Goal: Task Accomplishment & Management: Manage account settings

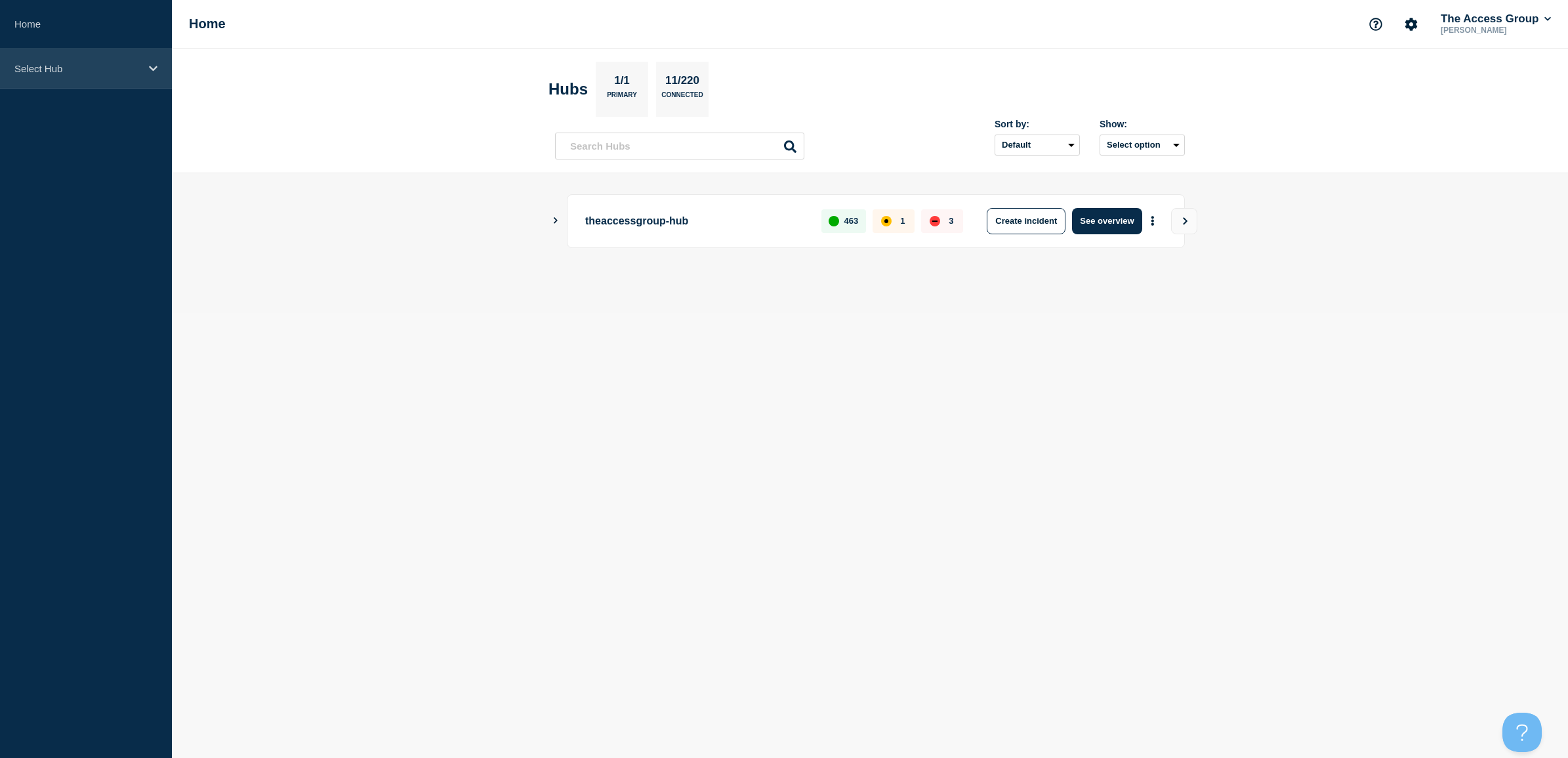
click at [39, 59] on div "Select Hub" at bounding box center [86, 68] width 172 height 40
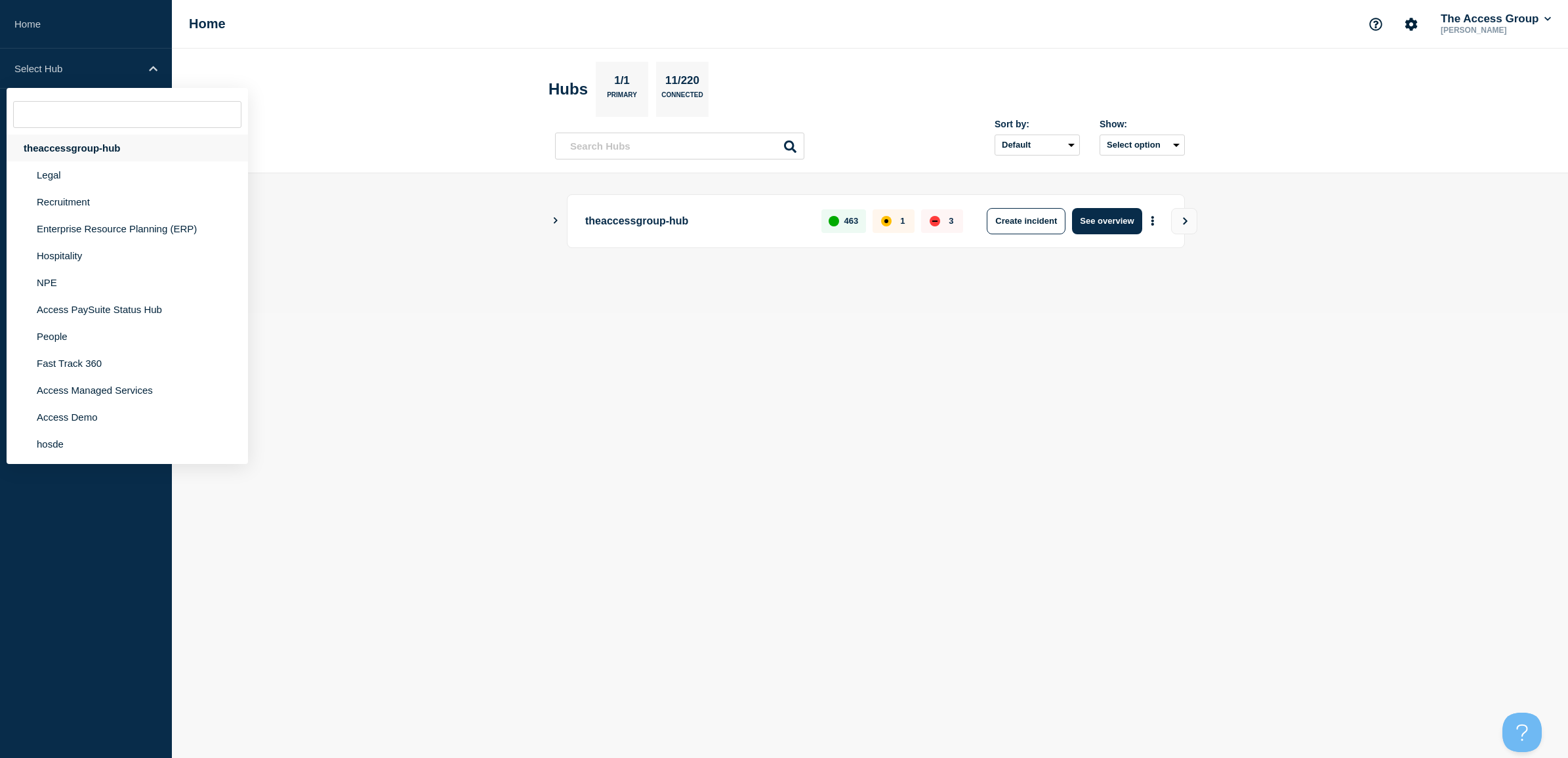
click at [43, 160] on div "theaccessgroup-hub" at bounding box center [127, 147] width 242 height 27
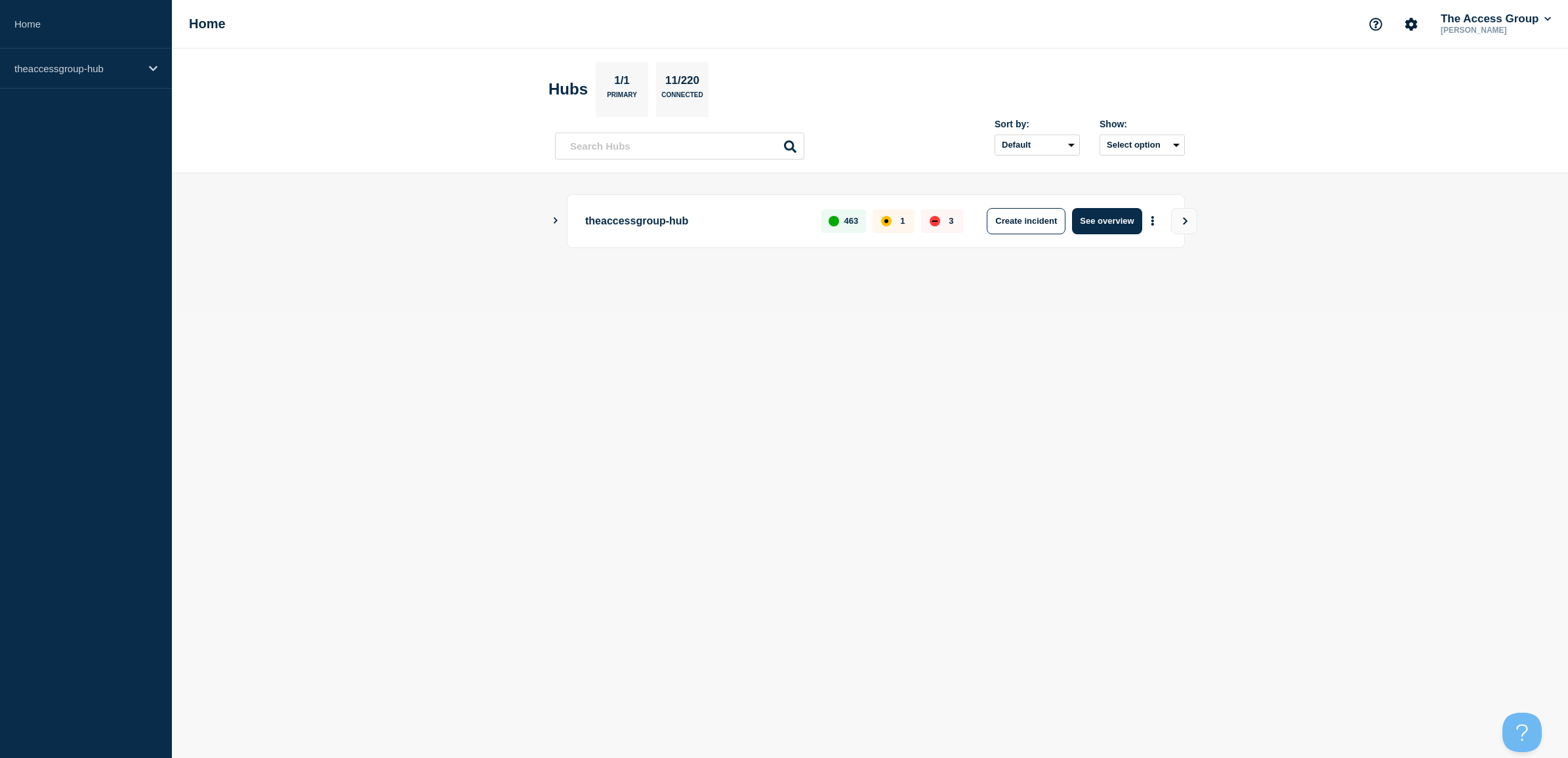
click at [43, 151] on div "theaccessgroup-hub" at bounding box center [127, 141] width 242 height 27
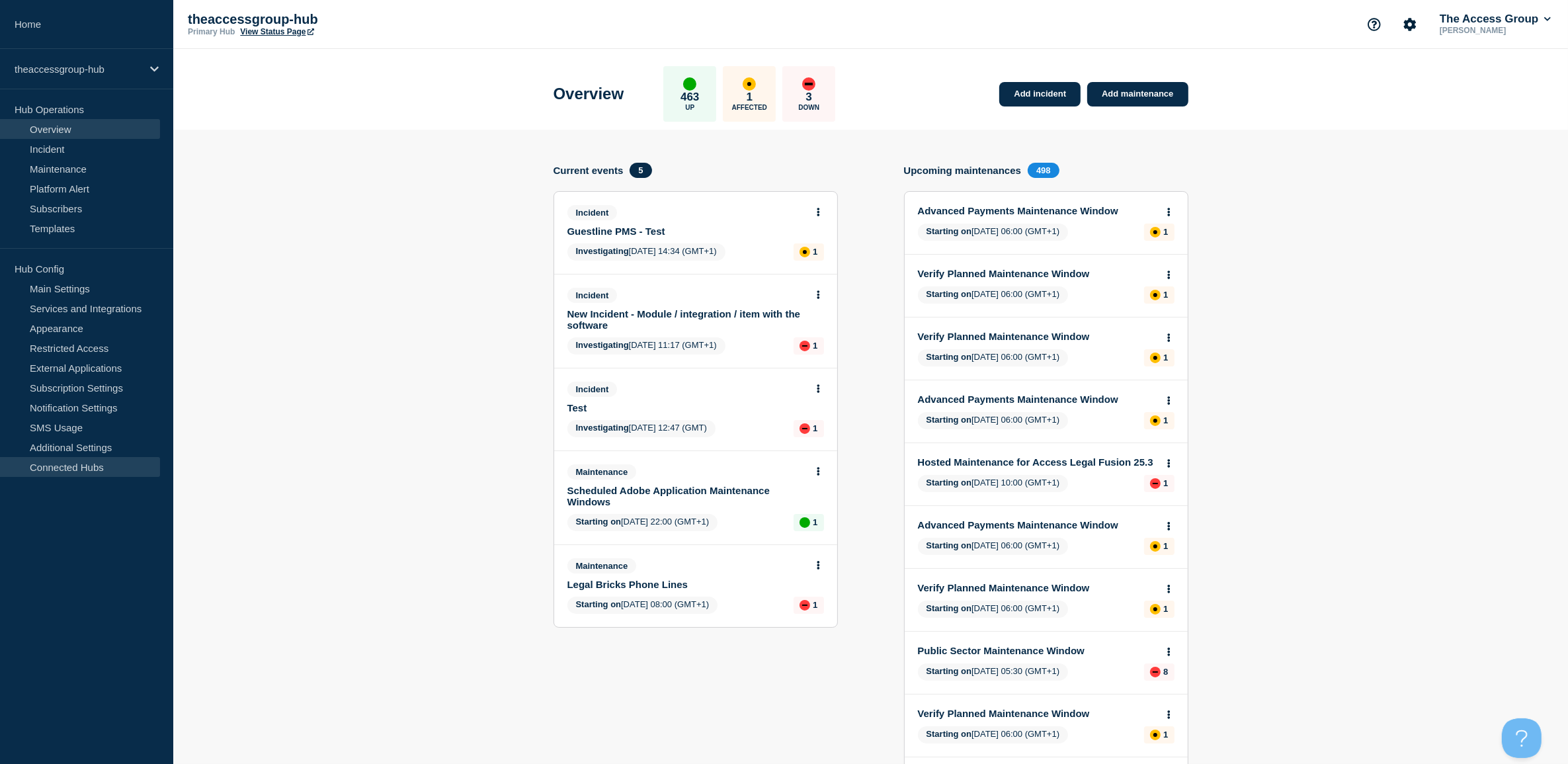
click at [89, 473] on link "Connected Hubs" at bounding box center [80, 467] width 160 height 20
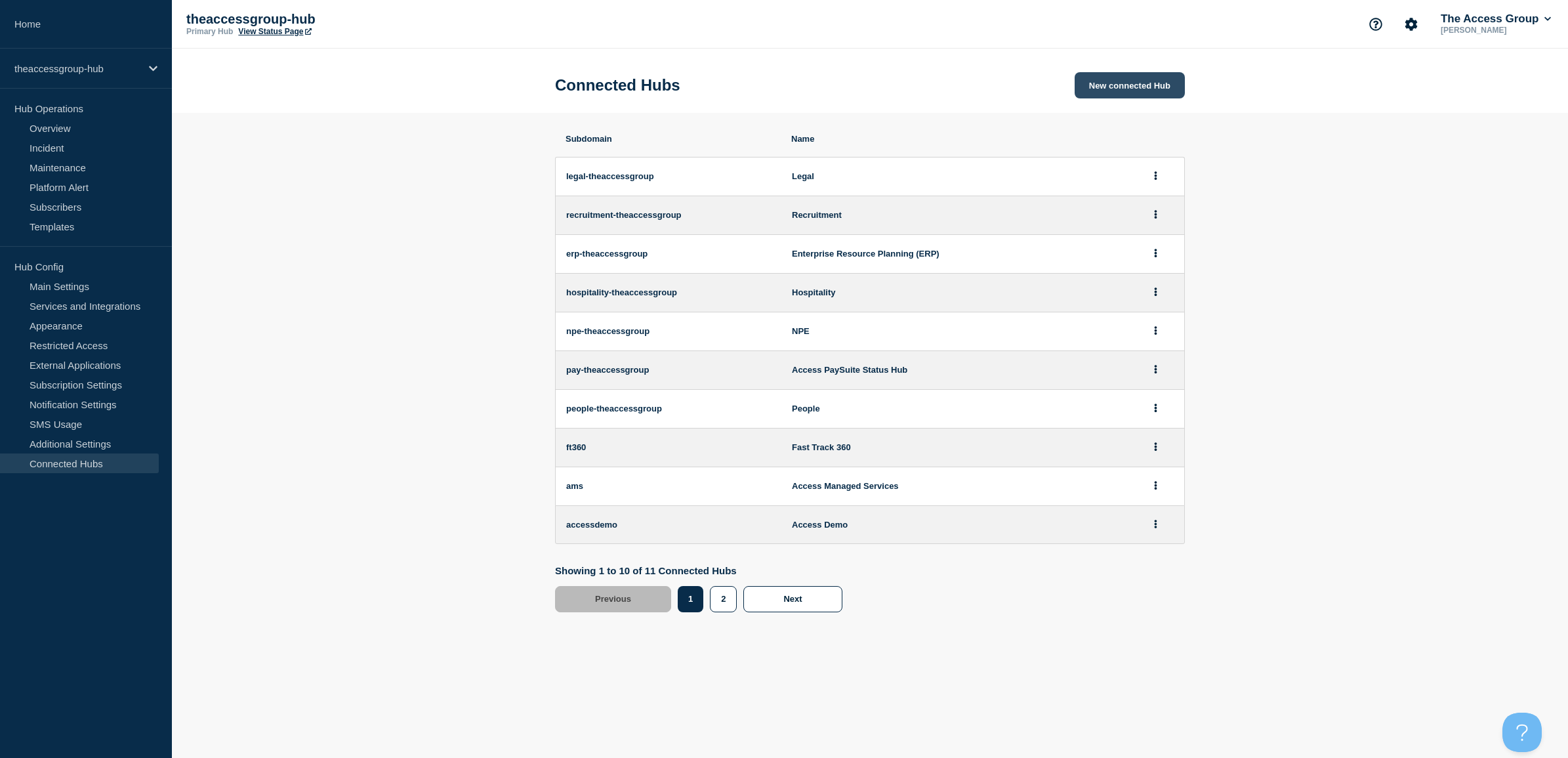
click at [1109, 92] on button "New connected Hub" at bounding box center [1130, 85] width 111 height 27
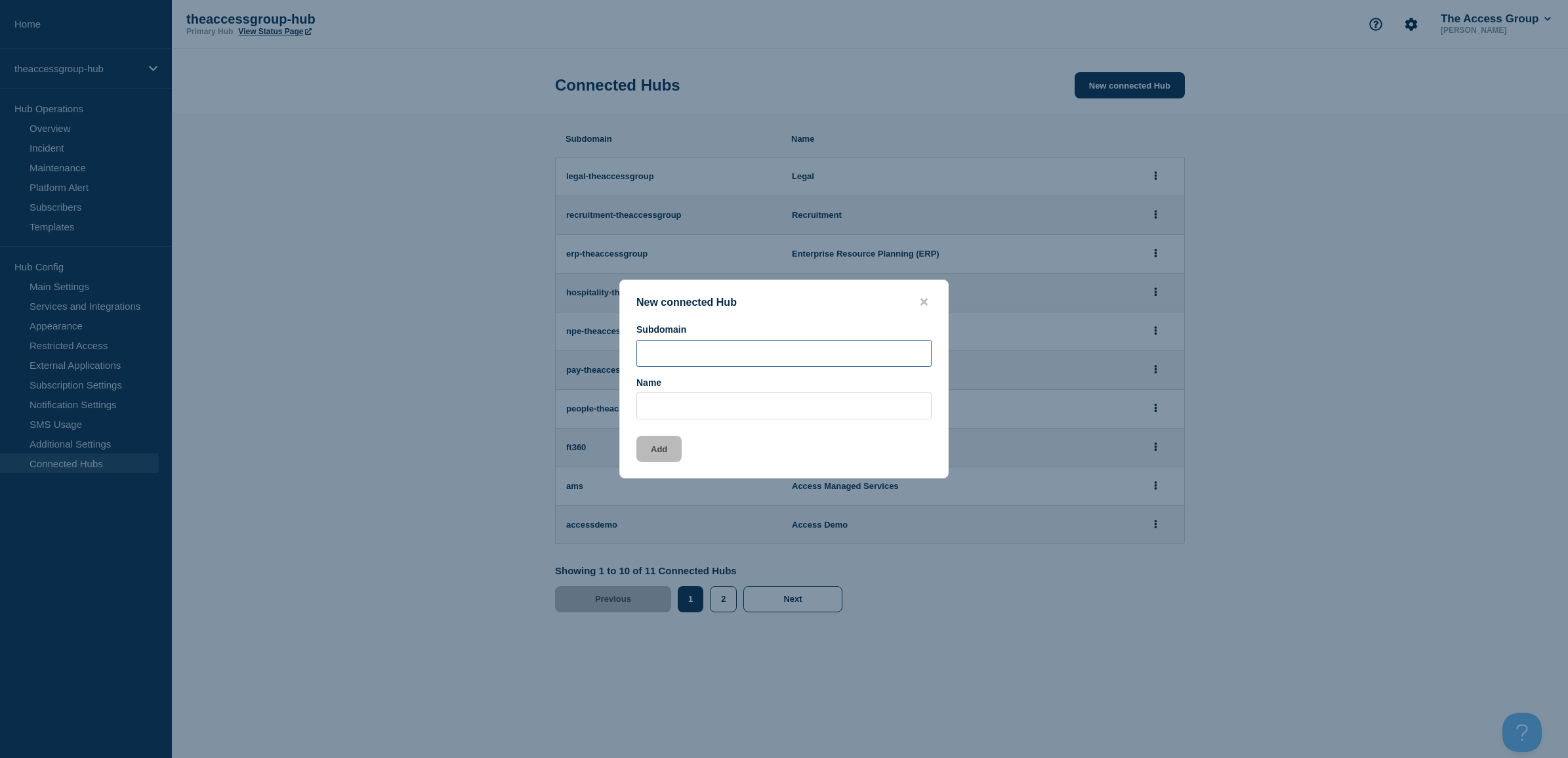
click at [674, 342] on input "Subdomain" at bounding box center [784, 352] width 295 height 27
click at [760, 361] on input "Subdomain" at bounding box center [784, 352] width 295 height 27
paste input "[DOMAIN_NAME]"
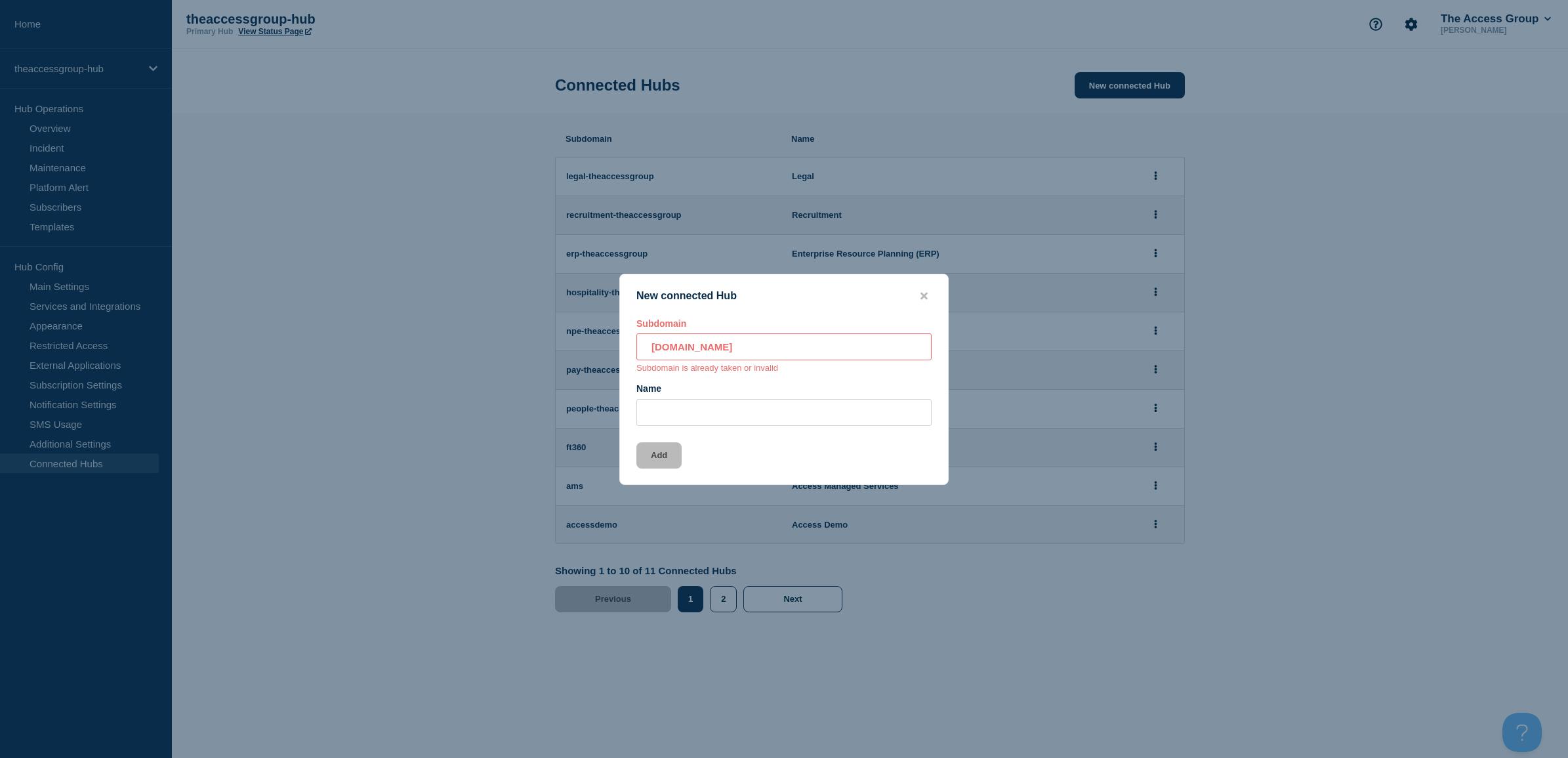
drag, startPoint x: 882, startPoint y: 349, endPoint x: 729, endPoint y: 343, distance: 153.1
click at [729, 343] on input "[DOMAIN_NAME]" at bounding box center [784, 346] width 295 height 27
drag, startPoint x: 749, startPoint y: 352, endPoint x: 540, endPoint y: 315, distance: 212.2
click at [540, 315] on div "New connected Hub Subdomain apac-accountant Subdomain is available Name Add" at bounding box center [784, 379] width 1568 height 758
type input "apac-accountant"
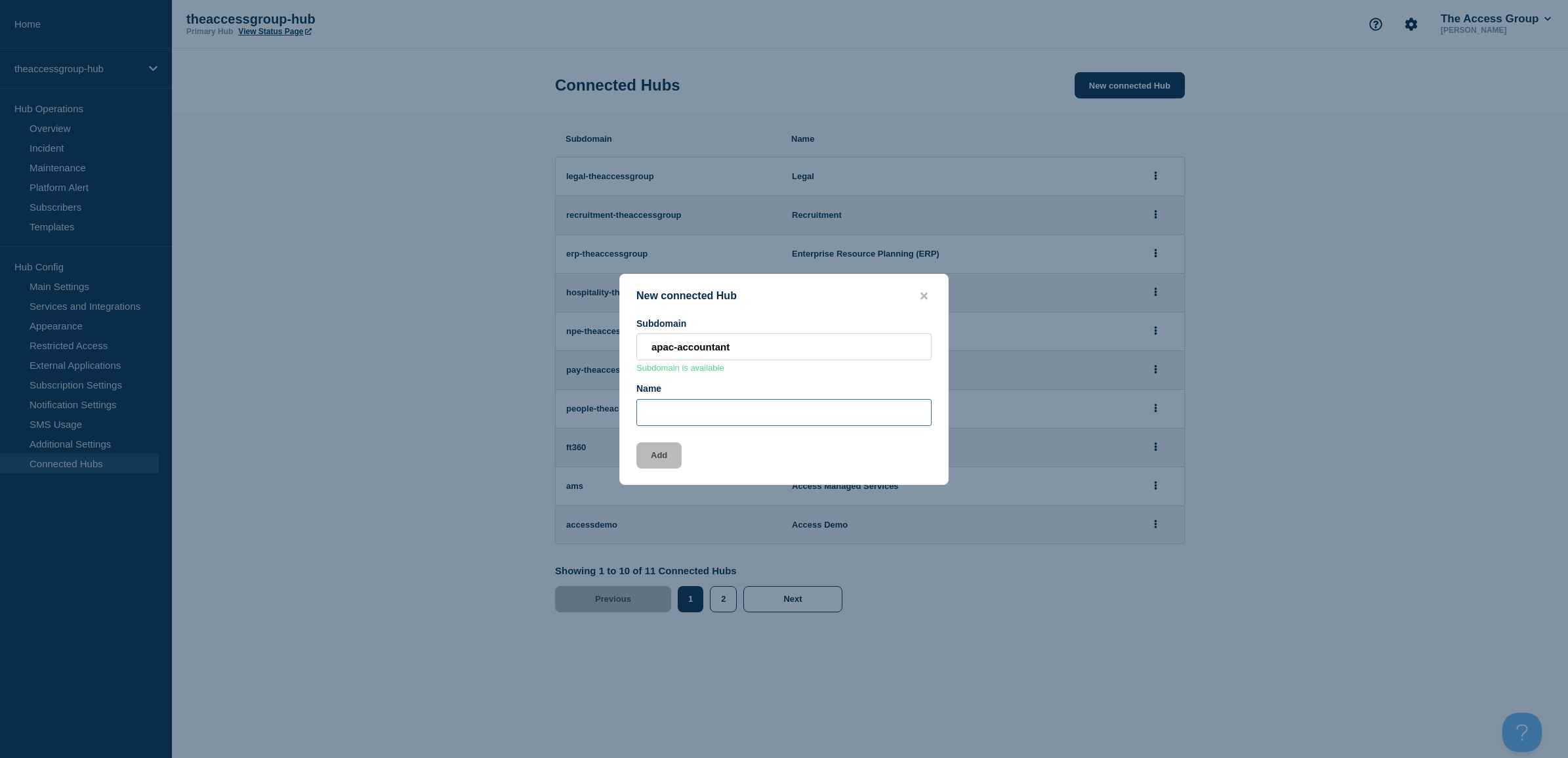
click at [702, 412] on input "Name" at bounding box center [784, 412] width 295 height 27
paste input "apac-accountant"
type input "apac-accountant"
click at [657, 463] on button "Add" at bounding box center [659, 455] width 45 height 27
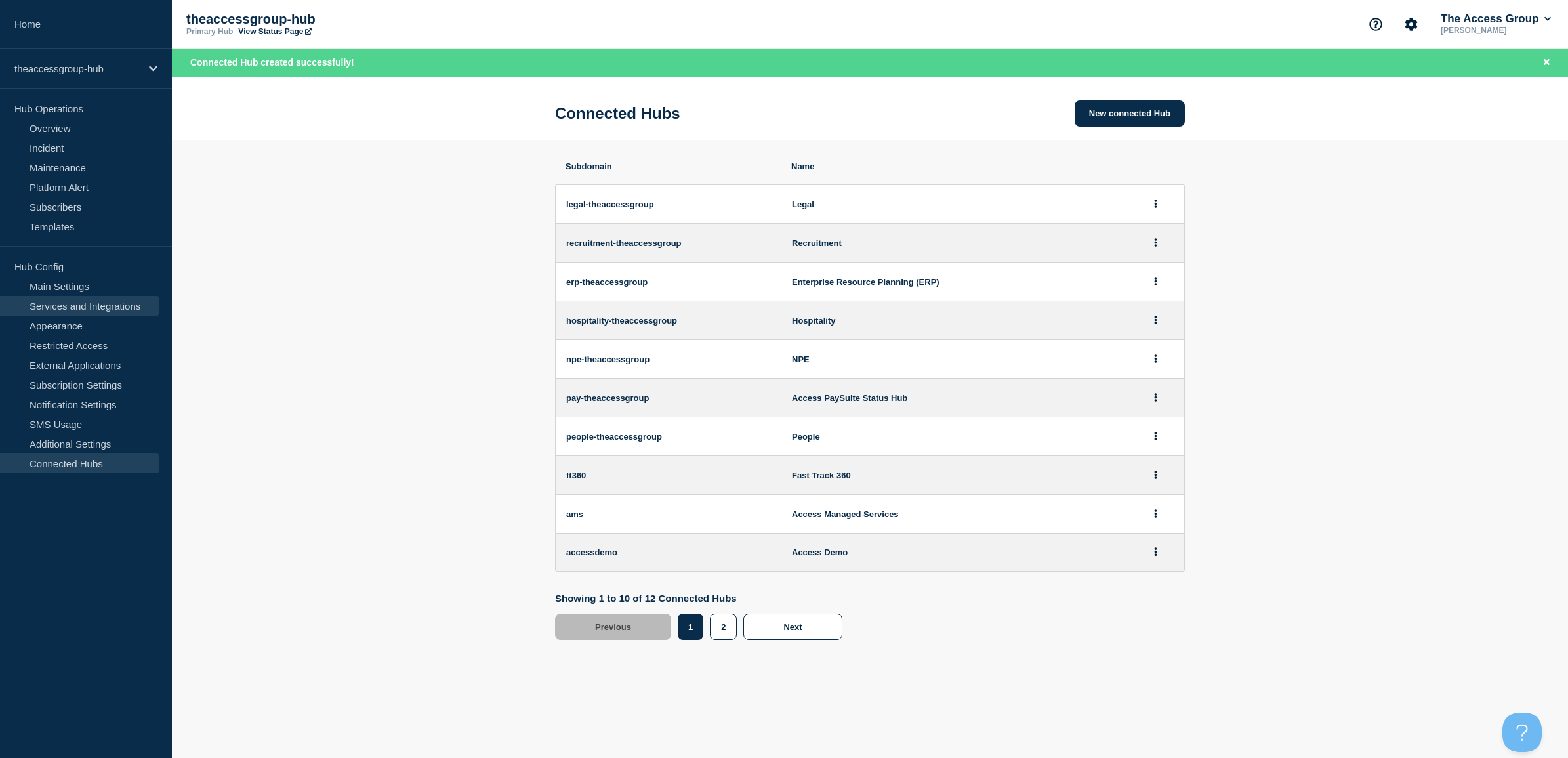
click at [101, 303] on link "Services and Integrations" at bounding box center [79, 306] width 159 height 20
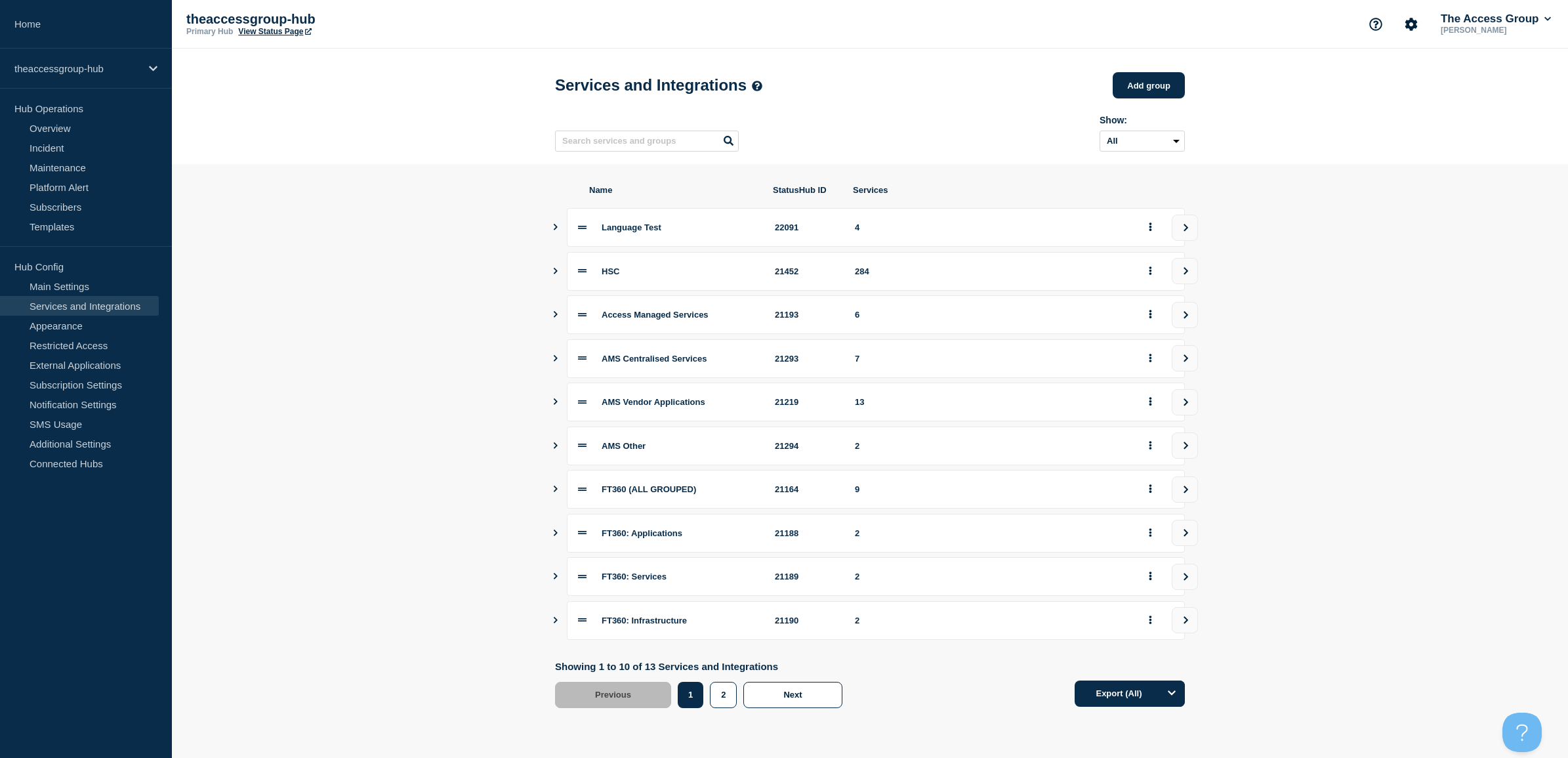
click at [721, 685] on div "Showing 1 to 10 of 13 Services and Integrations Previous Page 1 Page 2 1 2 Next" at bounding box center [703, 685] width 294 height 47
click at [722, 690] on button "2" at bounding box center [722, 695] width 27 height 27
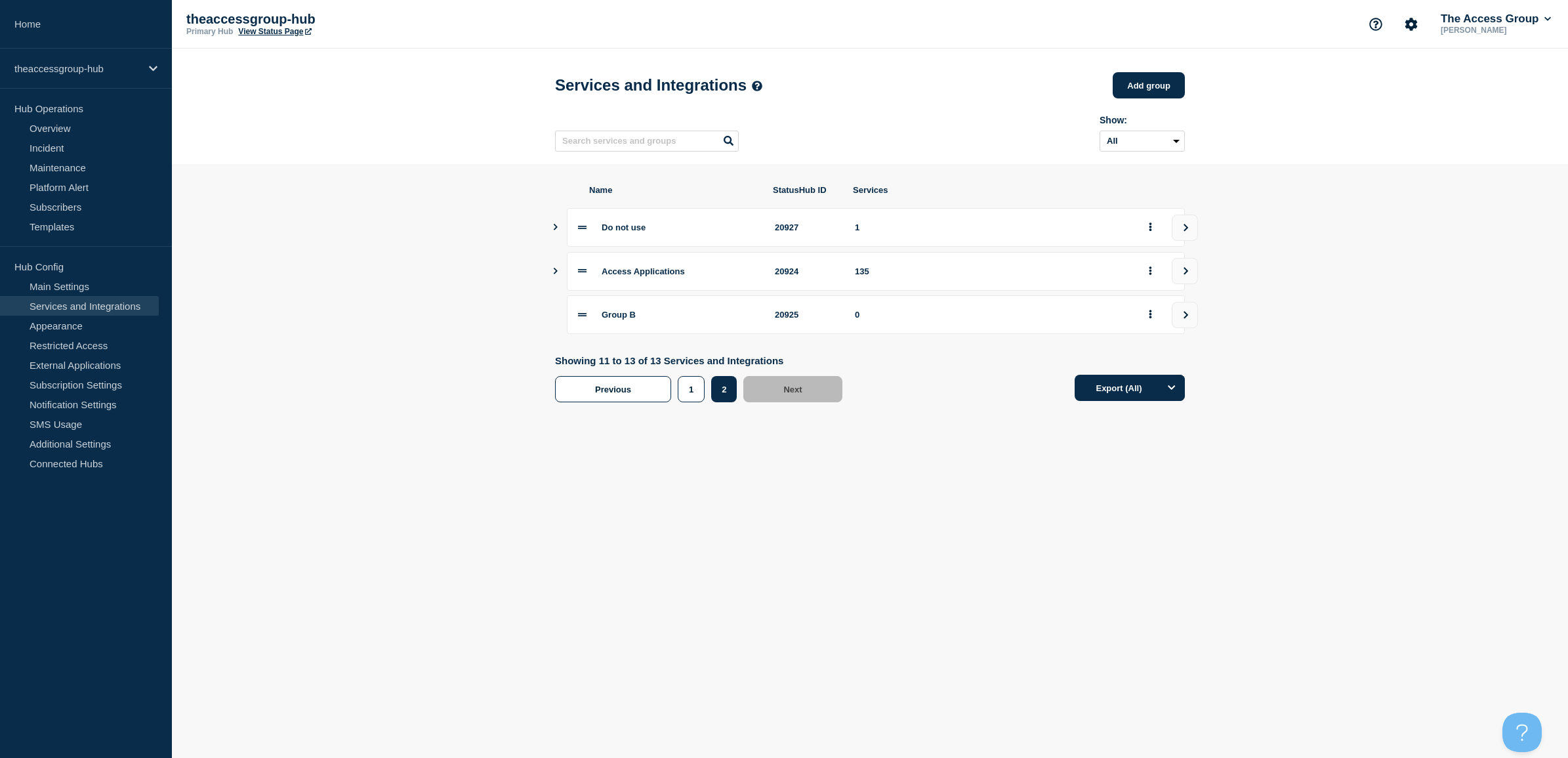
click at [552, 274] on icon "Show services" at bounding box center [556, 270] width 9 height 7
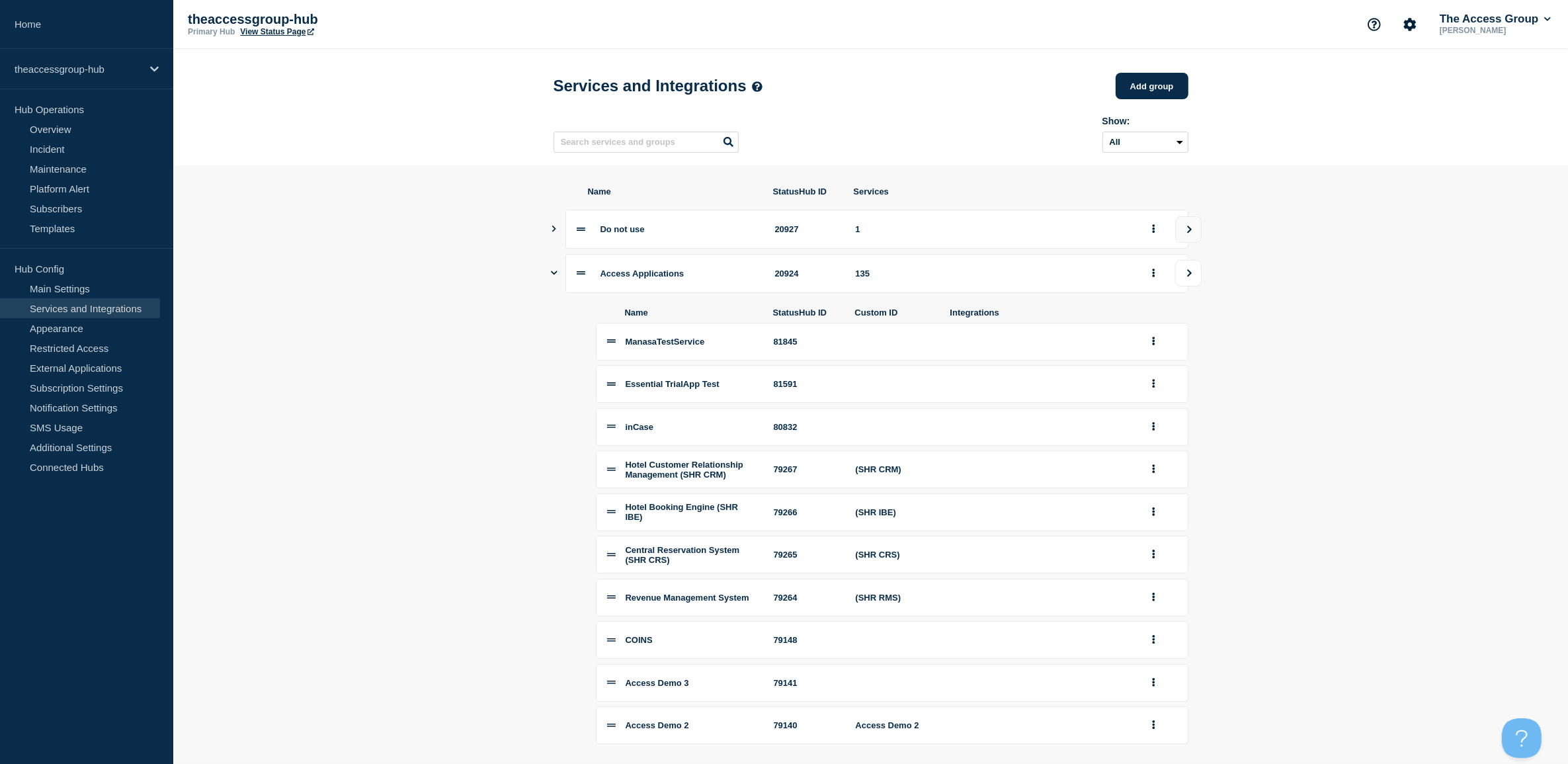
click at [1183, 276] on button "view group" at bounding box center [1188, 273] width 27 height 27
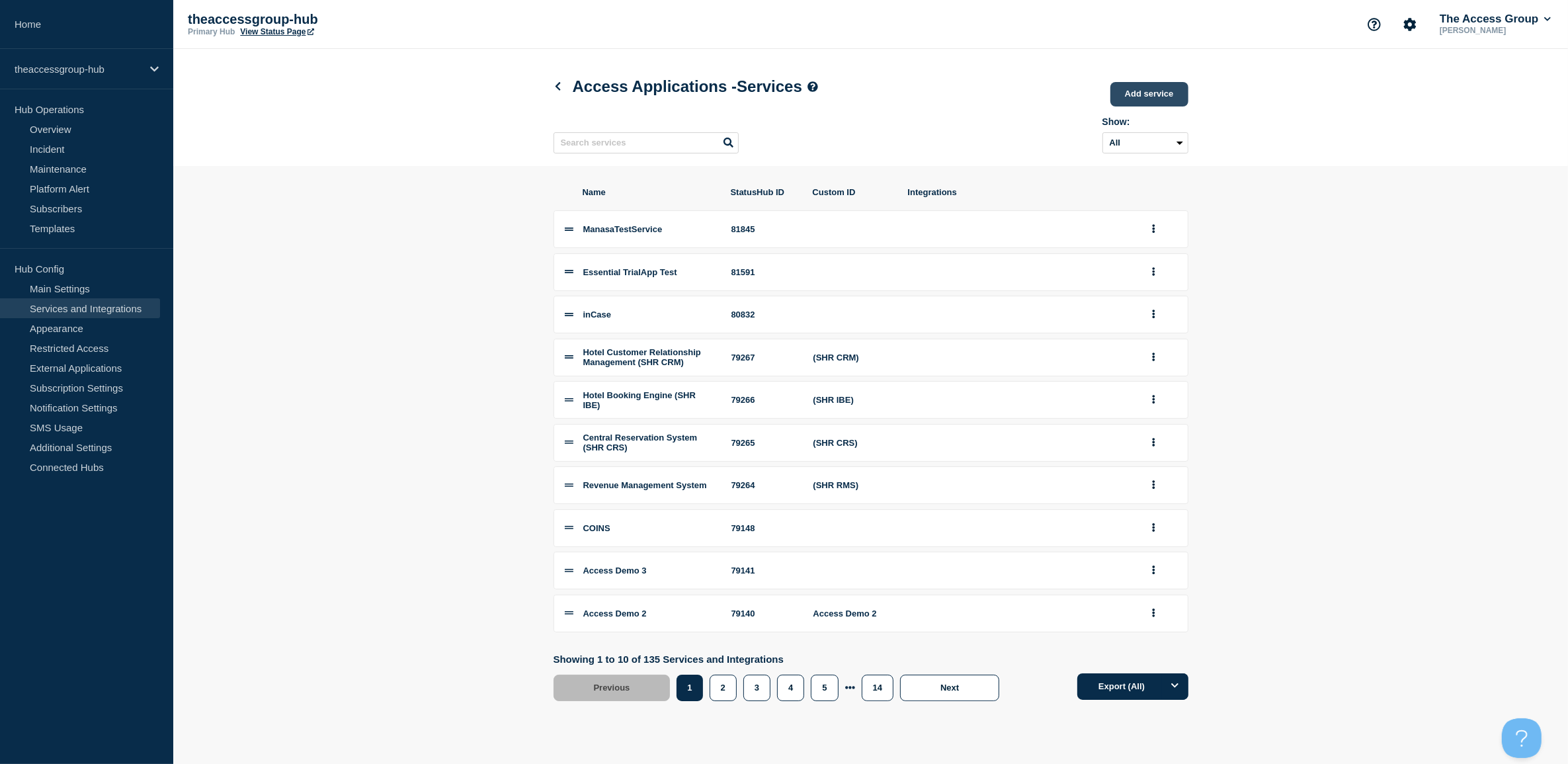
click at [1145, 91] on link "Add service" at bounding box center [1148, 94] width 78 height 25
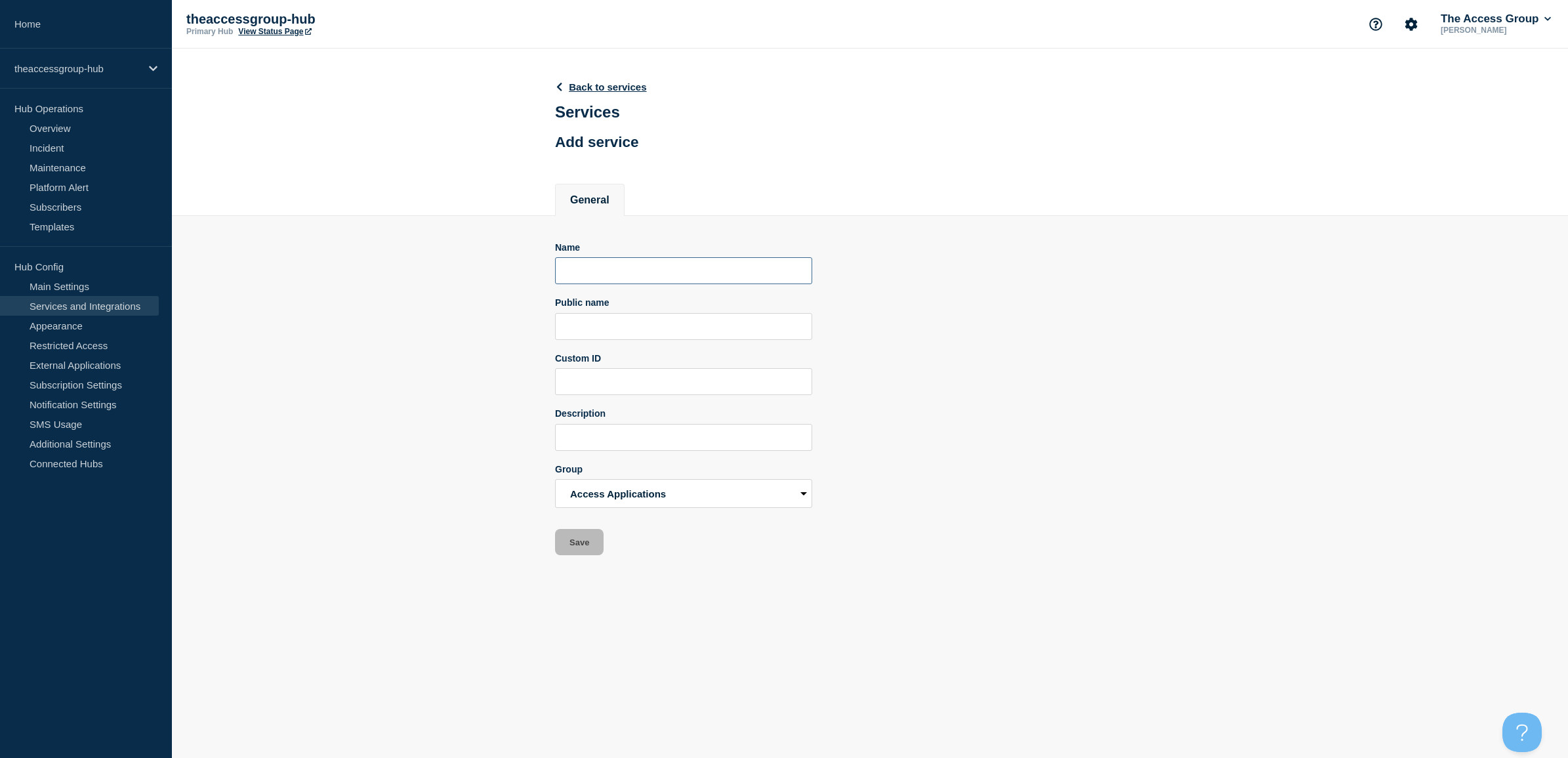
click at [558, 266] on input "Name" at bounding box center [684, 270] width 258 height 27
paste input "Access Tax"
type input "Access Tax"
click at [602, 323] on input "Public name" at bounding box center [684, 326] width 258 height 27
paste input "Access Tax"
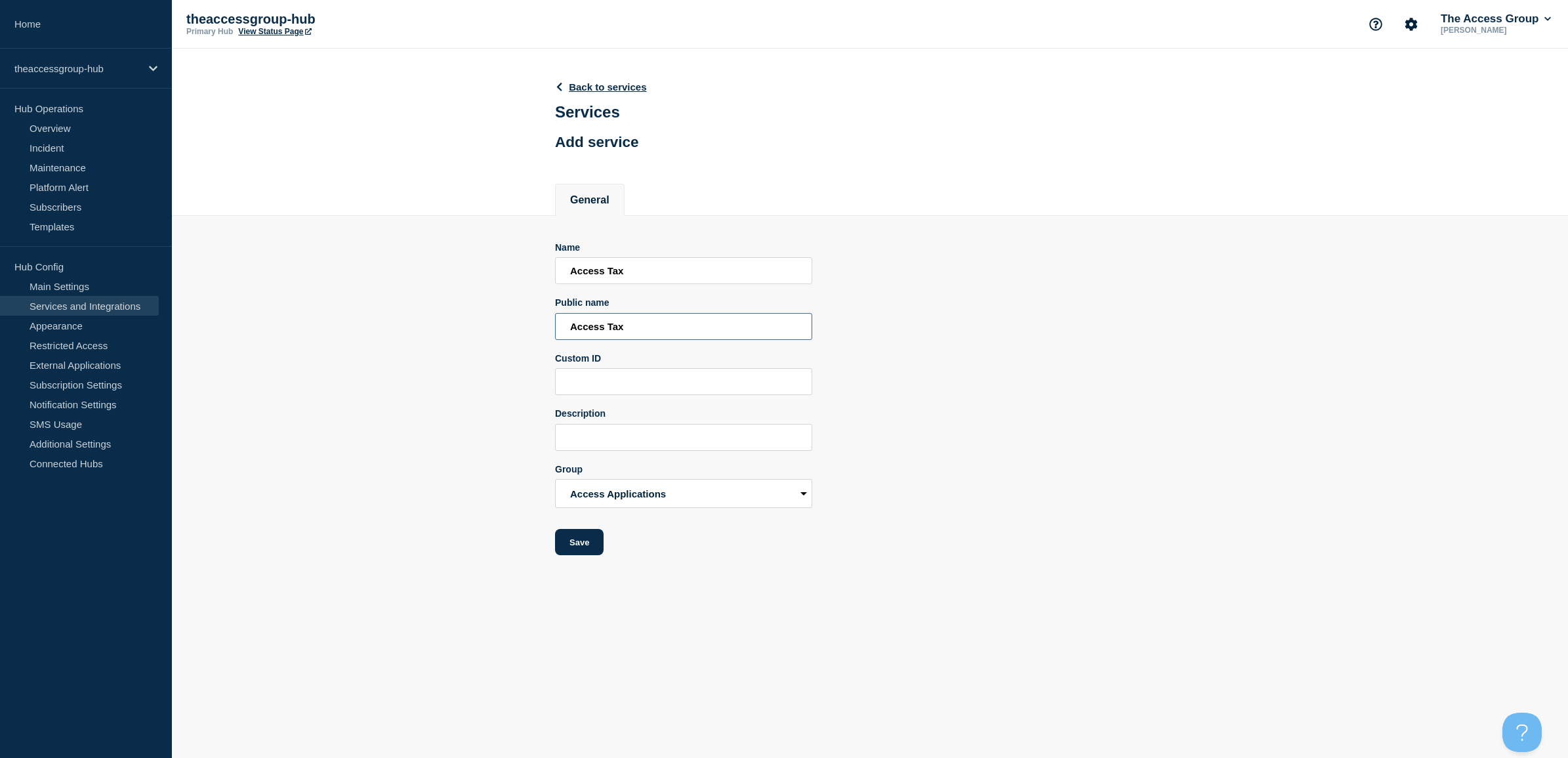
type input "Access Tax"
click at [641, 447] on input "Description" at bounding box center [684, 437] width 258 height 27
paste input "Access Tax"
type input "Access Tax APAC"
click at [575, 550] on button "Save" at bounding box center [579, 542] width 48 height 27
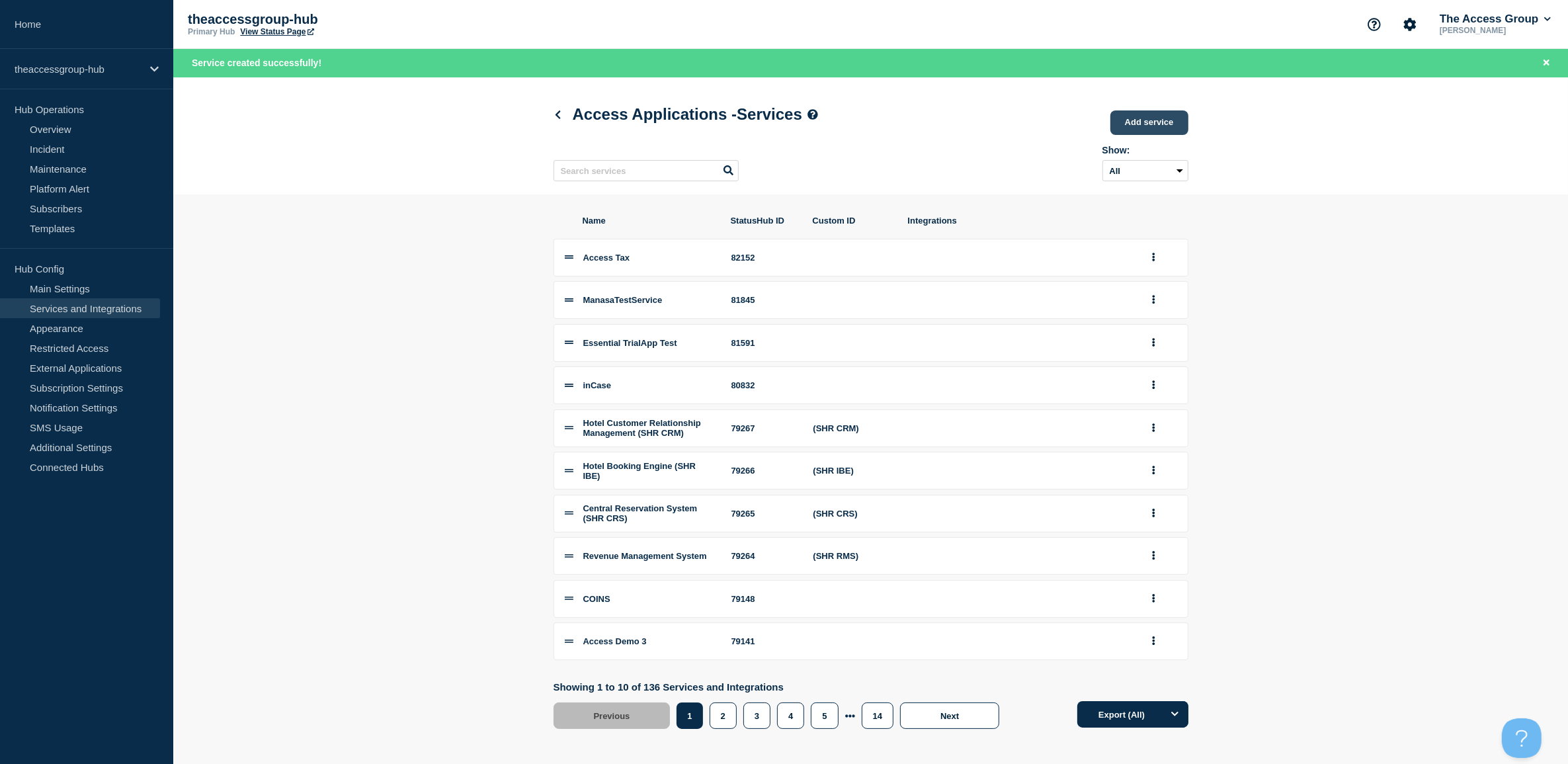
click at [1174, 123] on link "Add service" at bounding box center [1148, 122] width 78 height 25
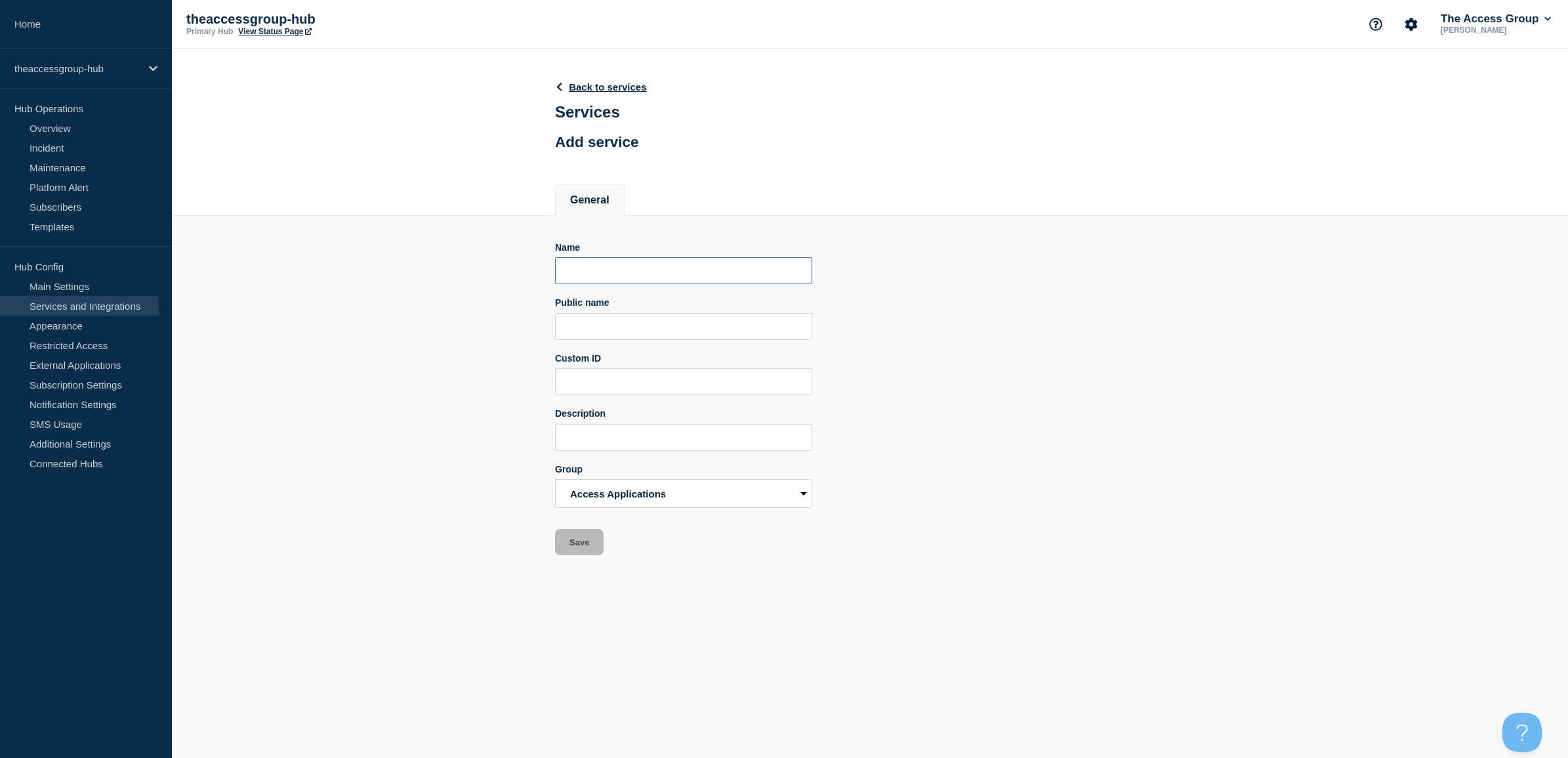
click at [617, 284] on input "Name" at bounding box center [684, 270] width 258 height 27
paste input "Access Ledger"
type input "Access Ledger"
click at [614, 320] on input "Public name" at bounding box center [684, 326] width 258 height 27
paste input "Access Ledger"
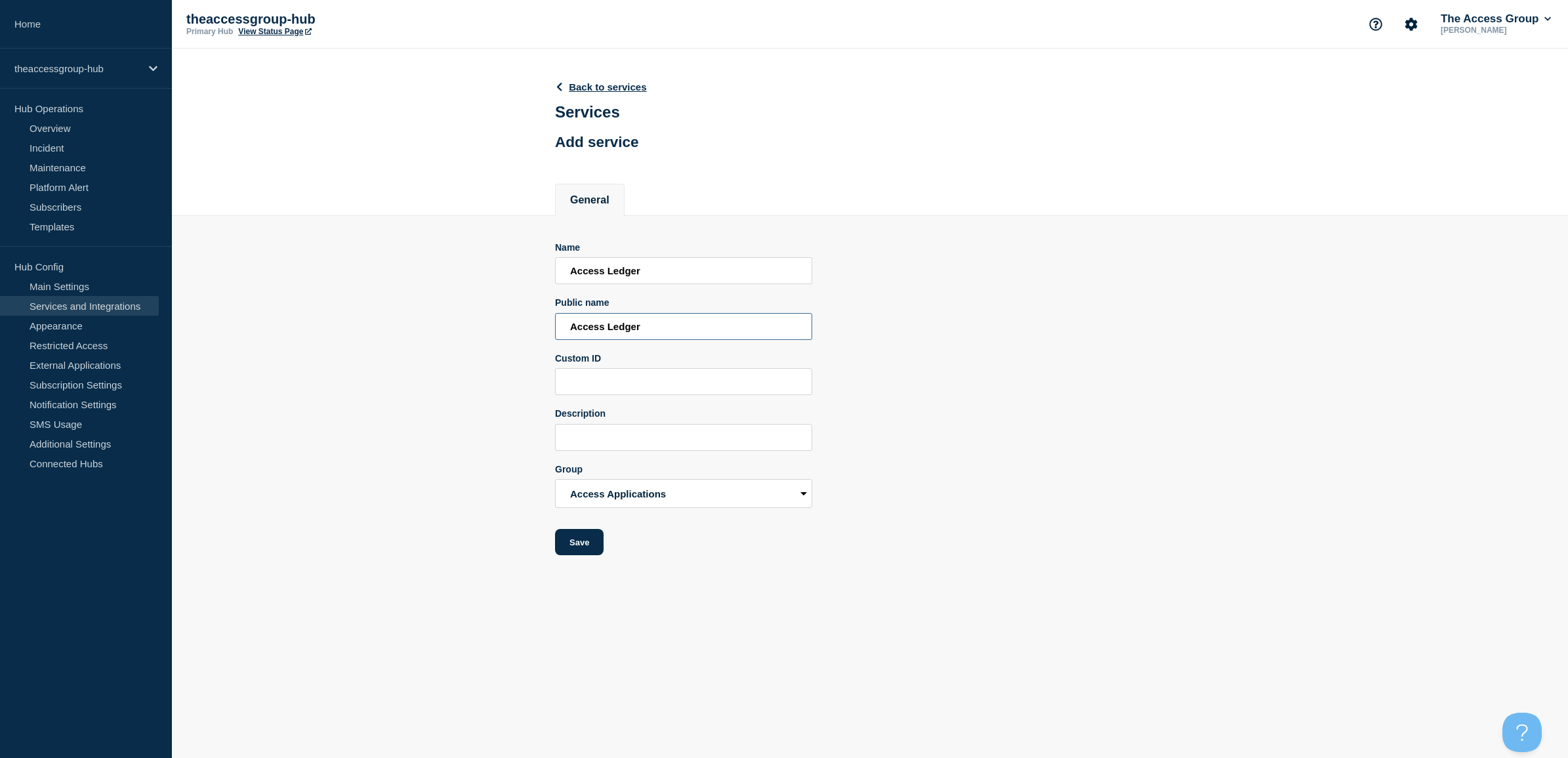
type input "Access Ledger"
click at [608, 389] on input "Custom ID" at bounding box center [684, 381] width 258 height 27
click at [607, 435] on input "Description" at bounding box center [684, 437] width 258 height 27
paste input "Access Ledger"
type input "Access Ledger APAC"
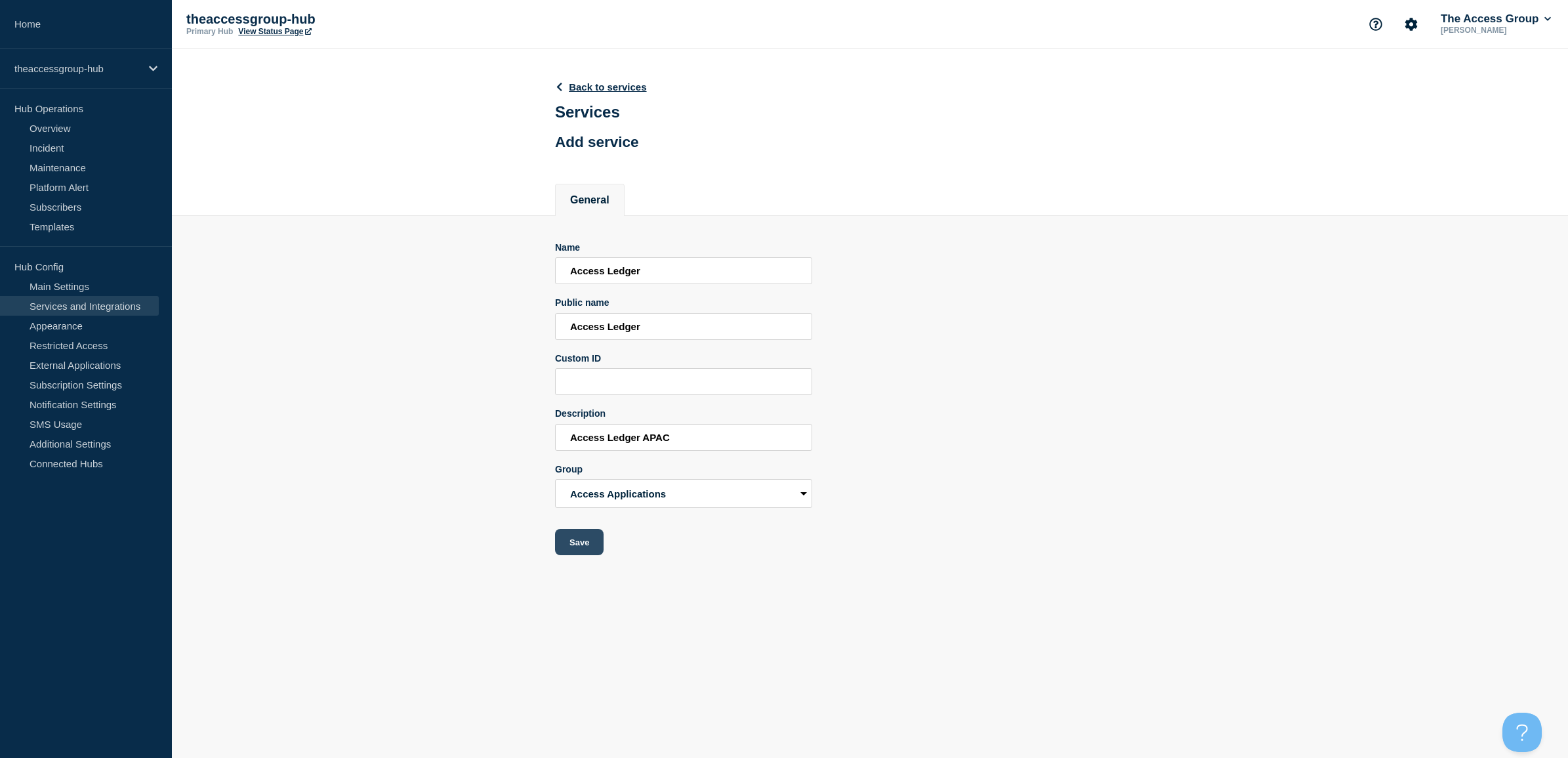
click at [588, 536] on button "Save" at bounding box center [579, 542] width 48 height 27
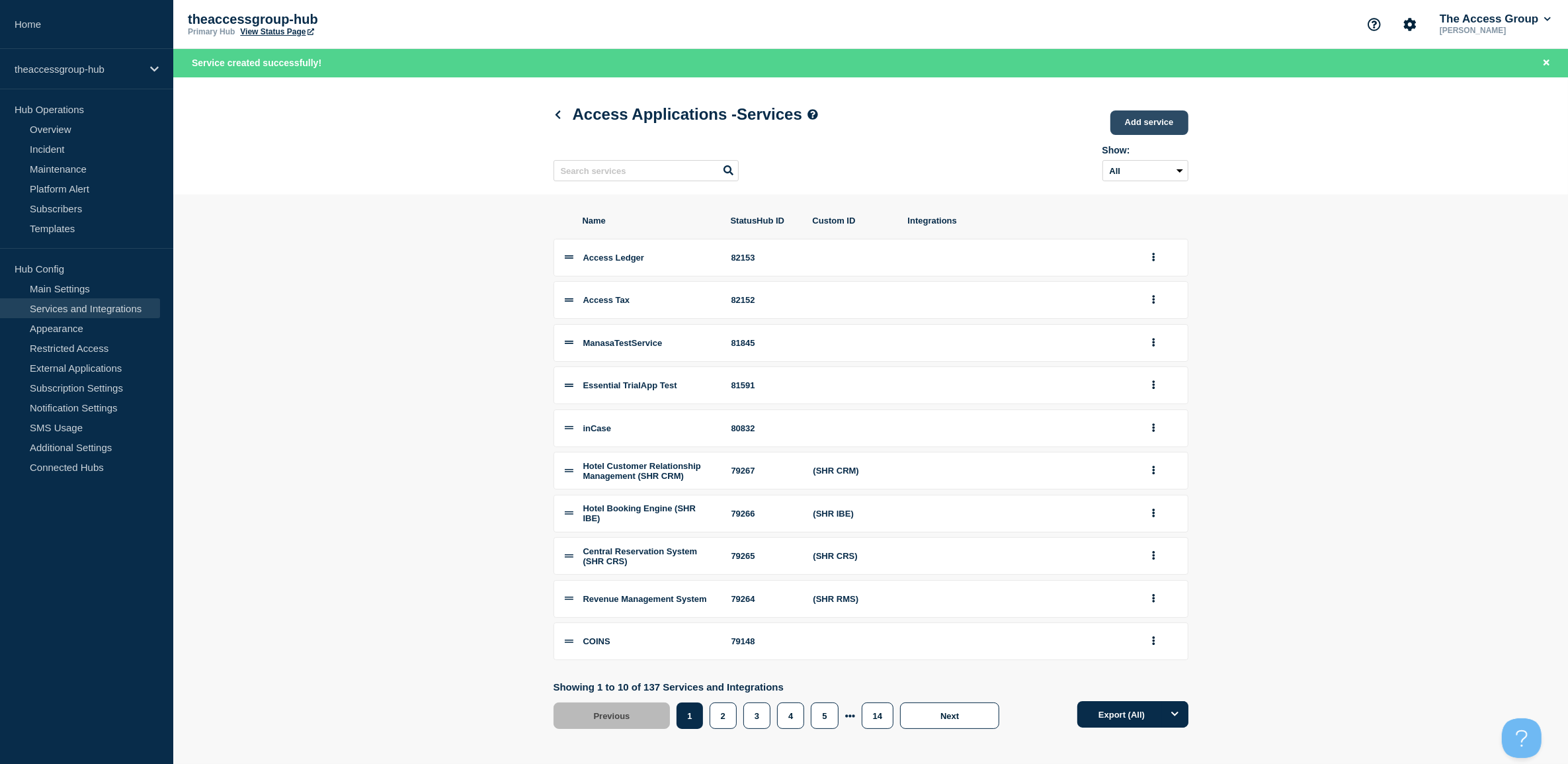
click at [1155, 125] on link "Add service" at bounding box center [1148, 122] width 78 height 25
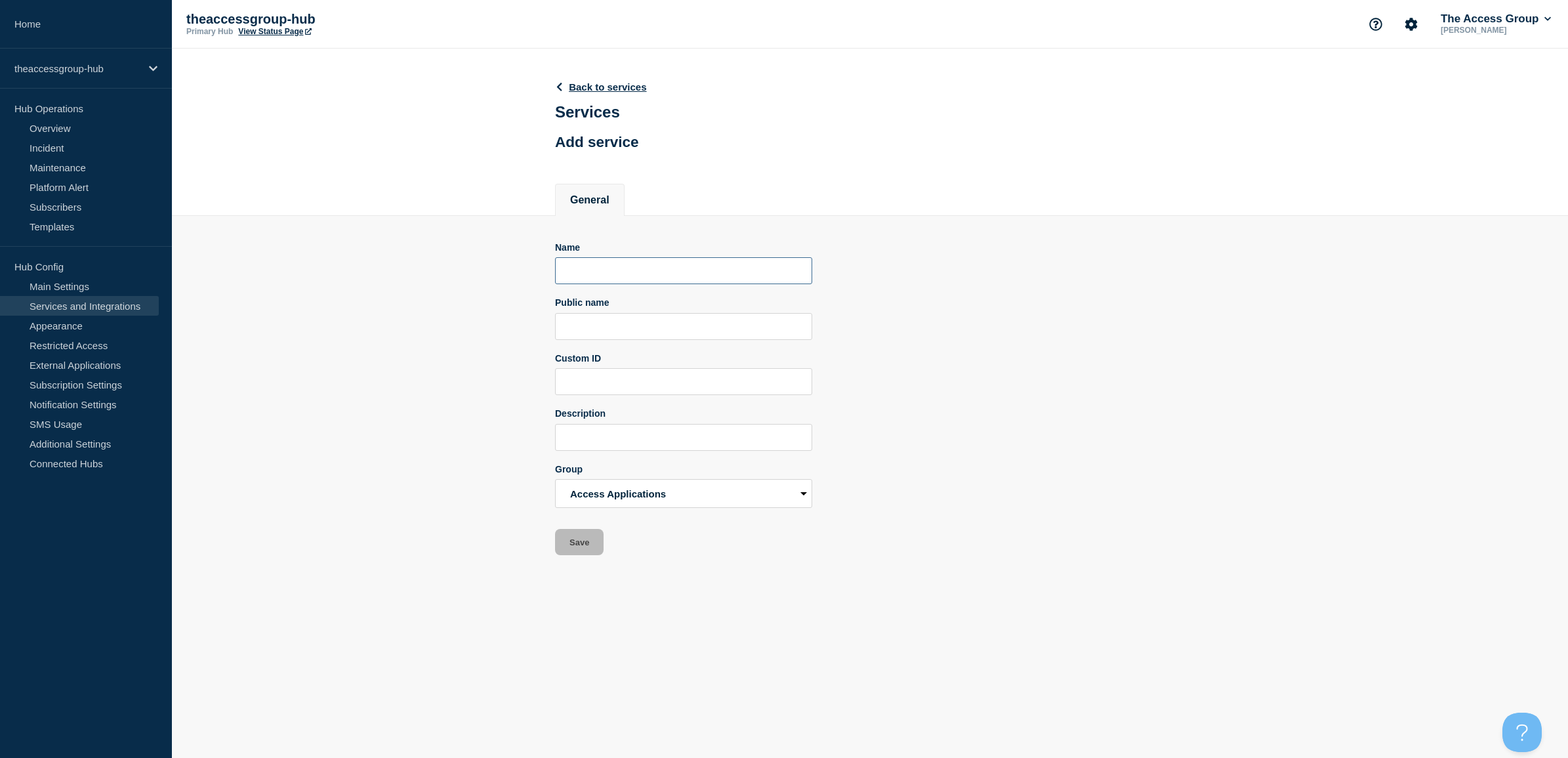
click at [755, 282] on input "Name" at bounding box center [684, 270] width 258 height 27
paste input "ChangeGPS"
type input "ChangeGPS"
click at [650, 340] on input "Public name" at bounding box center [684, 326] width 258 height 27
paste input "ChangeGPS"
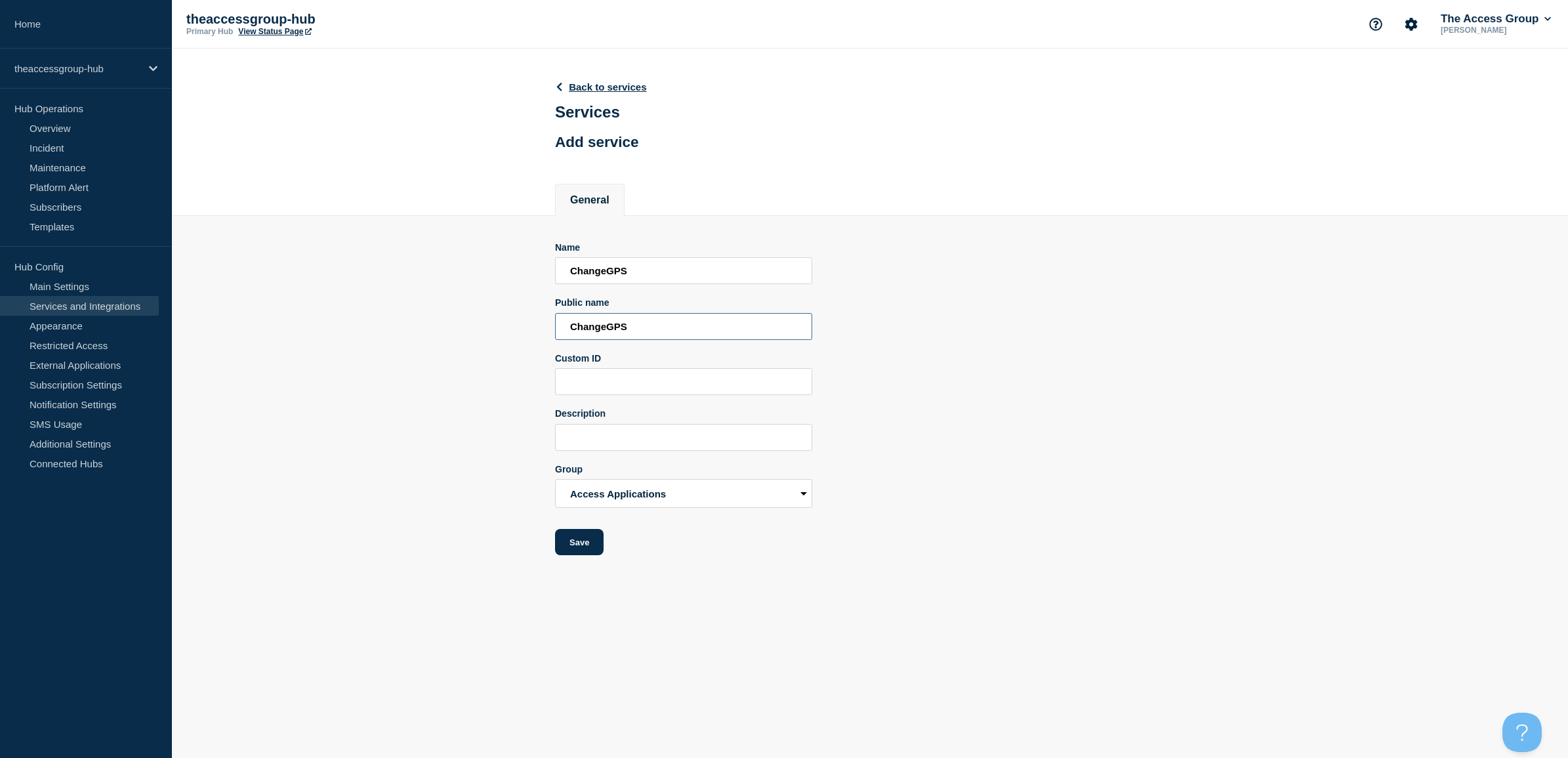
type input "ChangeGPS"
click at [628, 425] on div "Description" at bounding box center [684, 429] width 258 height 42
click at [628, 436] on input "Description" at bounding box center [684, 437] width 258 height 27
paste input "ChangeGPS"
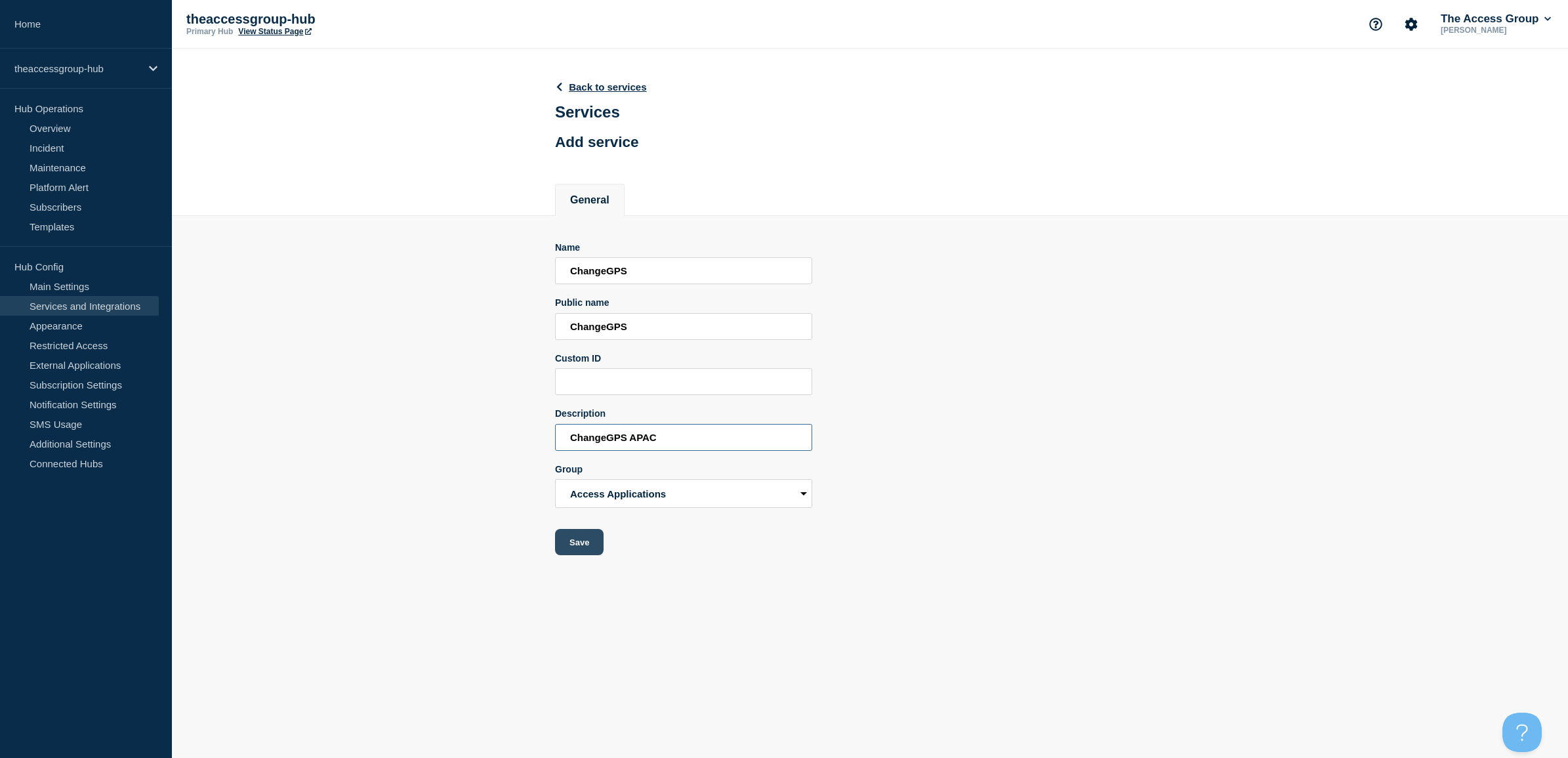
type input "ChangeGPS APAC"
click at [591, 540] on button "Save" at bounding box center [579, 542] width 48 height 27
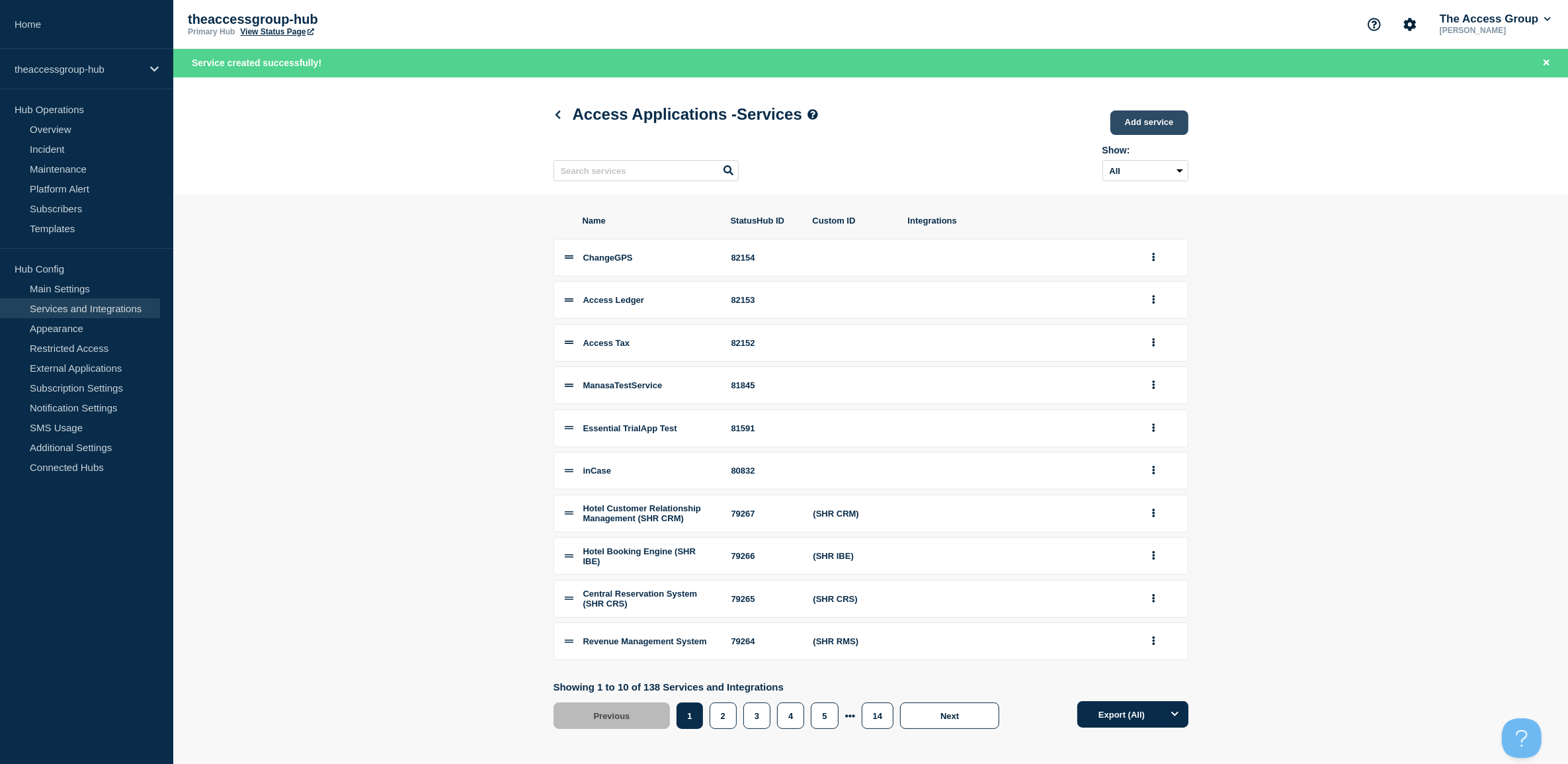
click at [1144, 121] on link "Add service" at bounding box center [1148, 122] width 78 height 25
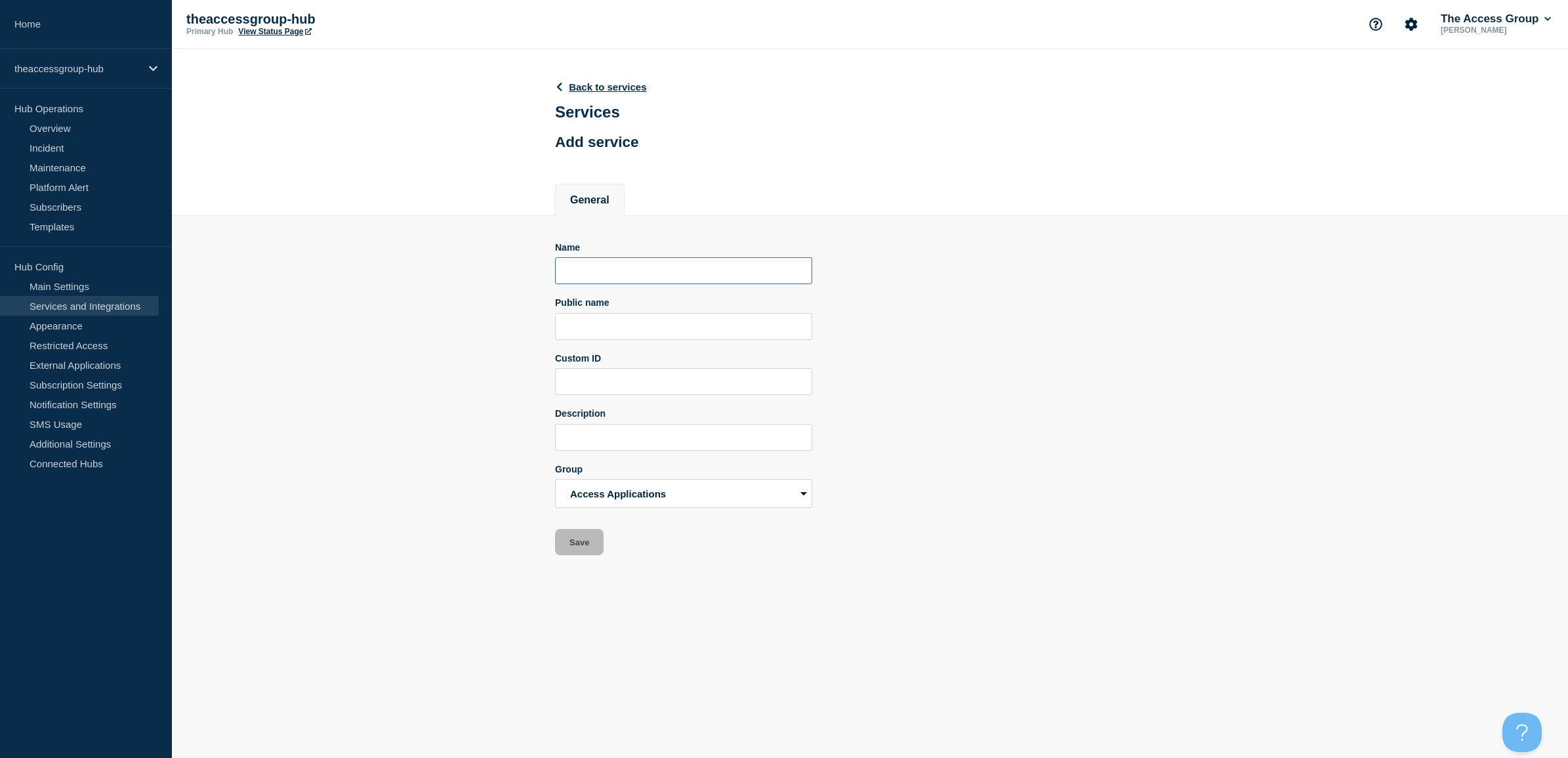
click at [625, 284] on input "Name" at bounding box center [684, 270] width 258 height 27
paste input "Access Handisoft Online"
type input "Access Handisoft Online"
click at [620, 322] on input "Public name" at bounding box center [684, 326] width 258 height 27
paste input "Access Handisoft Online"
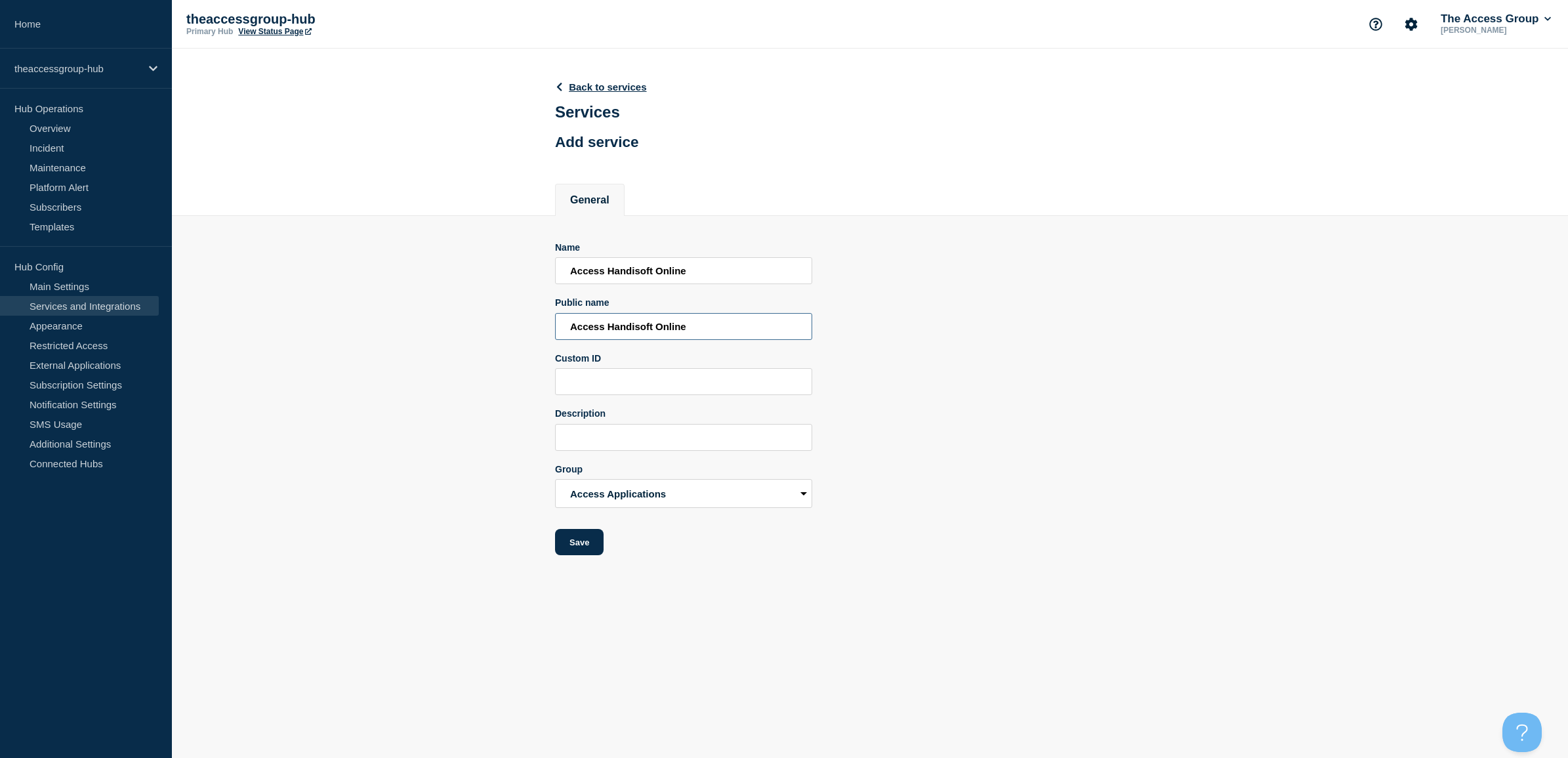
type input "Access Handisoft Online"
click at [602, 439] on input "Description" at bounding box center [684, 437] width 258 height 27
paste input "Access Handisoft Online"
type input "Access Handisoft Online APAC"
click at [576, 546] on button "Save" at bounding box center [579, 542] width 48 height 27
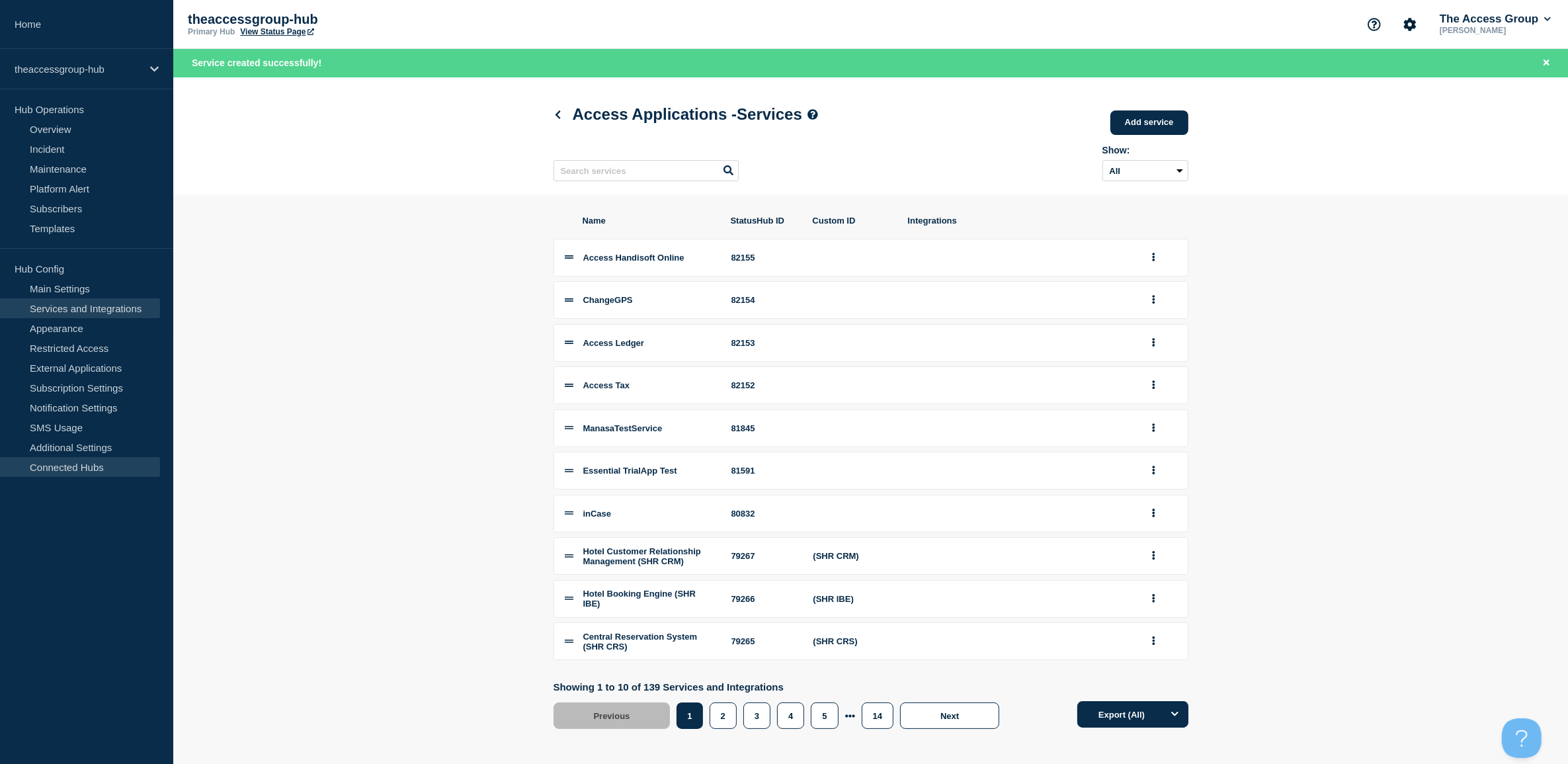
click at [73, 458] on link "Connected Hubs" at bounding box center [80, 467] width 160 height 20
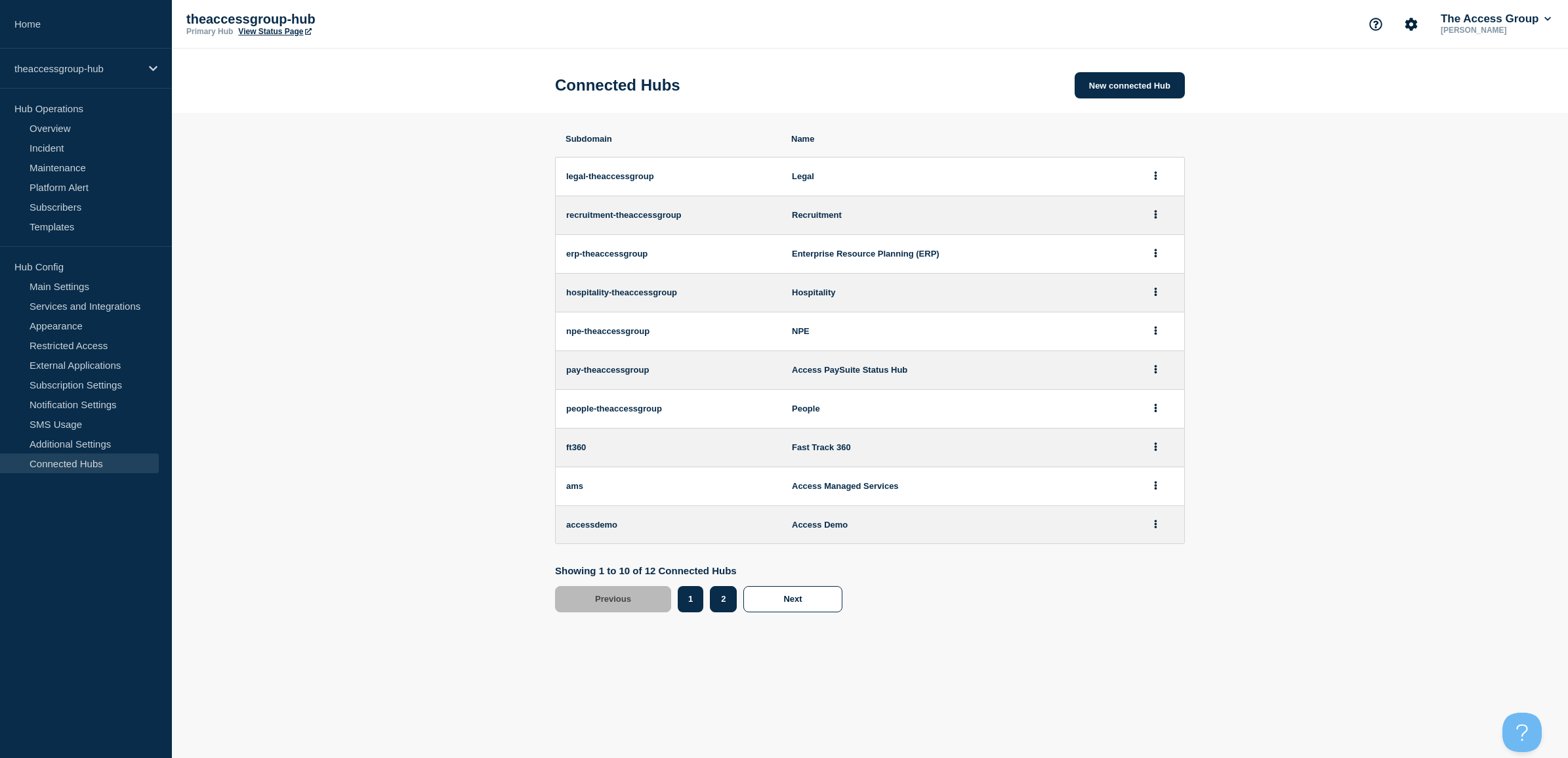
click at [732, 599] on button "2" at bounding box center [722, 599] width 27 height 27
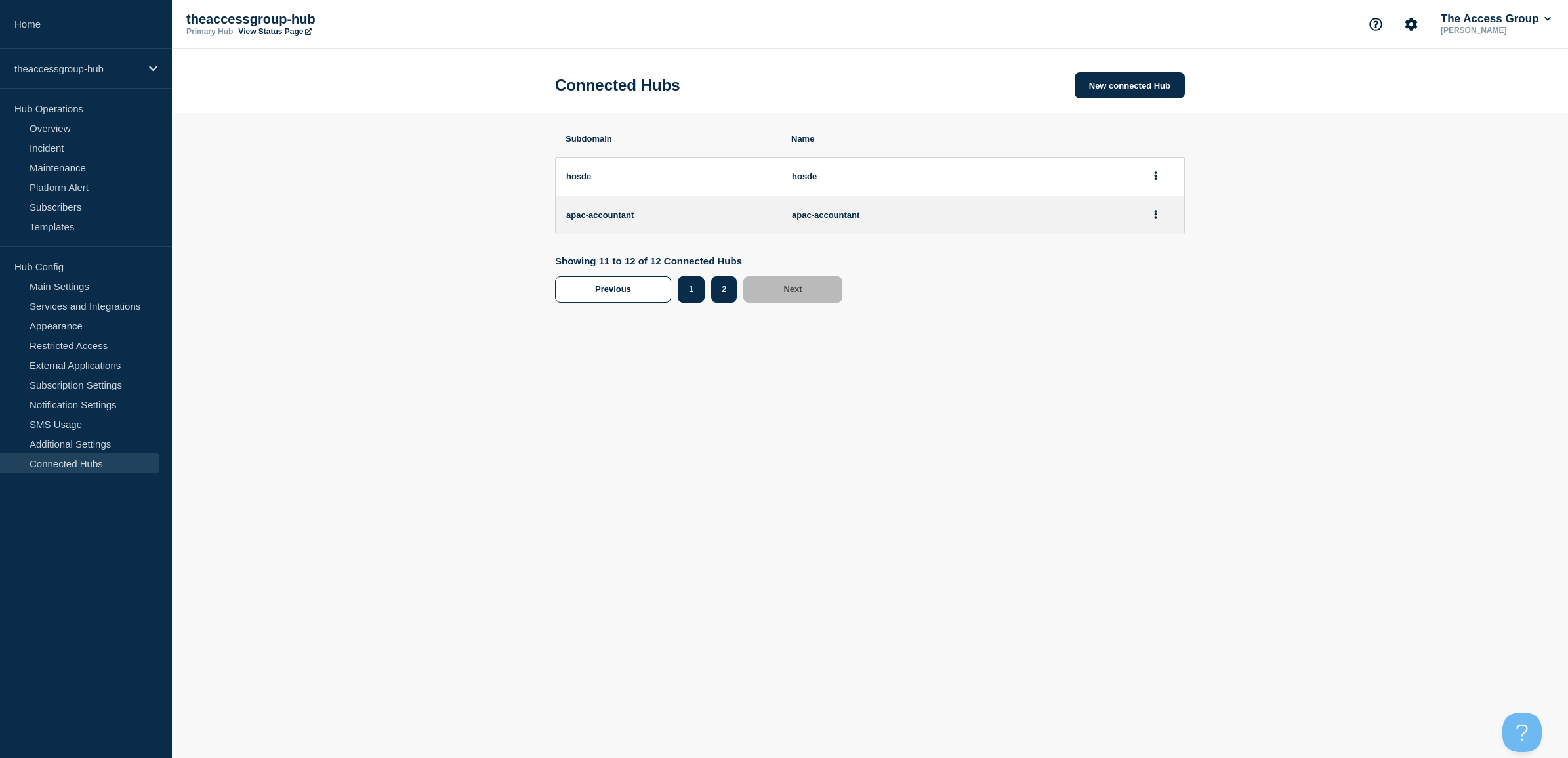
click at [689, 299] on button "1" at bounding box center [691, 289] width 27 height 27
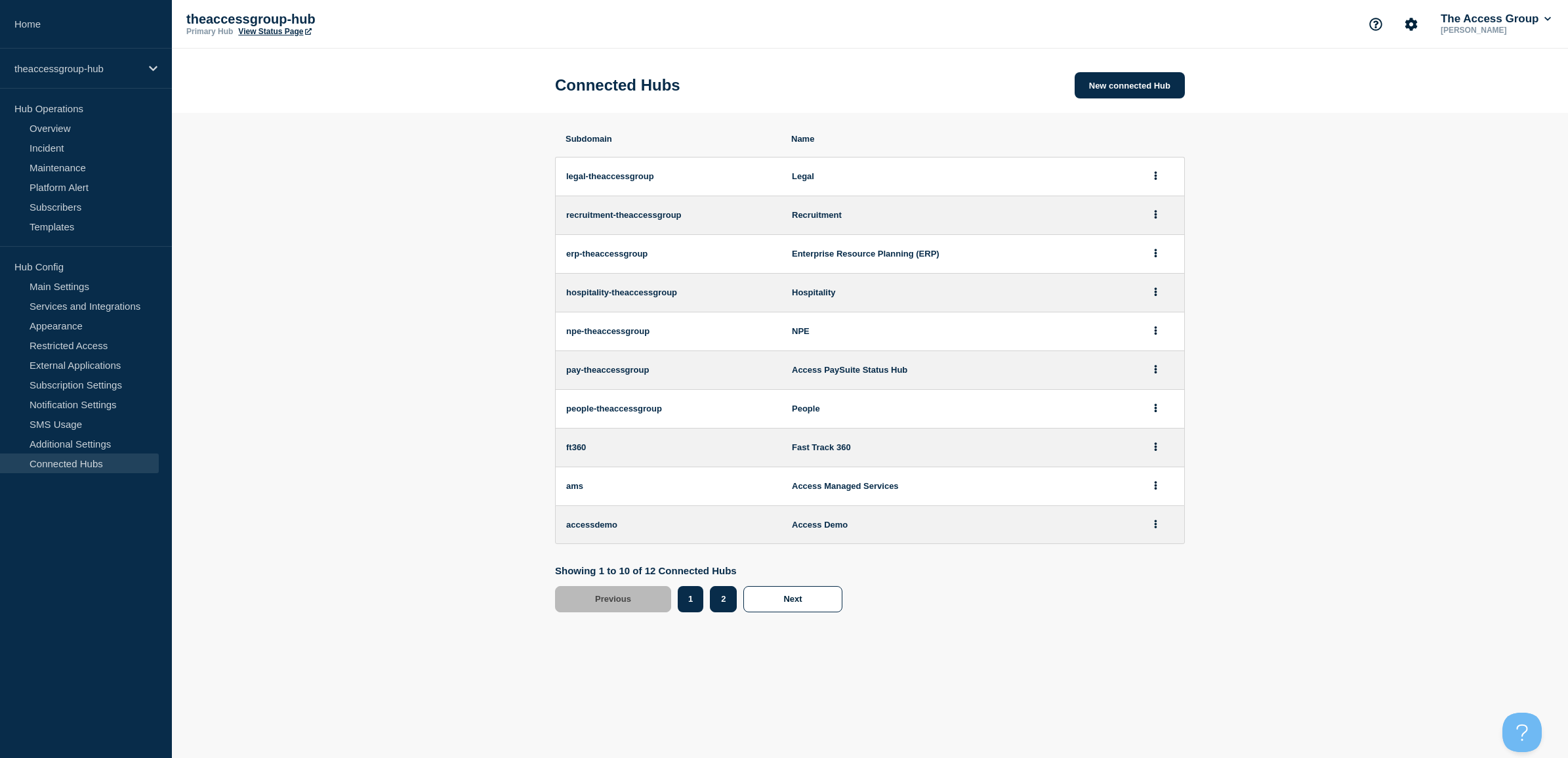
click at [719, 605] on button "2" at bounding box center [722, 599] width 27 height 27
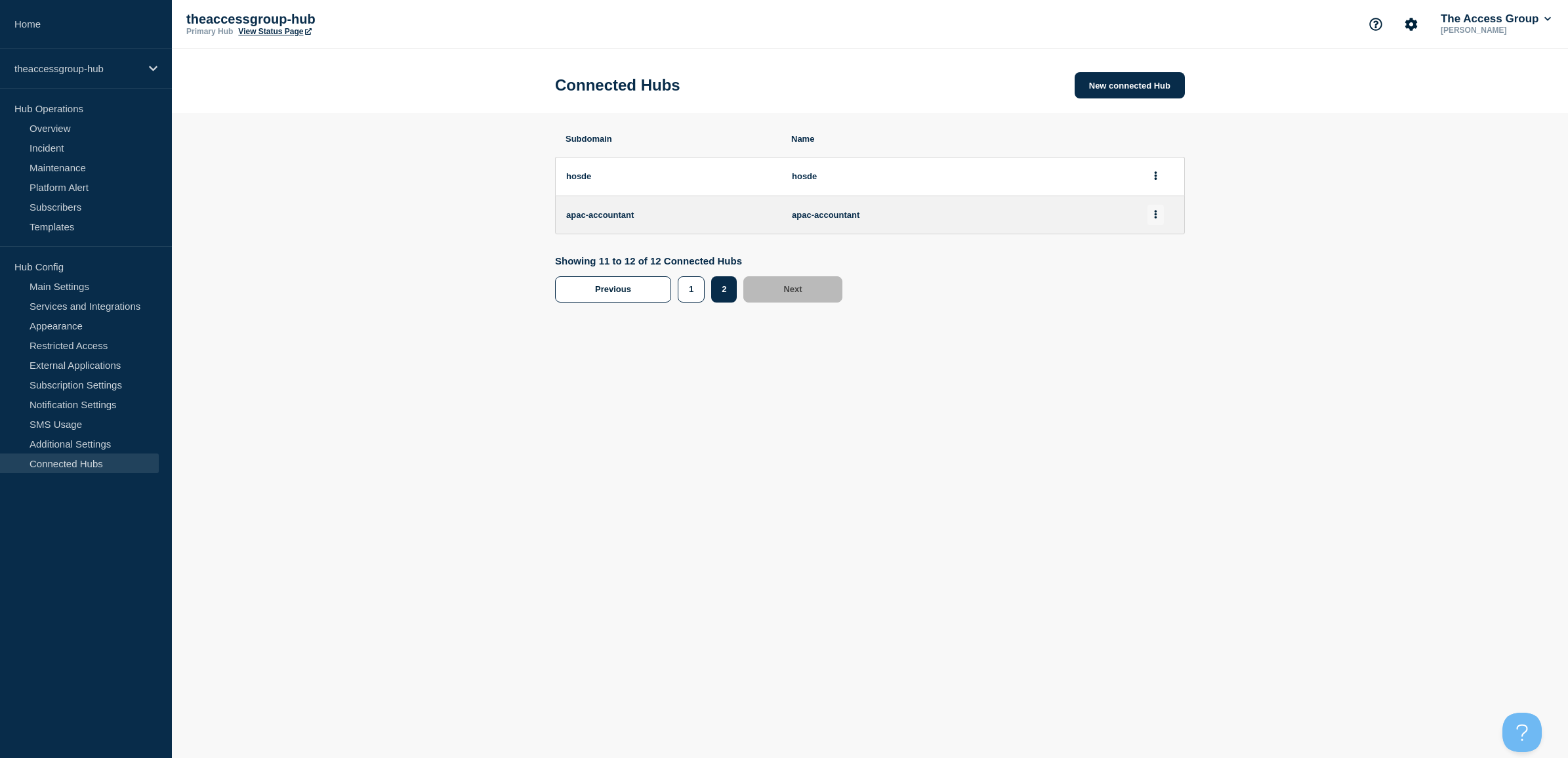
click at [1158, 221] on button at bounding box center [1156, 214] width 17 height 21
click at [1159, 260] on button "View" at bounding box center [1150, 257] width 19 height 10
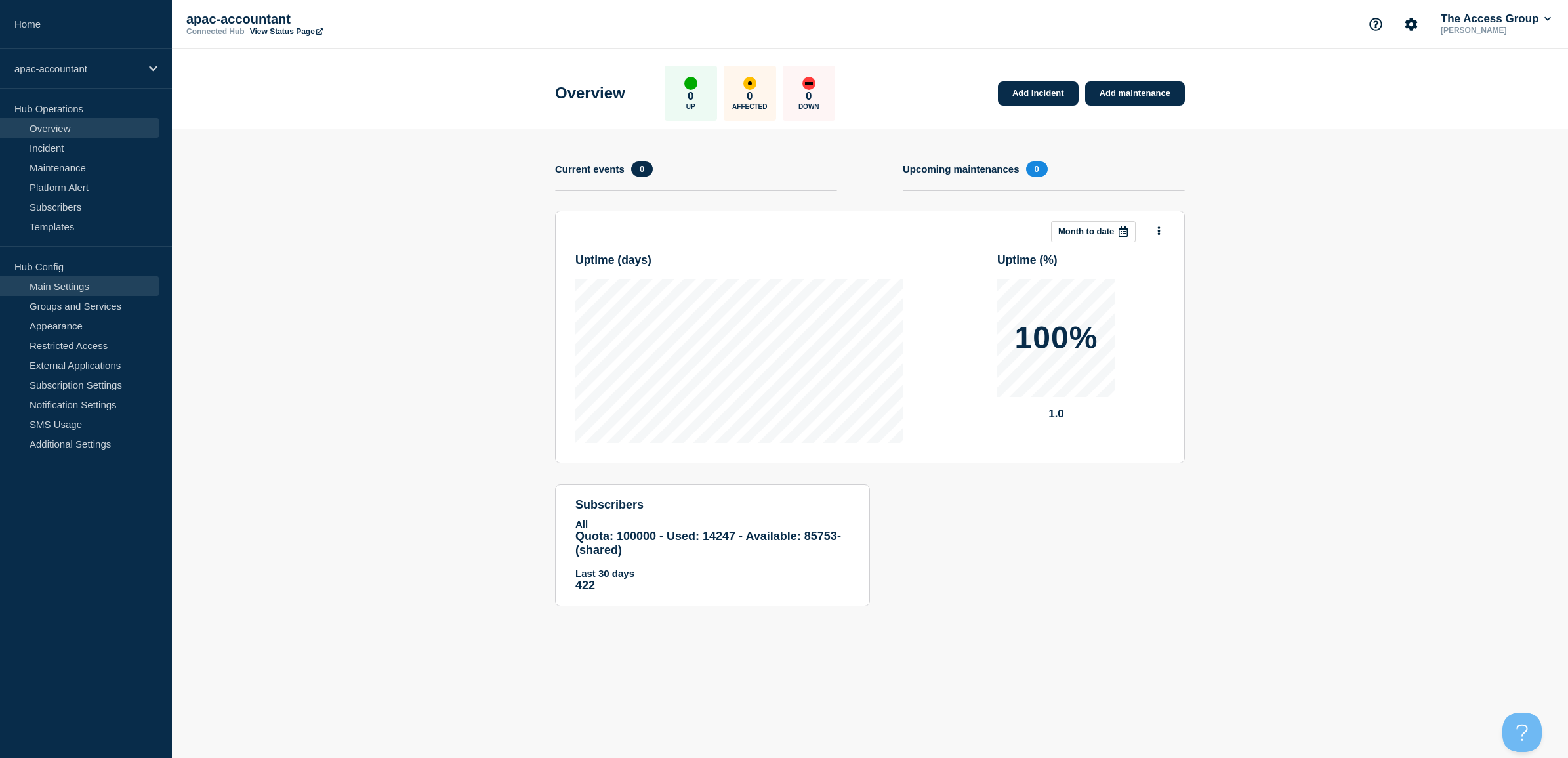
click at [89, 289] on link "Main Settings" at bounding box center [79, 286] width 159 height 20
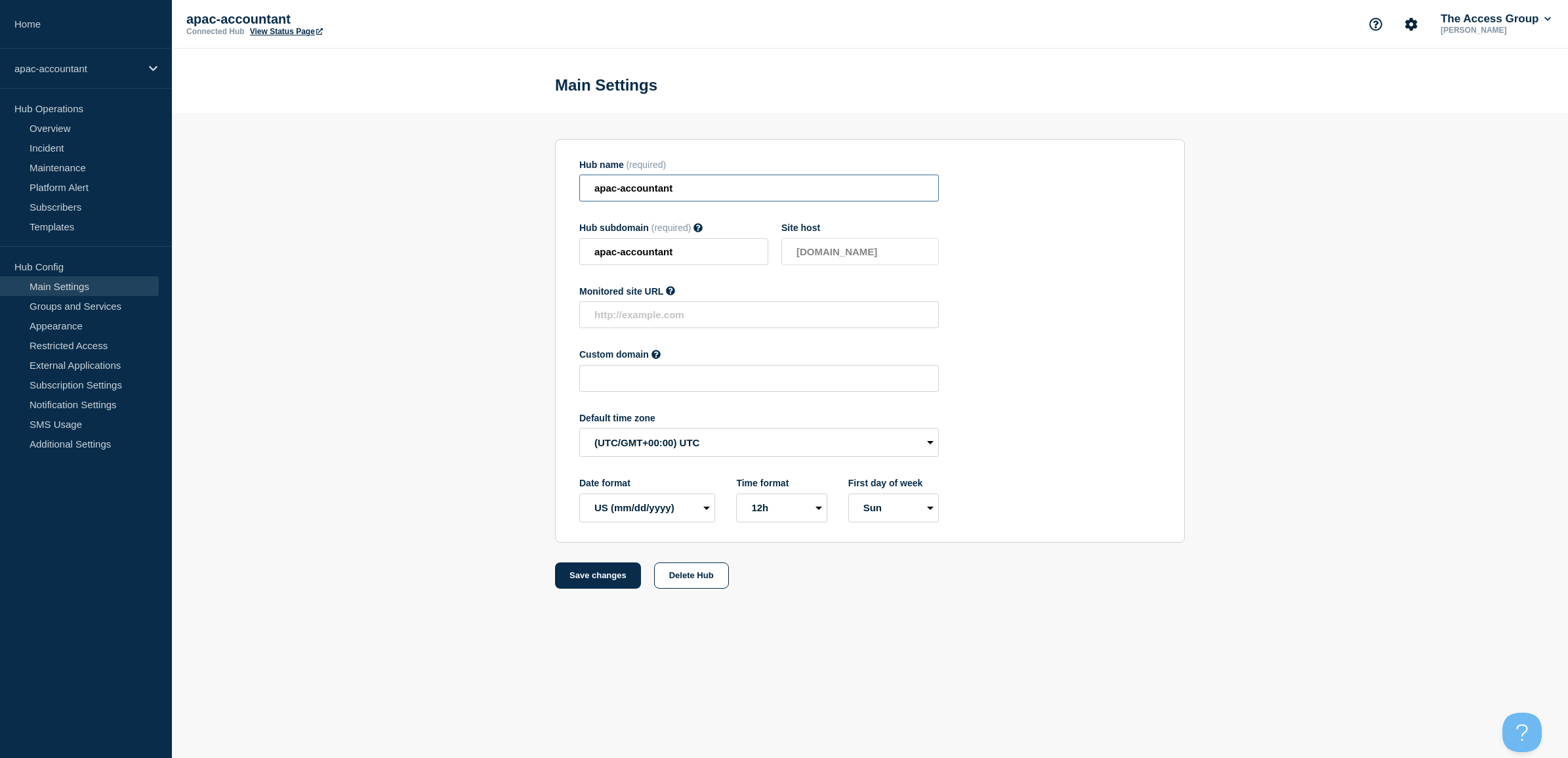
click at [723, 188] on input "apac-accountant" at bounding box center [759, 188] width 359 height 27
type input "apac-accountant-theaccessgroup"
click at [582, 580] on button "Save changes" at bounding box center [598, 575] width 86 height 27
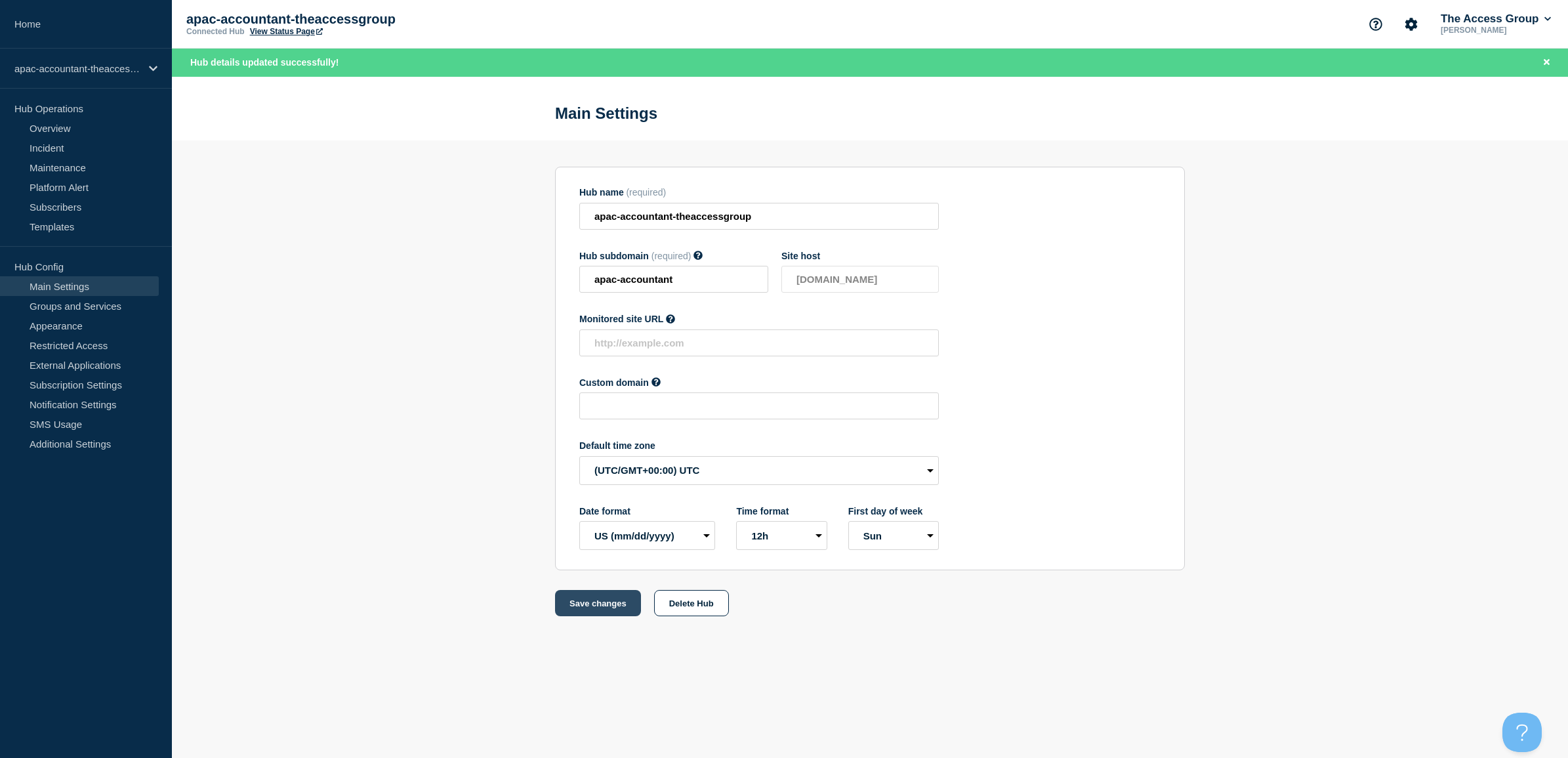
click at [608, 602] on button "Save changes" at bounding box center [598, 603] width 86 height 27
drag, startPoint x: 73, startPoint y: 284, endPoint x: 91, endPoint y: 284, distance: 18.0
click at [73, 284] on link "Main Settings" at bounding box center [79, 286] width 159 height 20
click at [62, 330] on link "Appearance" at bounding box center [79, 326] width 159 height 20
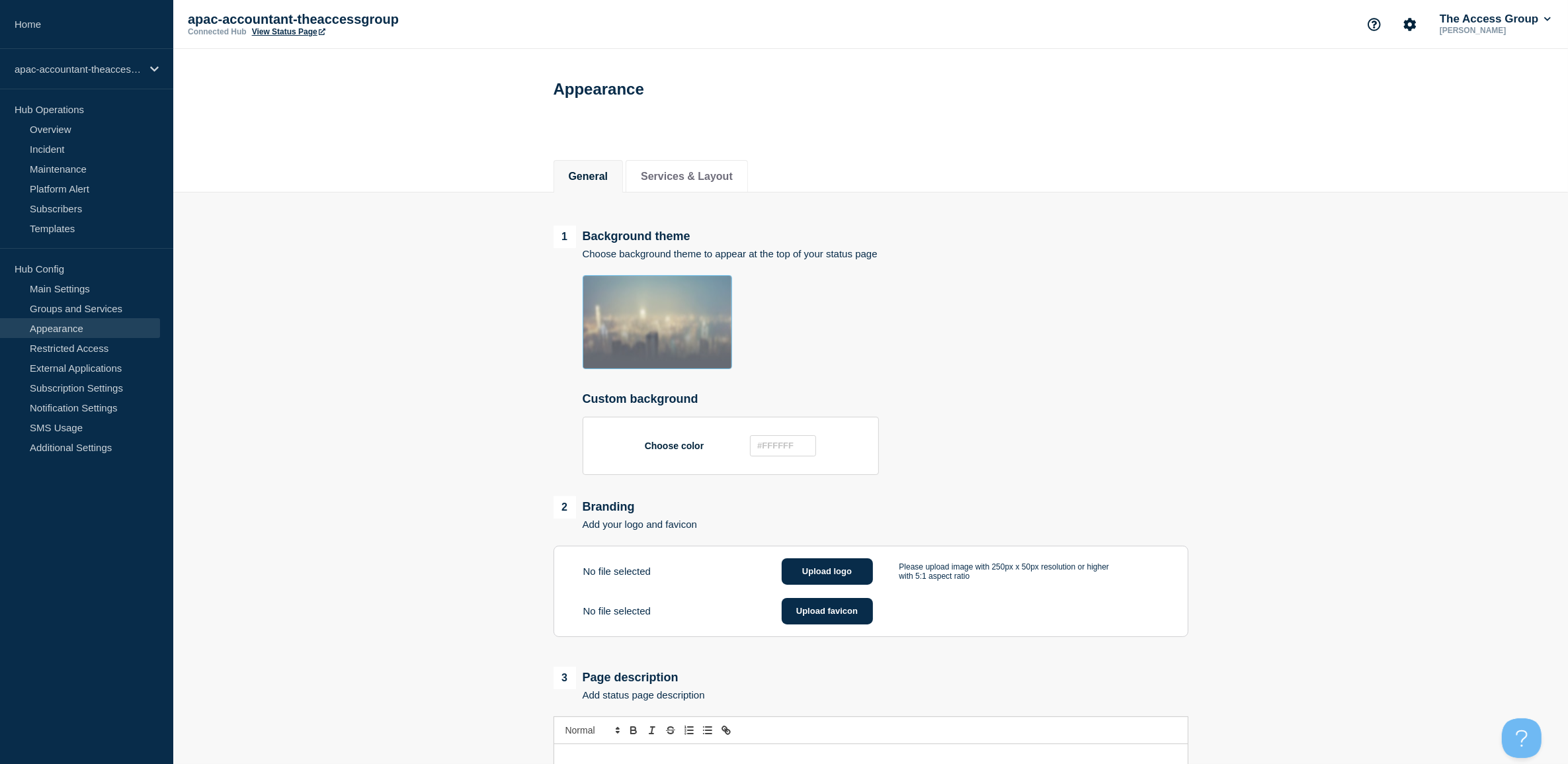
click at [650, 352] on img at bounding box center [657, 322] width 149 height 94
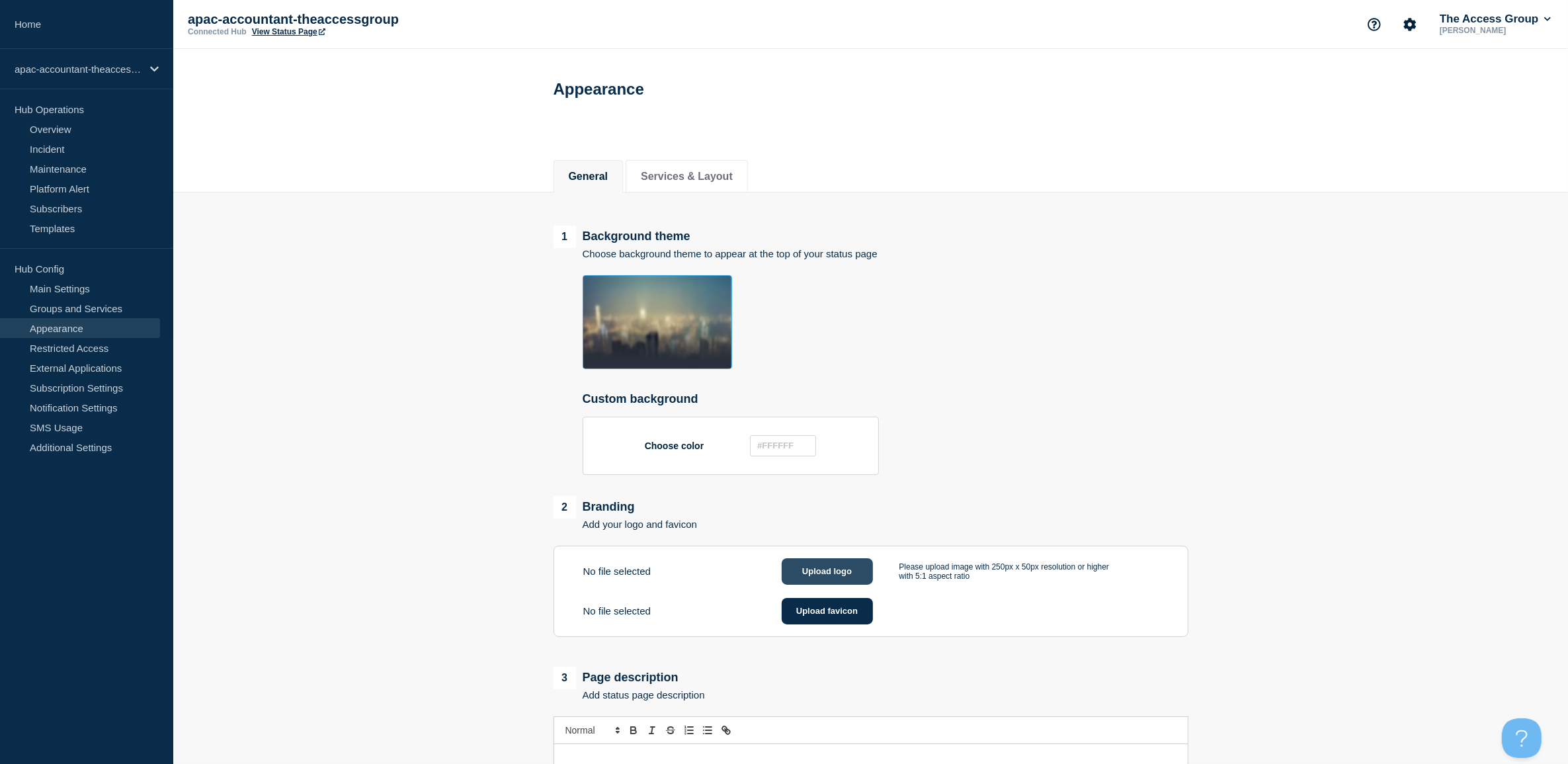
click at [826, 579] on button "Upload logo" at bounding box center [827, 571] width 91 height 27
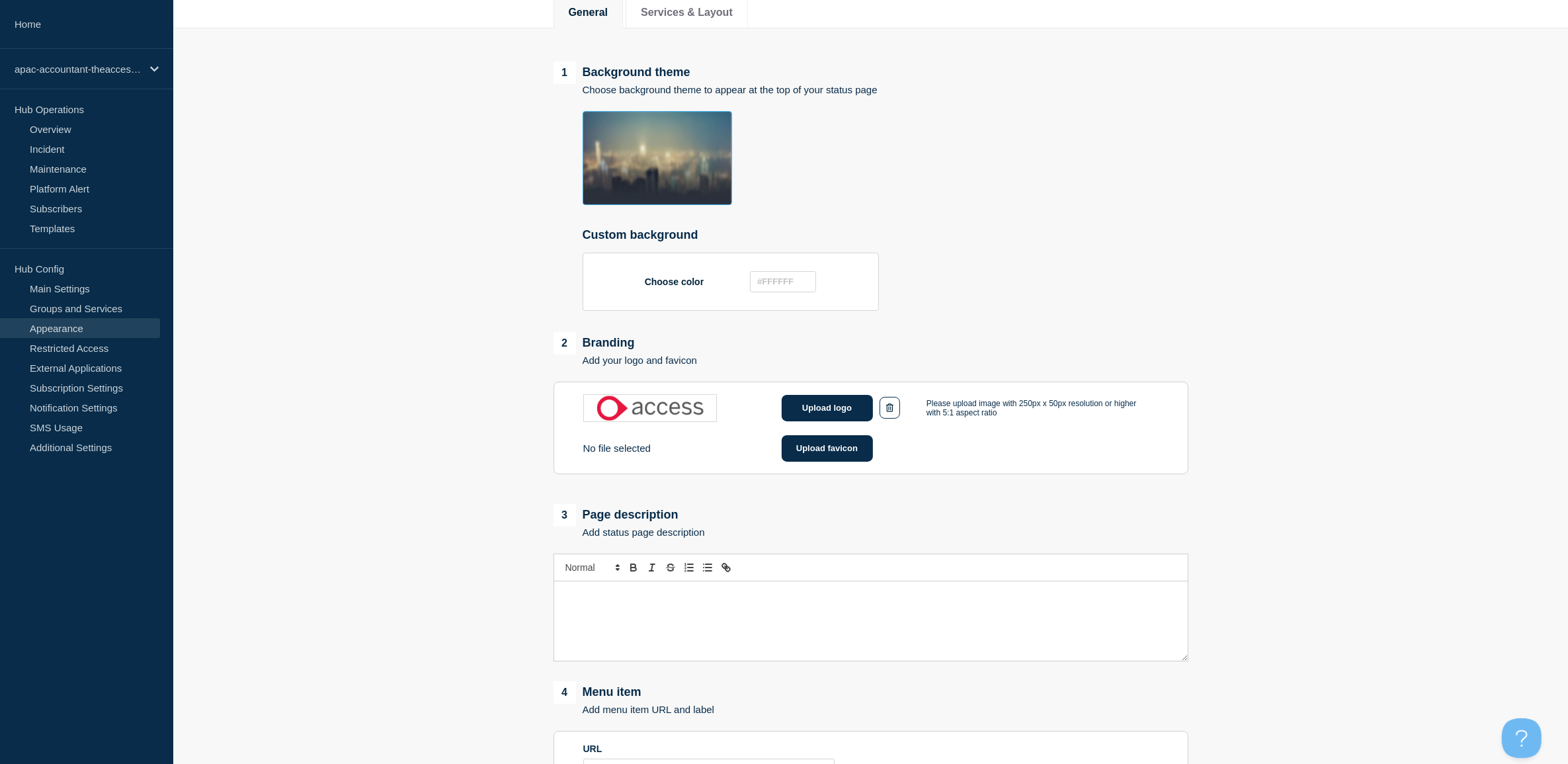
scroll to position [165, 0]
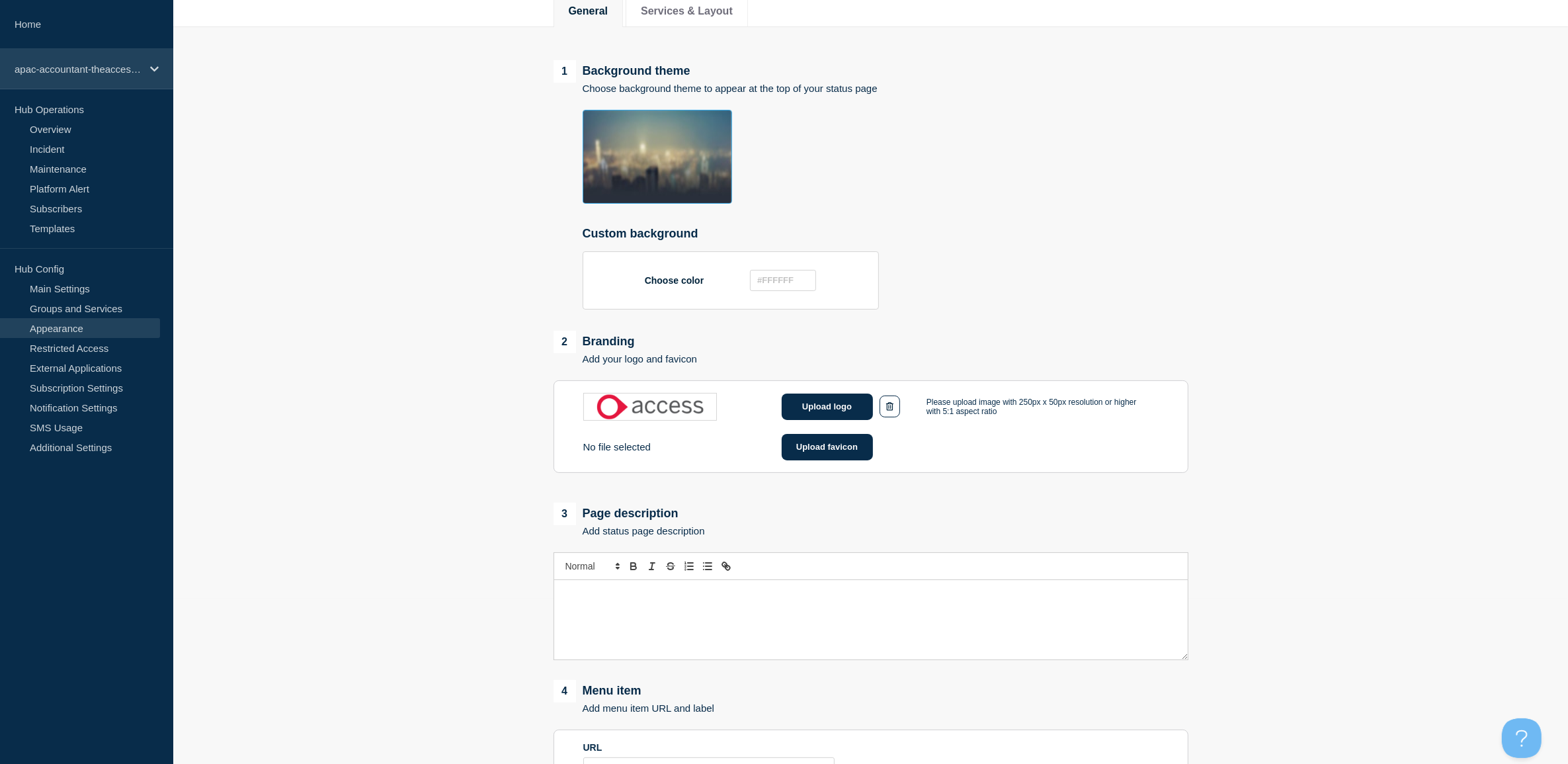
click at [84, 55] on div "apac-accountant-theaccessgroup" at bounding box center [87, 69] width 173 height 41
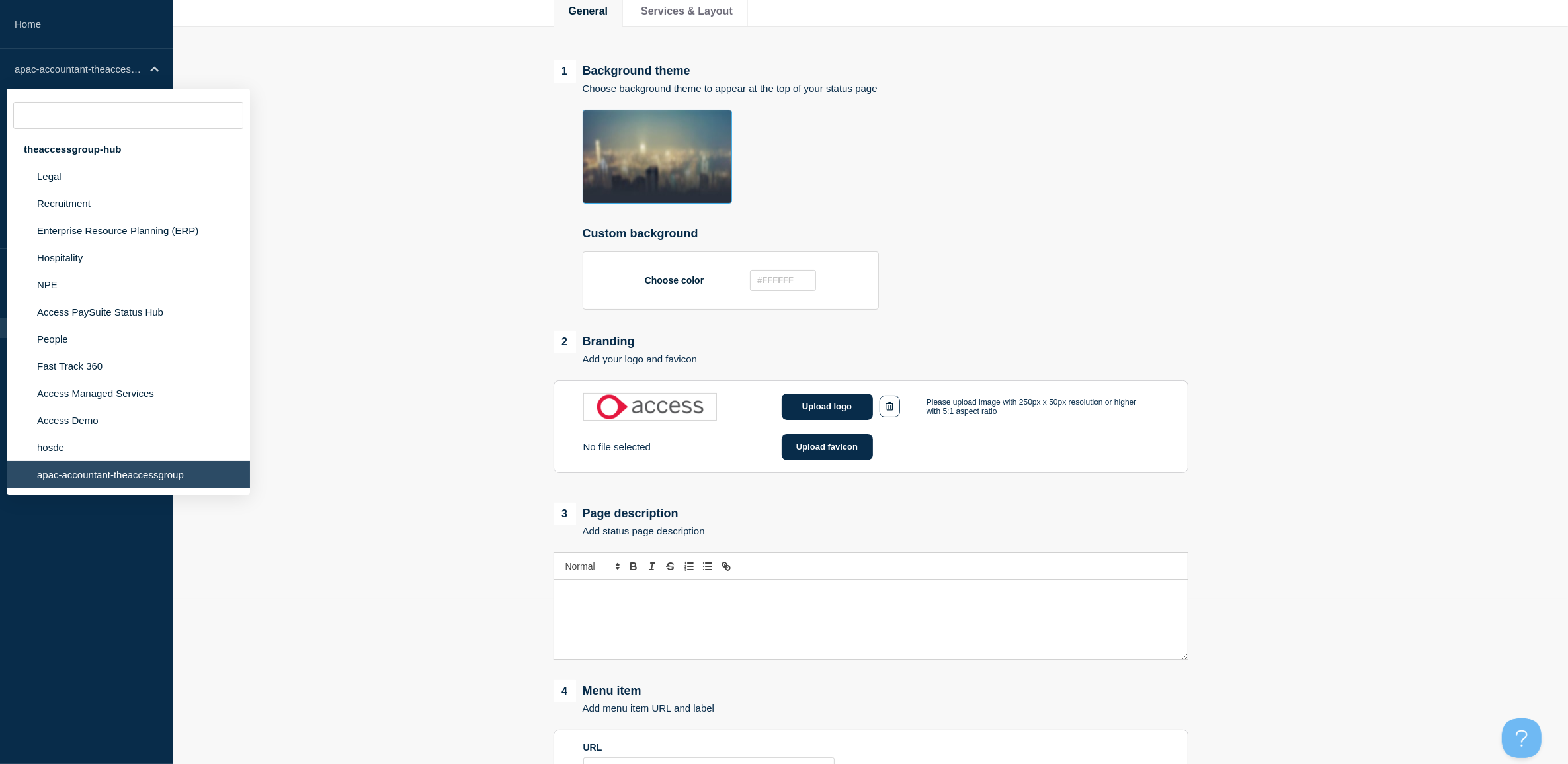
click at [1114, 289] on div "Choose color" at bounding box center [885, 281] width 606 height 59
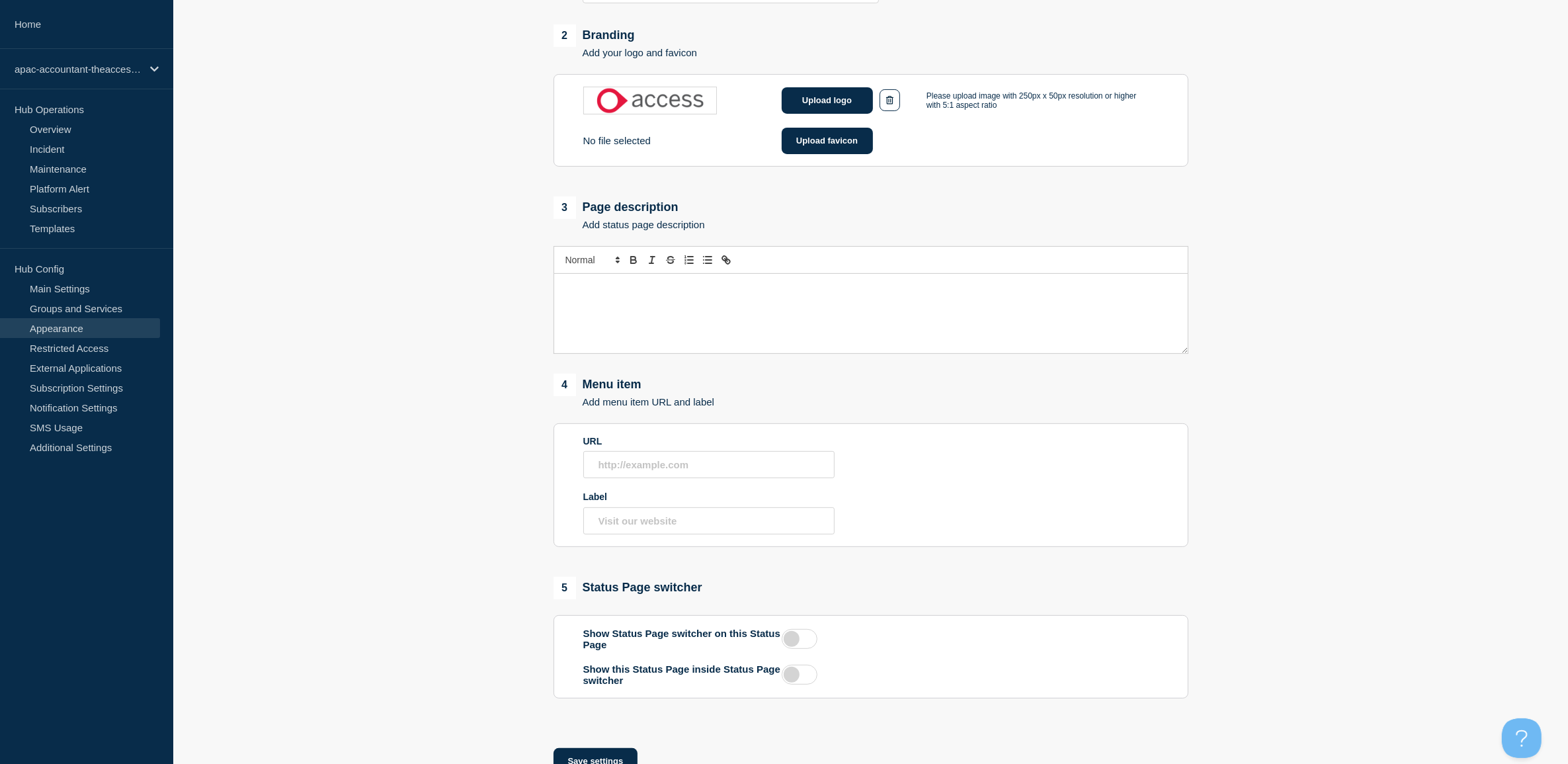
scroll to position [530, 0]
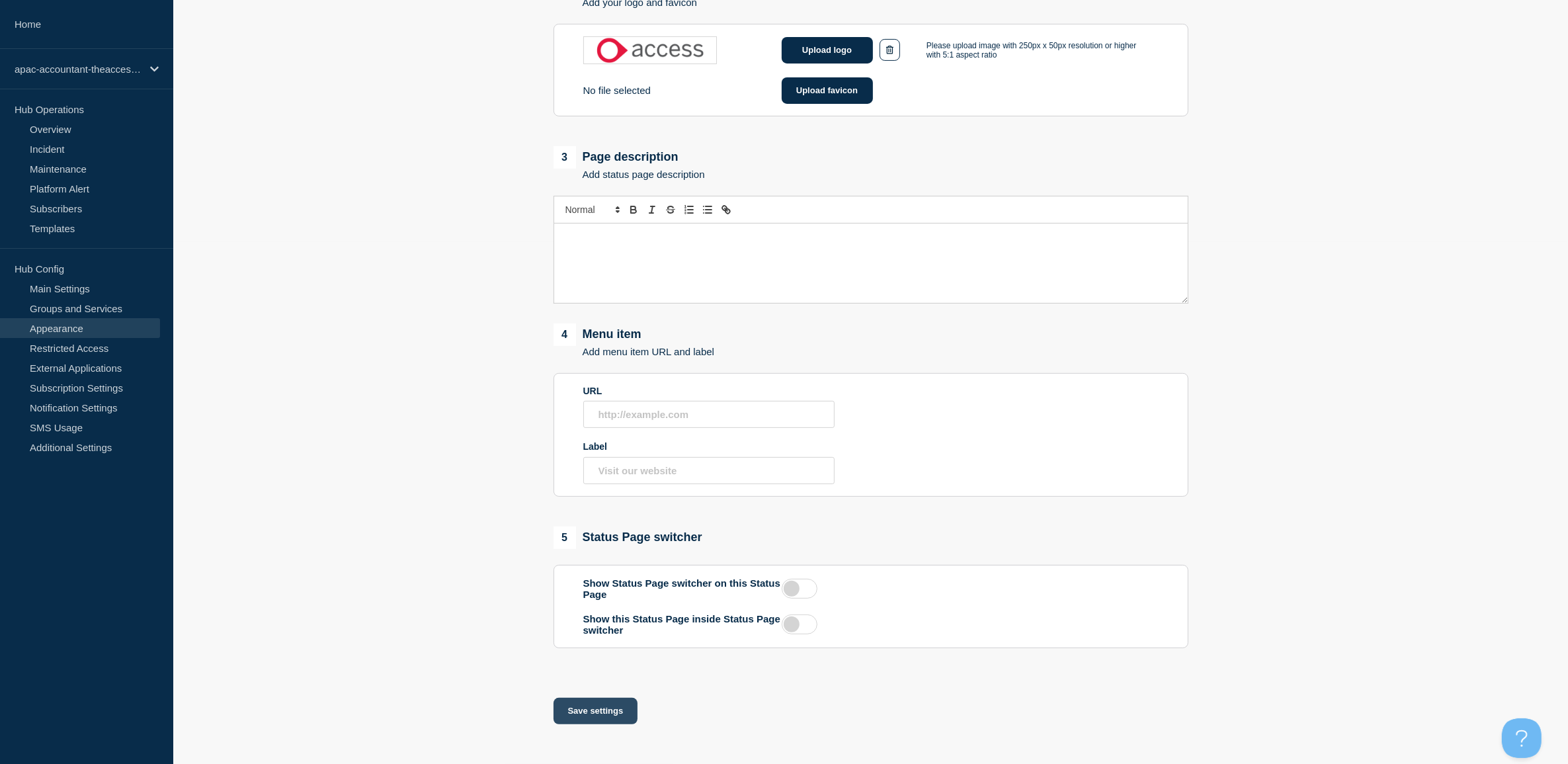
click at [591, 719] on button "Save settings" at bounding box center [596, 710] width 85 height 27
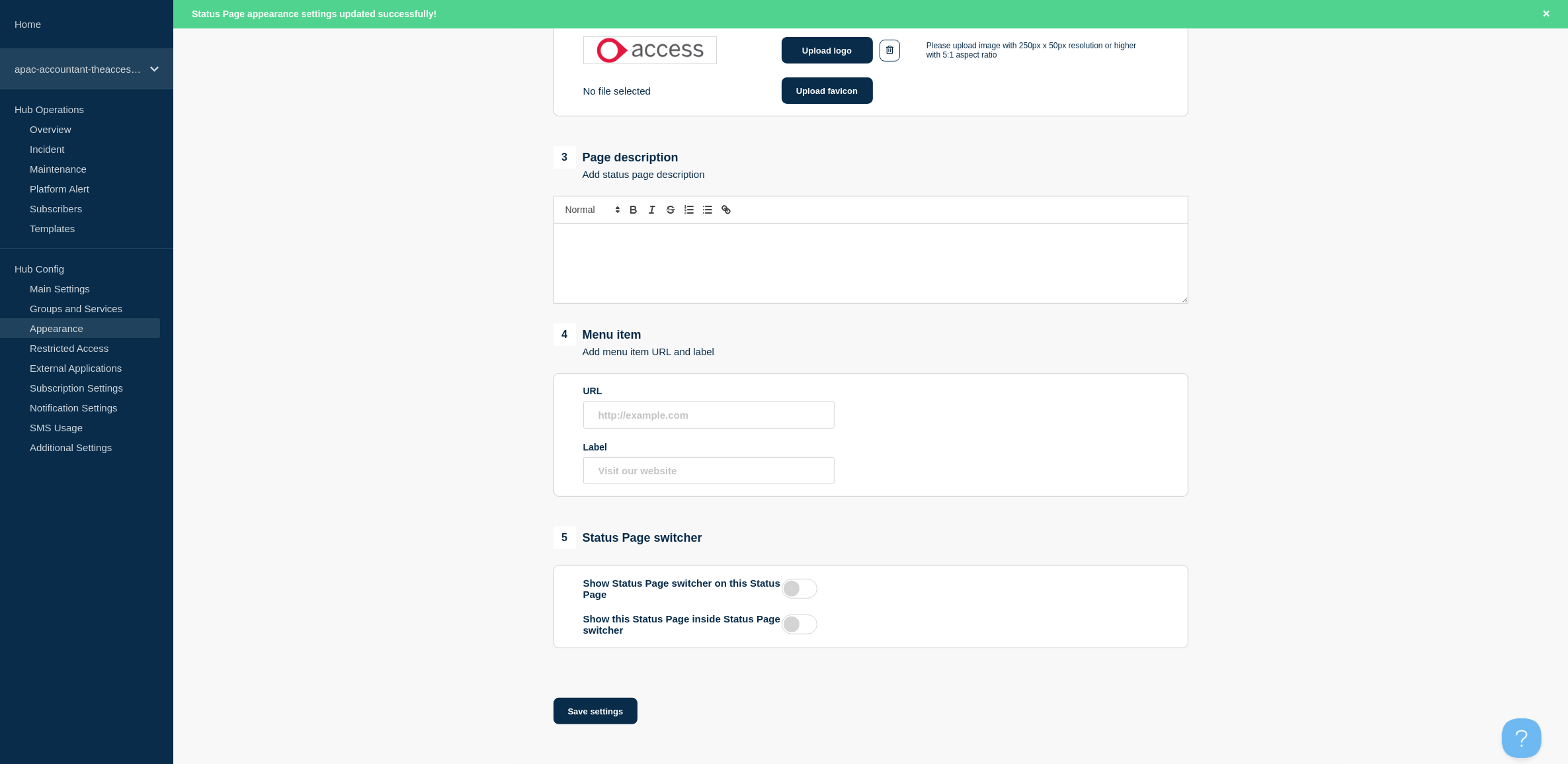
click at [84, 67] on p "apac-accountant-theaccessgroup" at bounding box center [79, 69] width 127 height 11
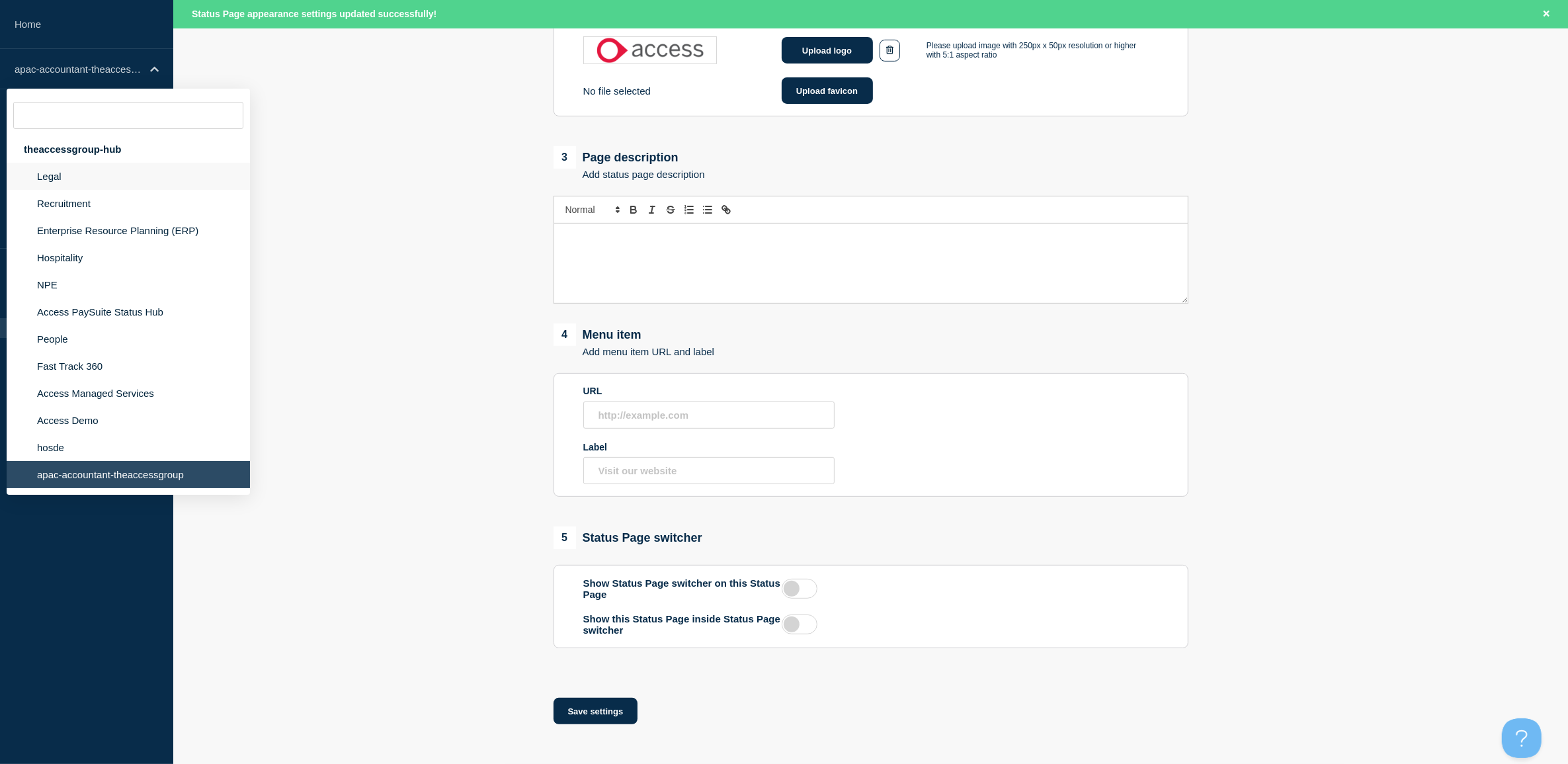
click at [61, 176] on li "Legal" at bounding box center [128, 176] width 244 height 27
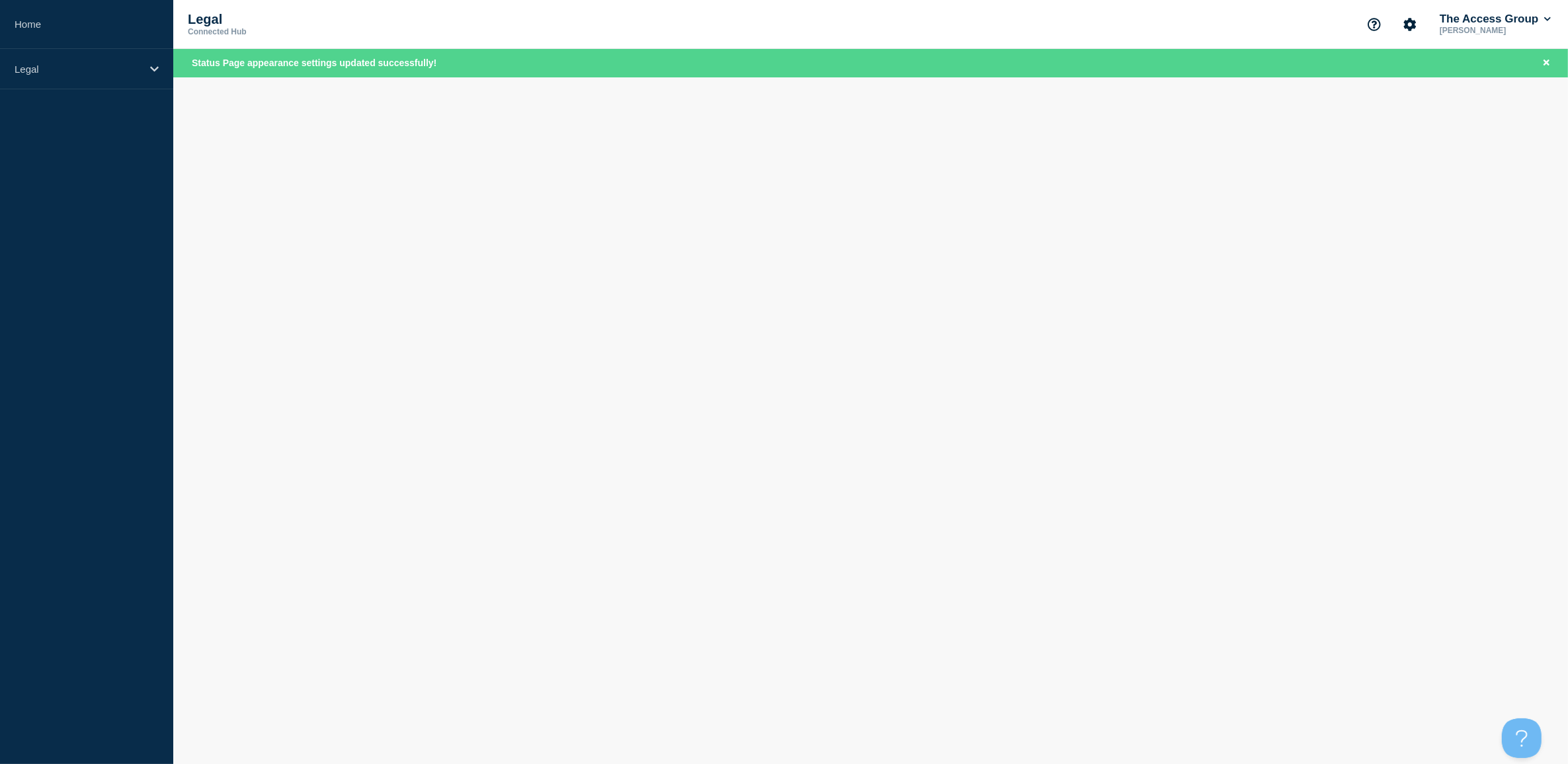
scroll to position [0, 0]
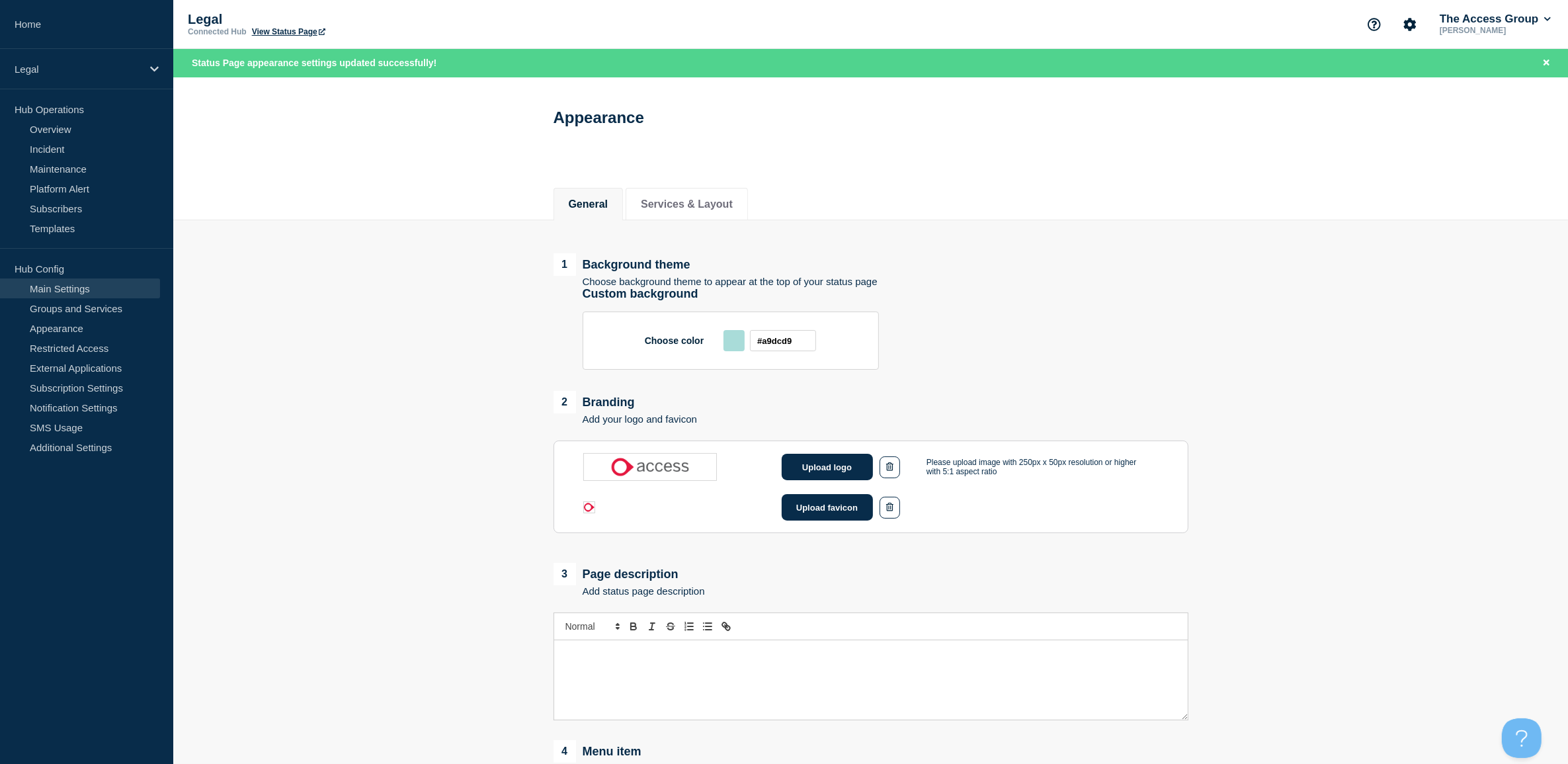
click at [65, 284] on link "Main Settings" at bounding box center [80, 288] width 160 height 20
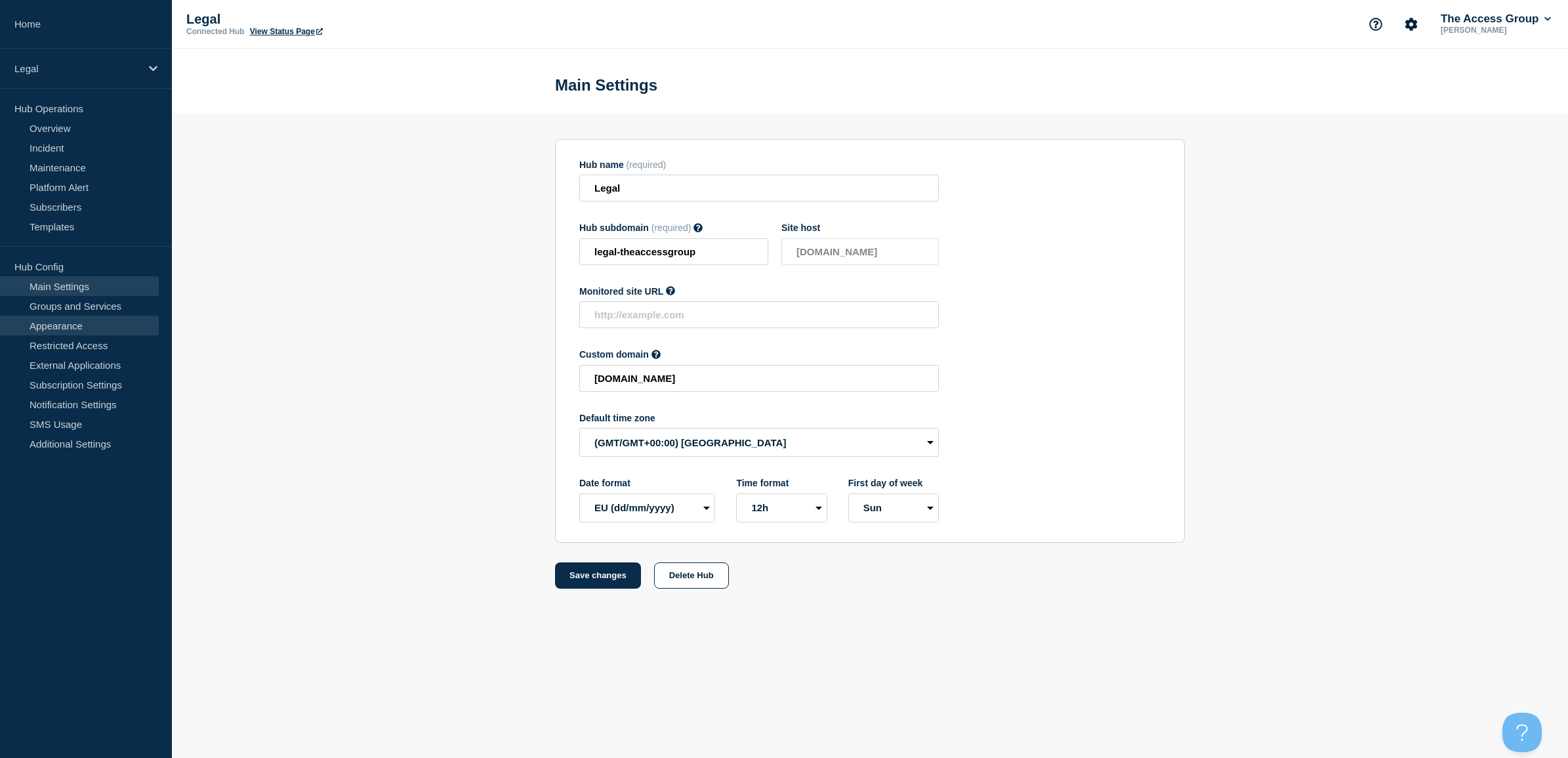
click at [60, 329] on link "Appearance" at bounding box center [79, 326] width 159 height 20
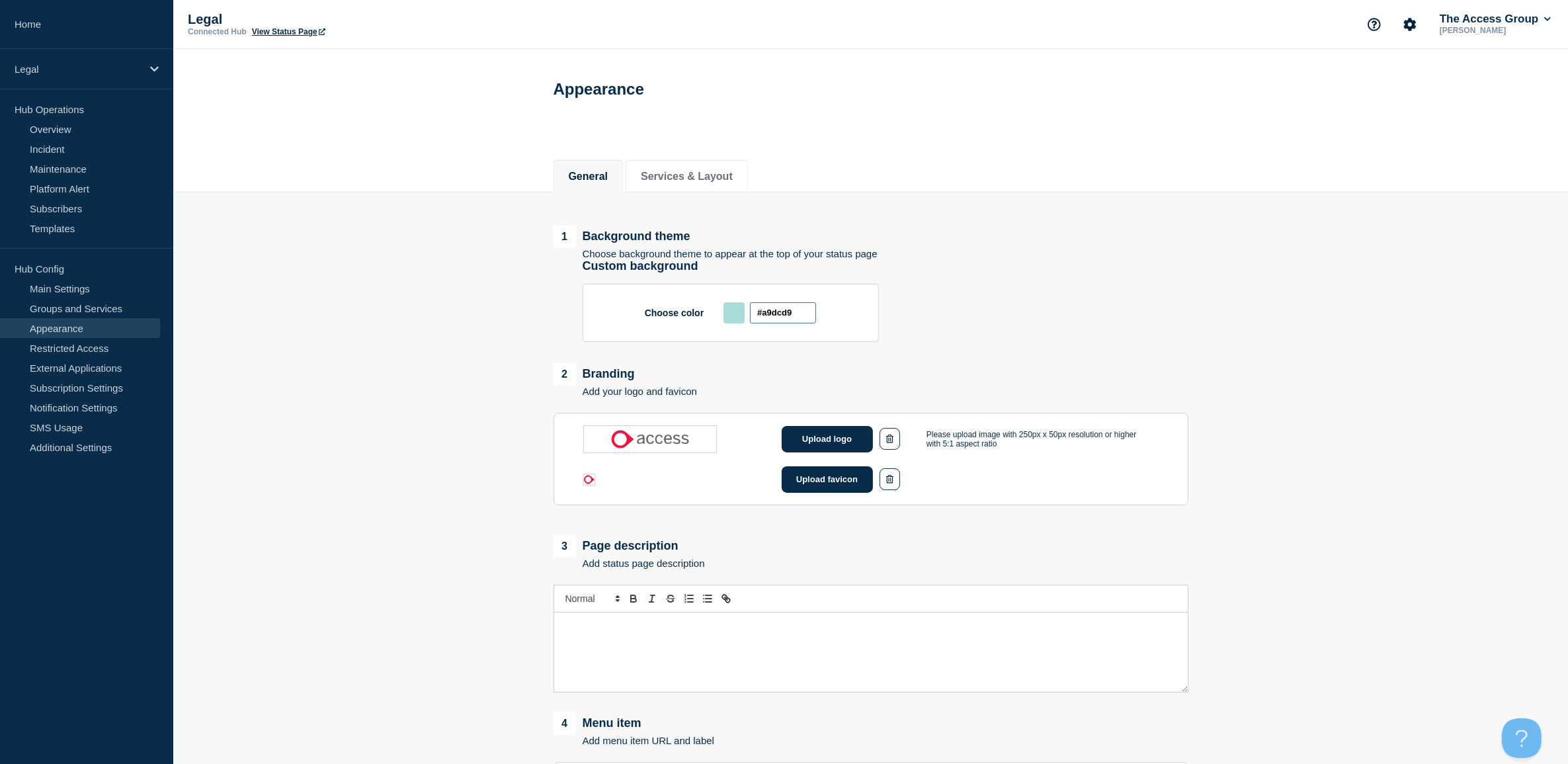
drag, startPoint x: 798, startPoint y: 317, endPoint x: 738, endPoint y: 313, distance: 60.1
click at [738, 313] on div "#a9dcd9" at bounding box center [769, 312] width 92 height 21
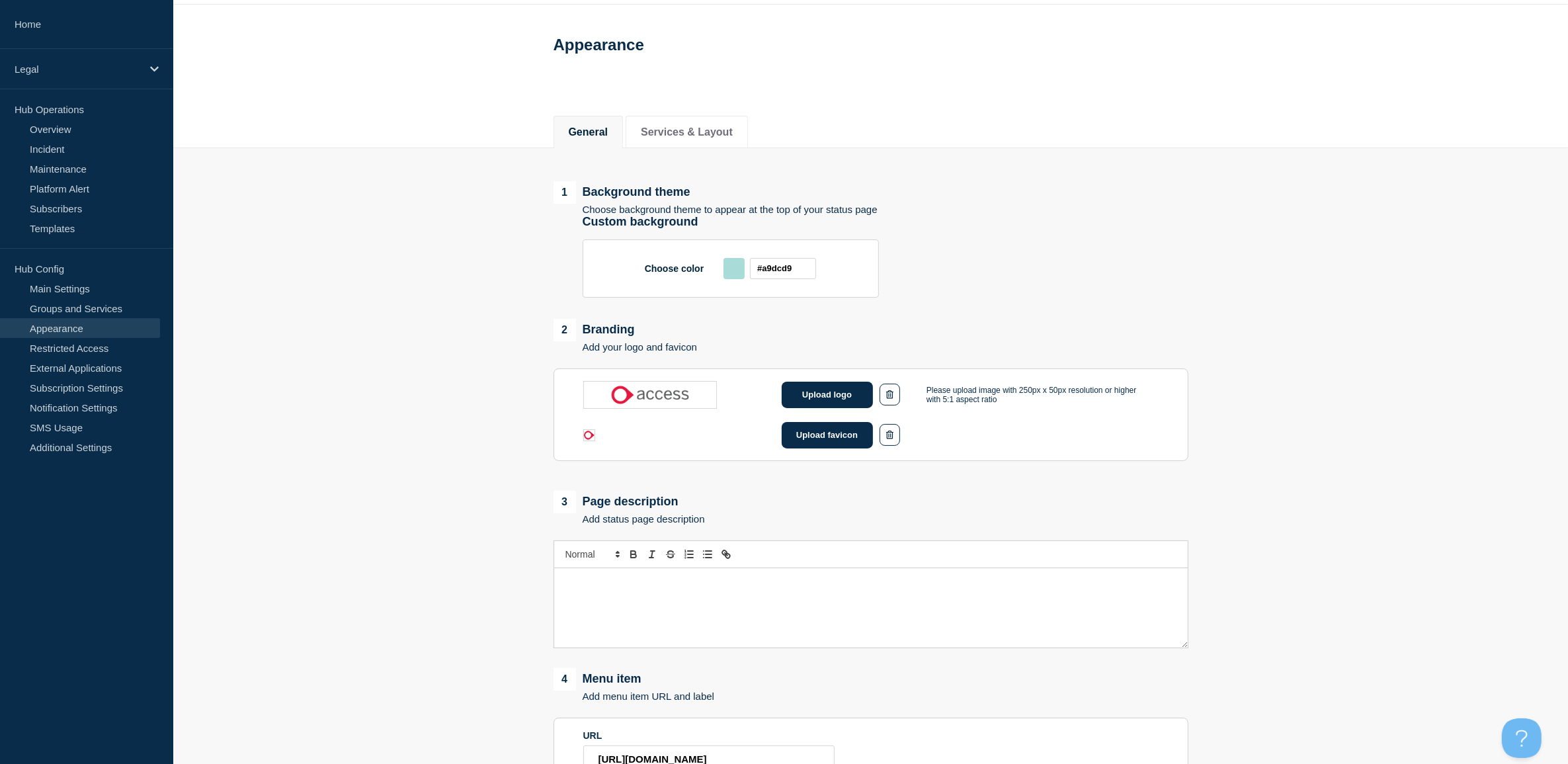
scroll to position [83, 0]
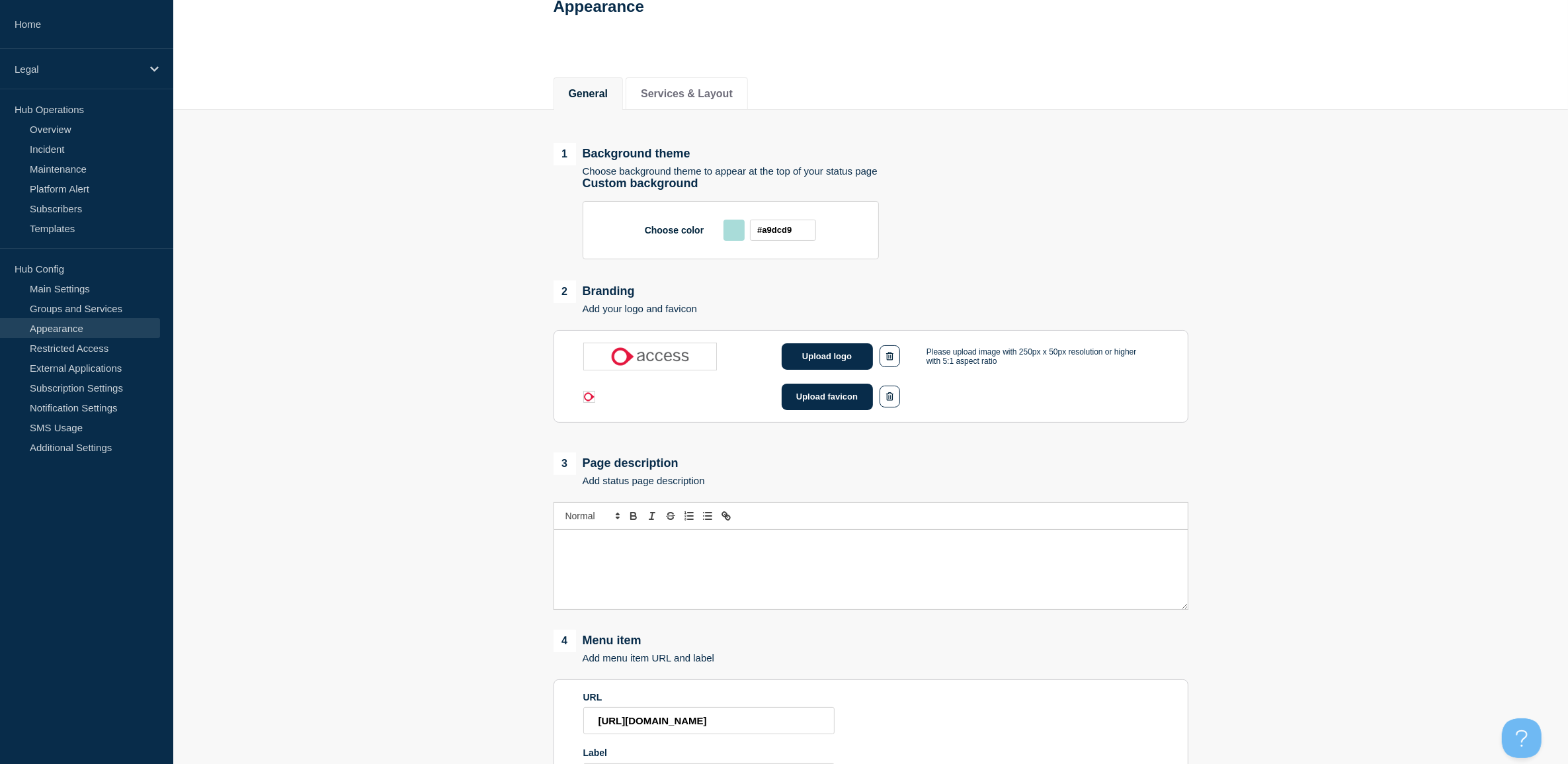
click at [584, 399] on img at bounding box center [589, 397] width 12 height 12
click at [829, 399] on button "Upload favicon" at bounding box center [827, 397] width 91 height 27
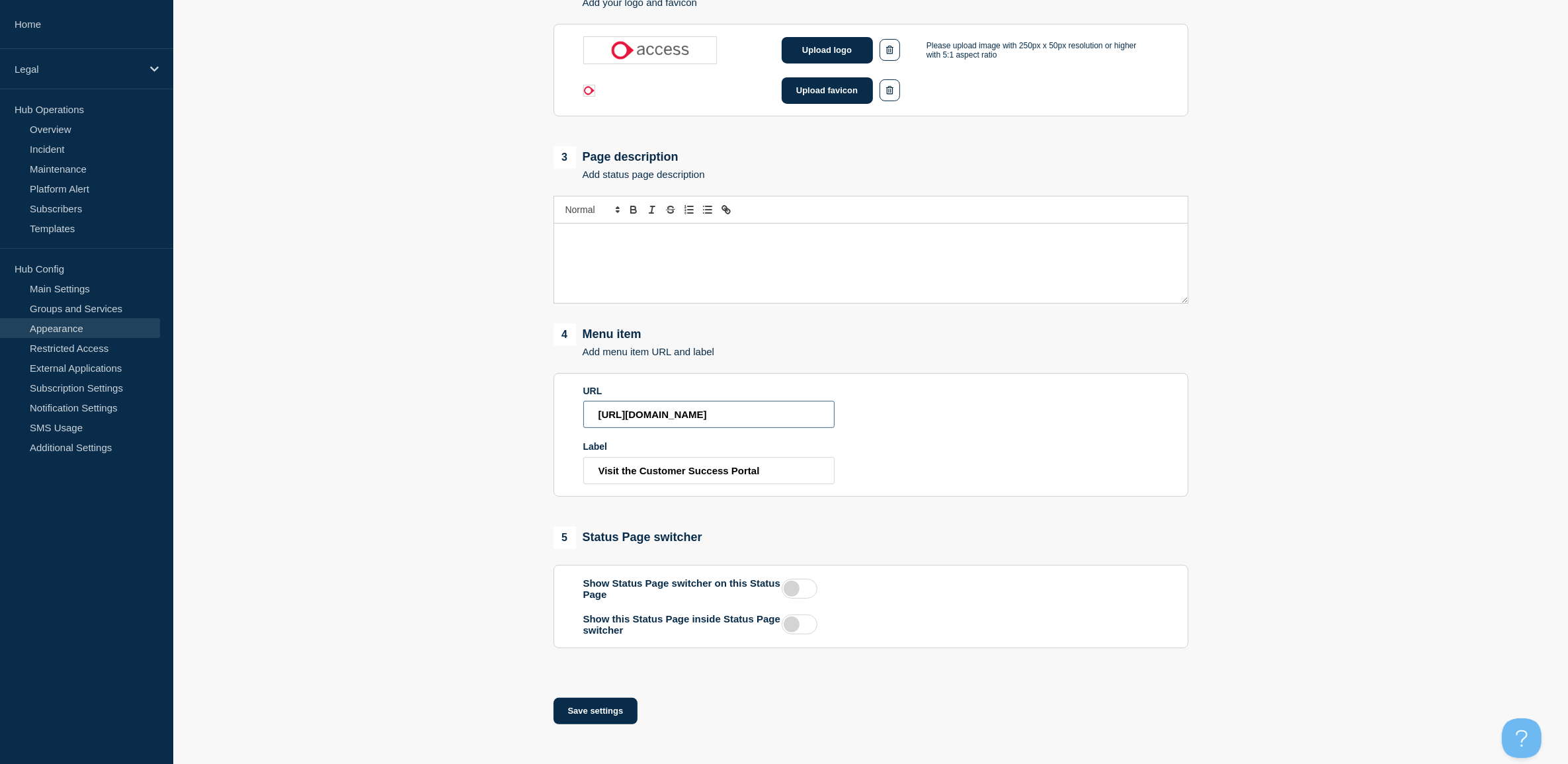
scroll to position [0, 0]
drag, startPoint x: 827, startPoint y: 411, endPoint x: 567, endPoint y: 402, distance: 260.2
click at [567, 402] on section "URL [URL][DOMAIN_NAME] Label Visit the Customer Success Portal" at bounding box center [871, 435] width 634 height 123
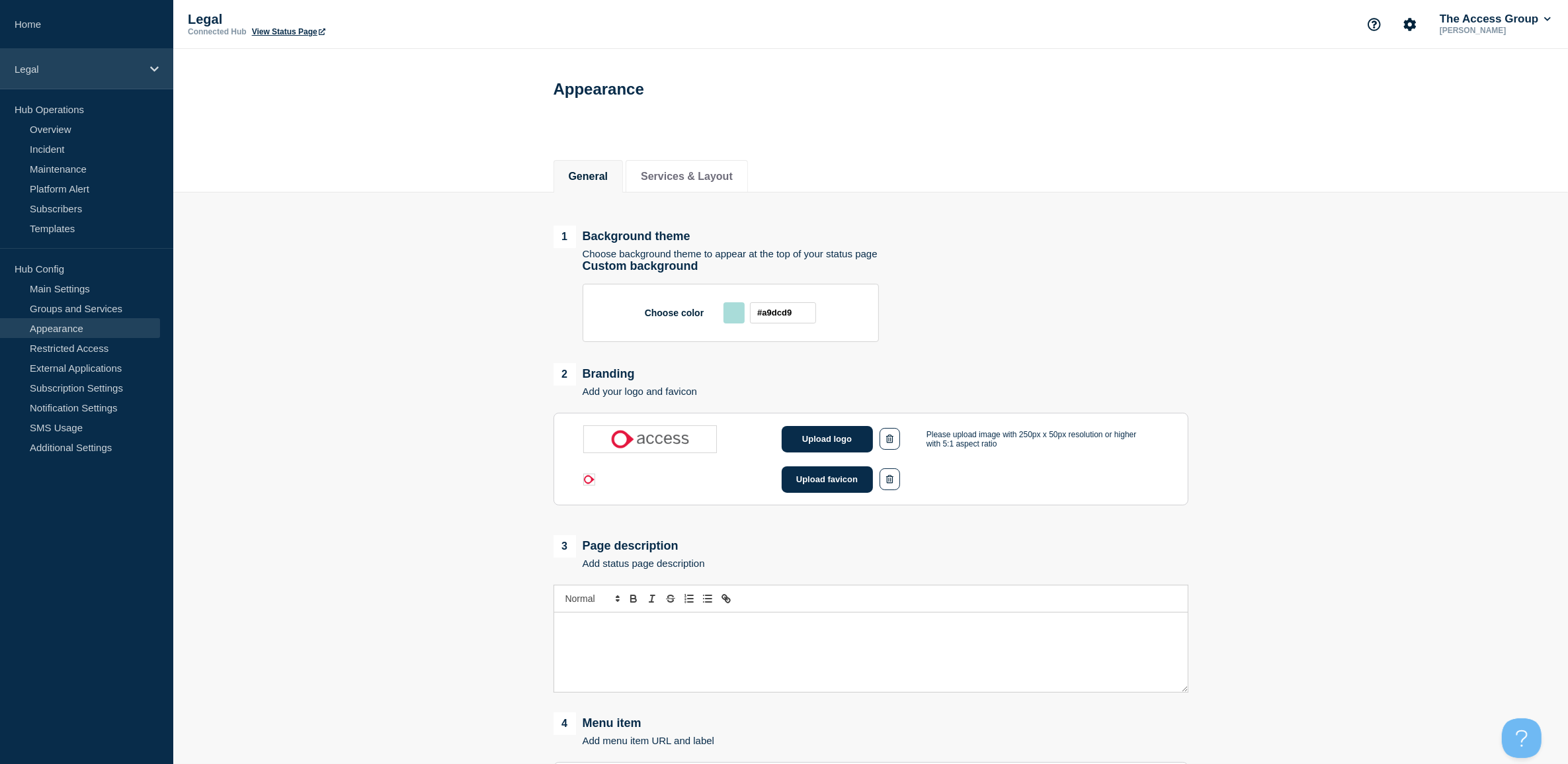
click at [47, 62] on div "Legal" at bounding box center [87, 69] width 173 height 41
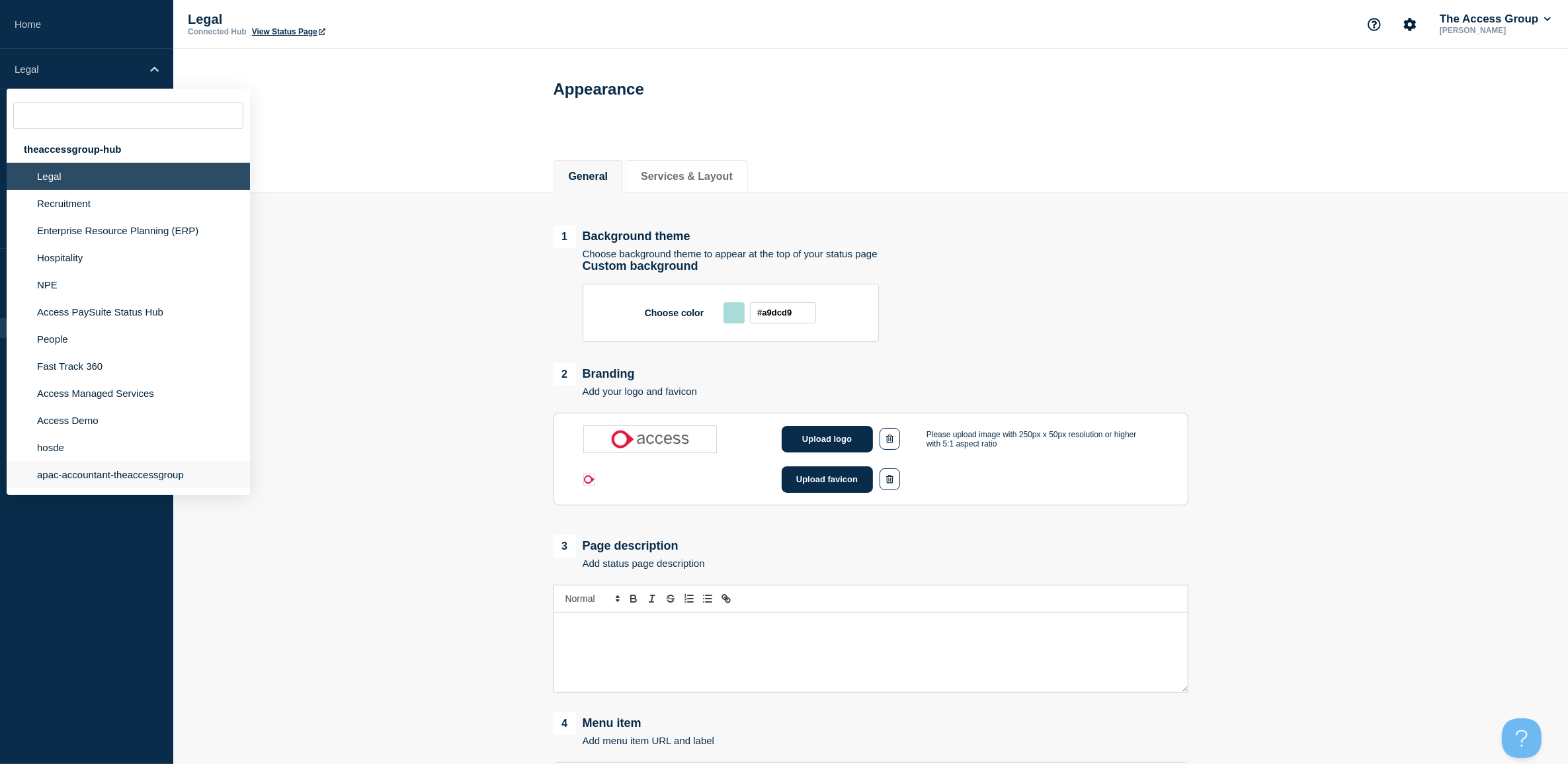
click at [89, 481] on li "apac-accountant-theaccessgroup" at bounding box center [128, 474] width 244 height 27
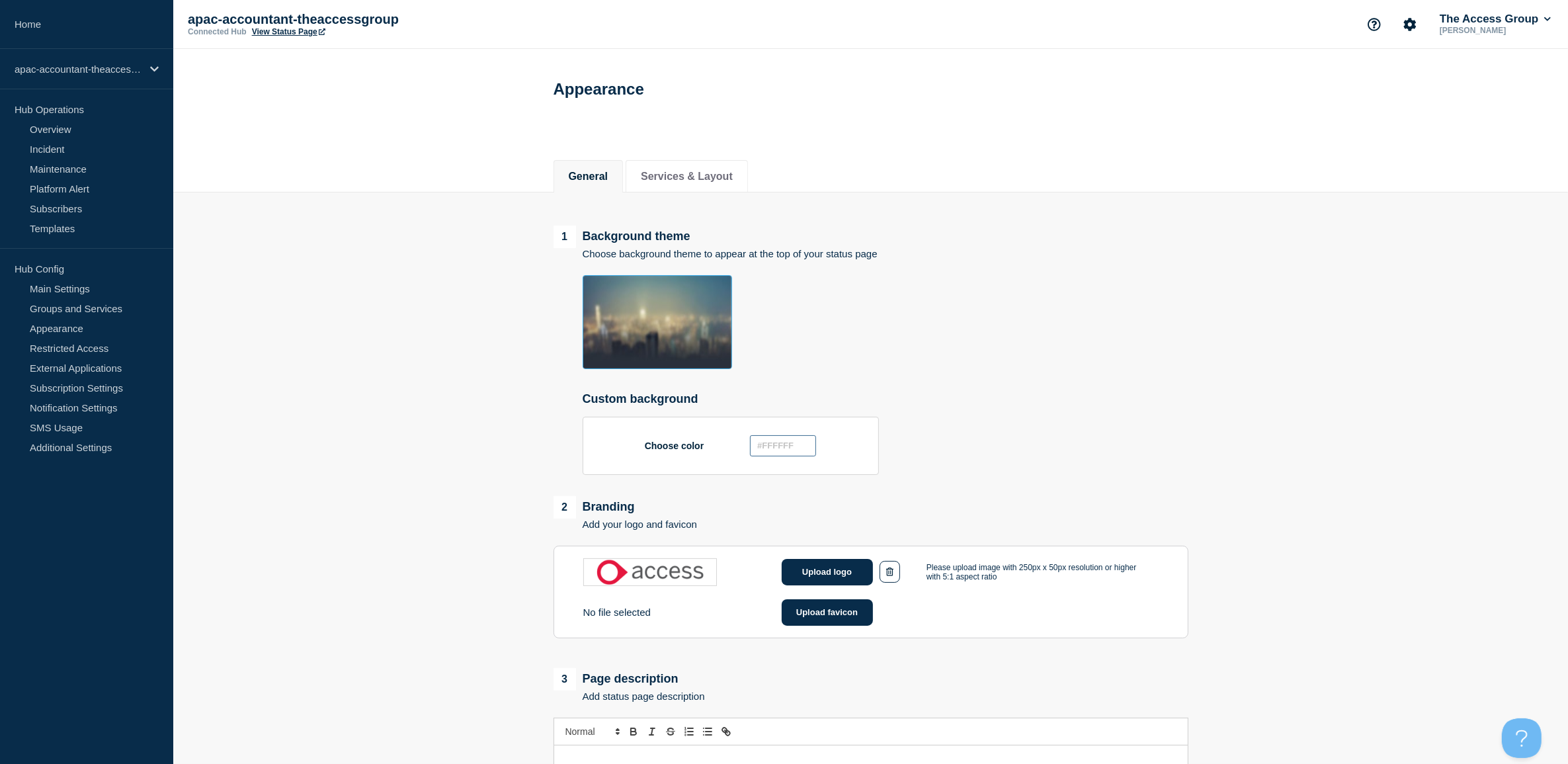
click at [794, 452] on input "text" at bounding box center [783, 446] width 66 height 21
type input "_______"
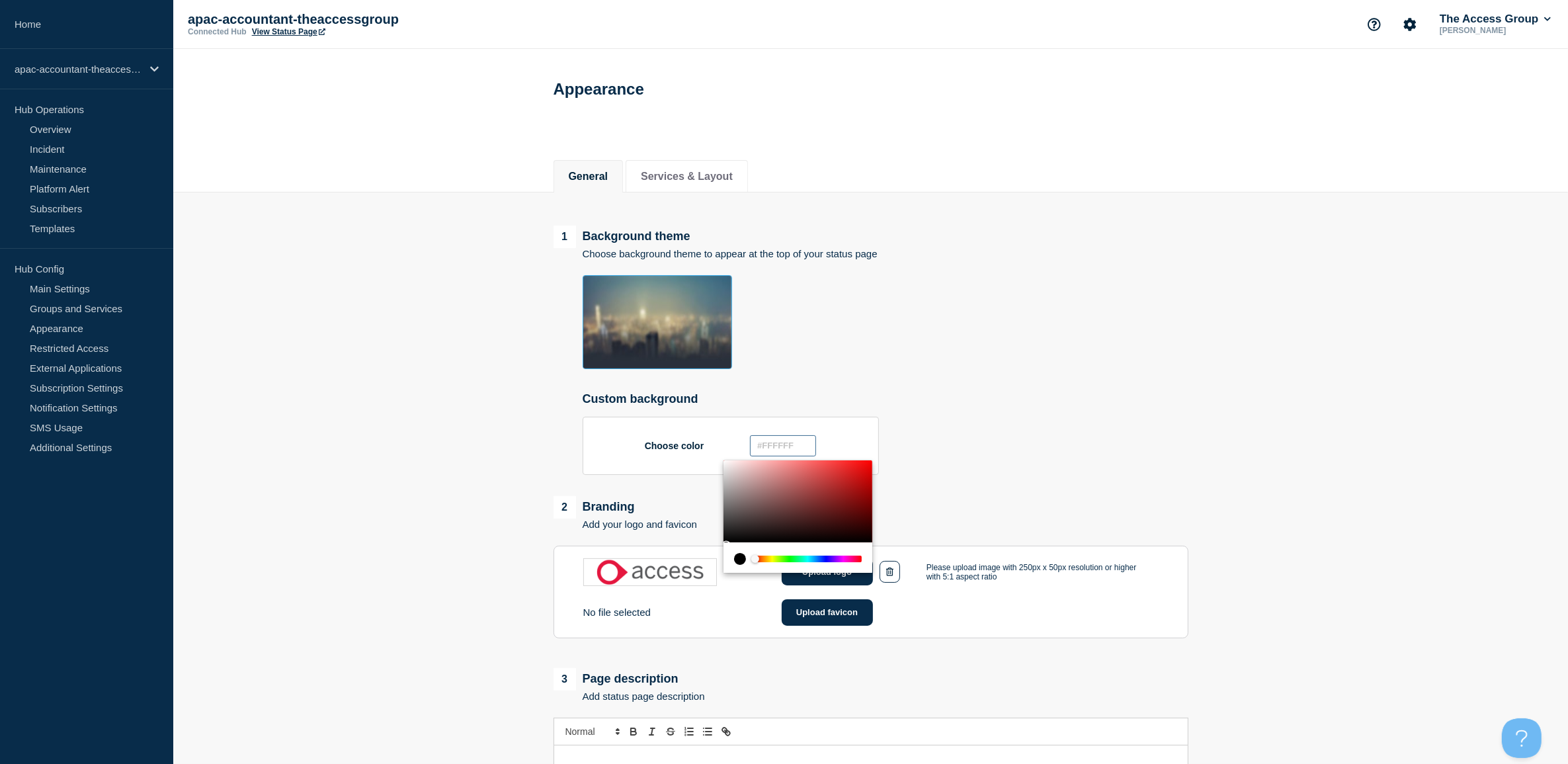
drag, startPoint x: 771, startPoint y: 444, endPoint x: 785, endPoint y: 445, distance: 14.0
click at [771, 444] on input "text" at bounding box center [783, 446] width 66 height 21
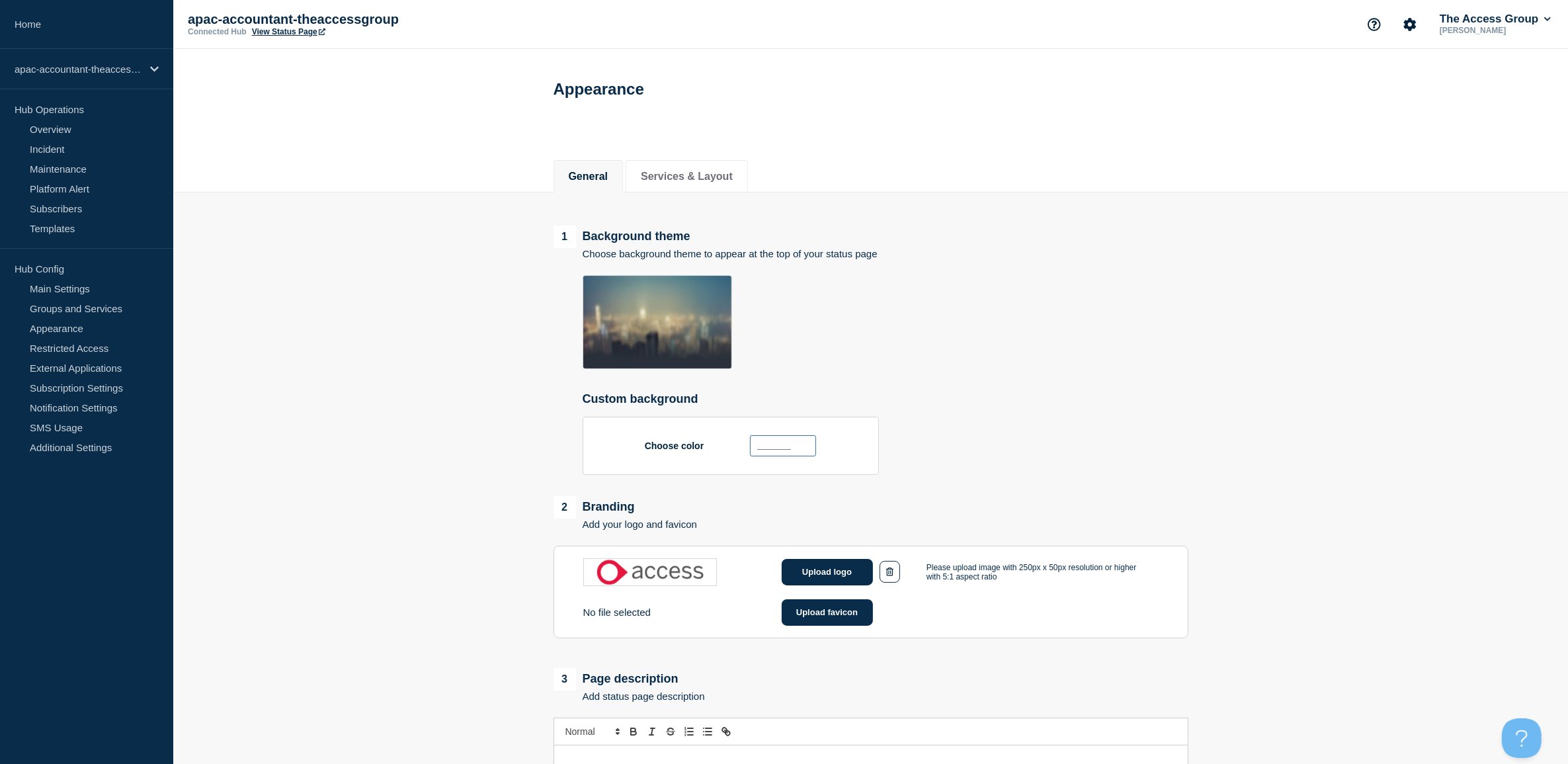
paste input "#a9dcd9"
type input "#a9dcd9"
click at [969, 371] on ul at bounding box center [885, 323] width 606 height 96
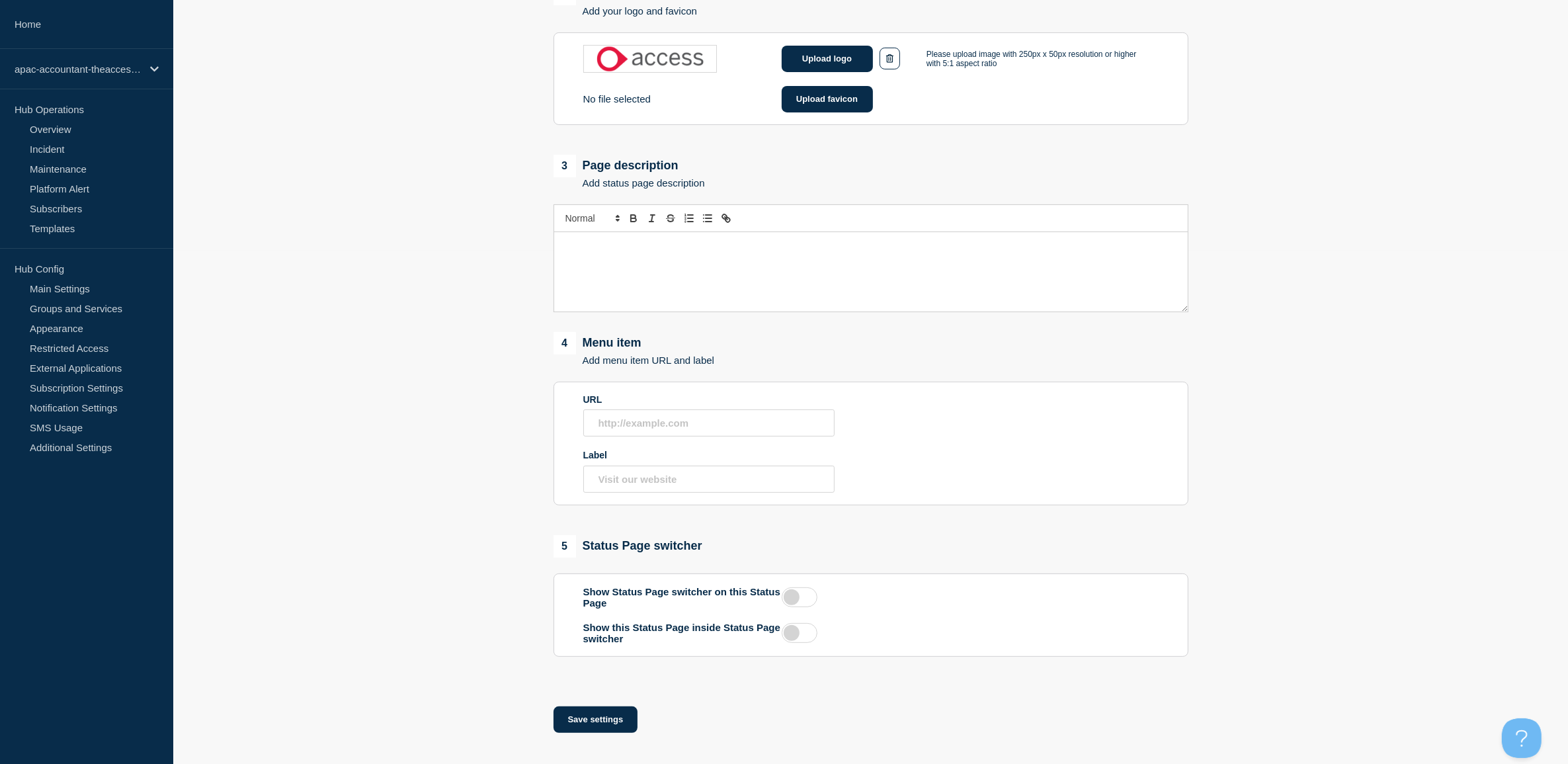
scroll to position [530, 0]
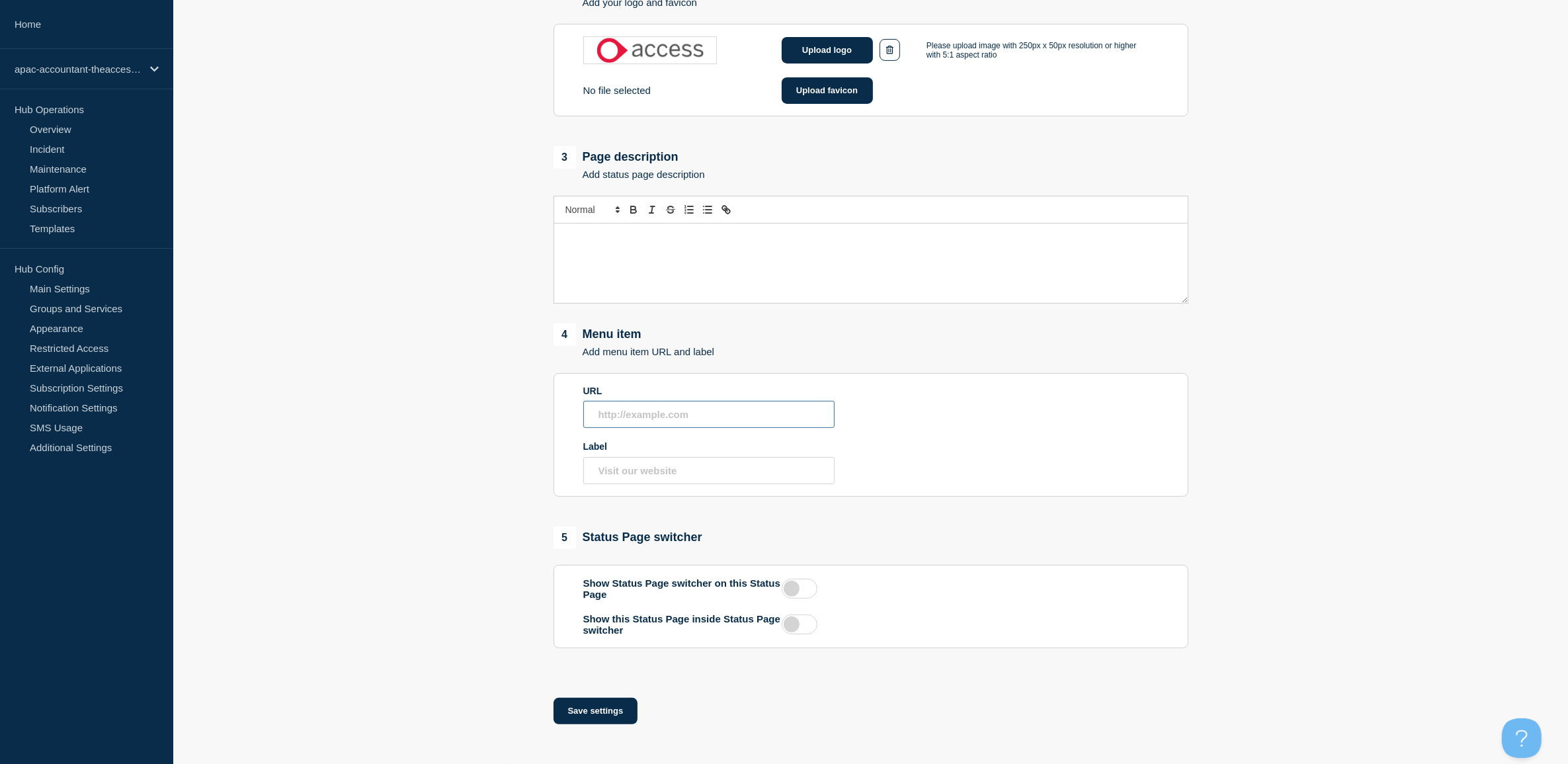
click at [701, 409] on input "URL" at bounding box center [708, 414] width 252 height 27
paste input "#a9dcd9"
type input "#a9dcd9"
drag, startPoint x: 711, startPoint y: 414, endPoint x: 296, endPoint y: 401, distance: 415.2
click at [285, 401] on main "1 Background theme Choose background theme to appear at the top of your status …" at bounding box center [870, 207] width 1394 height 1073
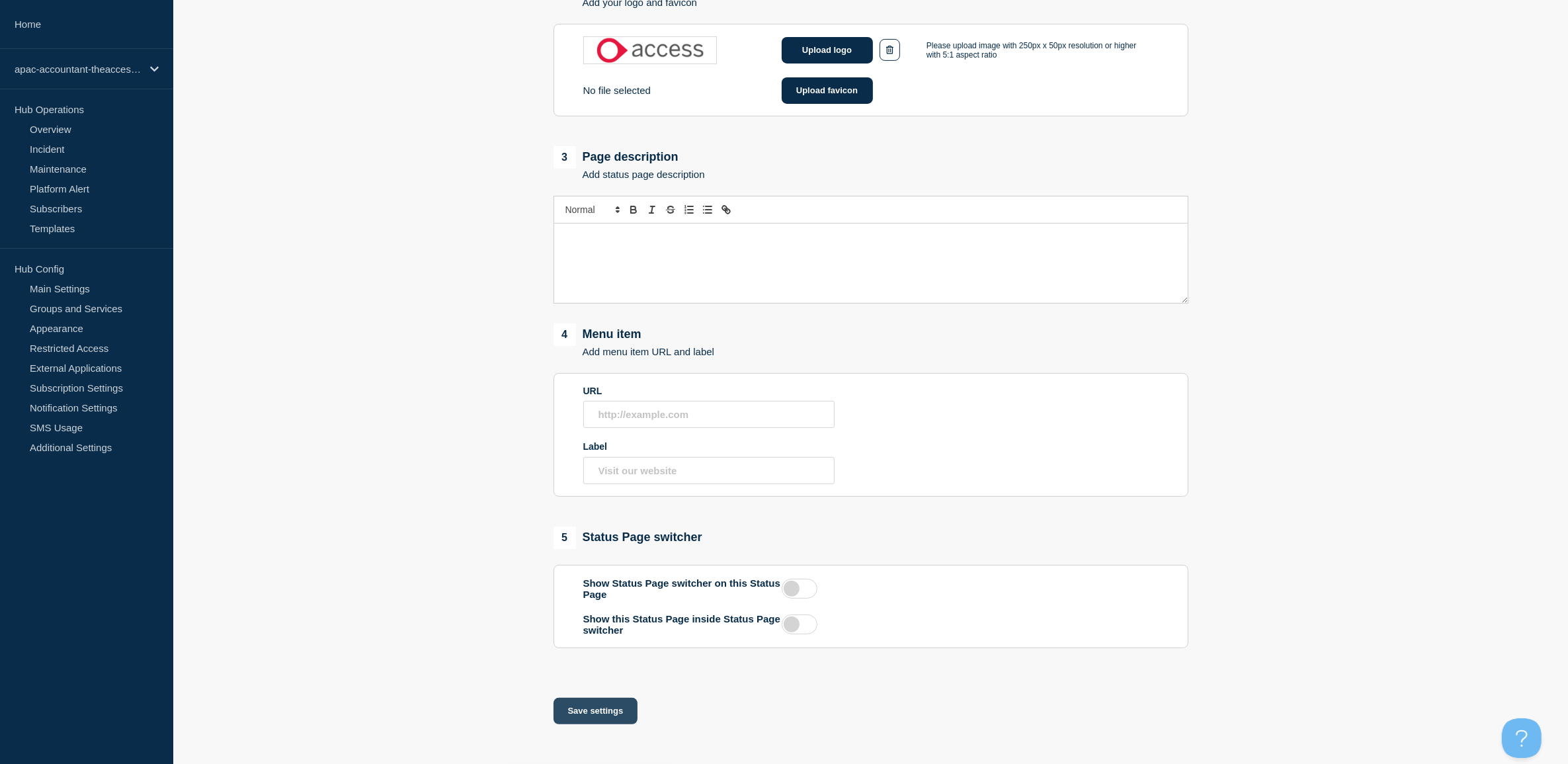
click at [630, 707] on button "Save settings" at bounding box center [596, 710] width 85 height 27
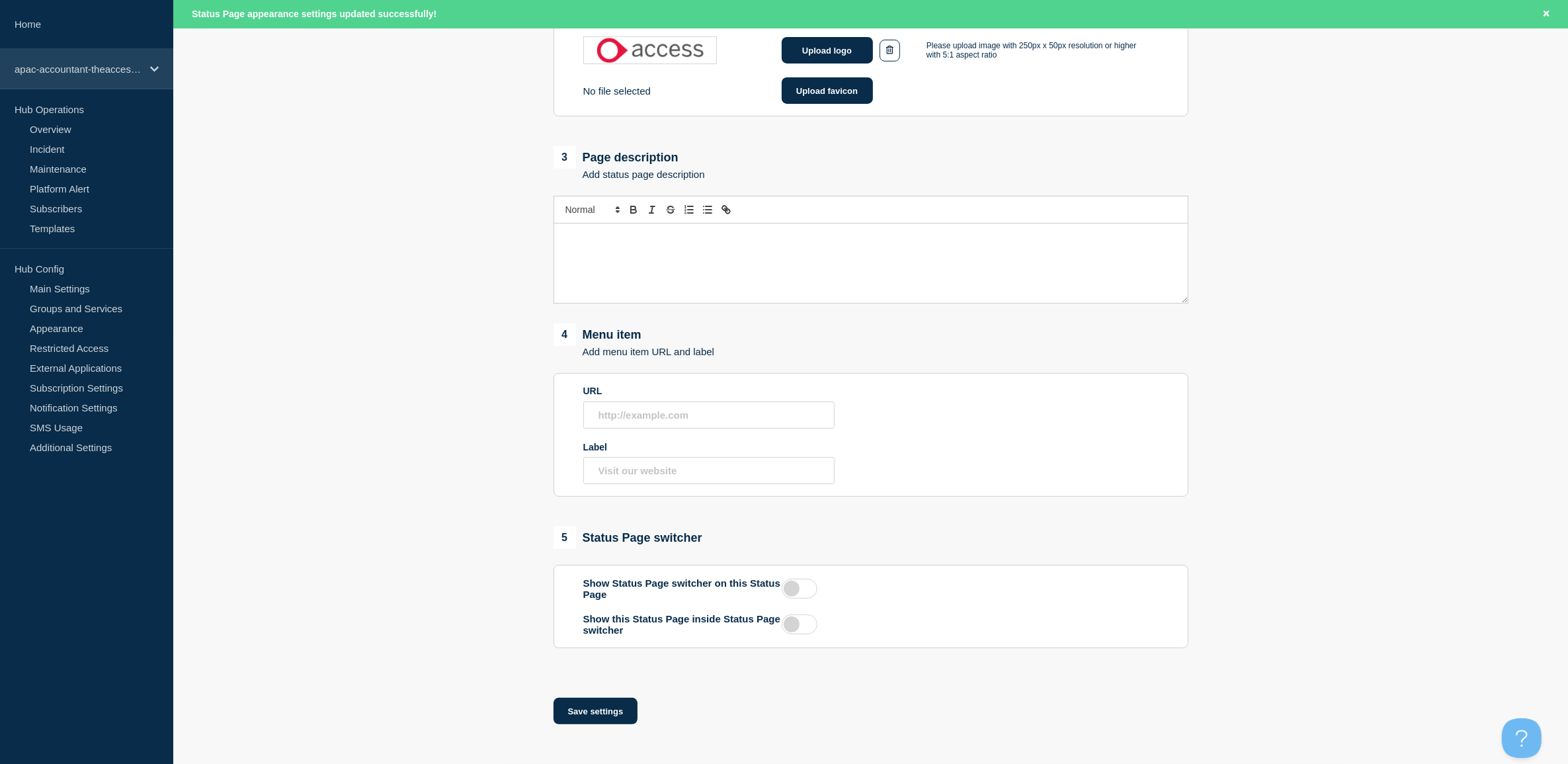
scroll to position [424, 0]
click at [47, 57] on div "apac-accountant-theaccessgroup" at bounding box center [87, 69] width 173 height 41
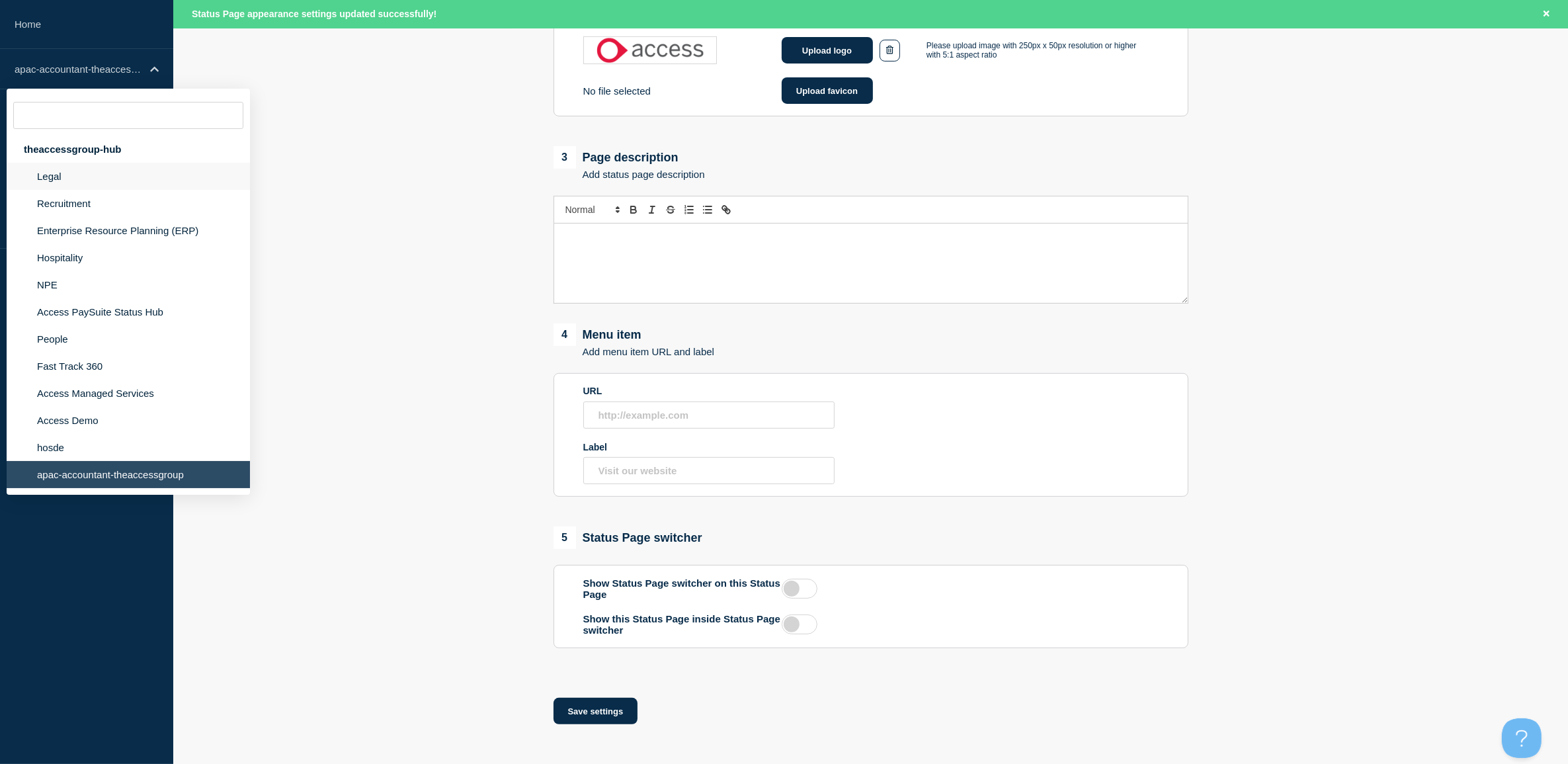
click at [55, 177] on li "Legal" at bounding box center [128, 176] width 244 height 27
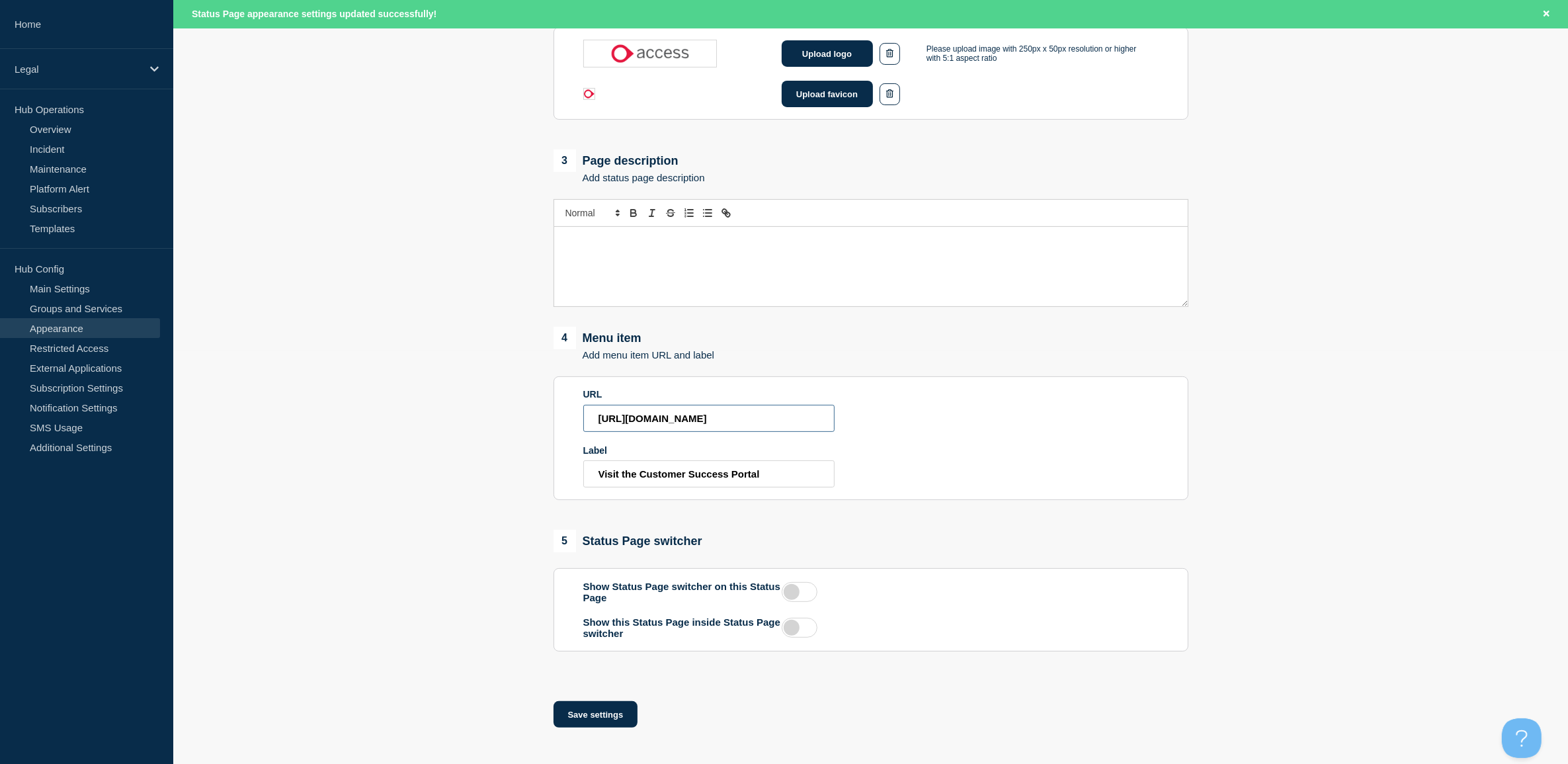
scroll to position [0, 0]
drag, startPoint x: 823, startPoint y: 424, endPoint x: 483, endPoint y: 409, distance: 340.3
click at [483, 409] on main "1 Background theme Choose background theme to appear at the top of your status …" at bounding box center [870, 278] width 1394 height 941
drag, startPoint x: 771, startPoint y: 477, endPoint x: 370, endPoint y: 470, distance: 401.1
click at [370, 470] on main "1 Background theme Choose background theme to appear at the top of your status …" at bounding box center [870, 278] width 1394 height 941
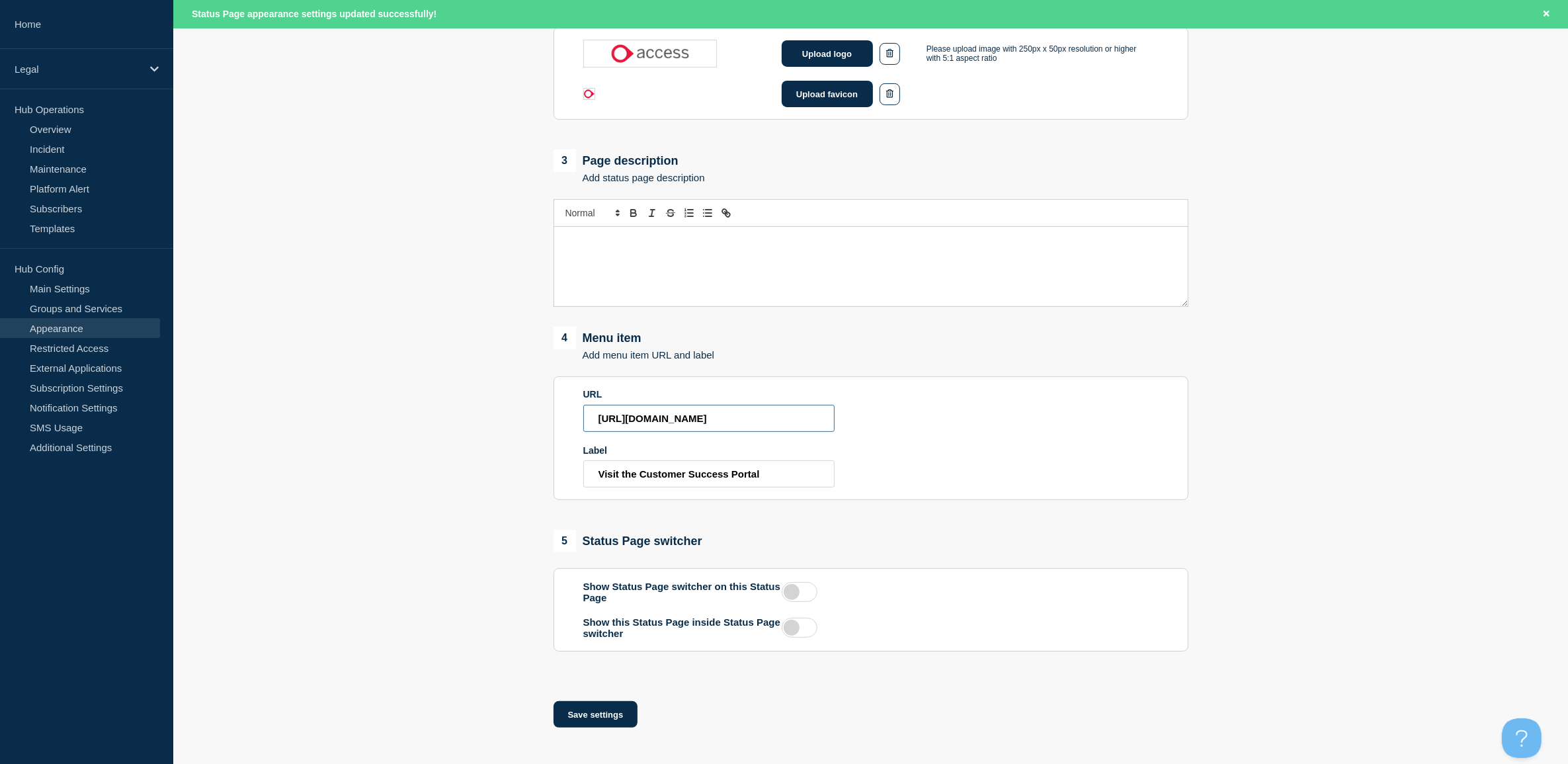
click at [814, 422] on input "[URL][DOMAIN_NAME]" at bounding box center [708, 418] width 252 height 27
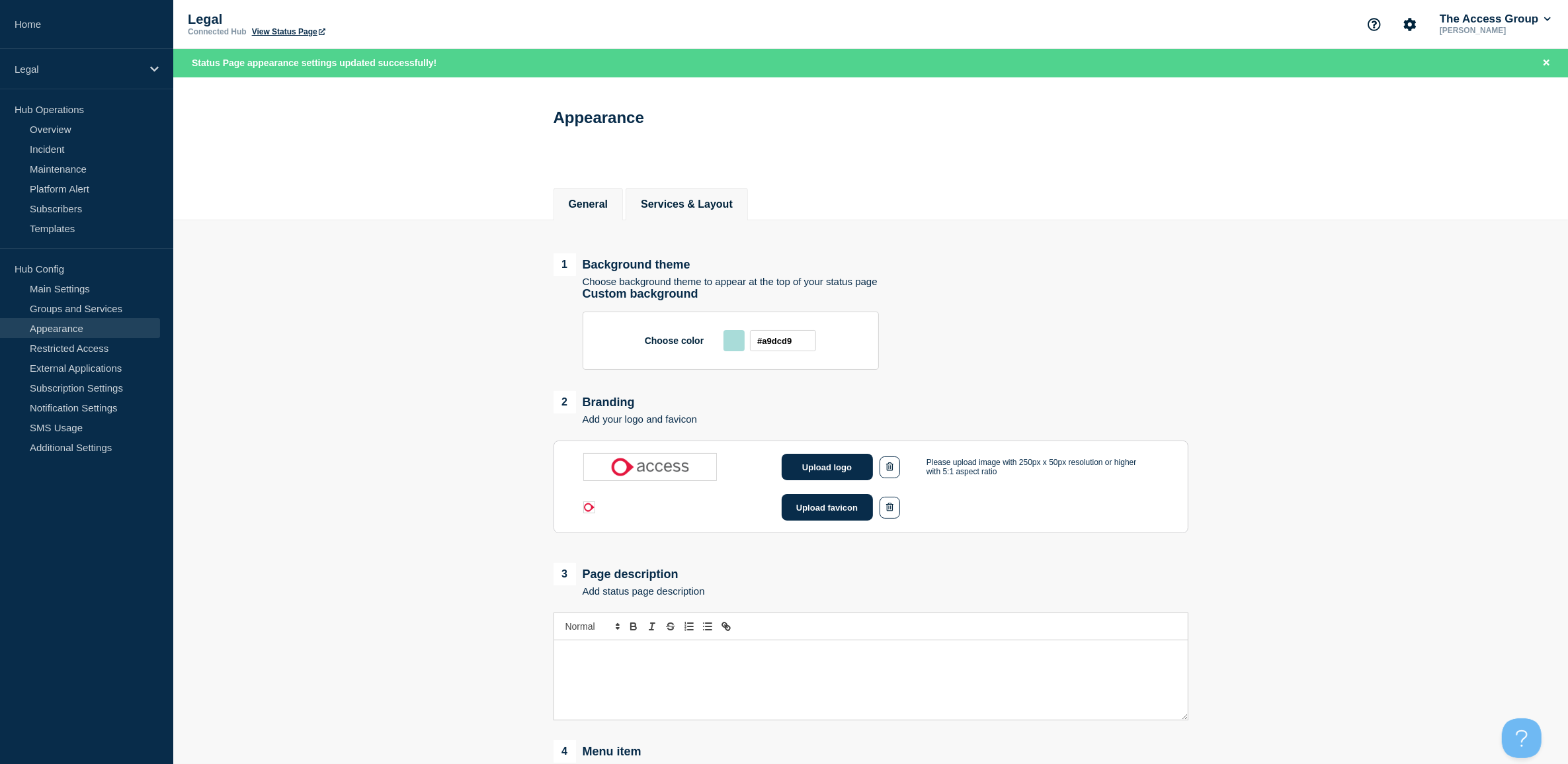
click at [680, 202] on button "Services & Layout" at bounding box center [686, 204] width 91 height 12
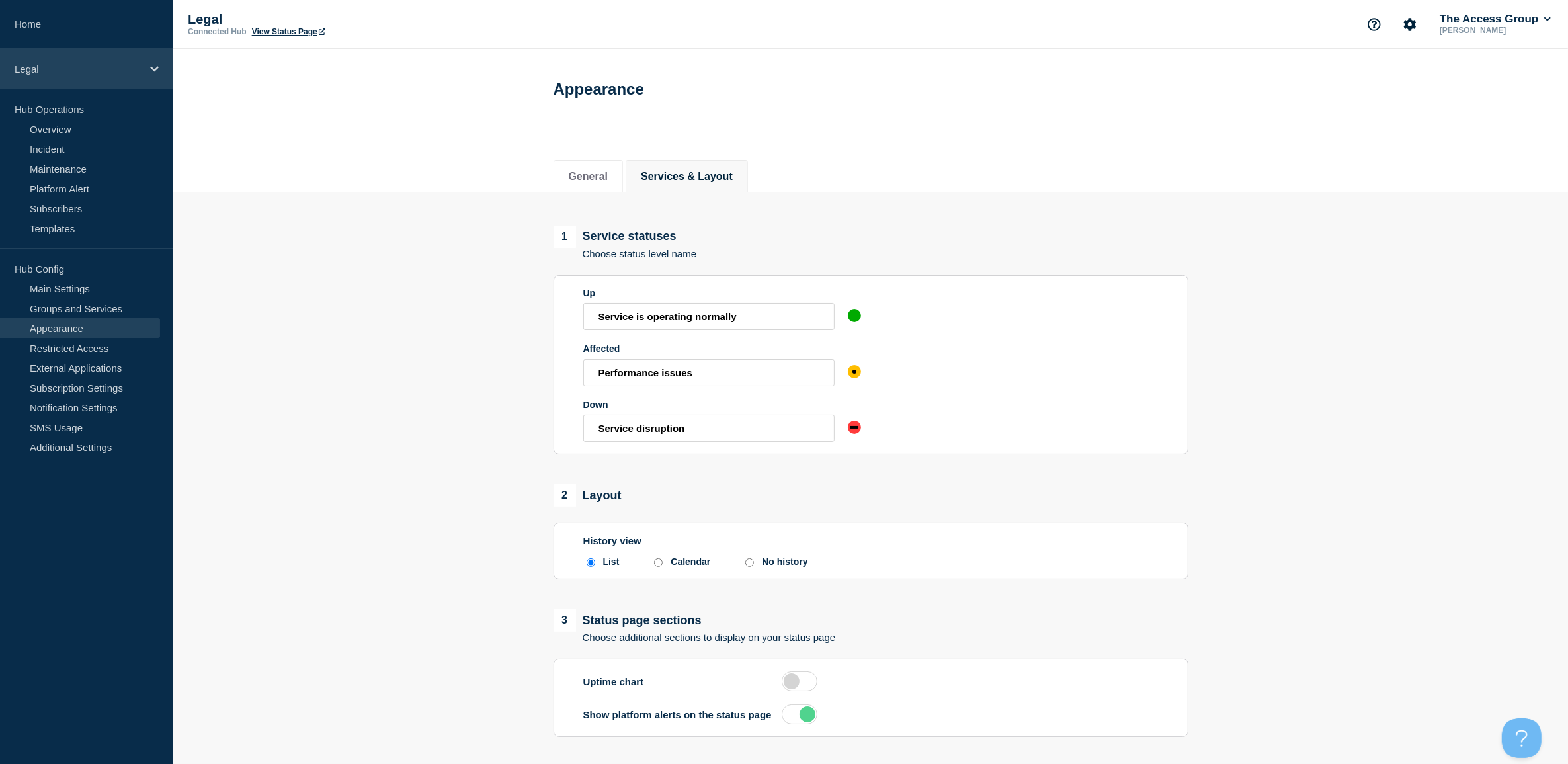
click at [52, 64] on p "Legal" at bounding box center [79, 69] width 127 height 11
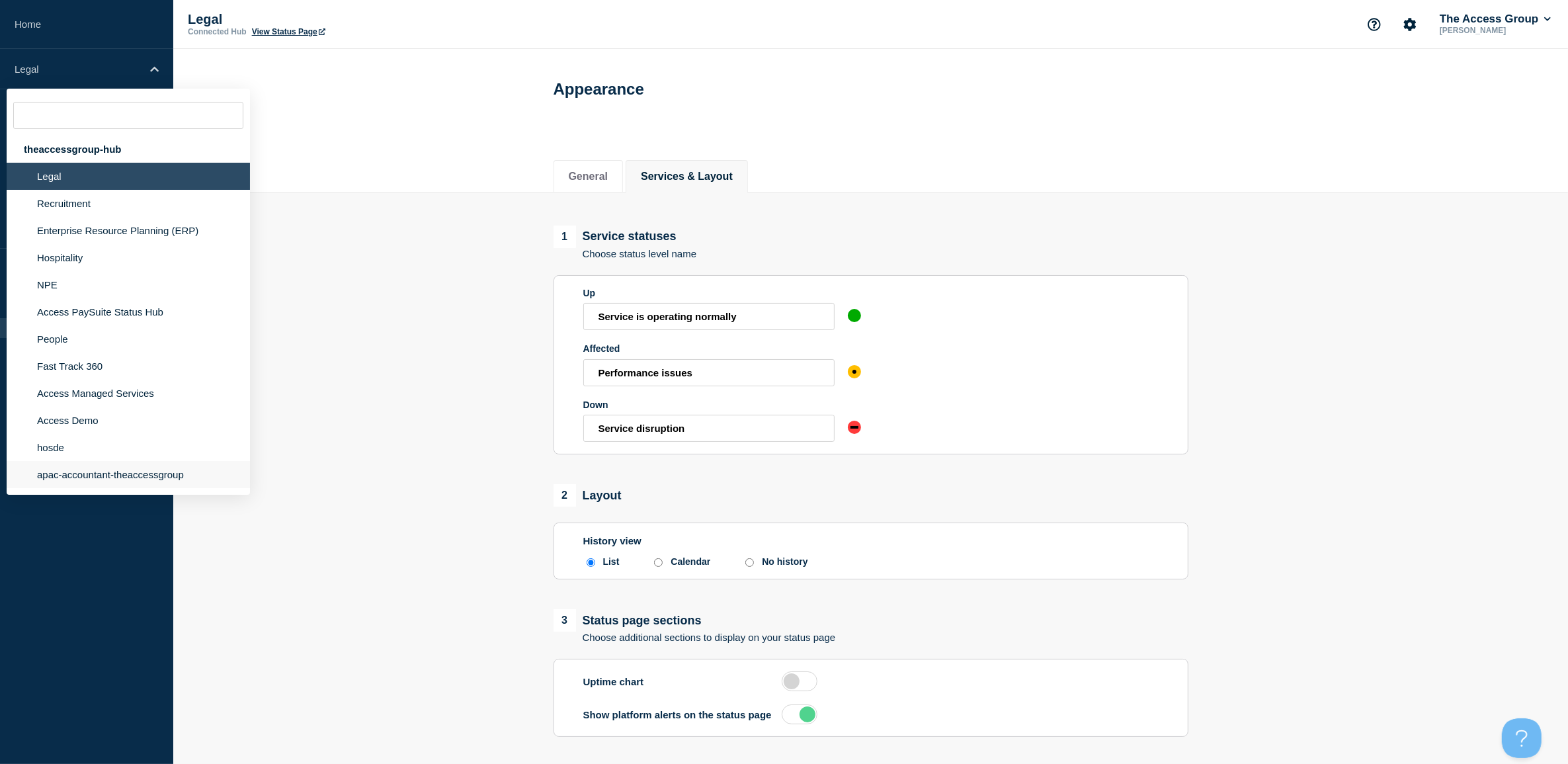
click at [68, 471] on li "apac-accountant-theaccessgroup" at bounding box center [128, 474] width 244 height 27
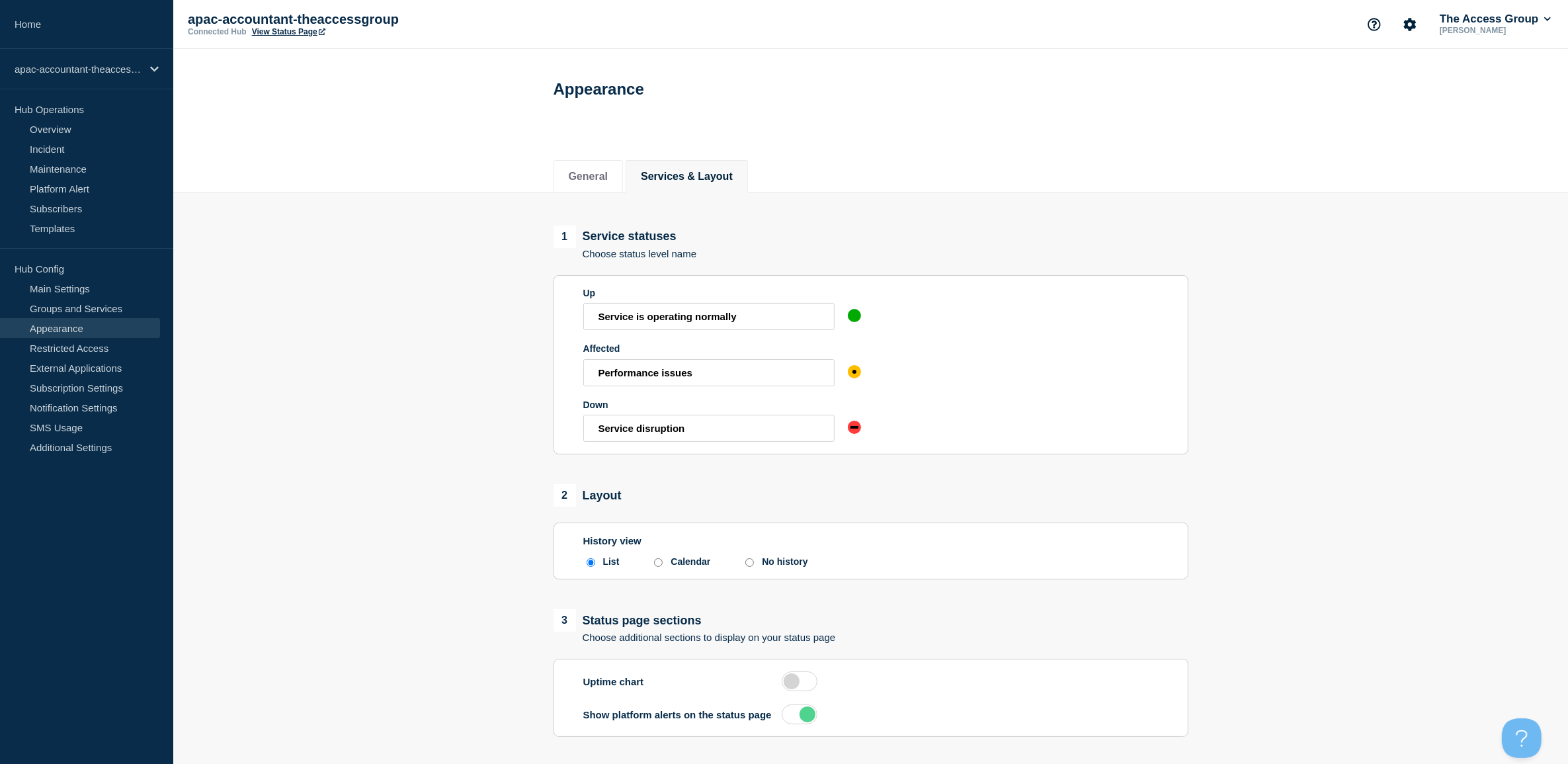
click at [70, 326] on link "Appearance" at bounding box center [80, 328] width 160 height 20
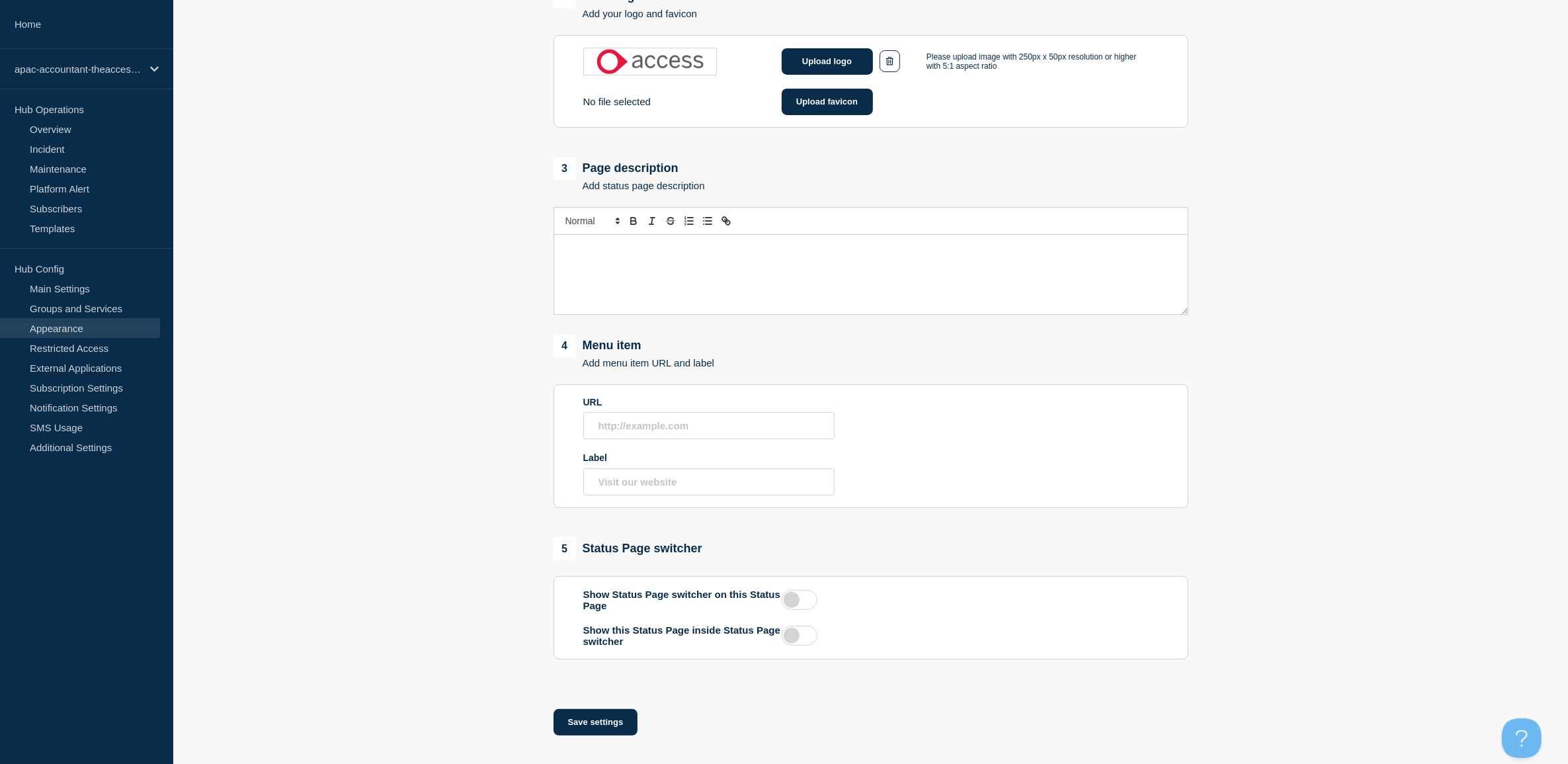
scroll to position [396, 0]
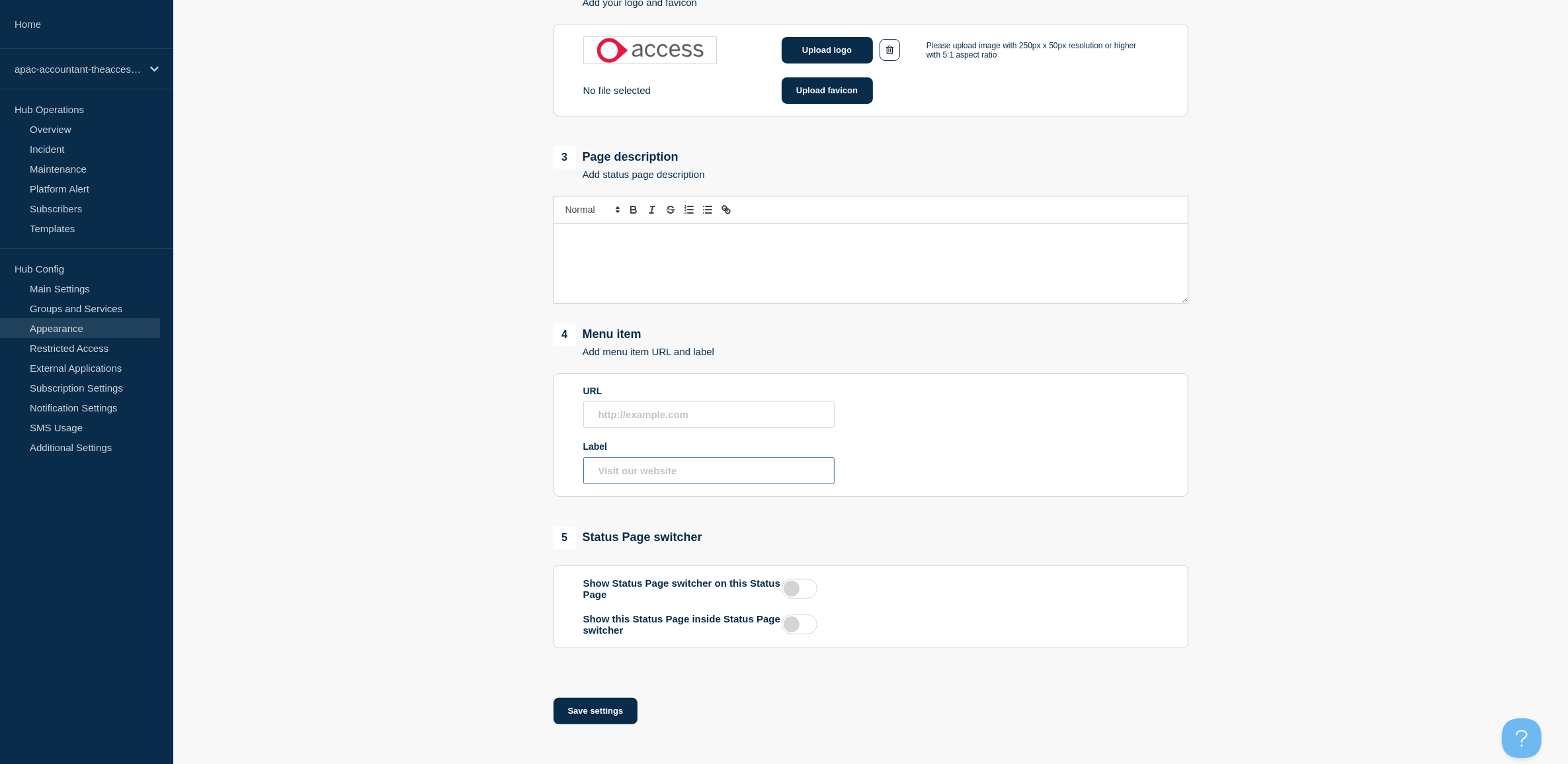
click at [603, 460] on input "Label" at bounding box center [708, 470] width 252 height 27
paste input "Visit the Customer Success Portal"
type input "Visit the Customer Success Portal"
click at [802, 414] on input "URL" at bounding box center [708, 414] width 252 height 27
paste input "[URL][DOMAIN_NAME]"
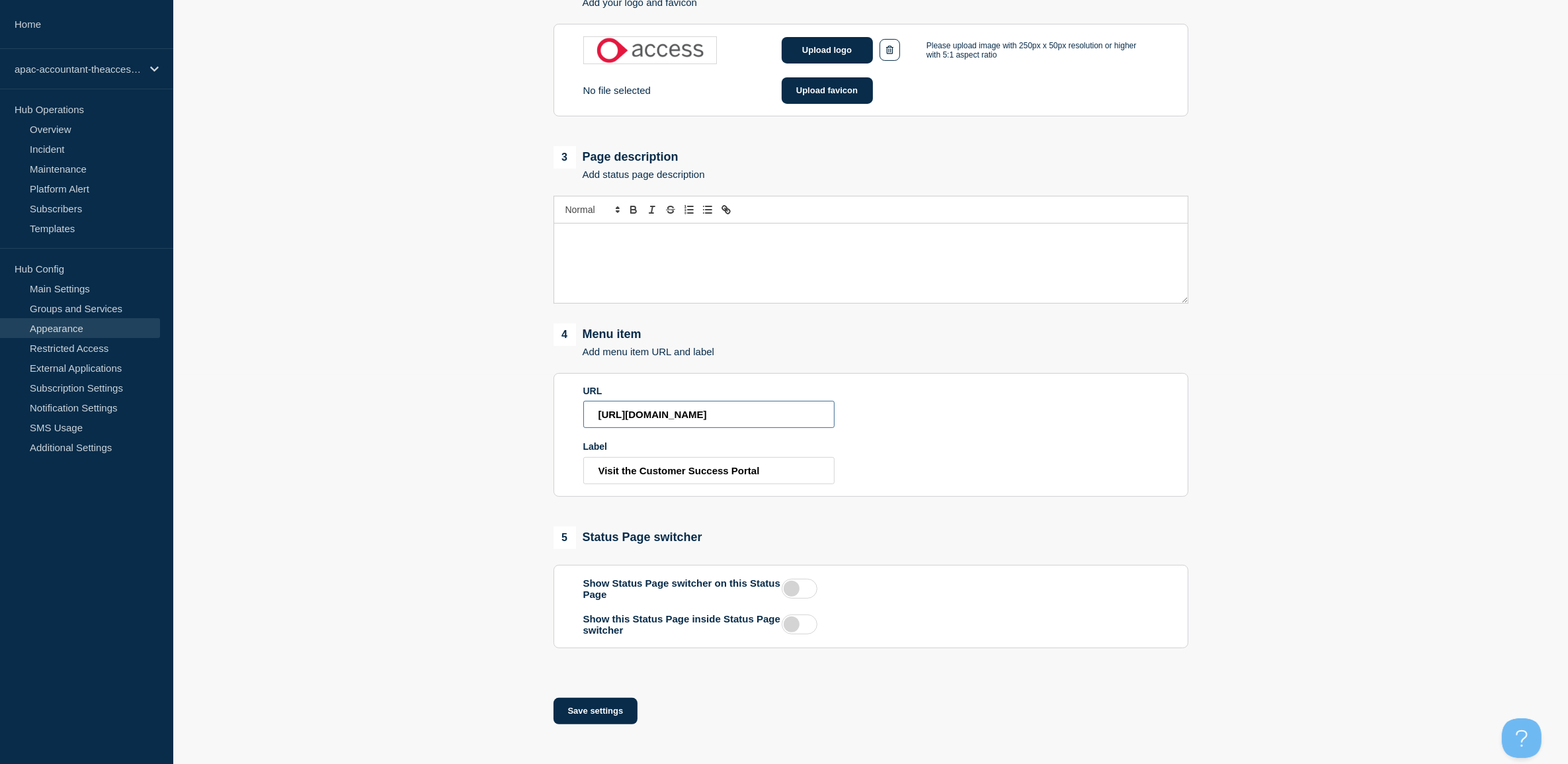
scroll to position [0, 8]
type input "[URL][DOMAIN_NAME]"
click at [619, 715] on button "Save settings" at bounding box center [596, 710] width 85 height 27
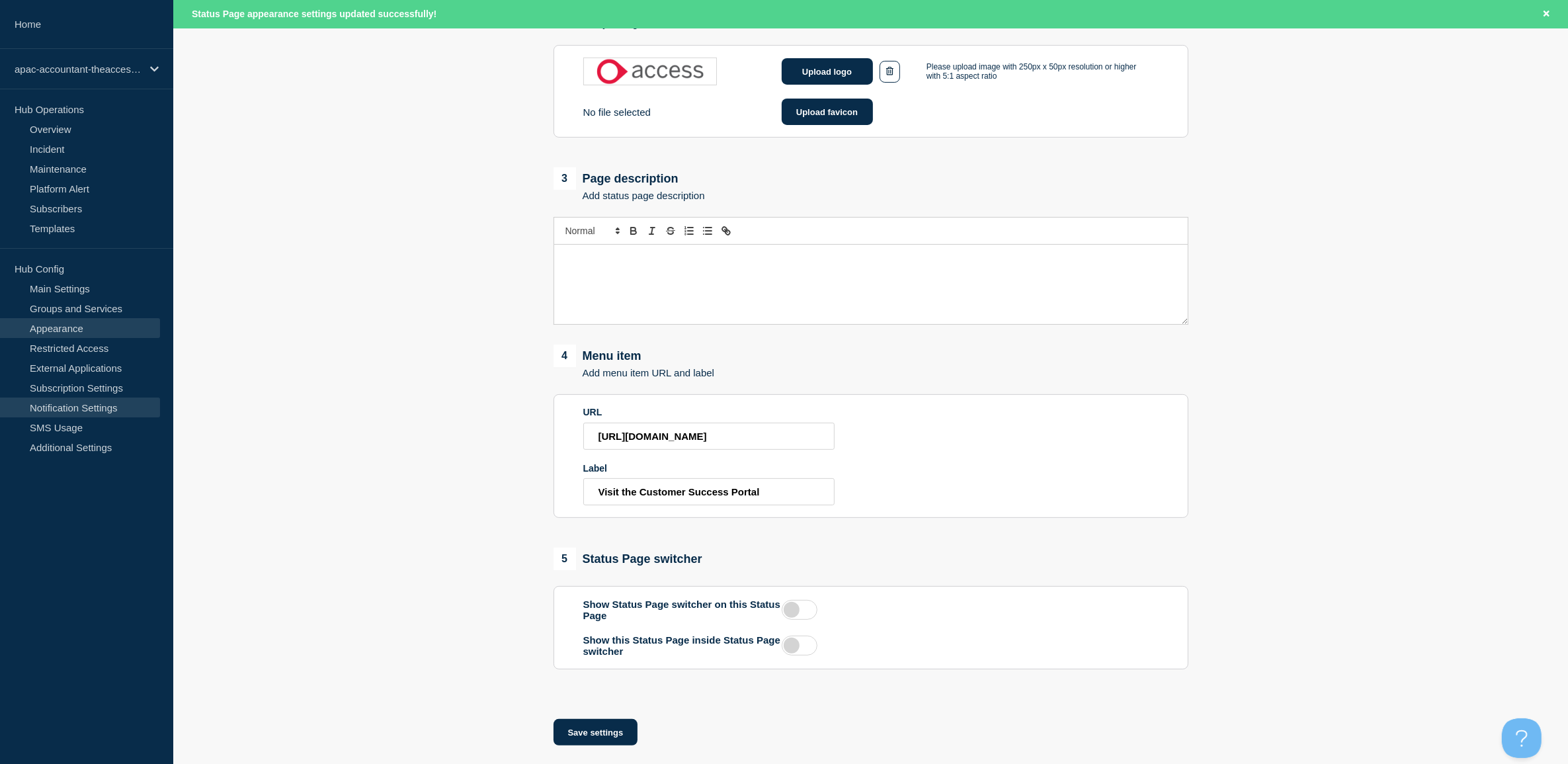
scroll to position [424, 0]
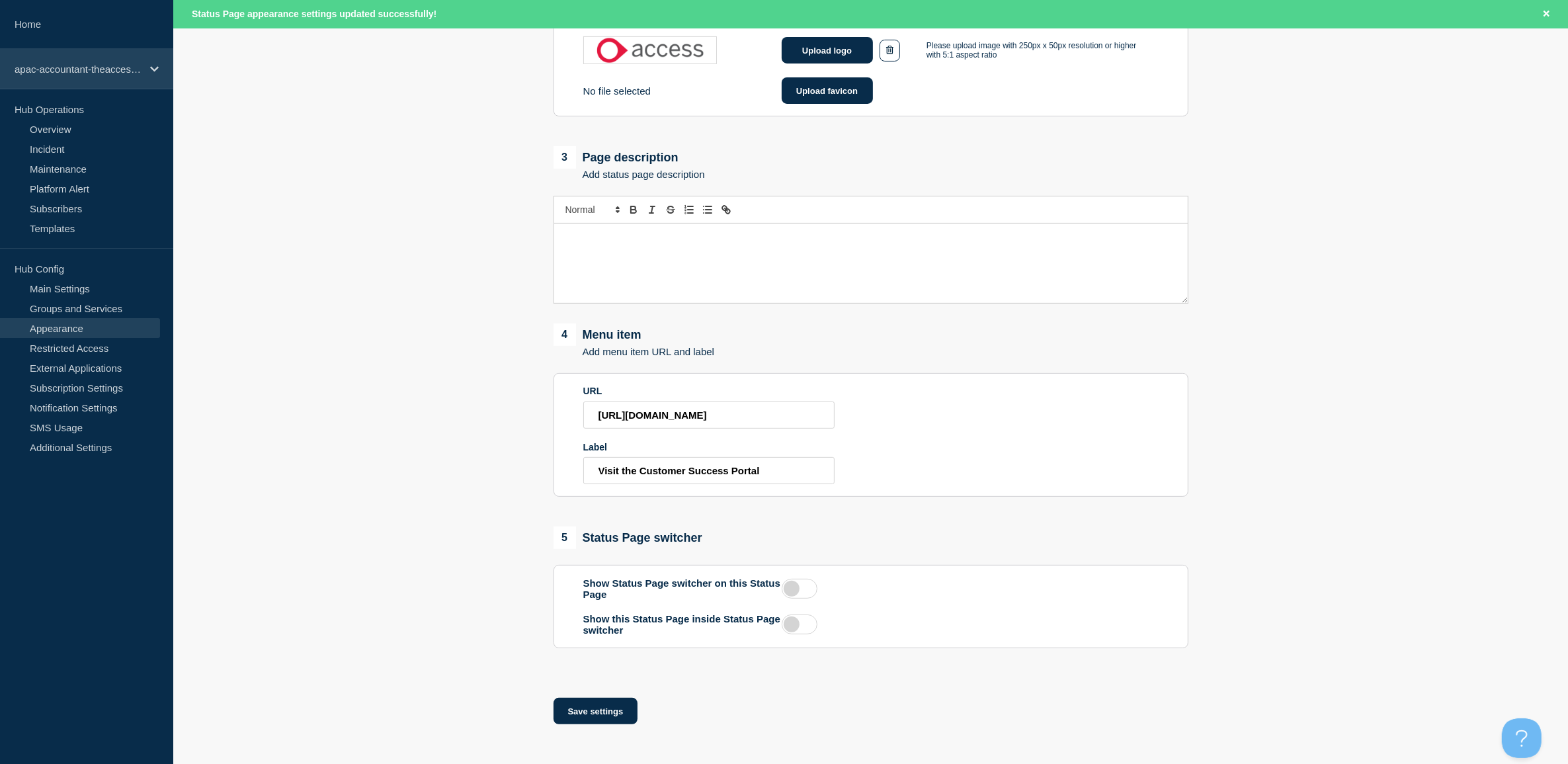
click at [68, 80] on div "apac-accountant-theaccessgroup" at bounding box center [87, 69] width 173 height 41
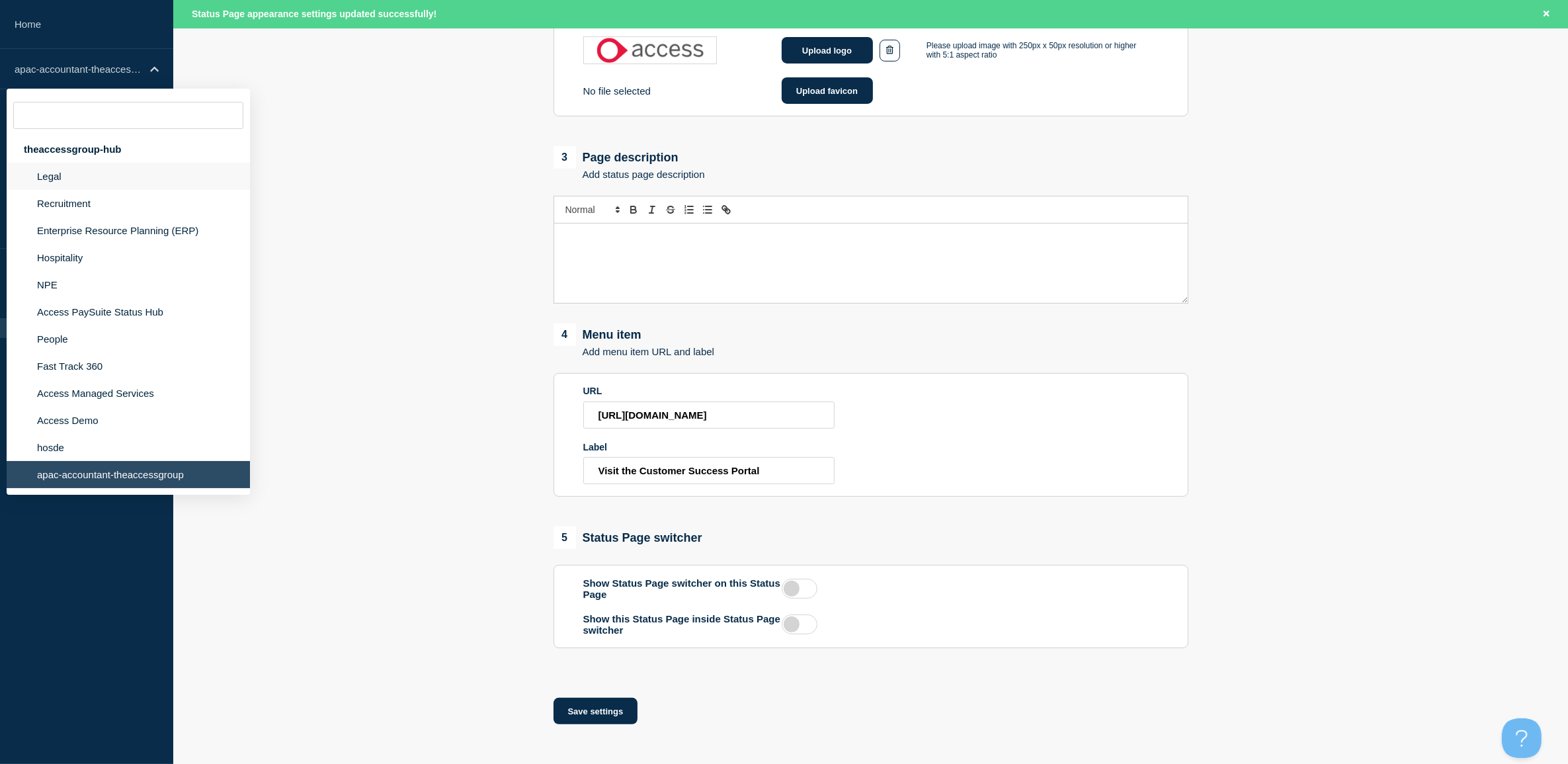
click at [76, 175] on li "Legal" at bounding box center [128, 176] width 244 height 27
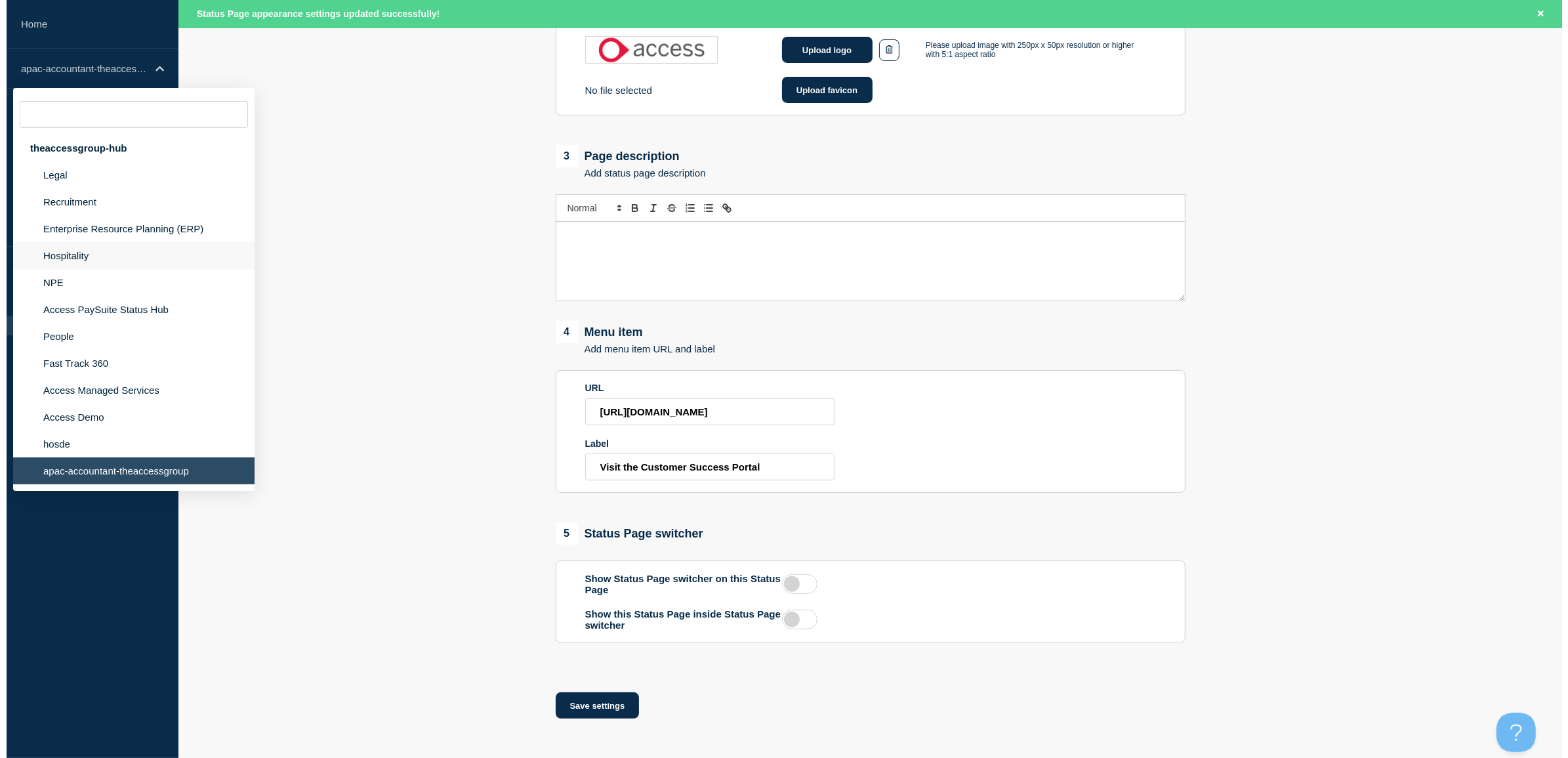
scroll to position [0, 0]
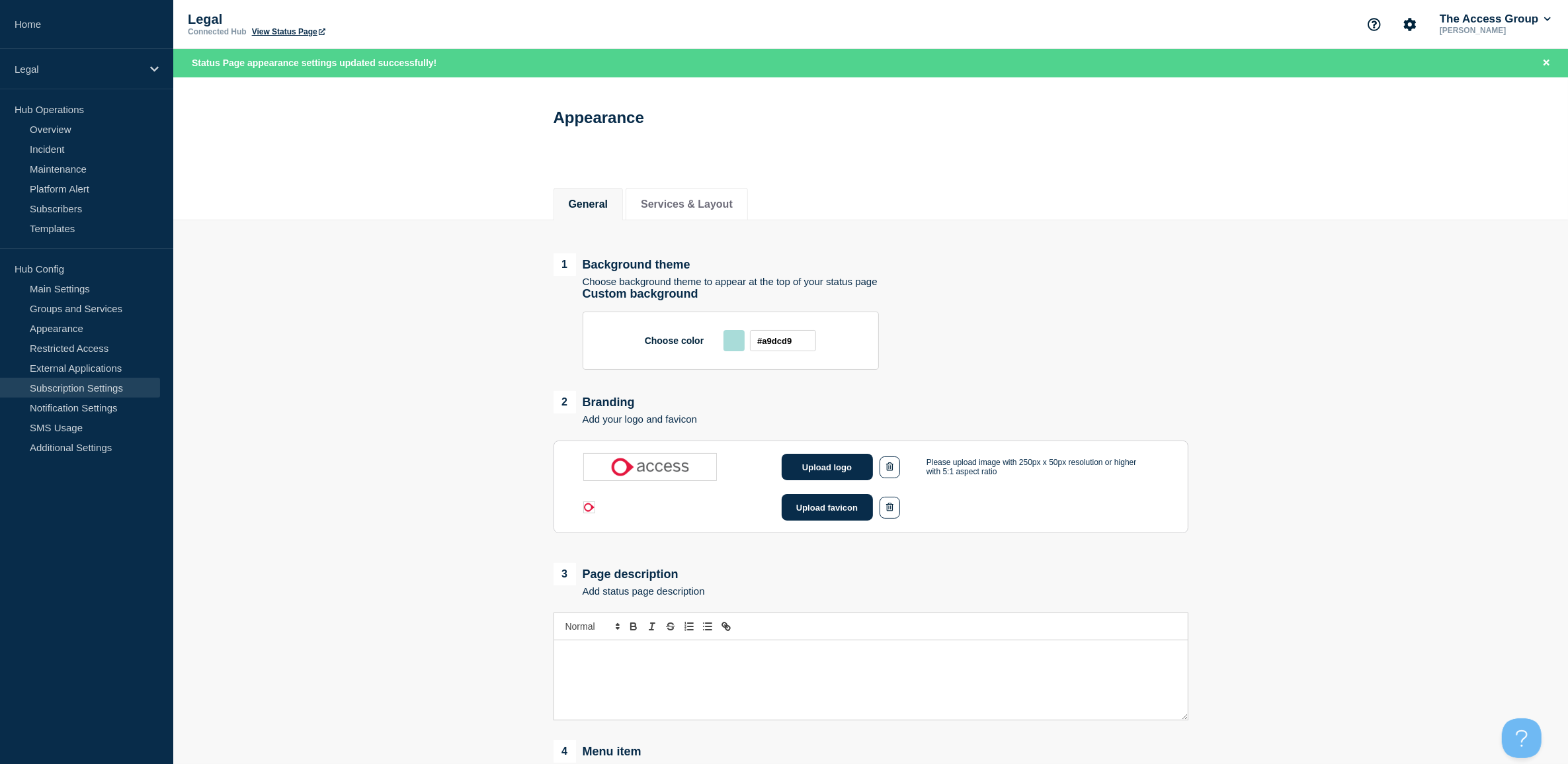
click at [92, 382] on link "Subscription Settings" at bounding box center [80, 388] width 160 height 20
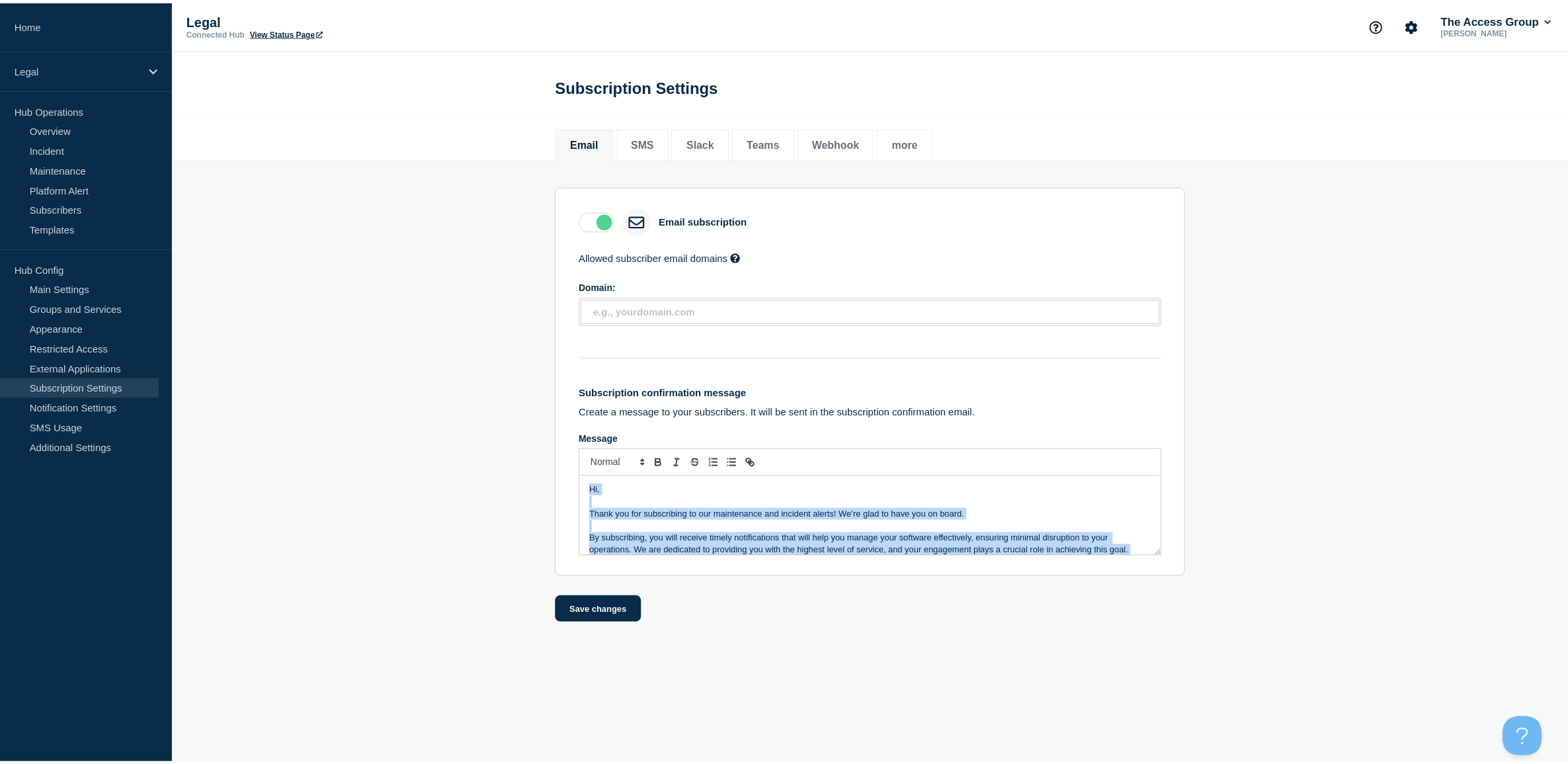
scroll to position [131, 0]
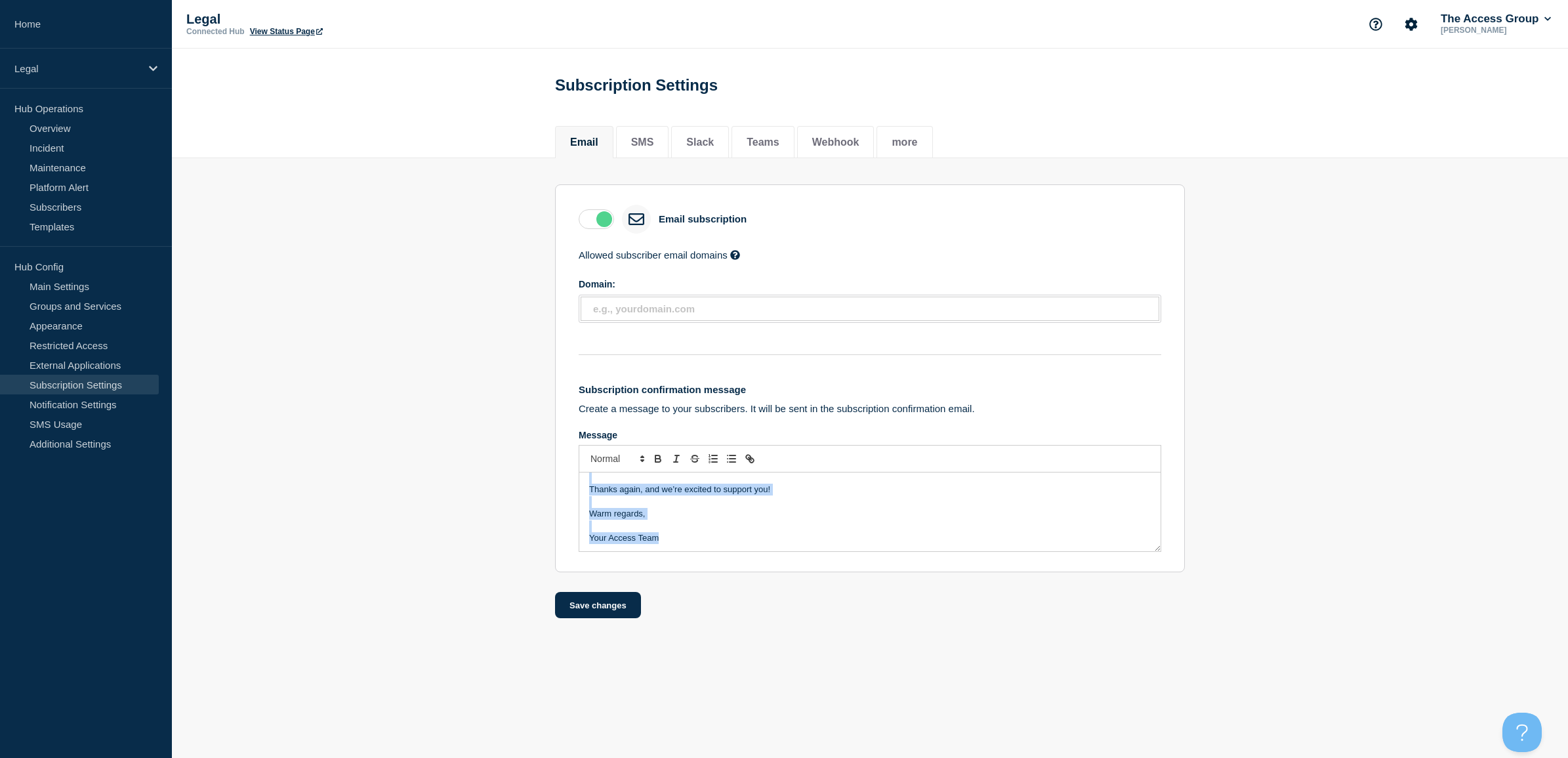
drag, startPoint x: 587, startPoint y: 491, endPoint x: 1013, endPoint y: 693, distance: 471.5
click at [1013, 693] on body "Home Legal Hub Operations Overview Incident Maintenance Platform Alert Subscrib…" at bounding box center [784, 379] width 1568 height 758
copy div "Hi, Thank you for subscribing to our maintenance and incident alerts! We’re gla…"
click at [67, 409] on link "Notification Settings" at bounding box center [79, 405] width 159 height 20
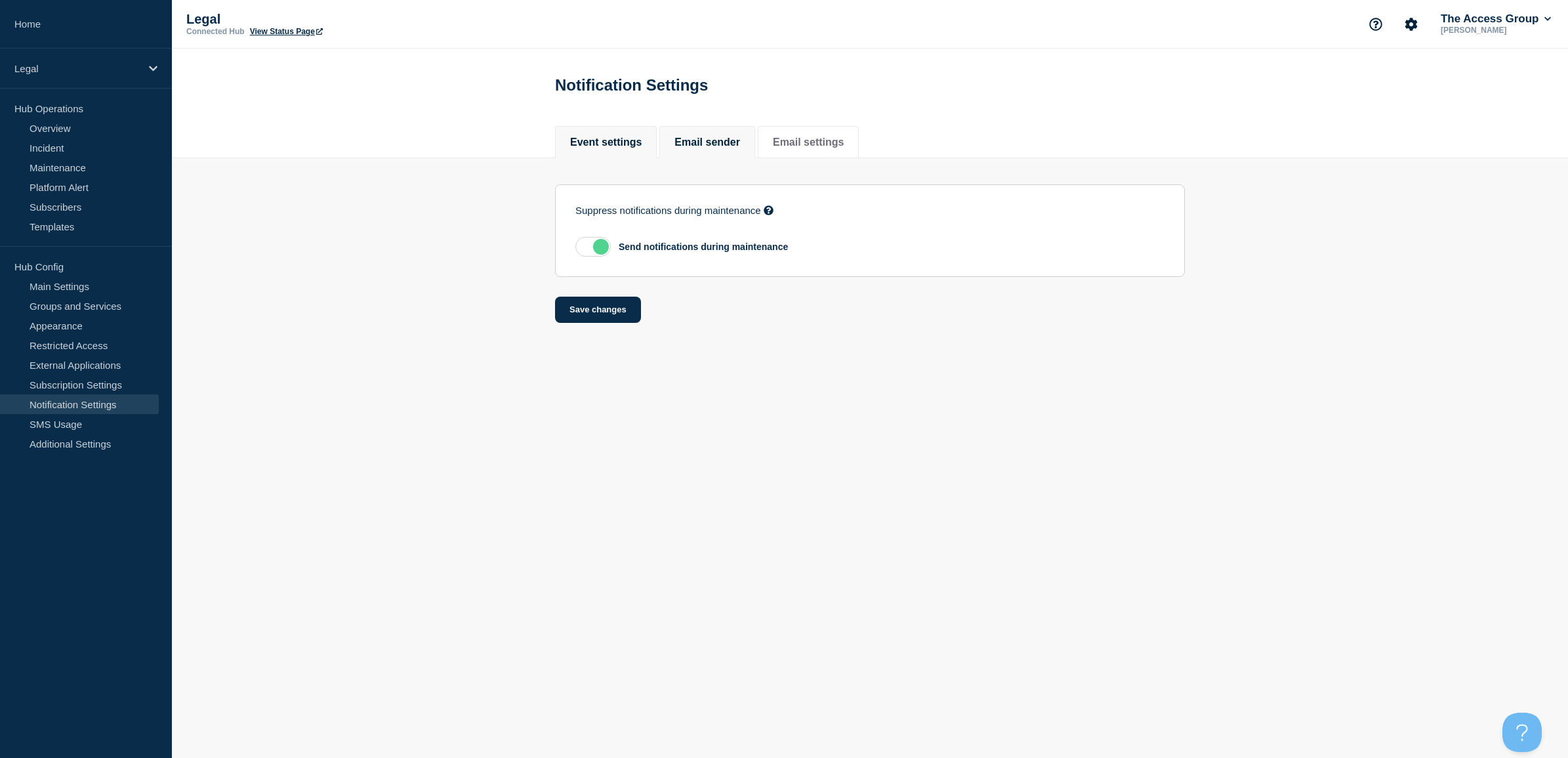
click at [721, 142] on button "Email sender" at bounding box center [708, 142] width 65 height 12
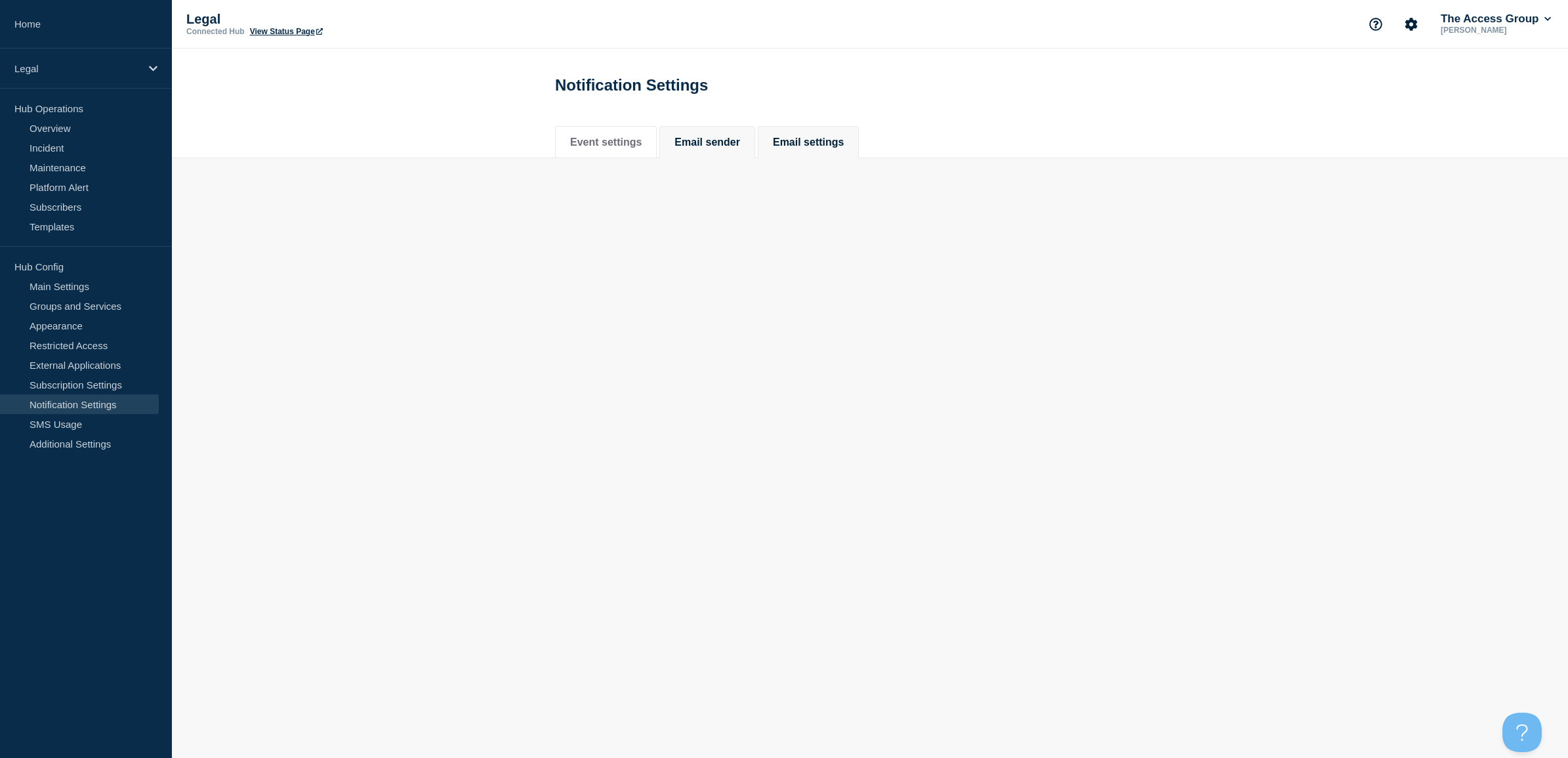
click at [833, 145] on button "Email settings" at bounding box center [808, 142] width 71 height 12
click at [77, 441] on link "Additional Settings" at bounding box center [79, 444] width 159 height 20
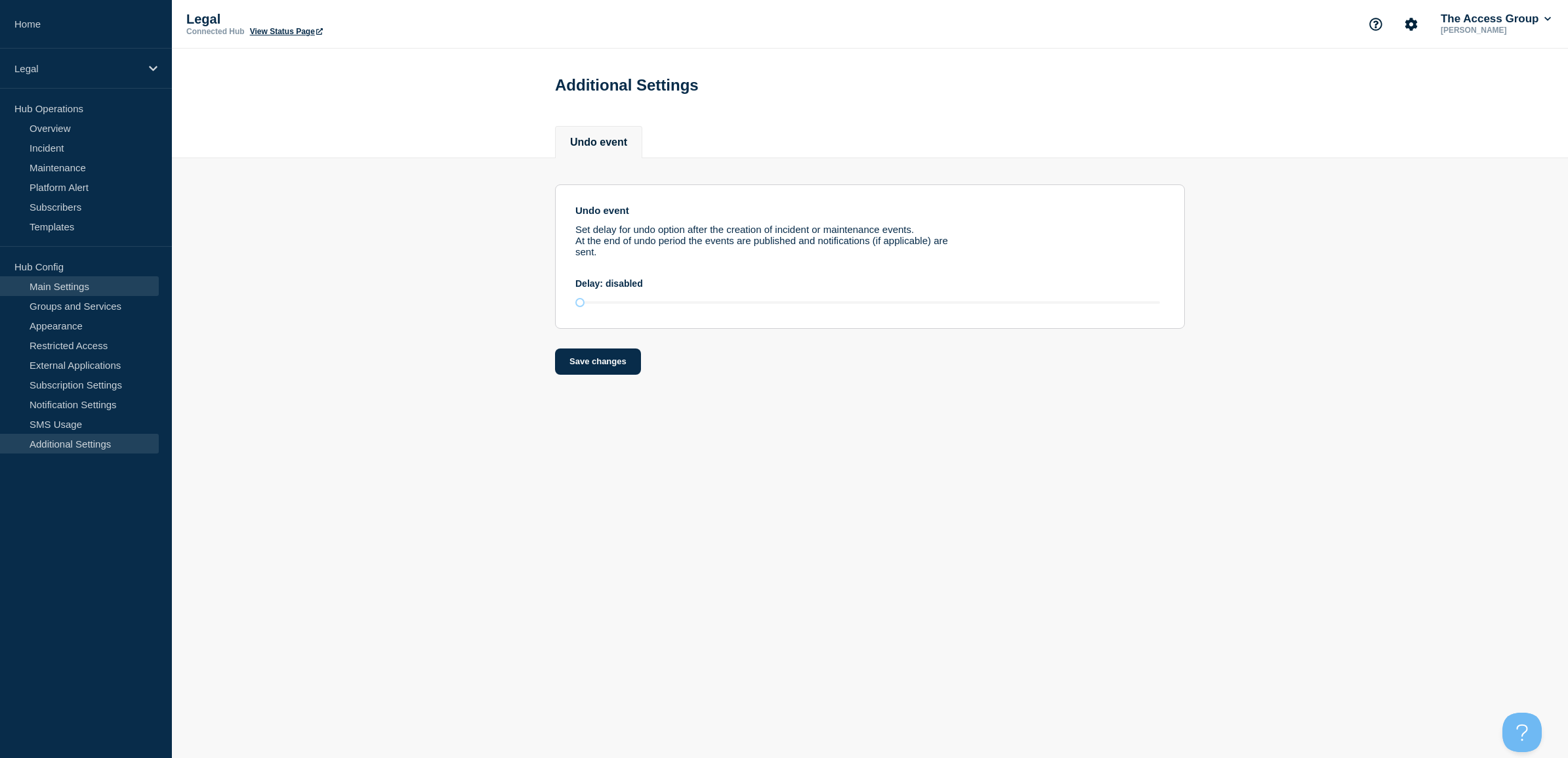
click at [44, 293] on link "Main Settings" at bounding box center [79, 286] width 159 height 20
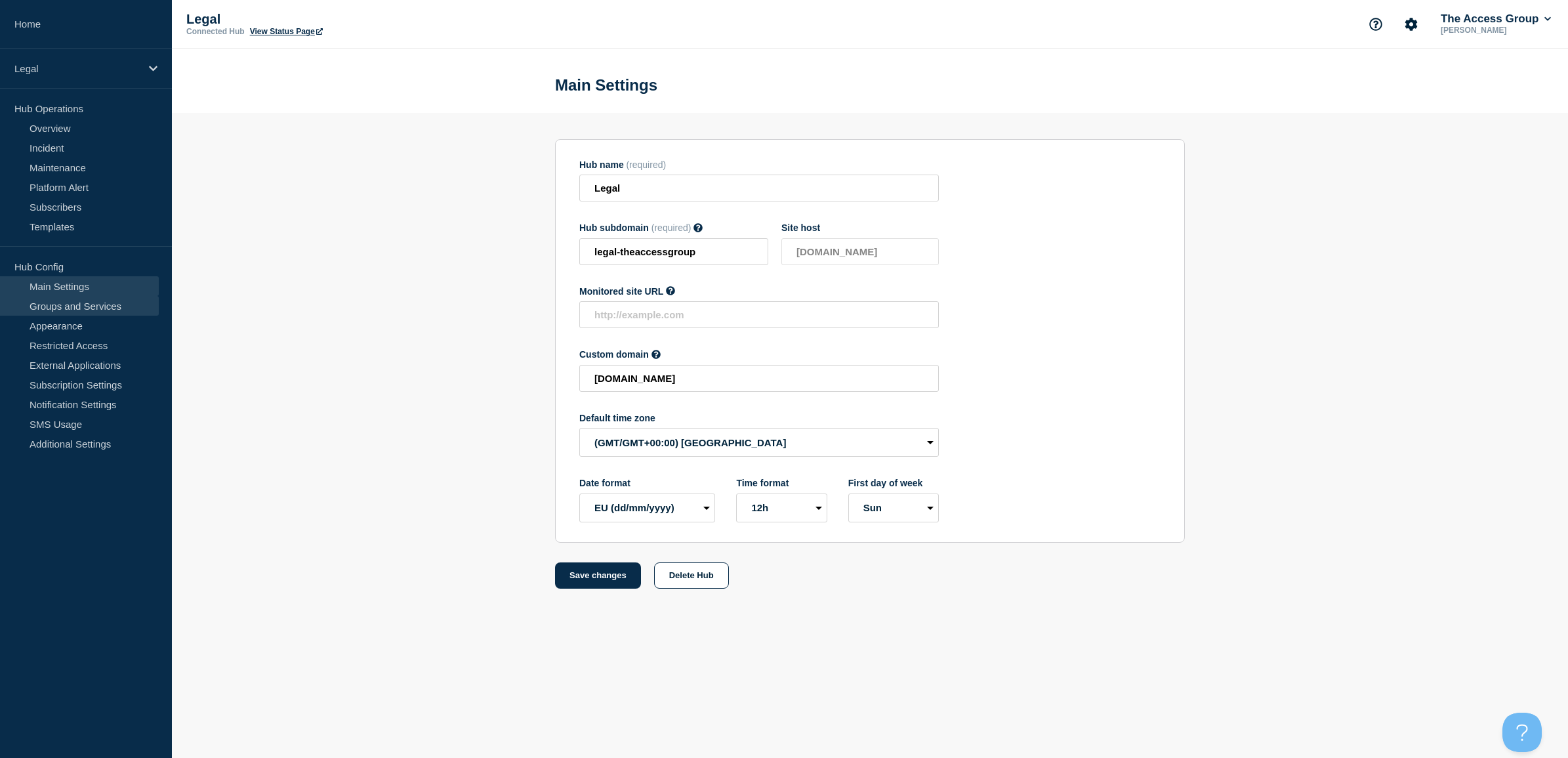
click at [63, 305] on link "Groups and Services" at bounding box center [79, 306] width 159 height 20
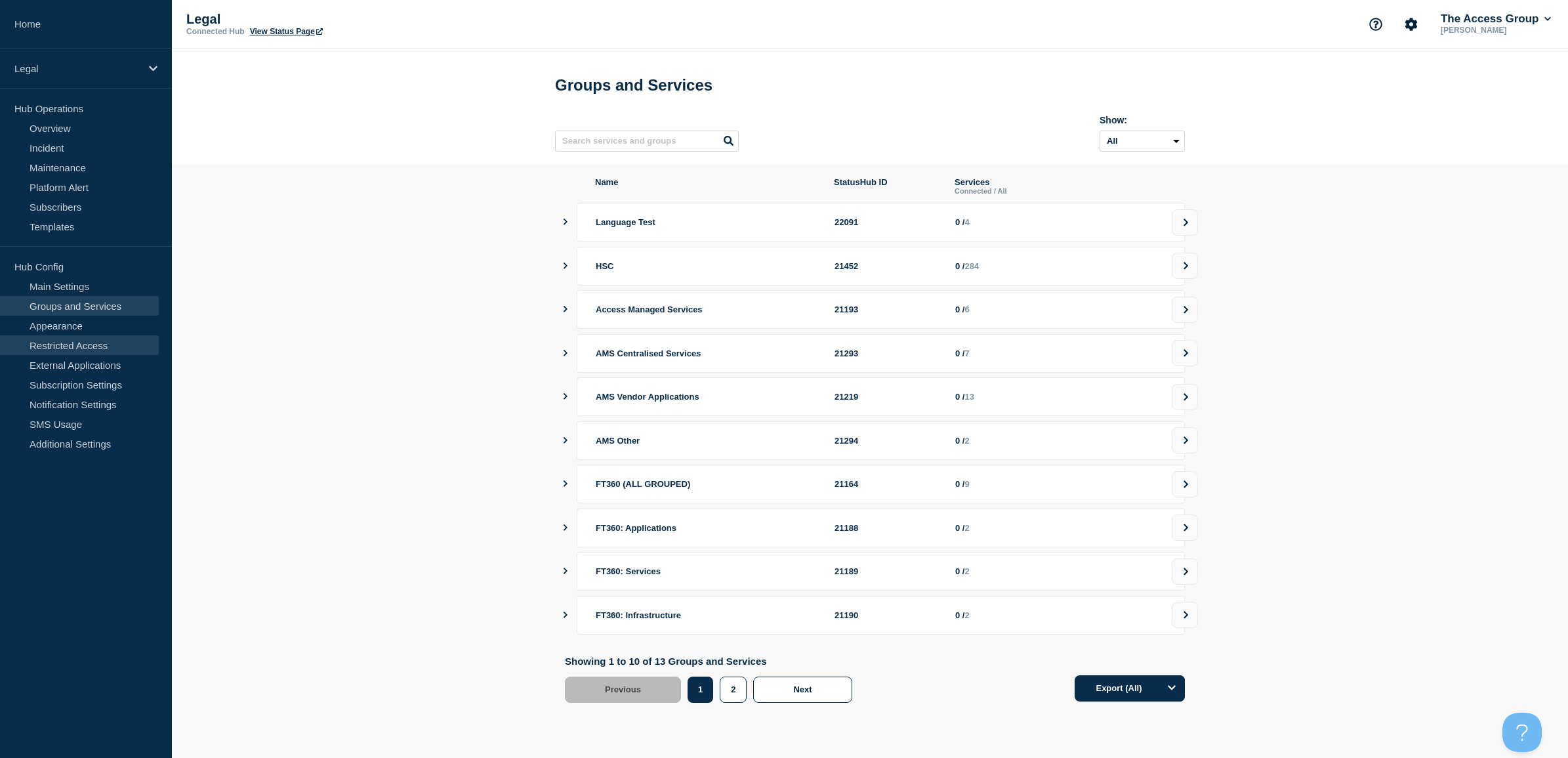
click at [65, 336] on link "Restricted Access" at bounding box center [79, 345] width 159 height 20
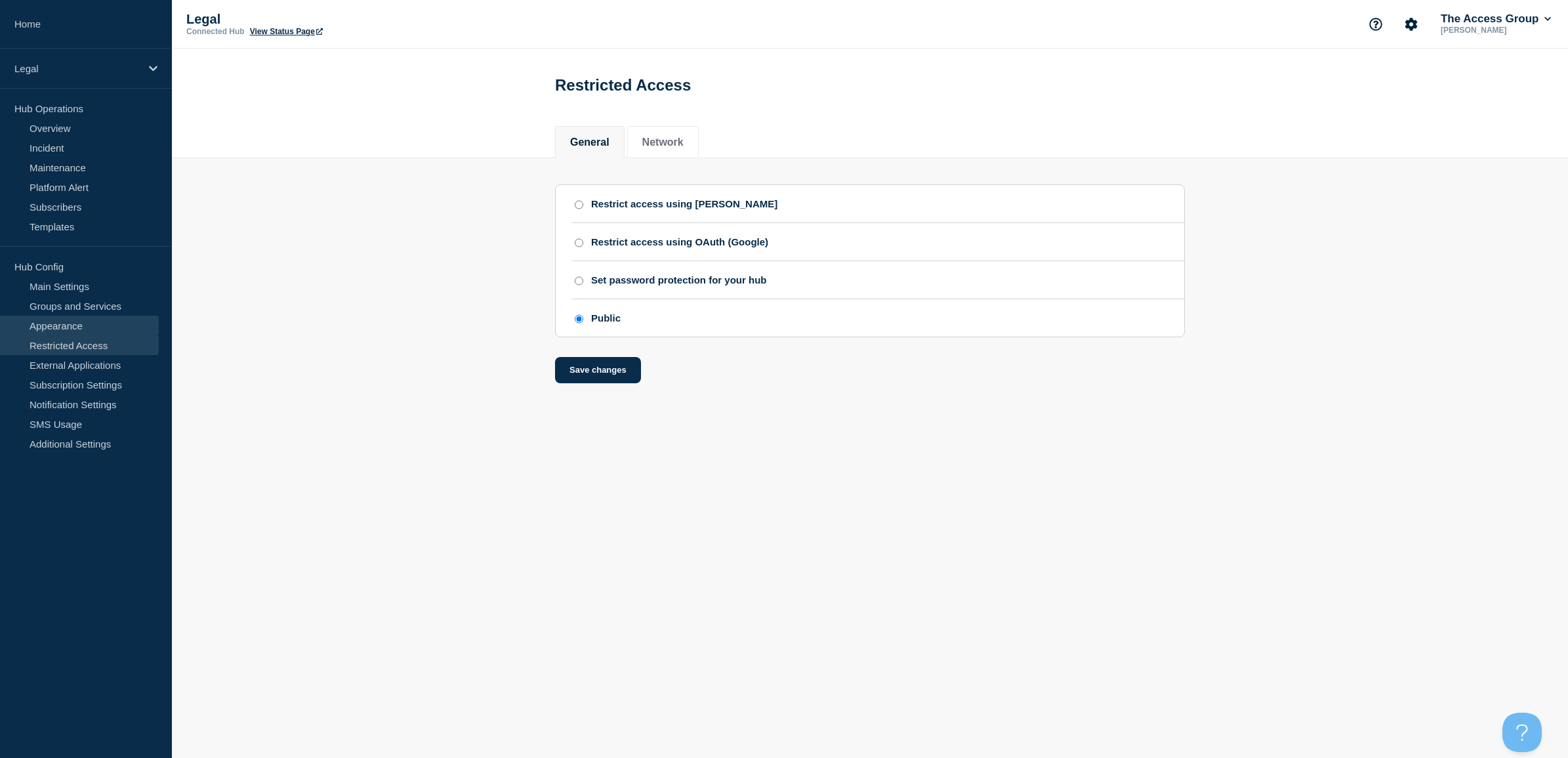
click at [65, 329] on link "Appearance" at bounding box center [79, 326] width 159 height 20
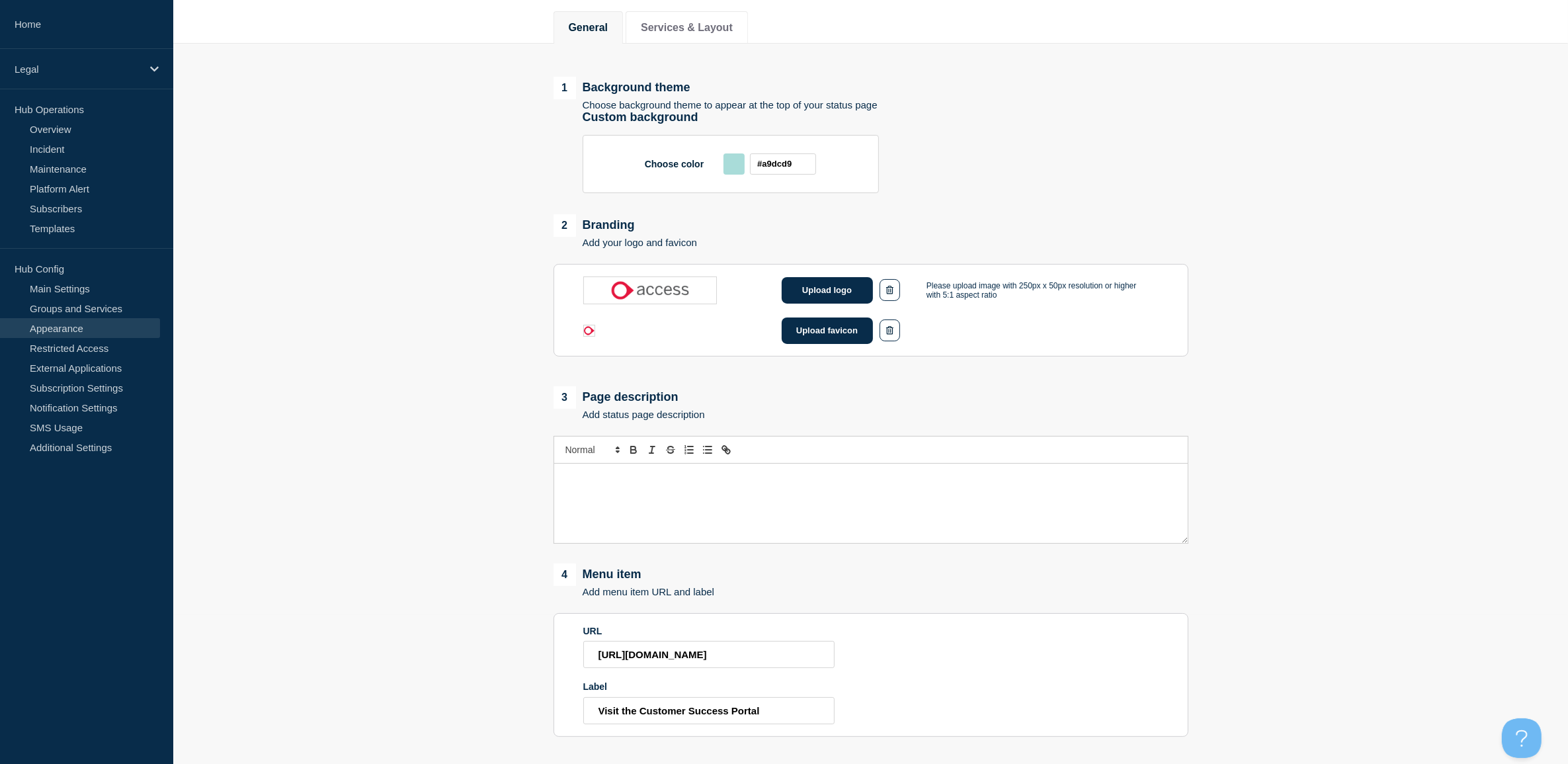
scroll to position [396, 0]
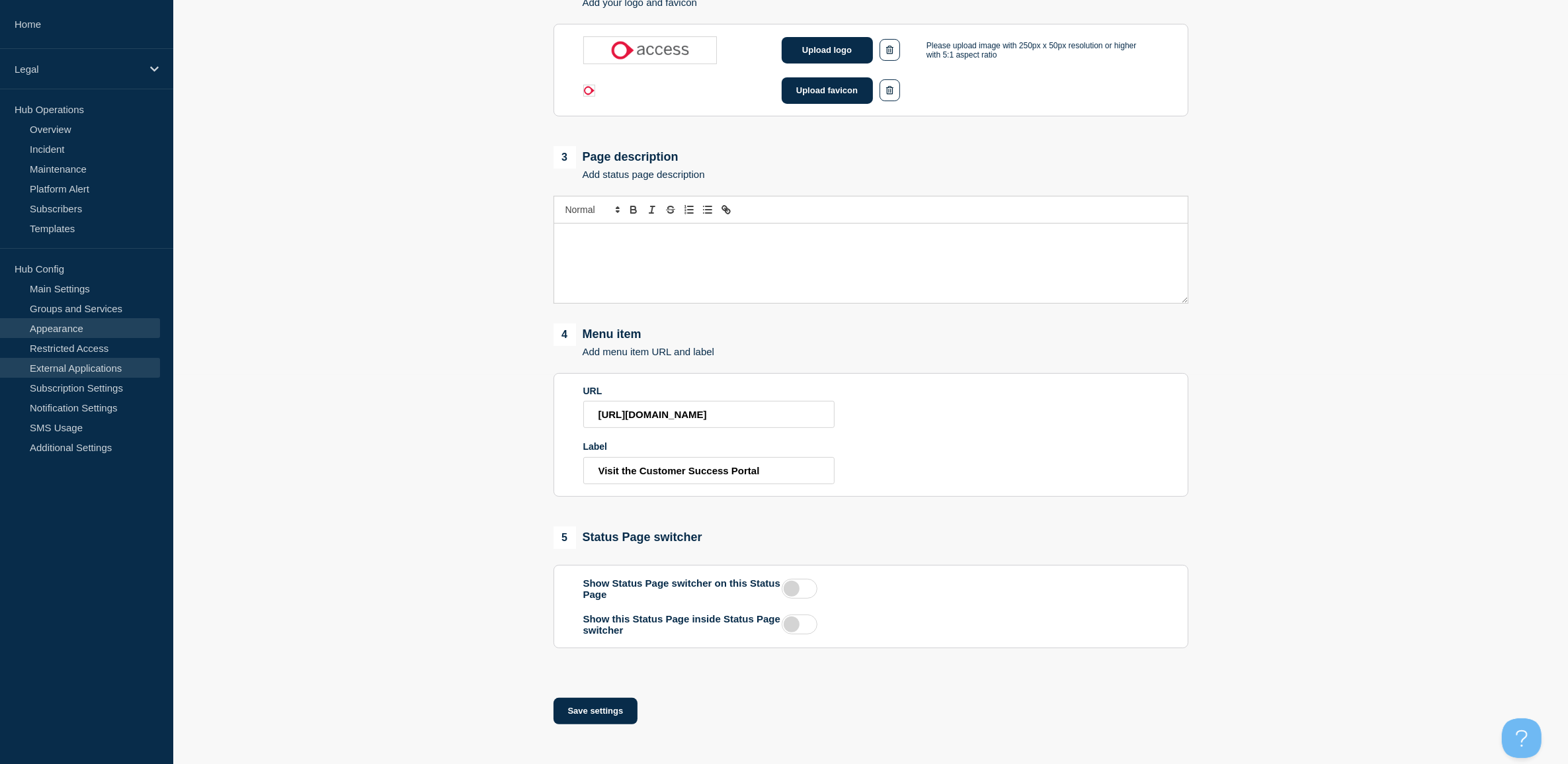
click at [62, 376] on link "External Applications" at bounding box center [80, 368] width 160 height 20
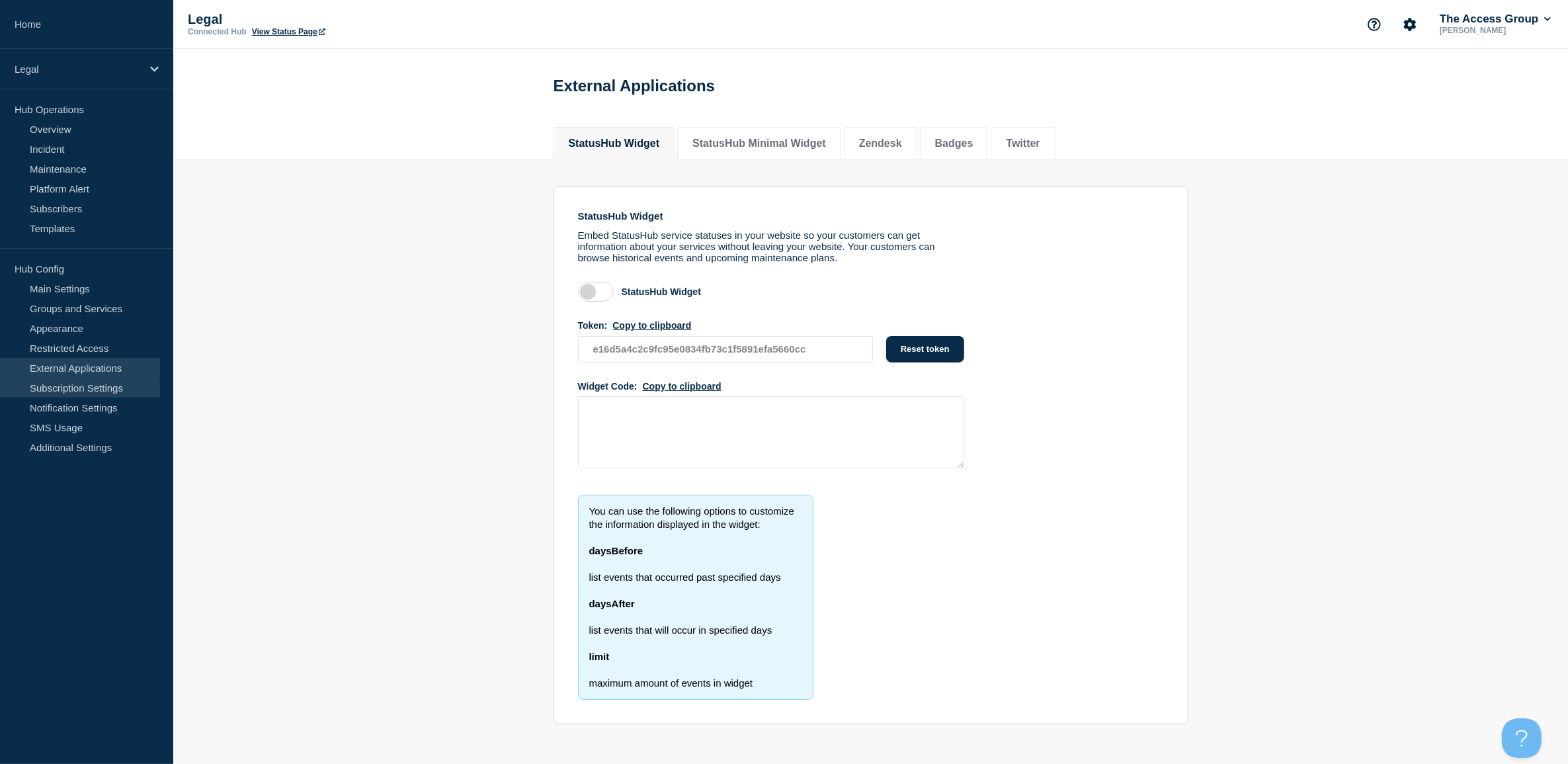
click at [62, 385] on link "Subscription Settings" at bounding box center [80, 388] width 160 height 20
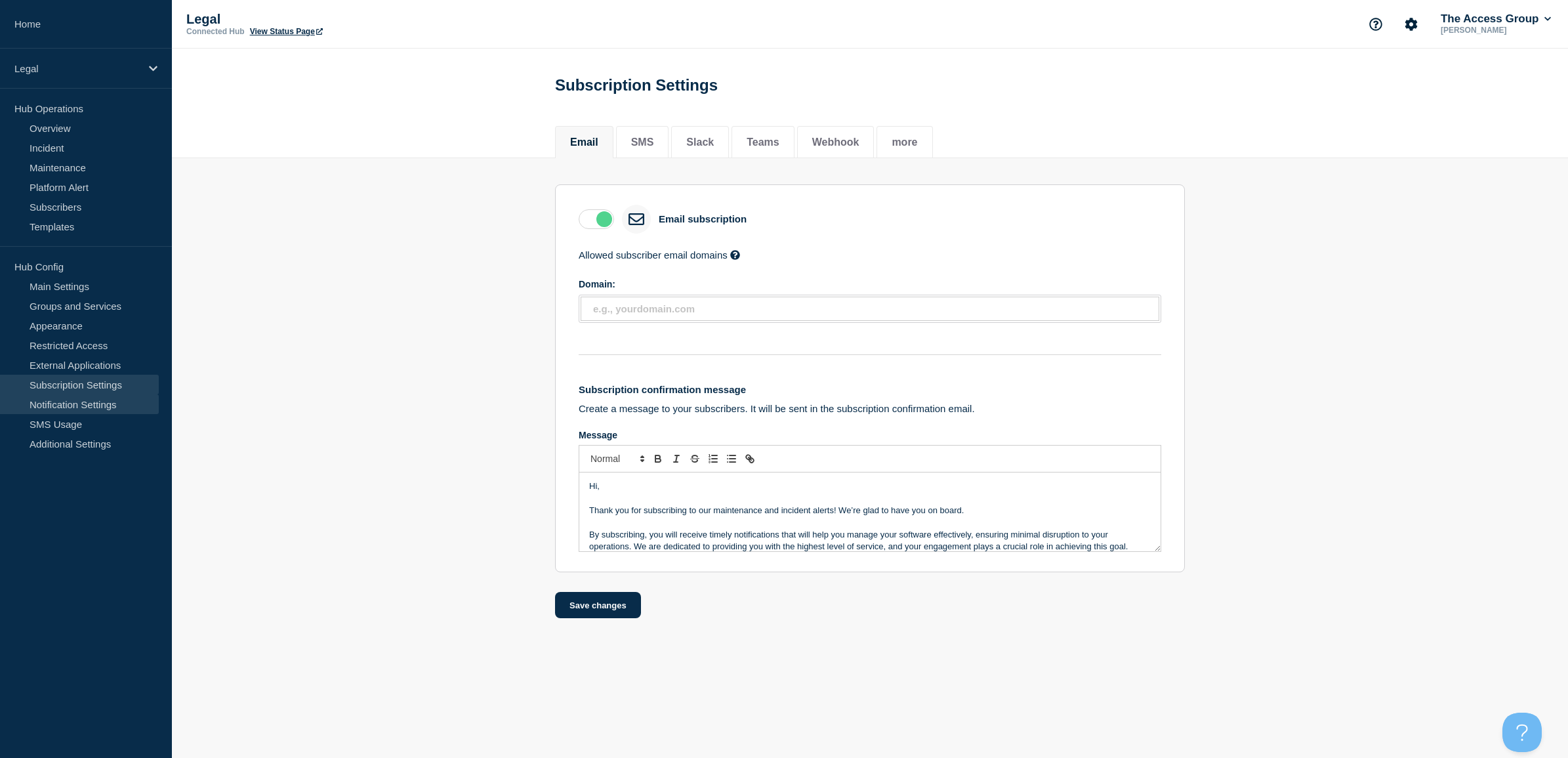
click at [82, 404] on link "Notification Settings" at bounding box center [79, 405] width 159 height 20
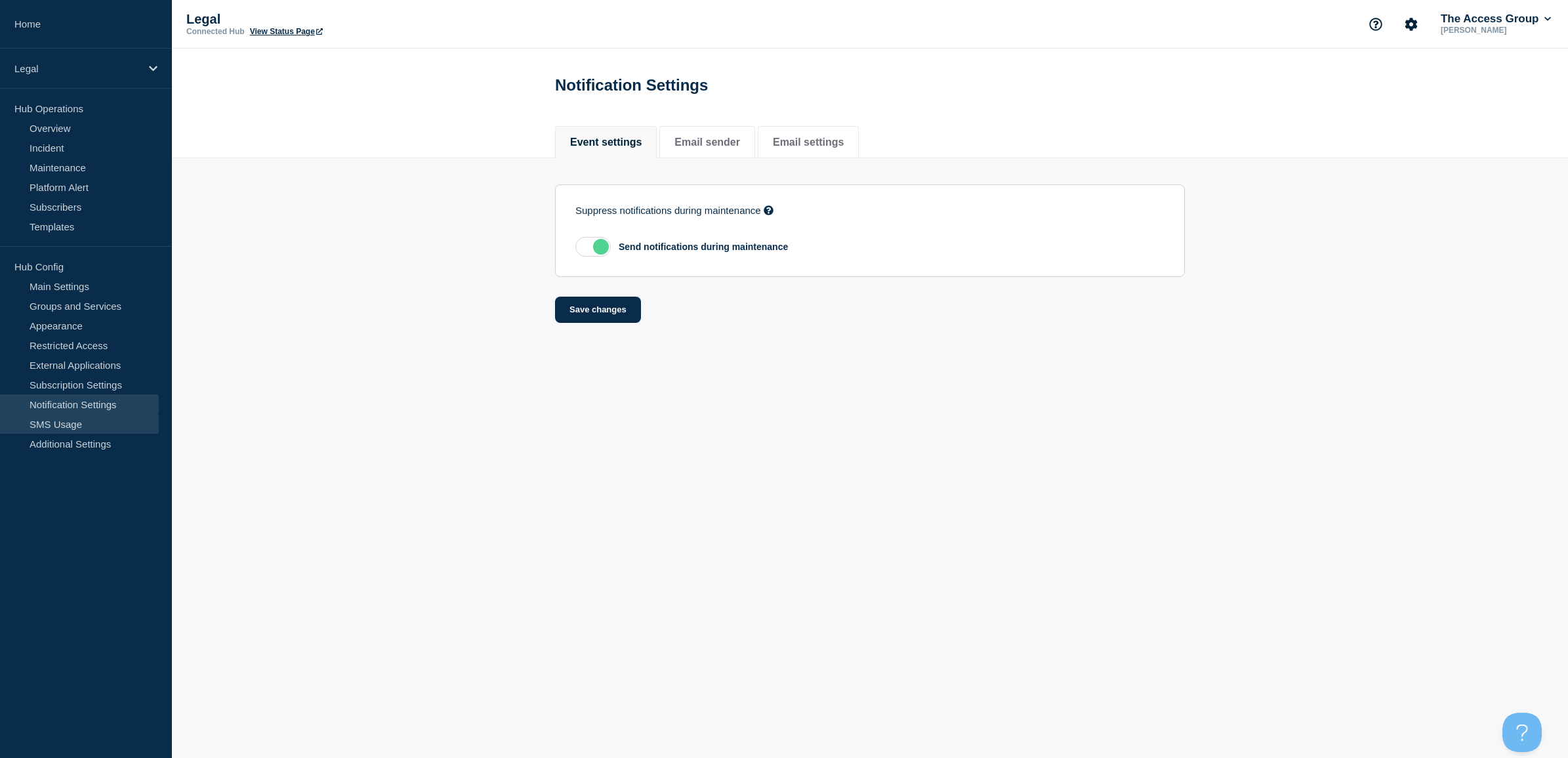
click at [77, 424] on link "SMS Usage" at bounding box center [79, 424] width 159 height 20
click at [75, 439] on link "Additional Settings" at bounding box center [79, 444] width 159 height 20
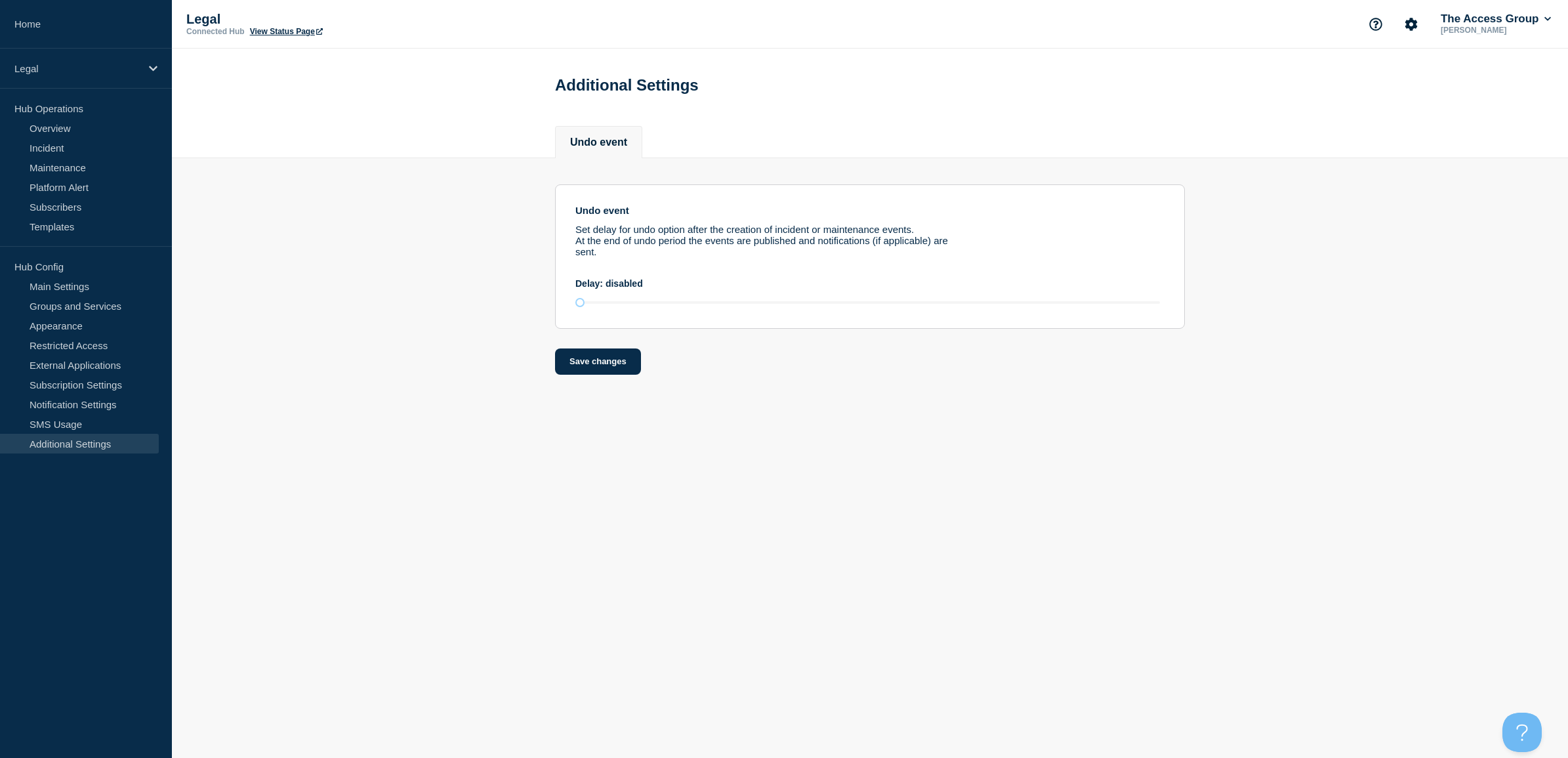
click at [75, 439] on link "Additional Settings" at bounding box center [79, 444] width 159 height 20
click at [82, 70] on p "Legal" at bounding box center [78, 68] width 126 height 11
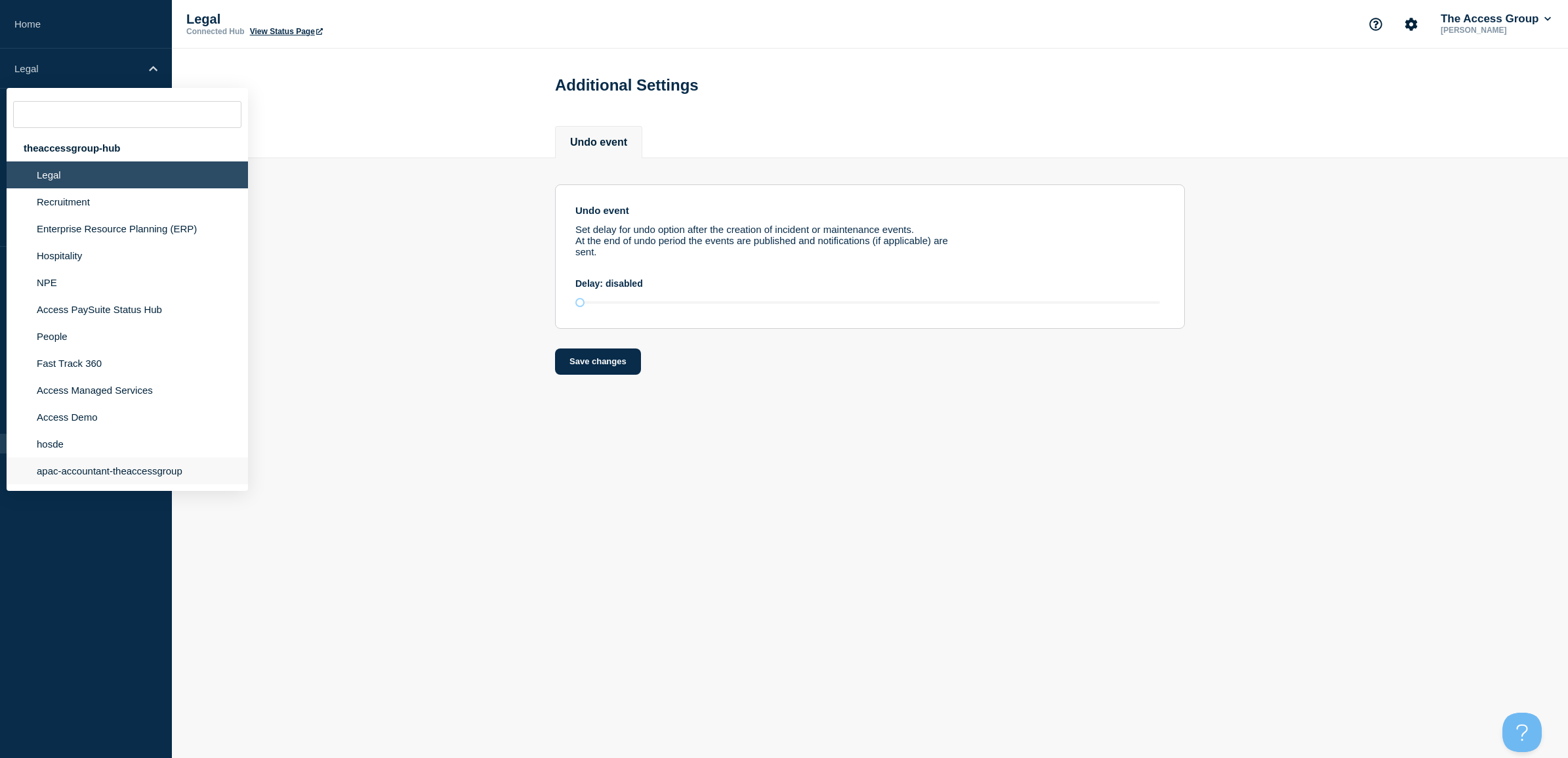
click at [93, 485] on li "apac-accountant-theaccessgroup" at bounding box center [127, 470] width 242 height 27
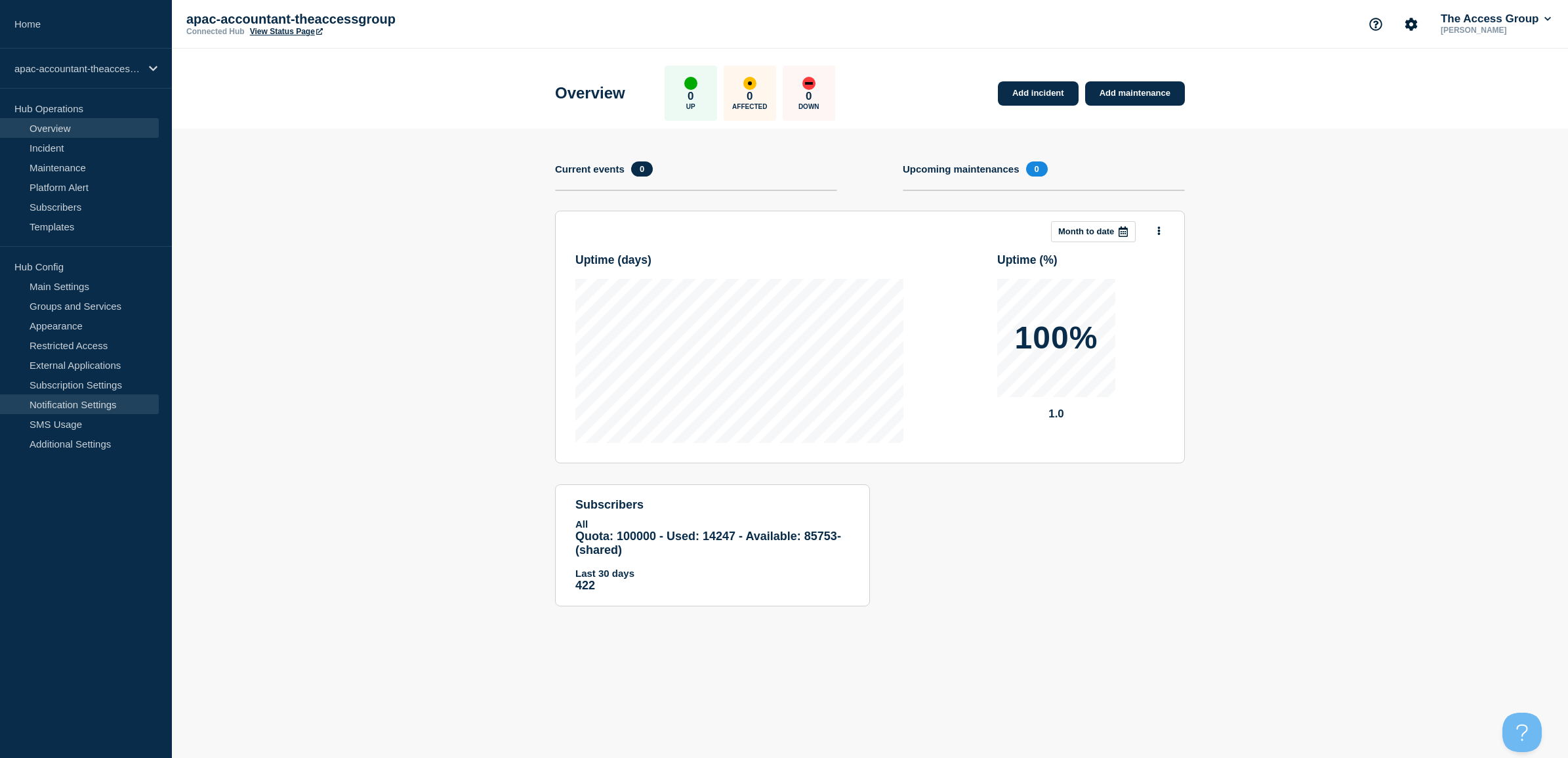
click at [76, 401] on link "Notification Settings" at bounding box center [79, 405] width 159 height 20
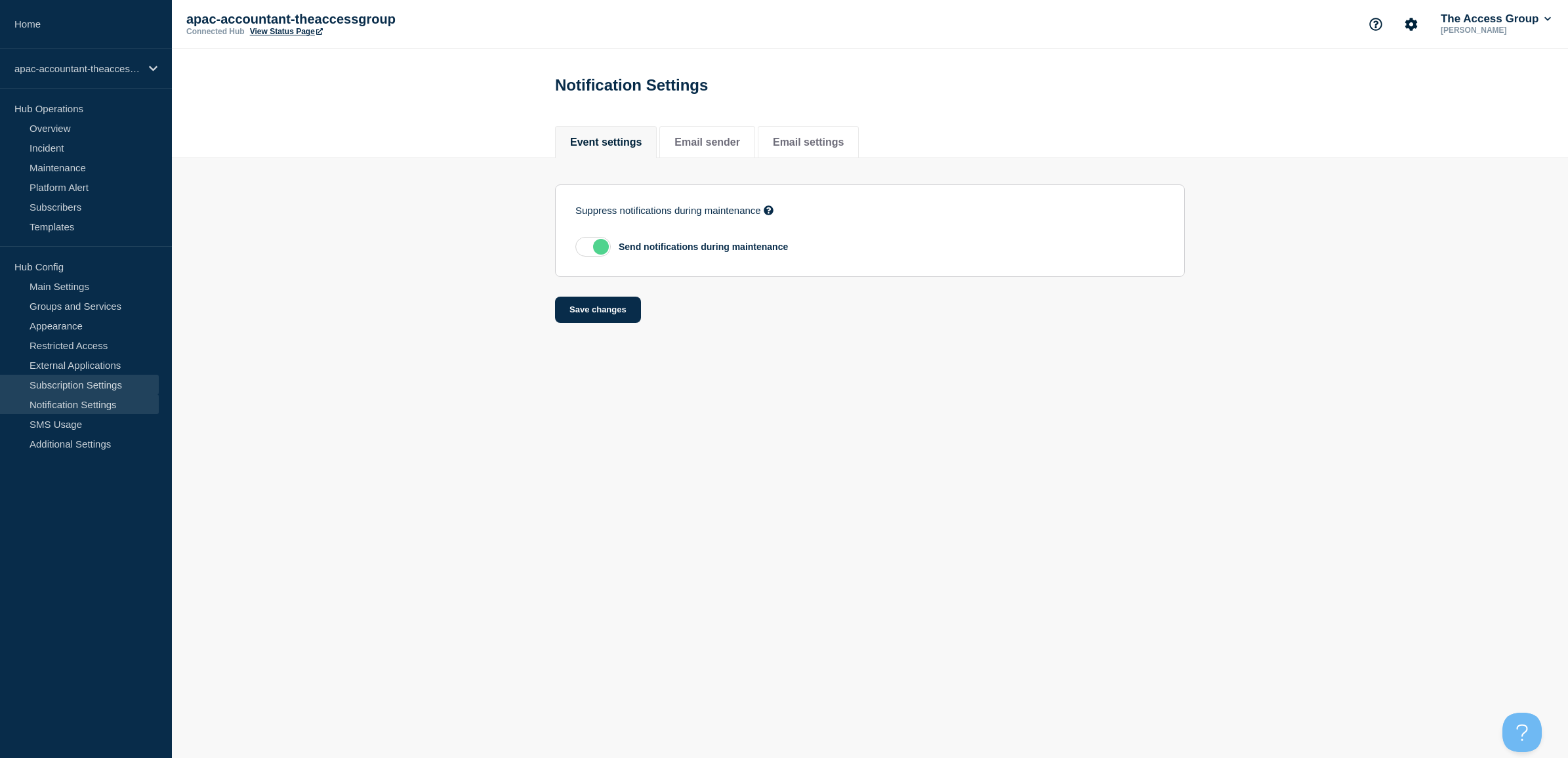
click at [92, 386] on link "Subscription Settings" at bounding box center [79, 385] width 159 height 20
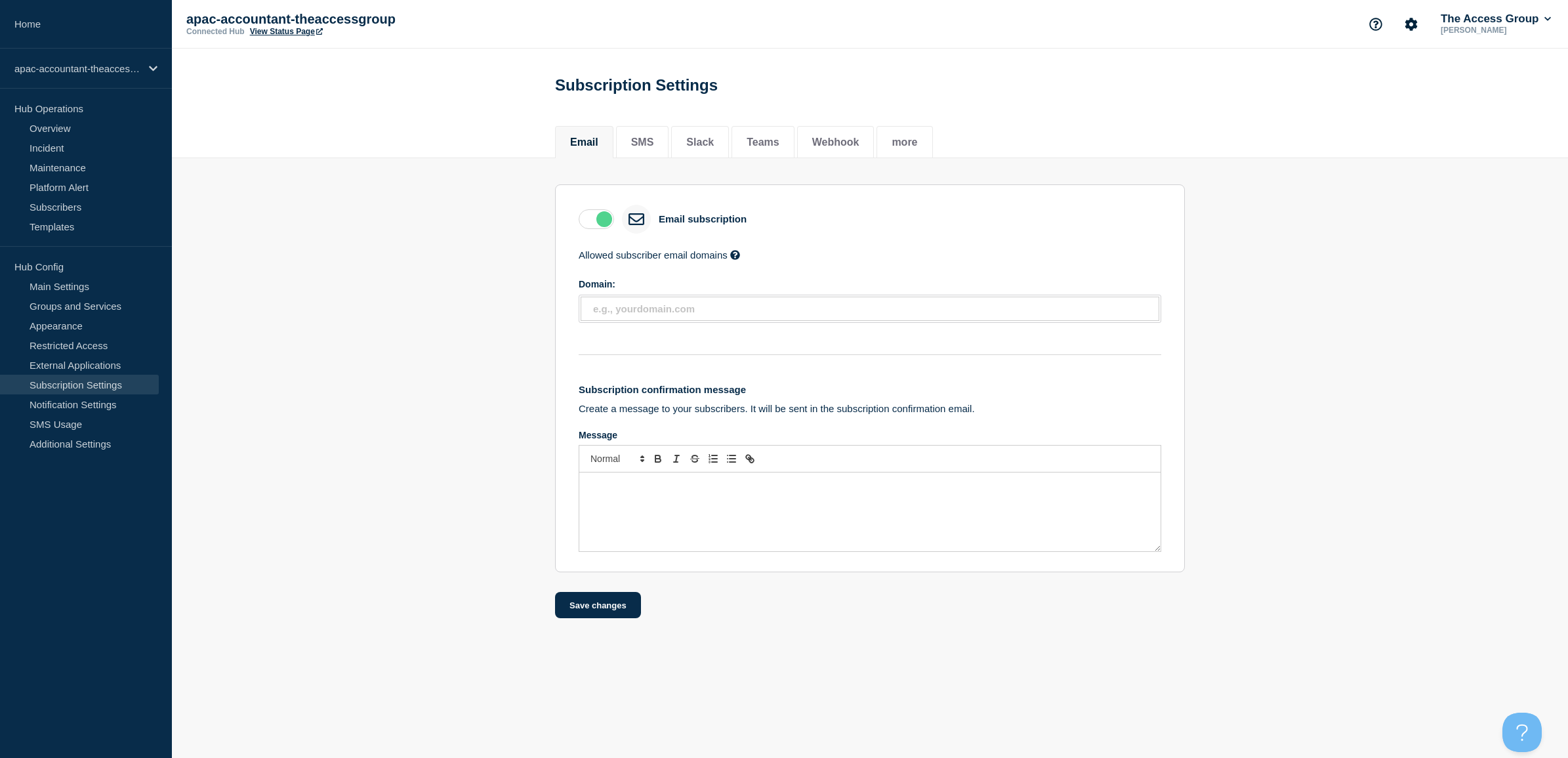
click at [616, 493] on p "Message" at bounding box center [869, 487] width 561 height 12
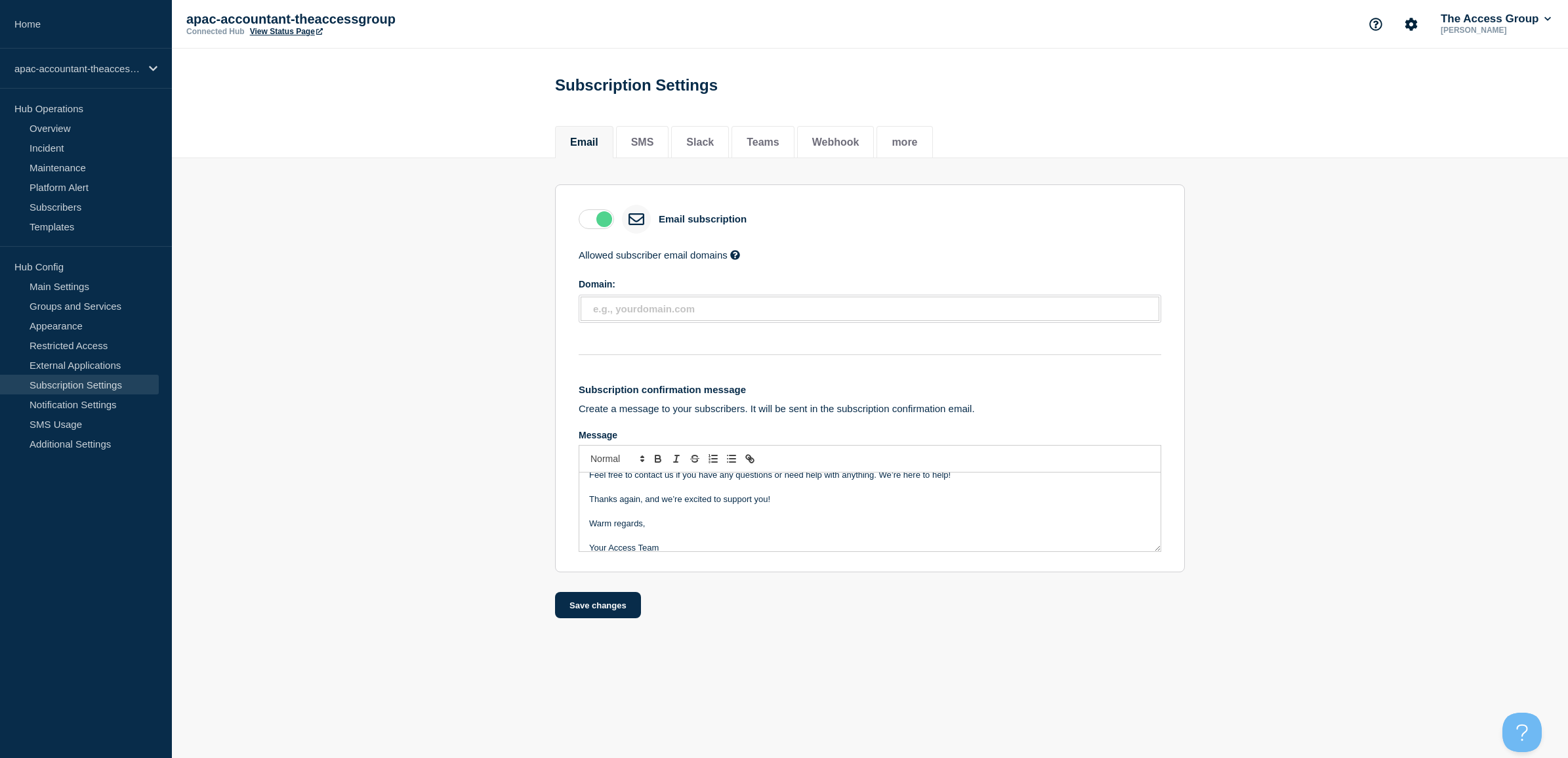
click at [673, 314] on input "text" at bounding box center [872, 308] width 559 height 11
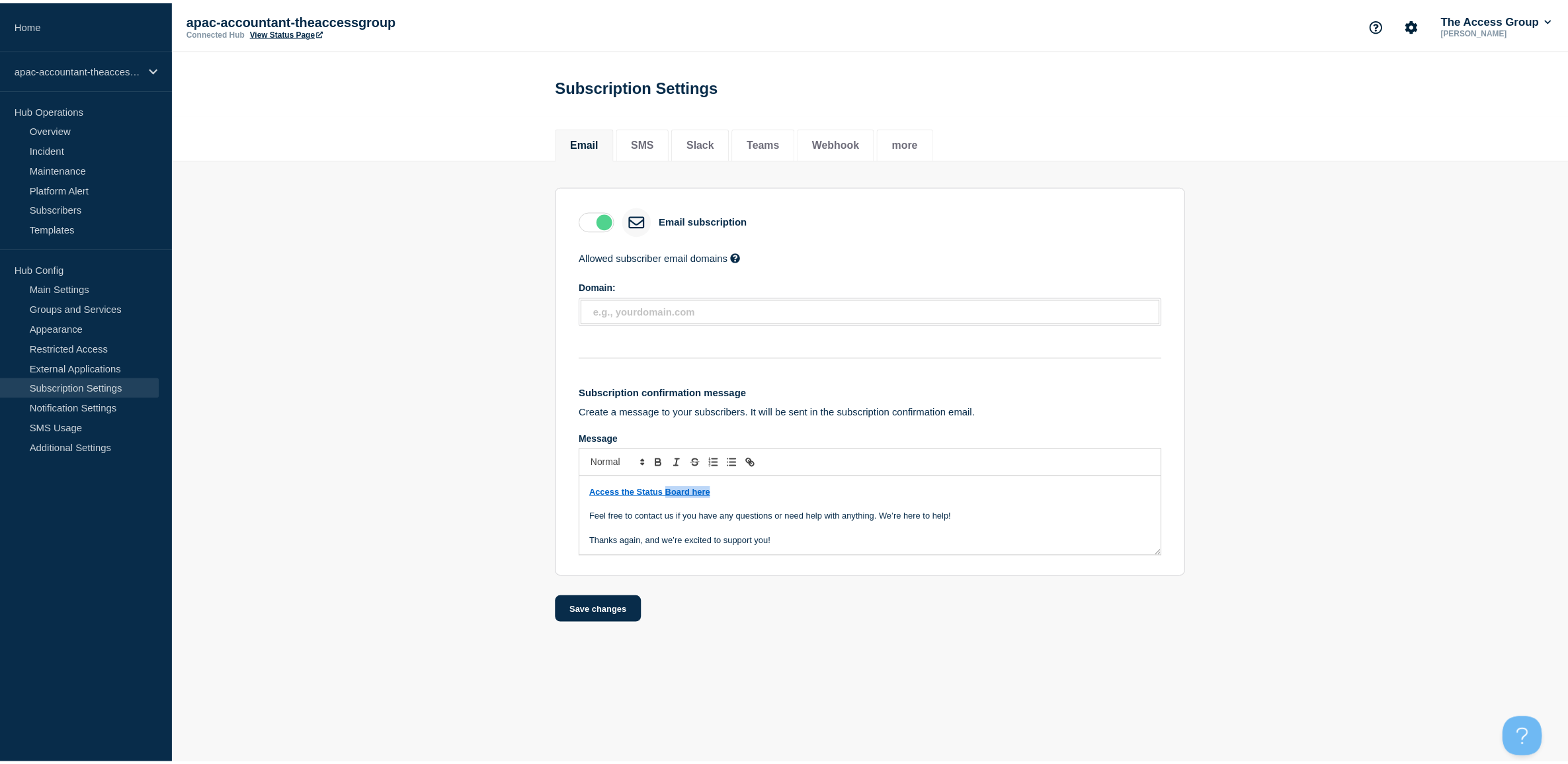
scroll to position [78, 0]
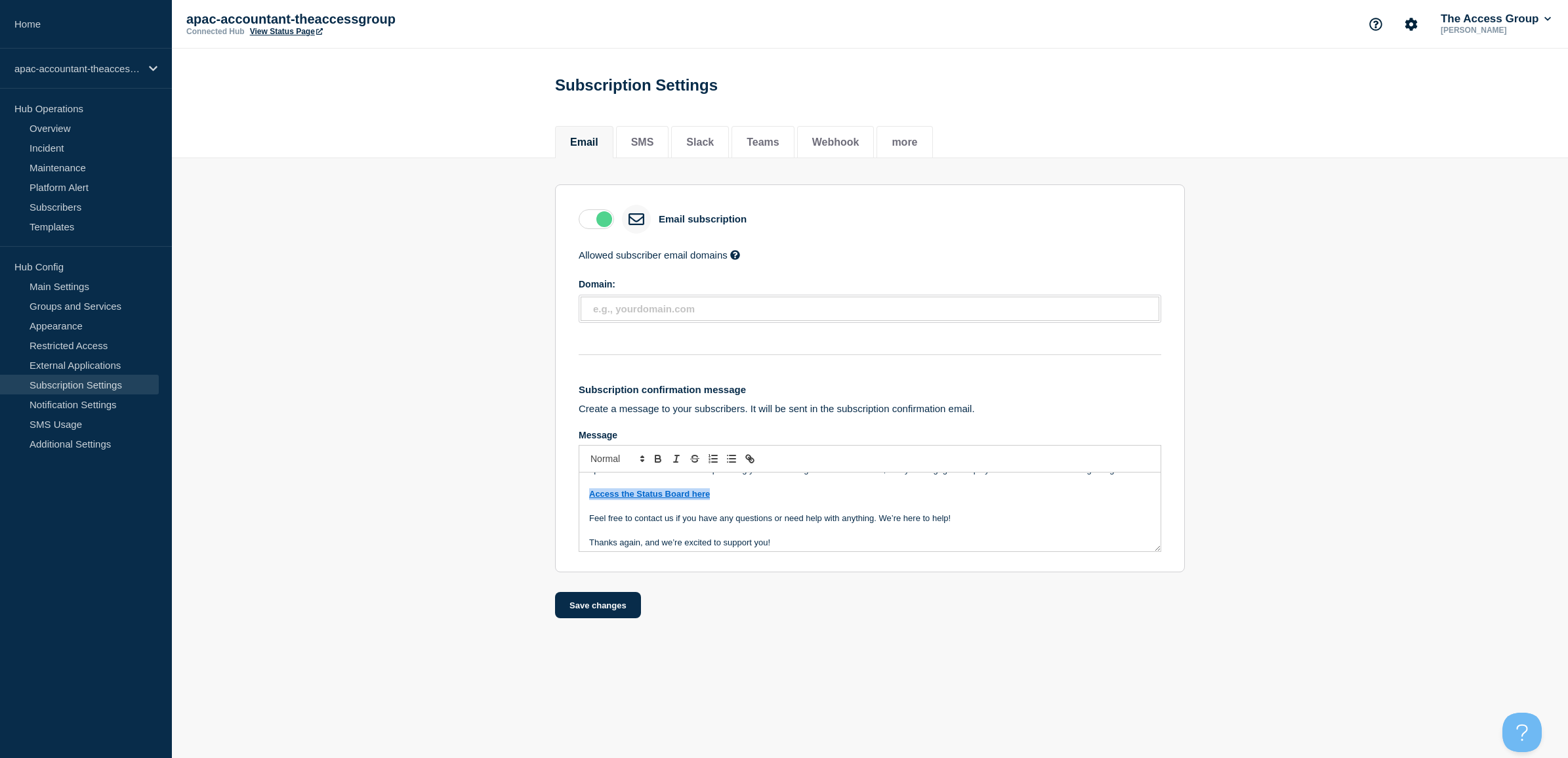
drag, startPoint x: 725, startPoint y: 493, endPoint x: 576, endPoint y: 498, distance: 149.1
click at [576, 498] on section "Email subscription Allowed subscriber email domains Enter domain names to restr…" at bounding box center [870, 379] width 630 height 389
drag, startPoint x: 609, startPoint y: 499, endPoint x: 585, endPoint y: 499, distance: 24.0
click at [585, 499] on div "Hi, Thank you for subscribing to our maintenance and incident alerts! We’re gla…" at bounding box center [869, 512] width 581 height 79
click at [586, 615] on button "Save changes" at bounding box center [598, 605] width 86 height 27
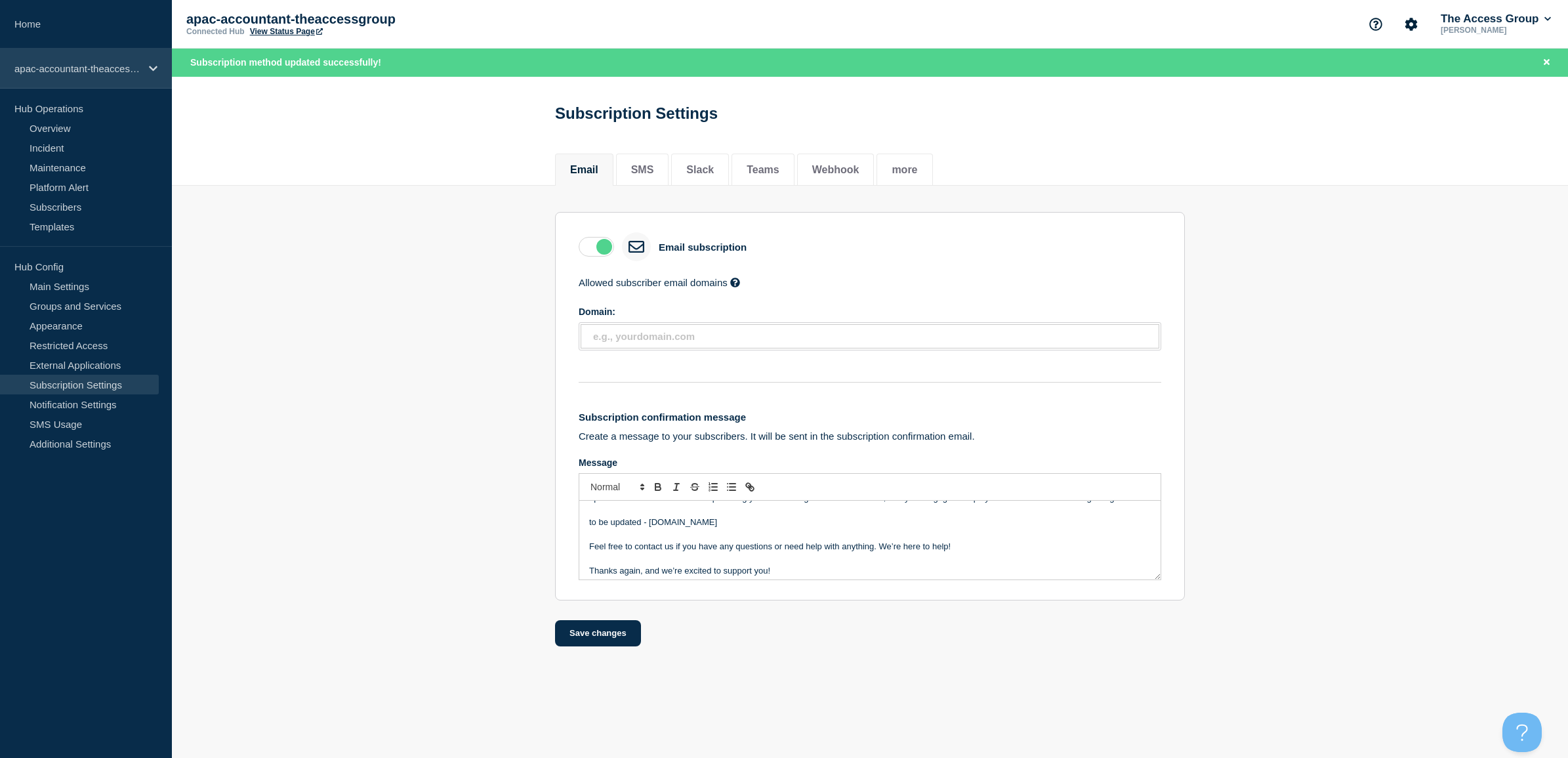
click at [92, 69] on p "apac-accountant-theaccessgroup" at bounding box center [78, 68] width 126 height 11
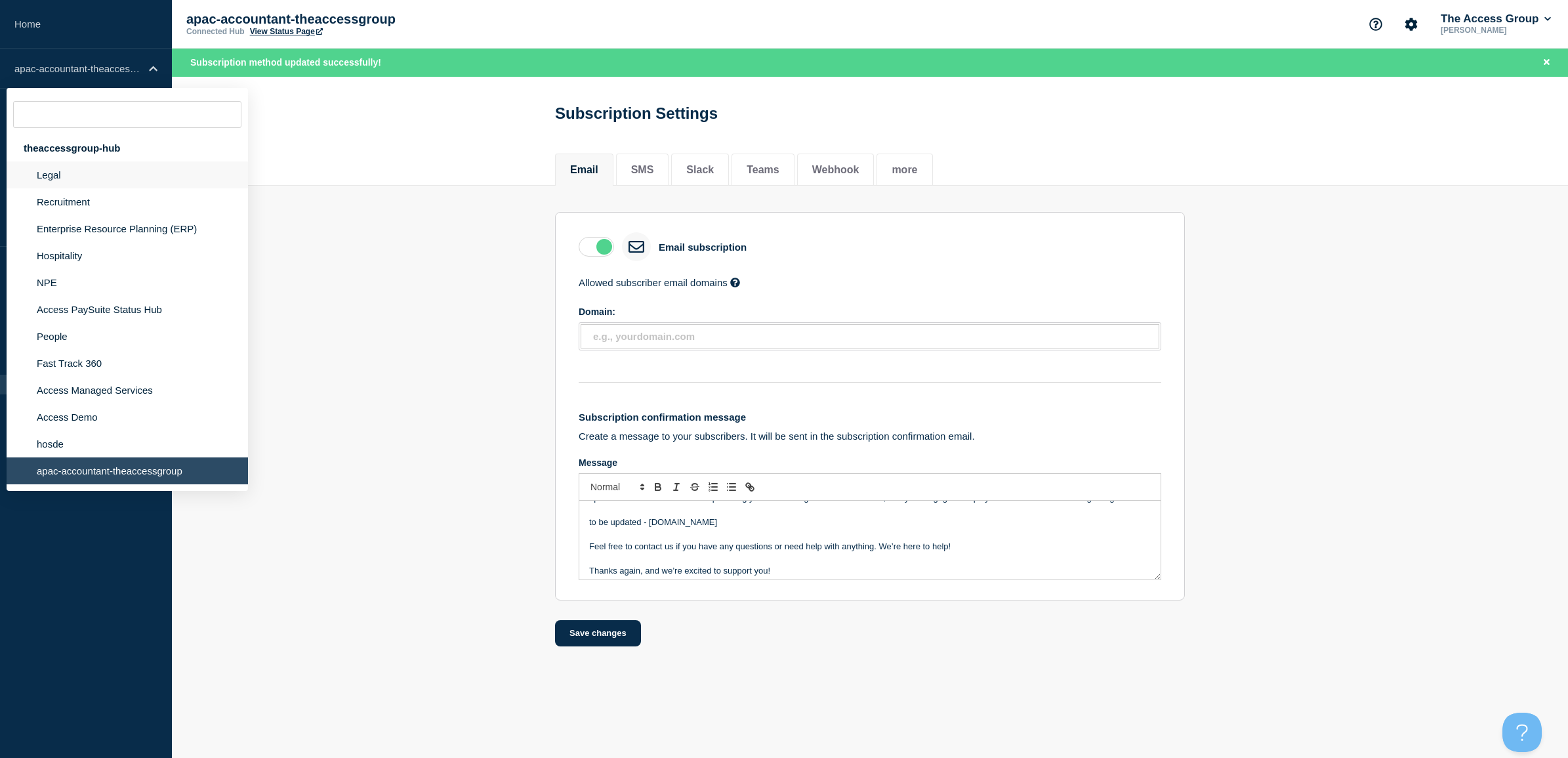
click at [77, 176] on li "Legal" at bounding box center [127, 175] width 242 height 27
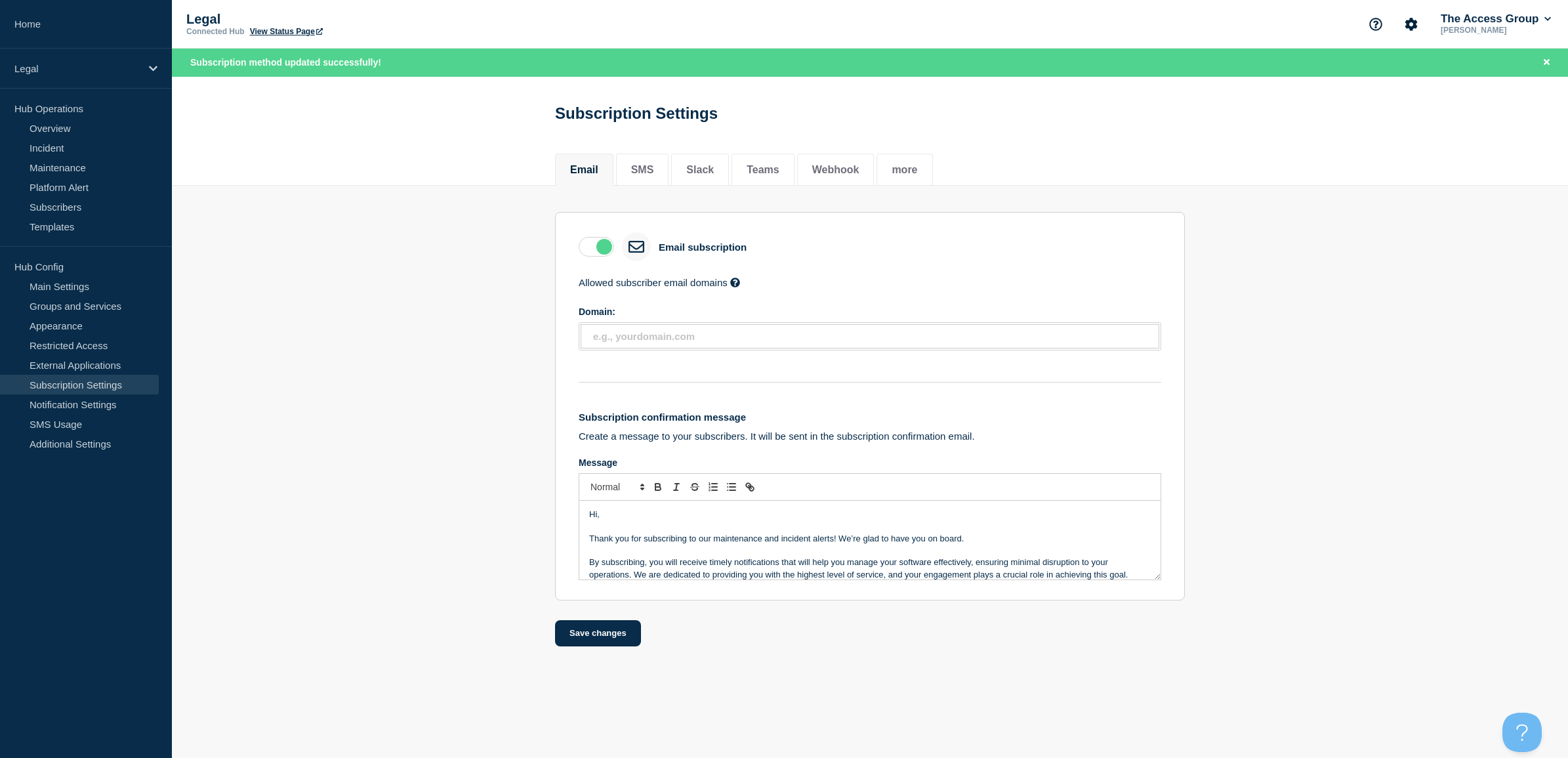
click at [80, 379] on link "Subscription Settings" at bounding box center [79, 385] width 159 height 20
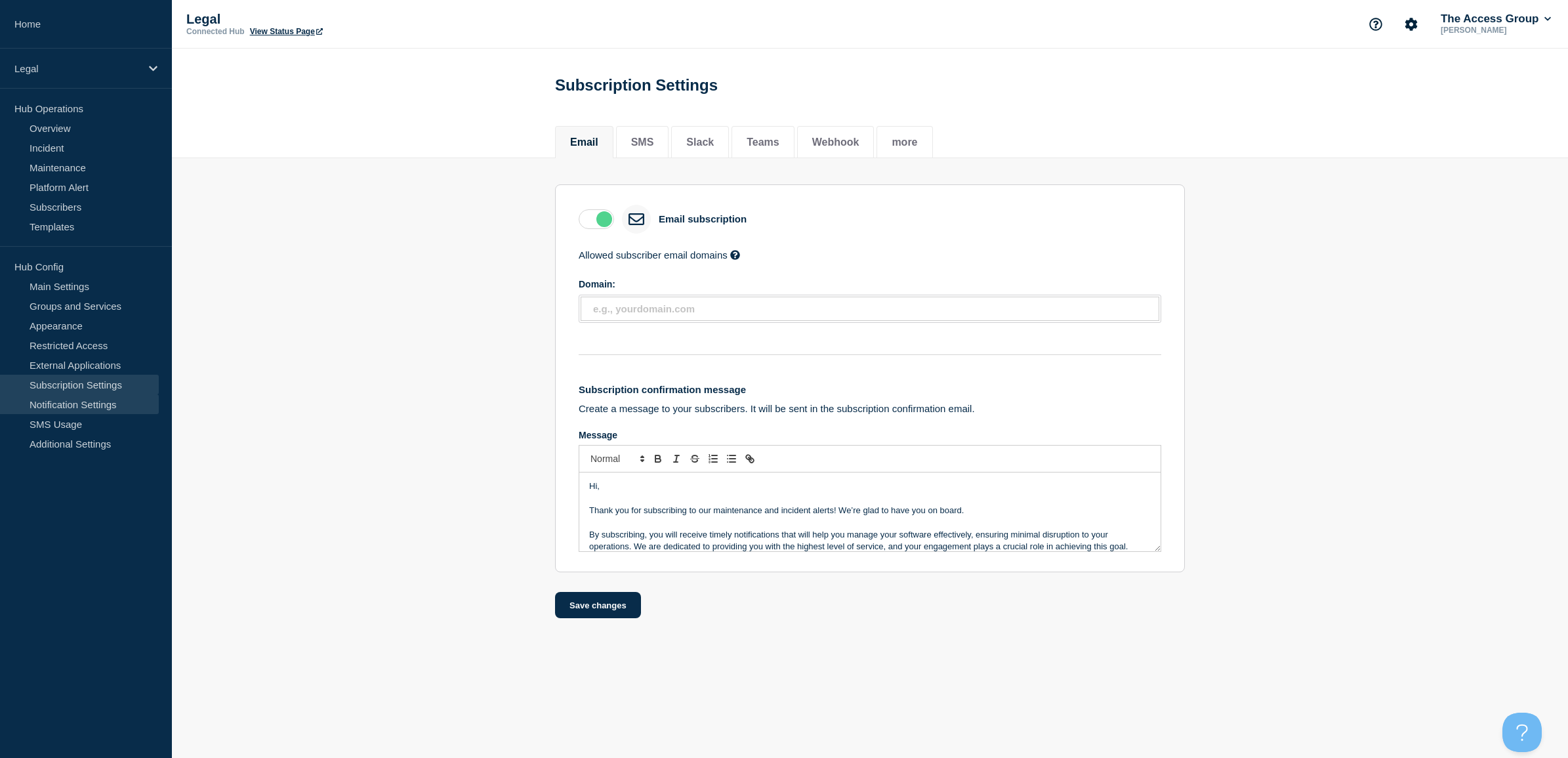
click at [69, 404] on link "Notification Settings" at bounding box center [79, 405] width 159 height 20
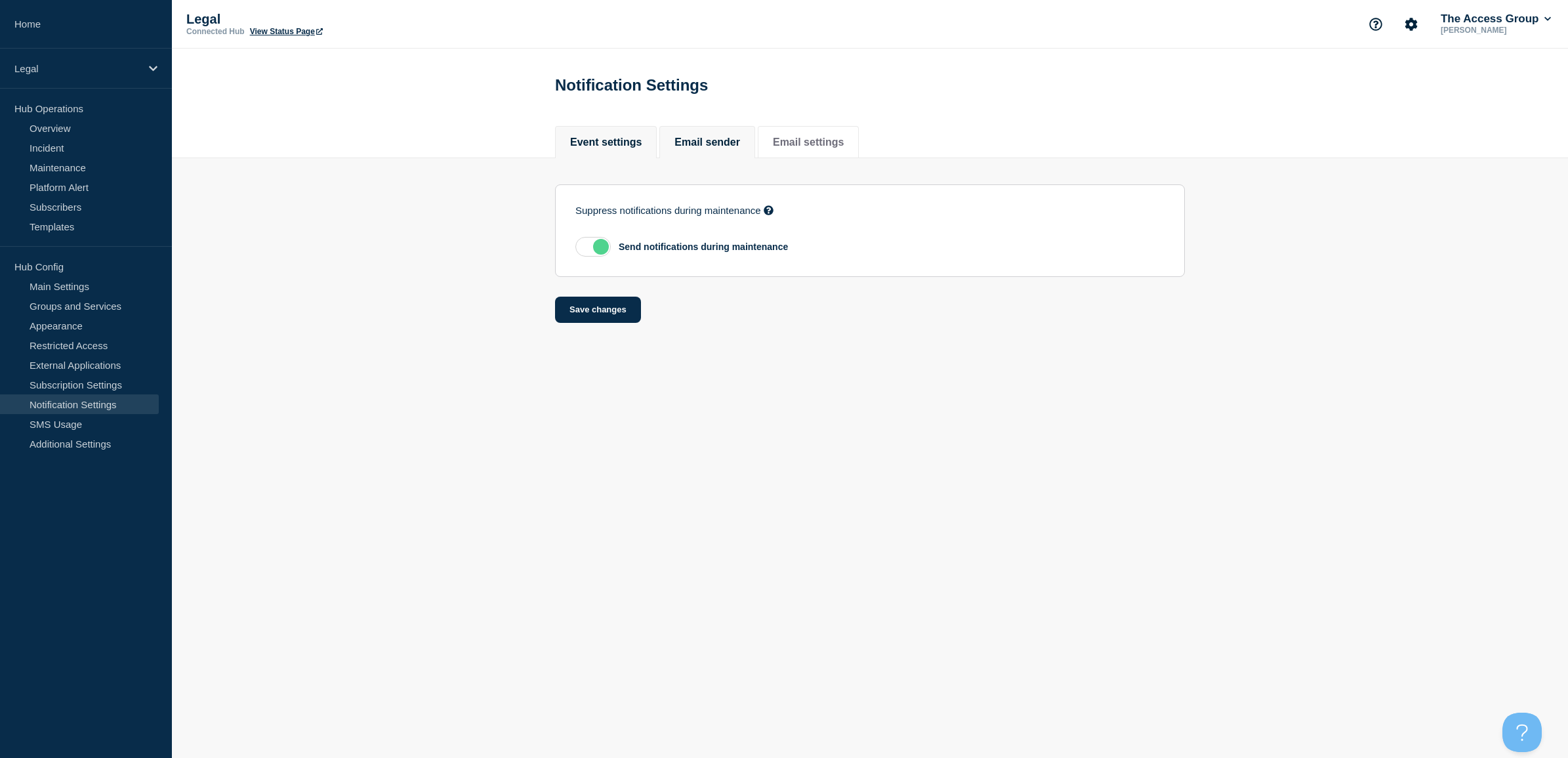
click at [739, 146] on button "Email sender" at bounding box center [708, 142] width 65 height 12
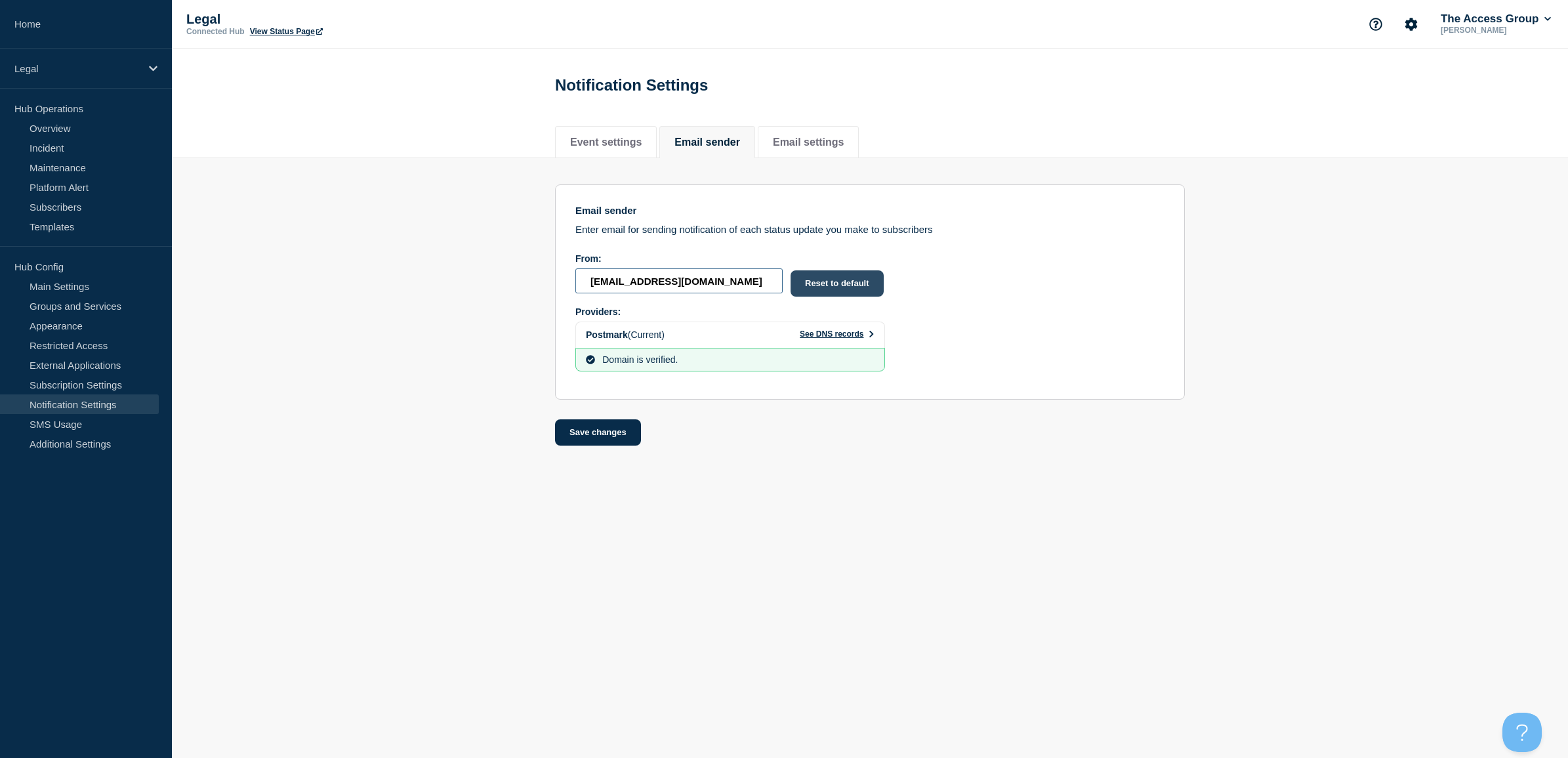
drag, startPoint x: 588, startPoint y: 287, endPoint x: 867, endPoint y: 289, distance: 279.0
click at [867, 289] on div "From: [EMAIL_ADDRESS][DOMAIN_NAME] Reset to default" at bounding box center [730, 275] width 310 height 43
click at [815, 146] on button "Email settings" at bounding box center [808, 142] width 71 height 12
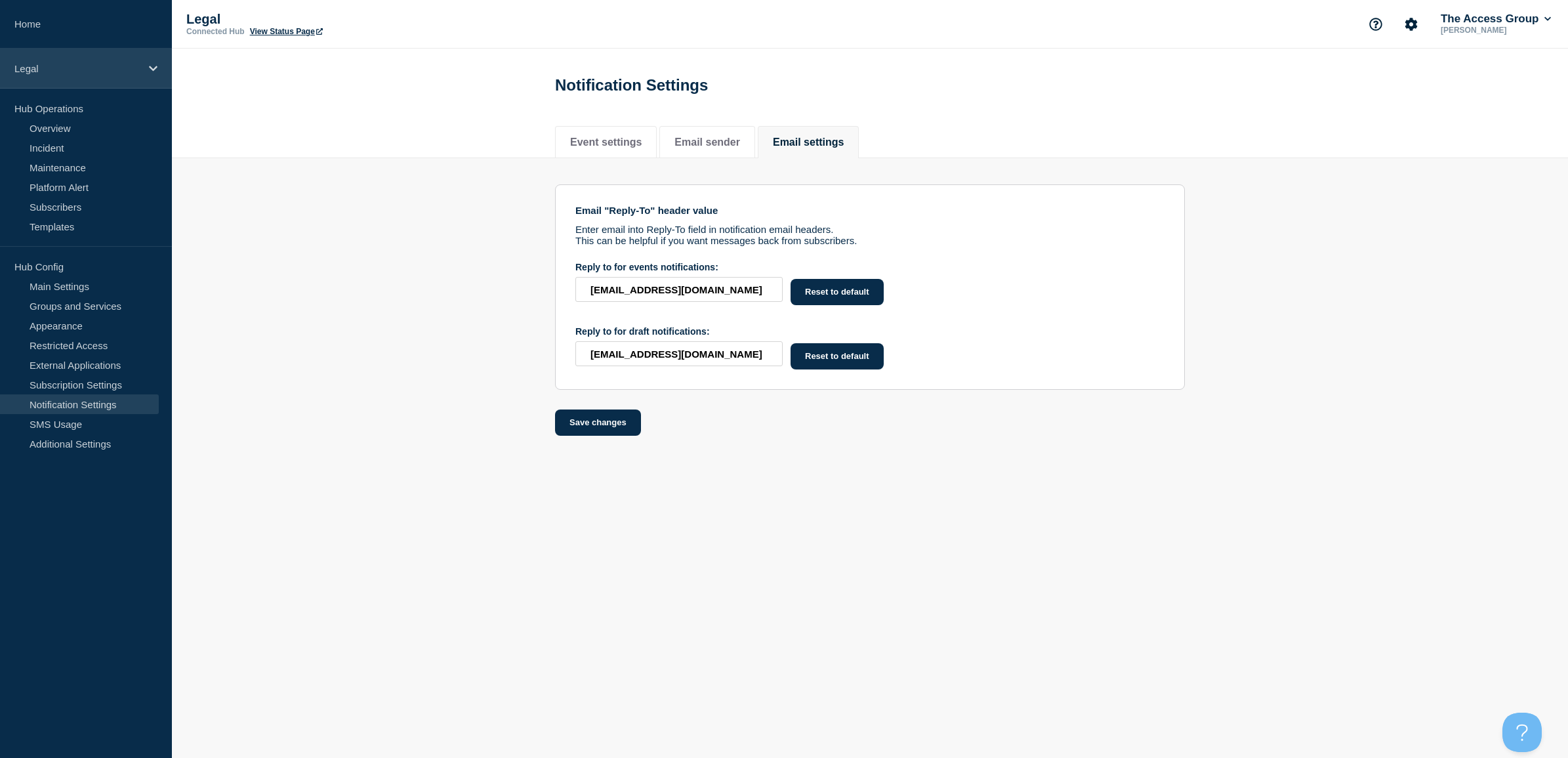
click at [62, 76] on div "Legal" at bounding box center [86, 68] width 172 height 40
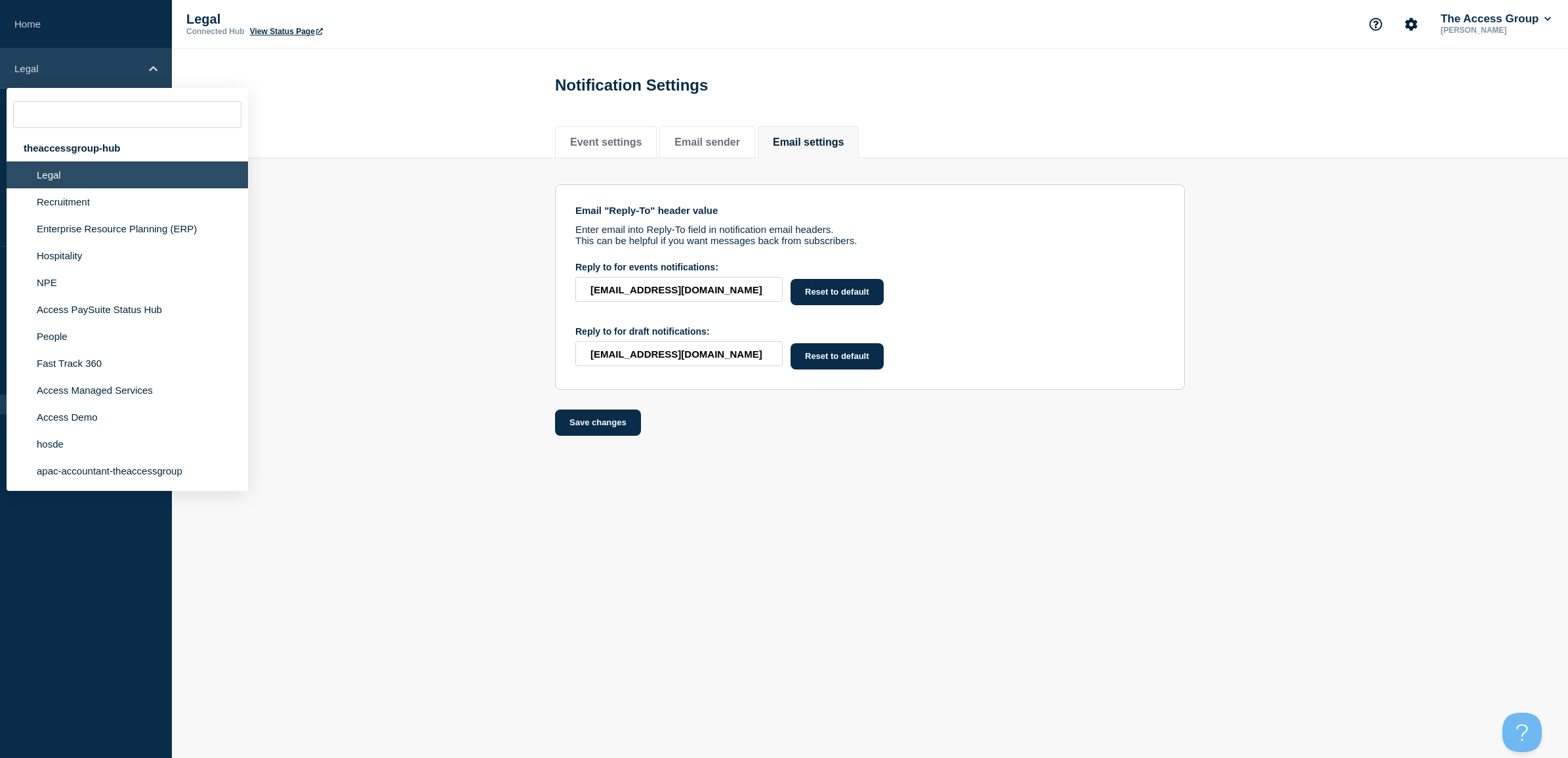
click at [62, 76] on div "Legal" at bounding box center [86, 68] width 172 height 40
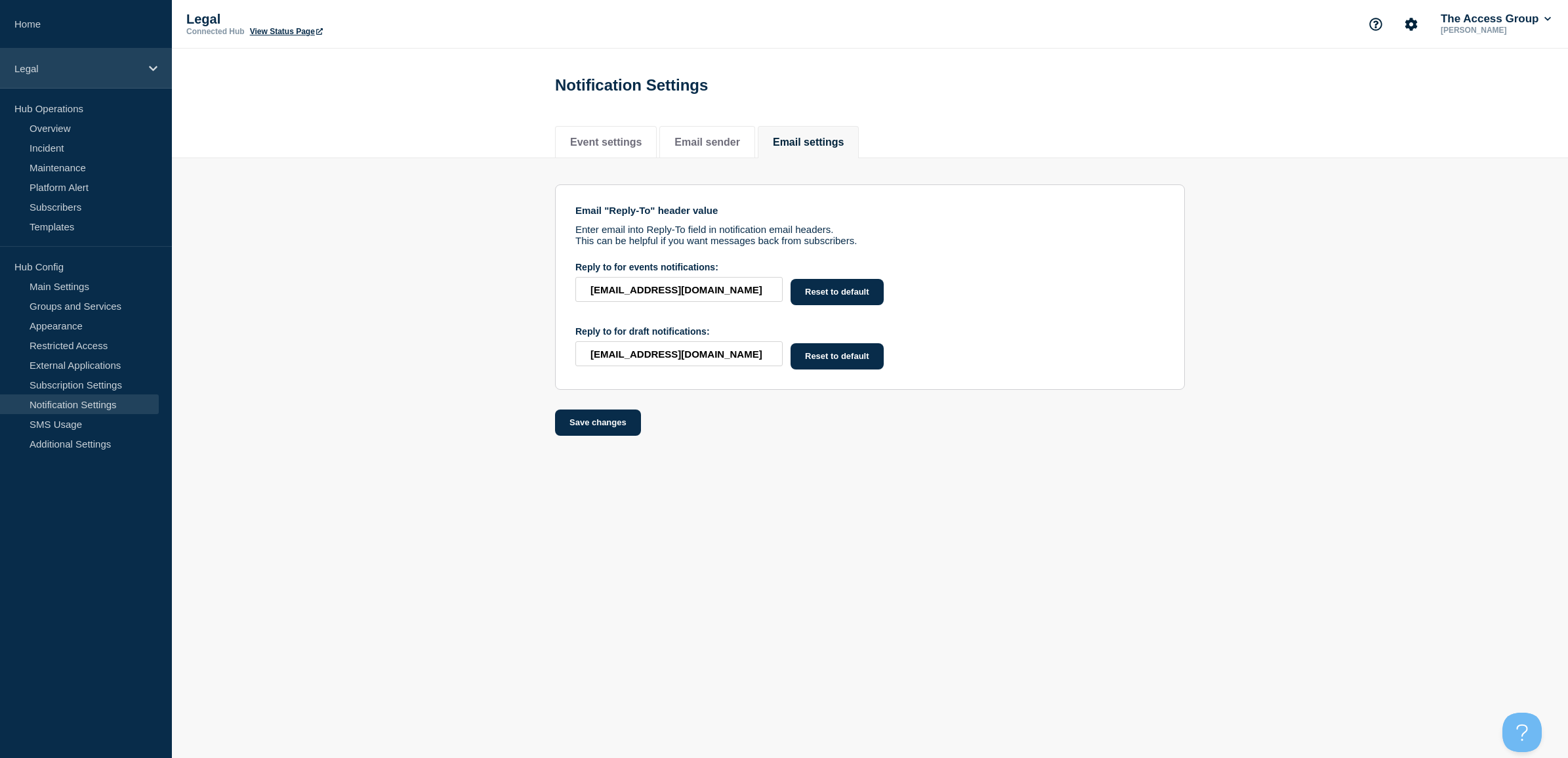
click at [67, 67] on p "Legal" at bounding box center [78, 68] width 126 height 11
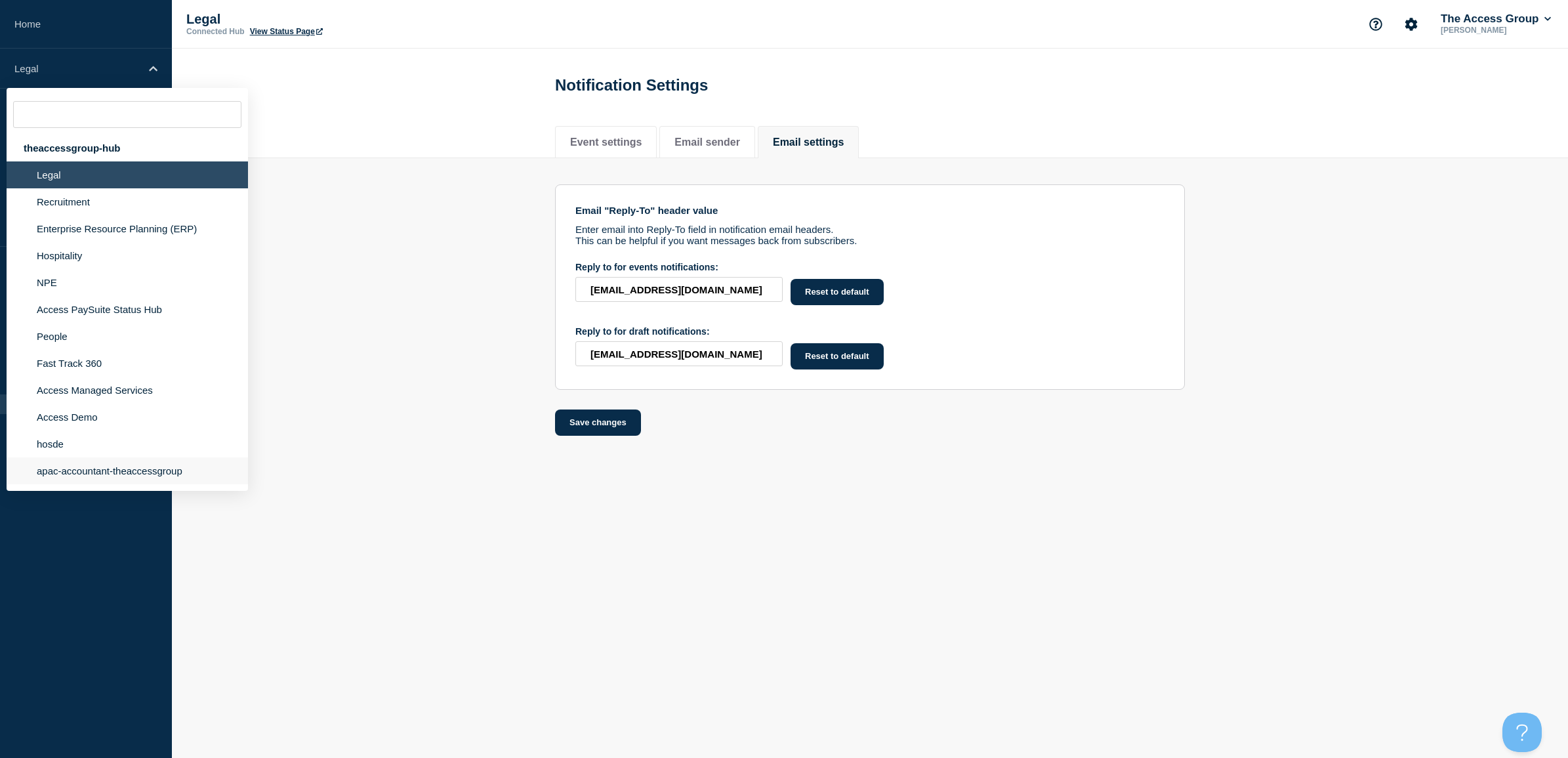
click at [60, 477] on li "apac-accountant-theaccessgroup" at bounding box center [127, 470] width 242 height 27
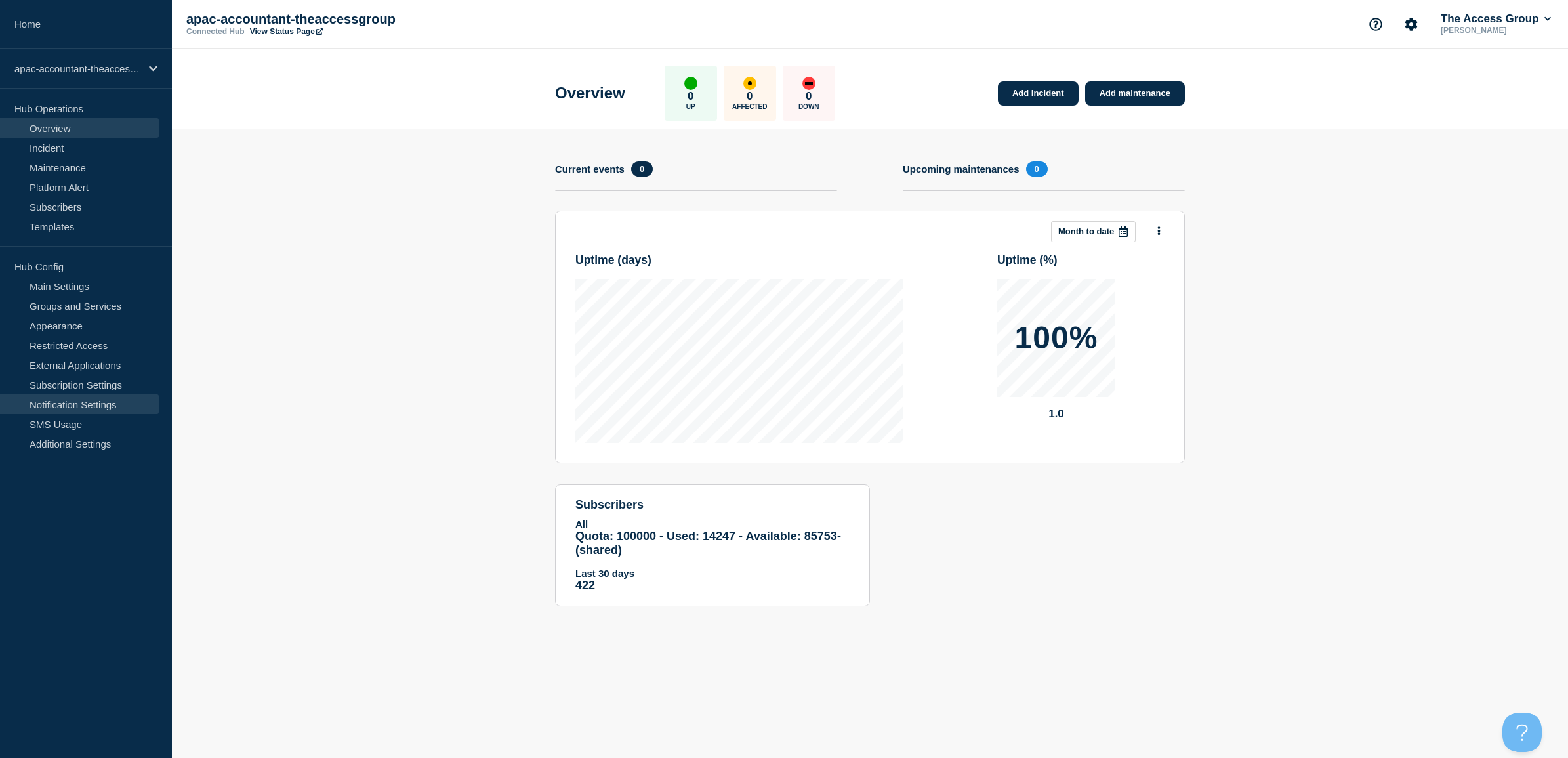
click at [73, 399] on link "Notification Settings" at bounding box center [79, 405] width 159 height 20
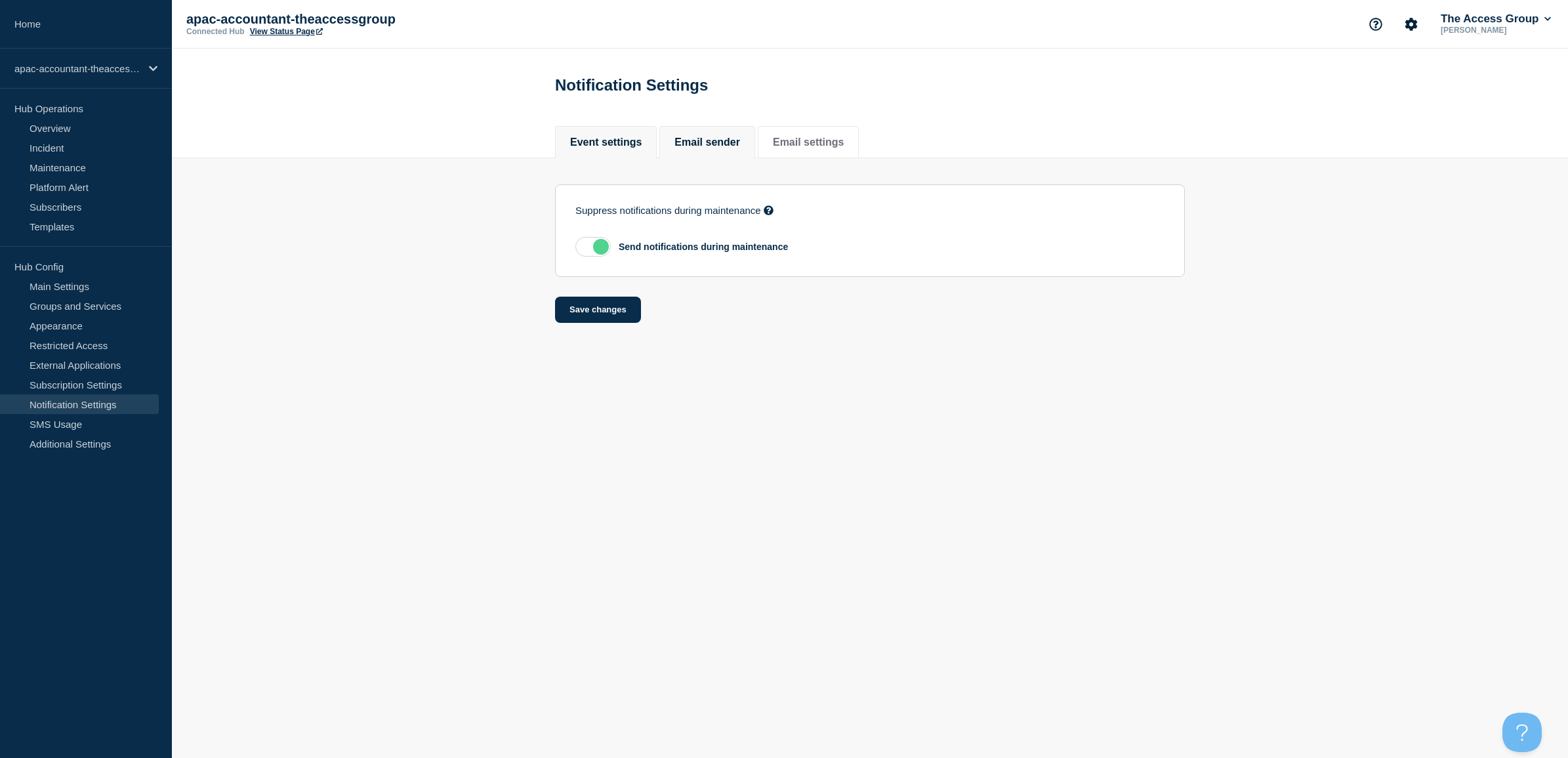
click at [696, 140] on button "Email sender" at bounding box center [708, 142] width 65 height 12
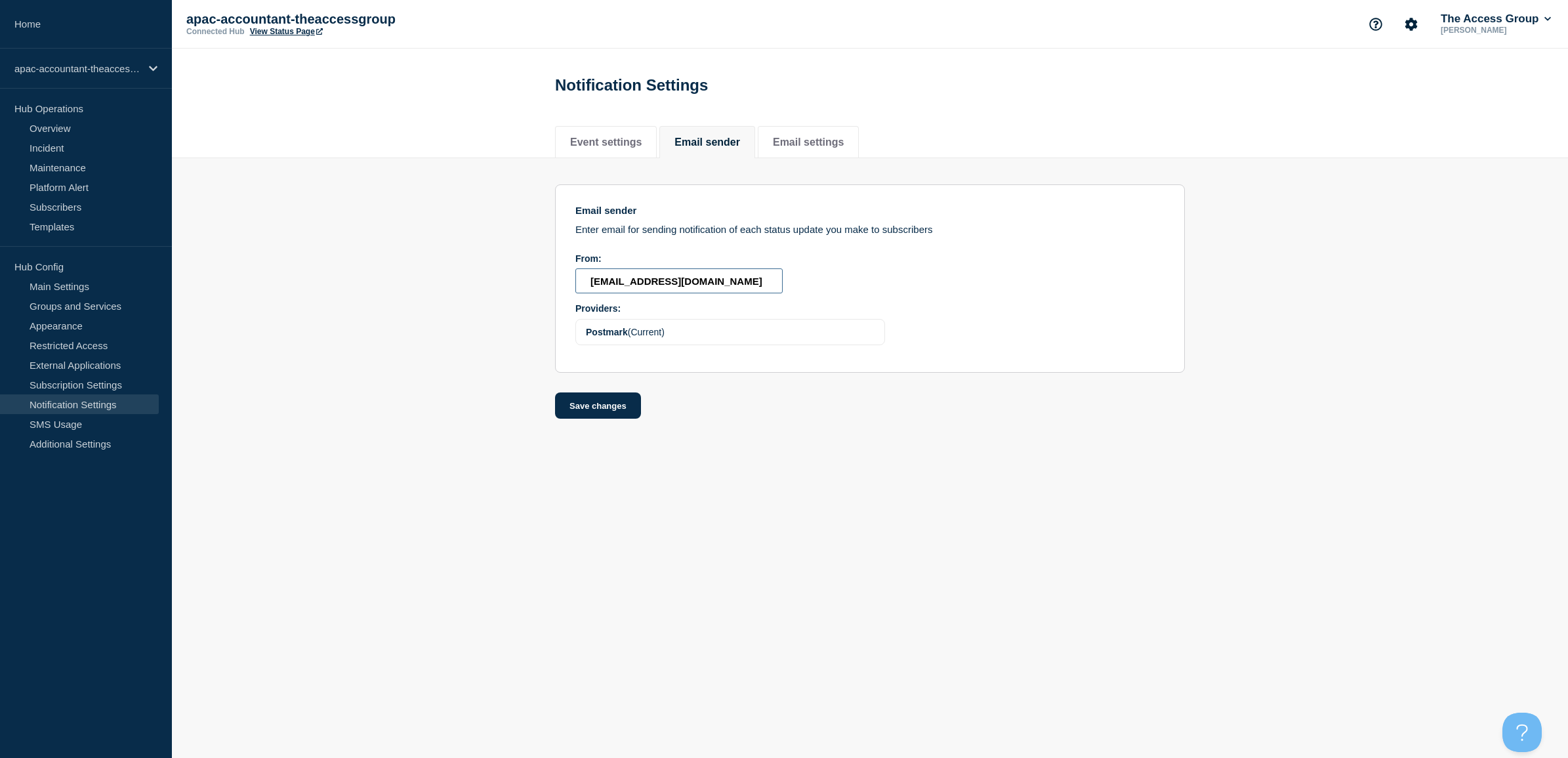
drag, startPoint x: 722, startPoint y: 277, endPoint x: 307, endPoint y: 269, distance: 415.1
click at [307, 269] on section "Email sender Enter email for sending notification of each status update you mak…" at bounding box center [869, 288] width 1396 height 262
paste input "[EMAIL_ADDRESS][DOMAIN_NAME]"
type input "[EMAIL_ADDRESS][DOMAIN_NAME]"
click at [570, 408] on button "Save changes" at bounding box center [598, 409] width 86 height 27
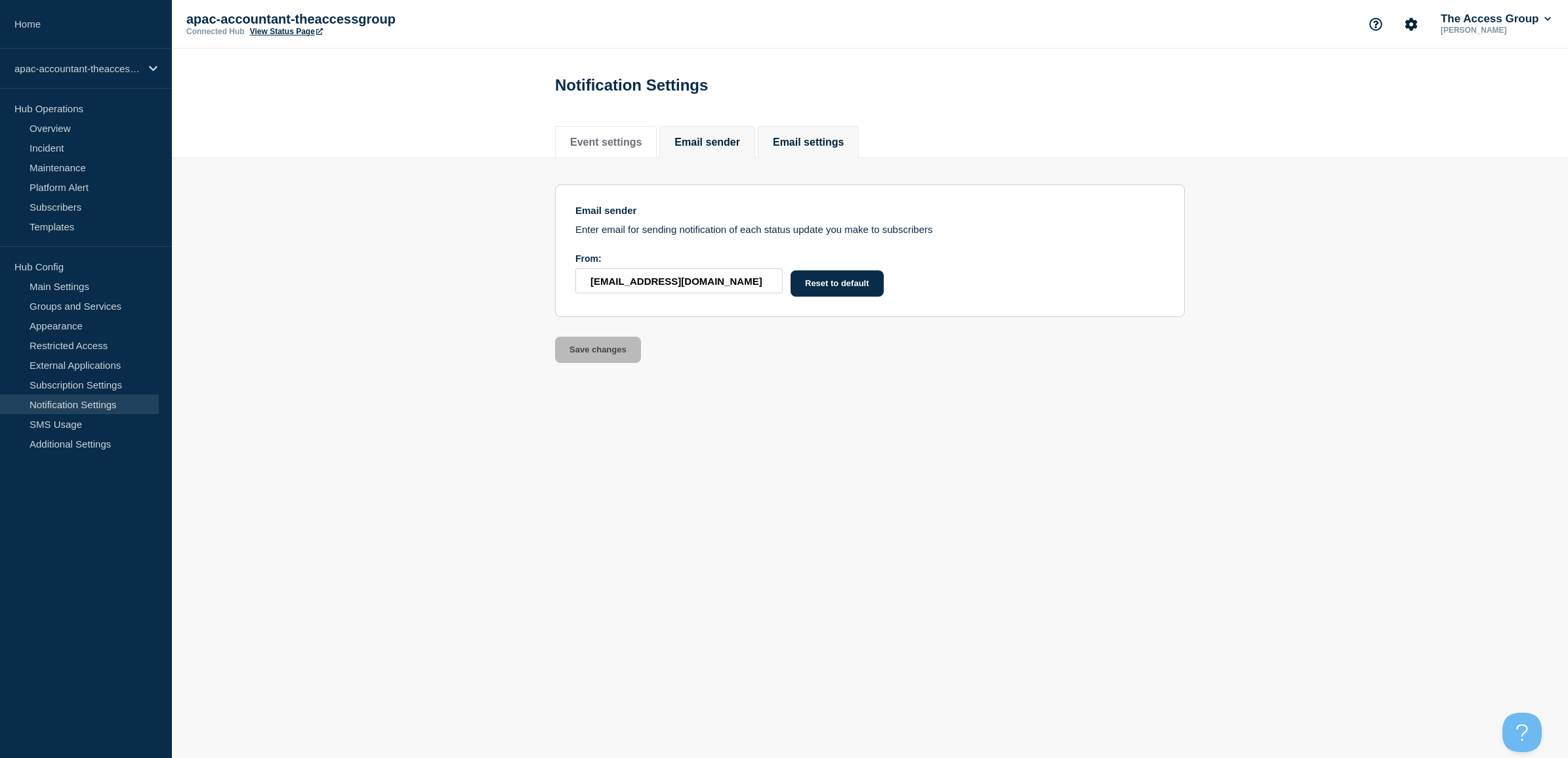
click at [820, 144] on button "Email settings" at bounding box center [808, 142] width 71 height 12
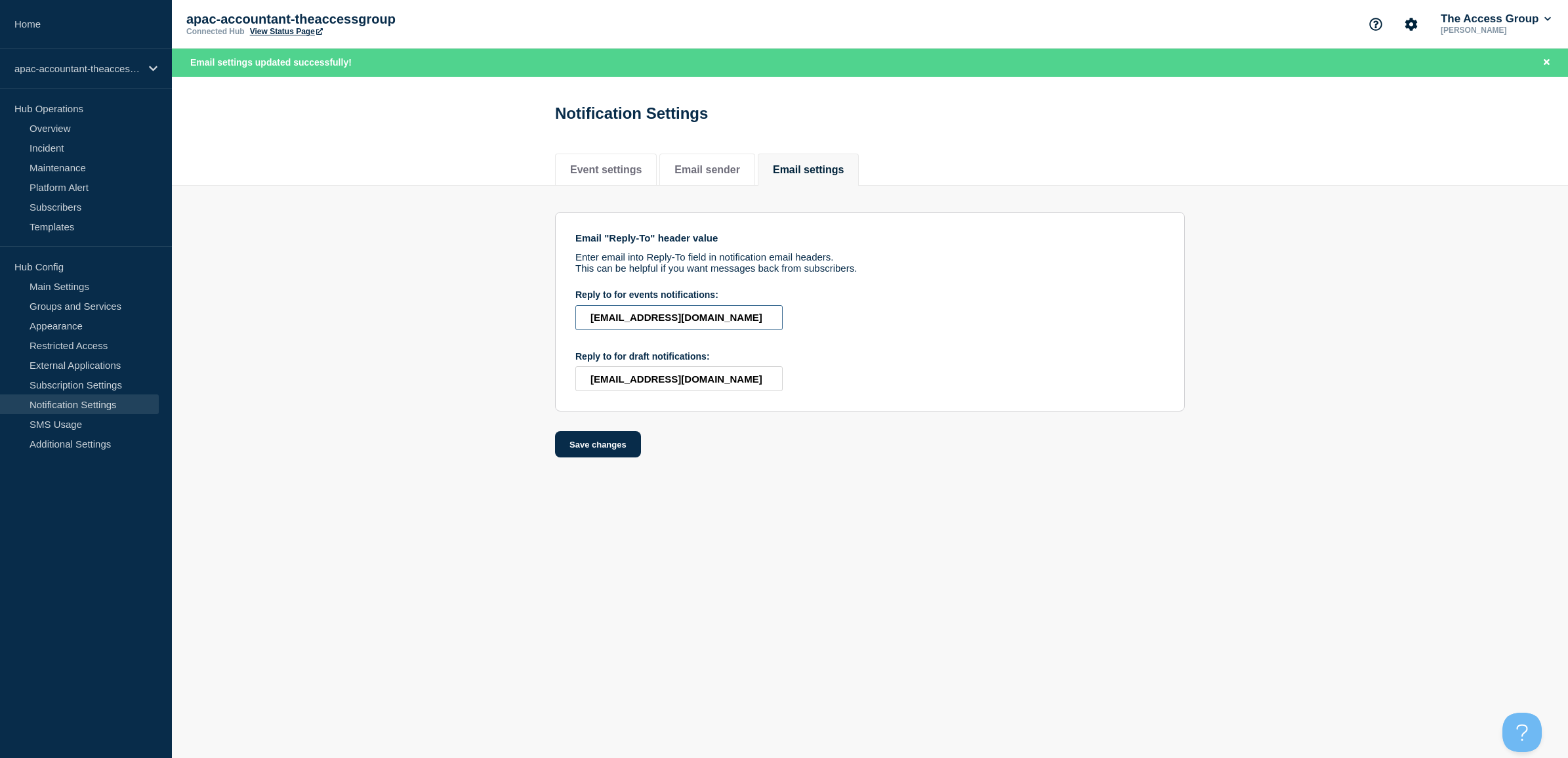
click at [749, 315] on input "[EMAIL_ADDRESS][DOMAIN_NAME]" at bounding box center [679, 317] width 207 height 25
drag, startPoint x: 733, startPoint y: 316, endPoint x: 373, endPoint y: 294, distance: 360.7
click at [373, 294] on section "Email "Reply-To" header value Enter email into Reply-To field in notification e…" at bounding box center [869, 321] width 1396 height 271
paste input "[EMAIL_ADDRESS][DOMAIN_NAME]"
type input "[EMAIL_ADDRESS][DOMAIN_NAME]"
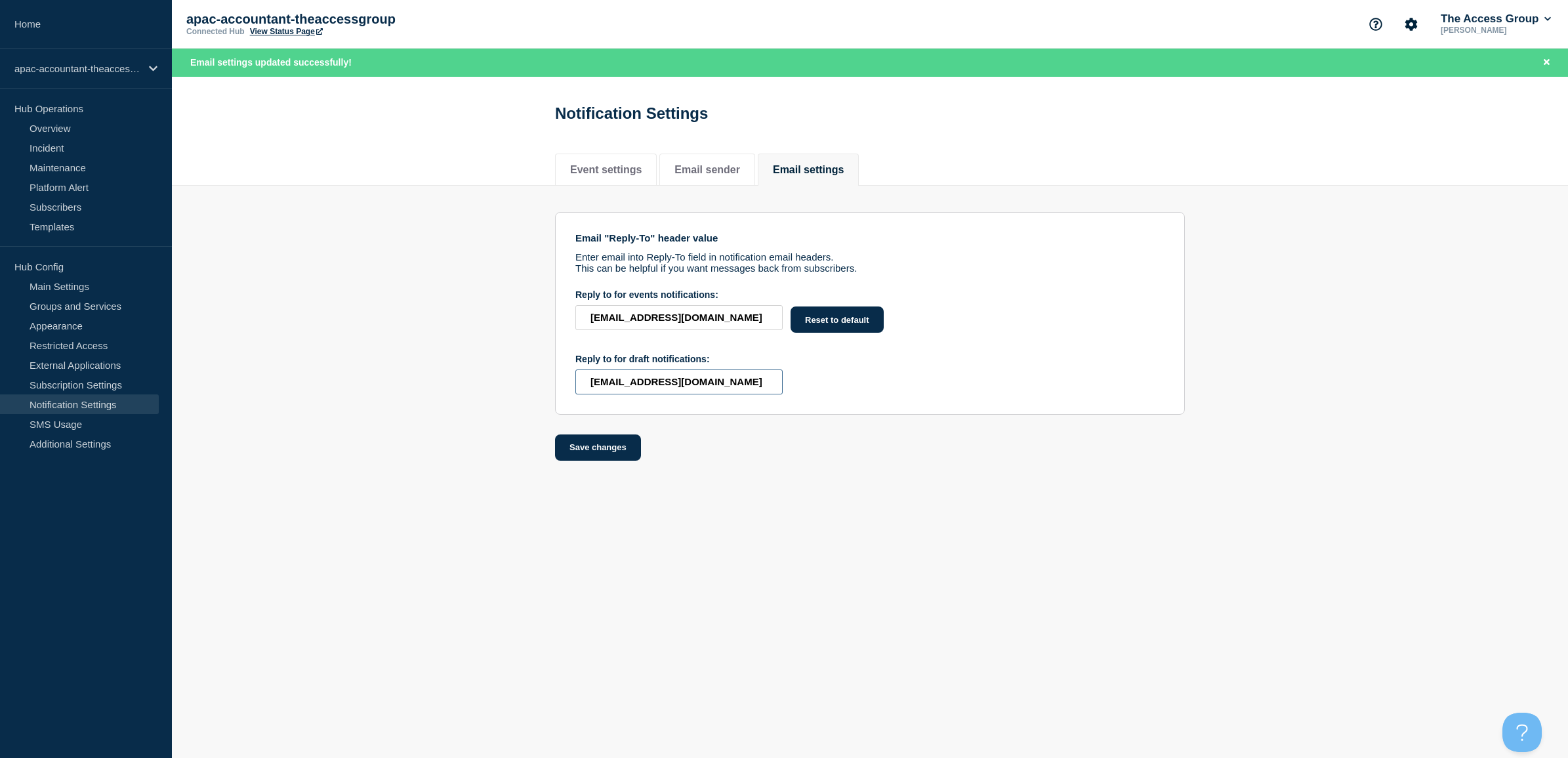
drag, startPoint x: 740, startPoint y: 379, endPoint x: 473, endPoint y: 347, distance: 268.9
click at [473, 347] on section "Email "Reply-To" header value Enter email into Reply-To field in notification e…" at bounding box center [869, 323] width 1396 height 275
paste input "[EMAIL_ADDRESS][DOMAIN_NAME]"
type input "[EMAIL_ADDRESS][DOMAIN_NAME]"
click at [599, 461] on button "Save changes" at bounding box center [598, 450] width 86 height 27
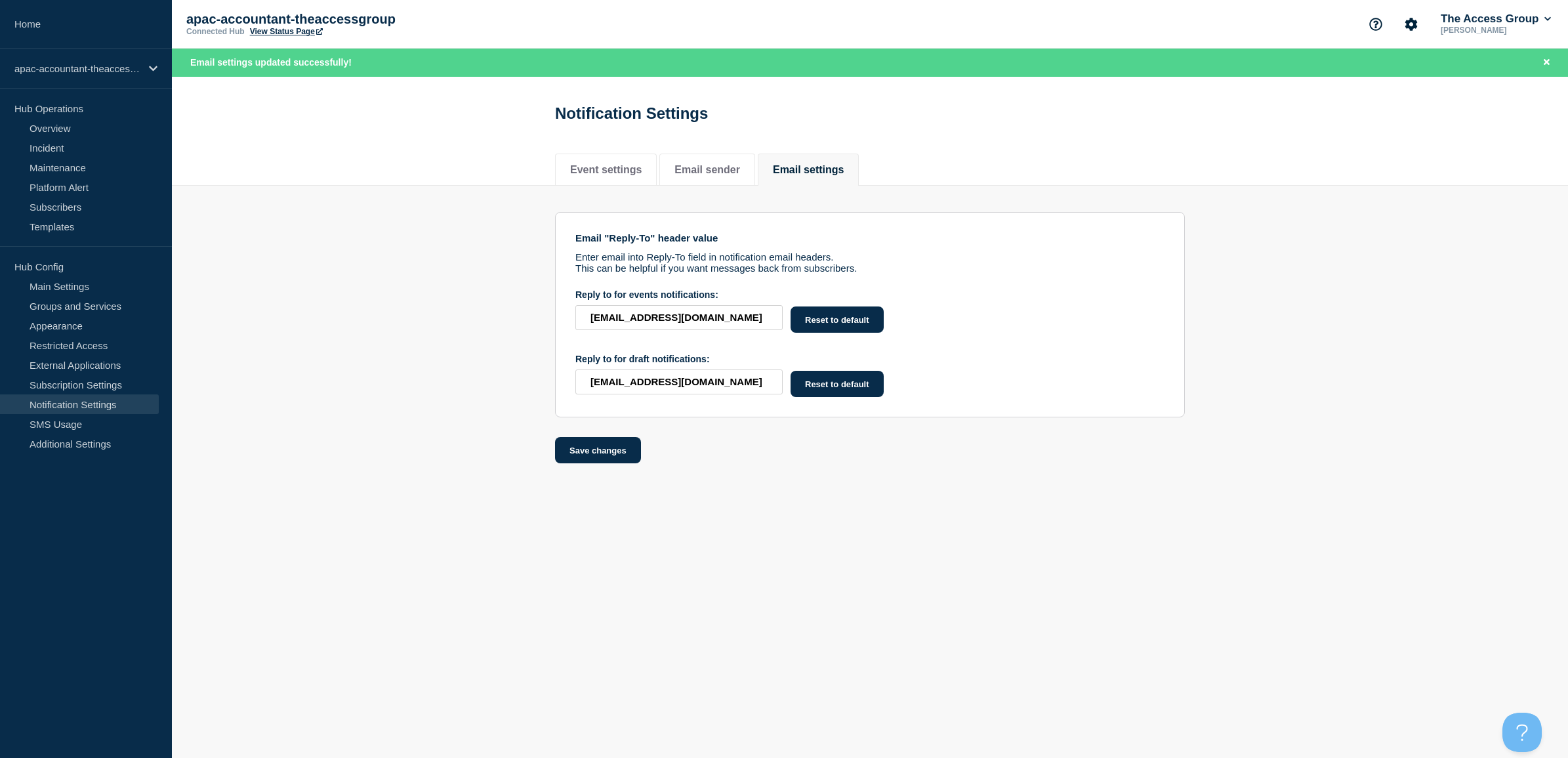
click at [277, 33] on link "View Status Page" at bounding box center [286, 31] width 73 height 9
click at [74, 291] on link "Main Settings" at bounding box center [79, 286] width 159 height 20
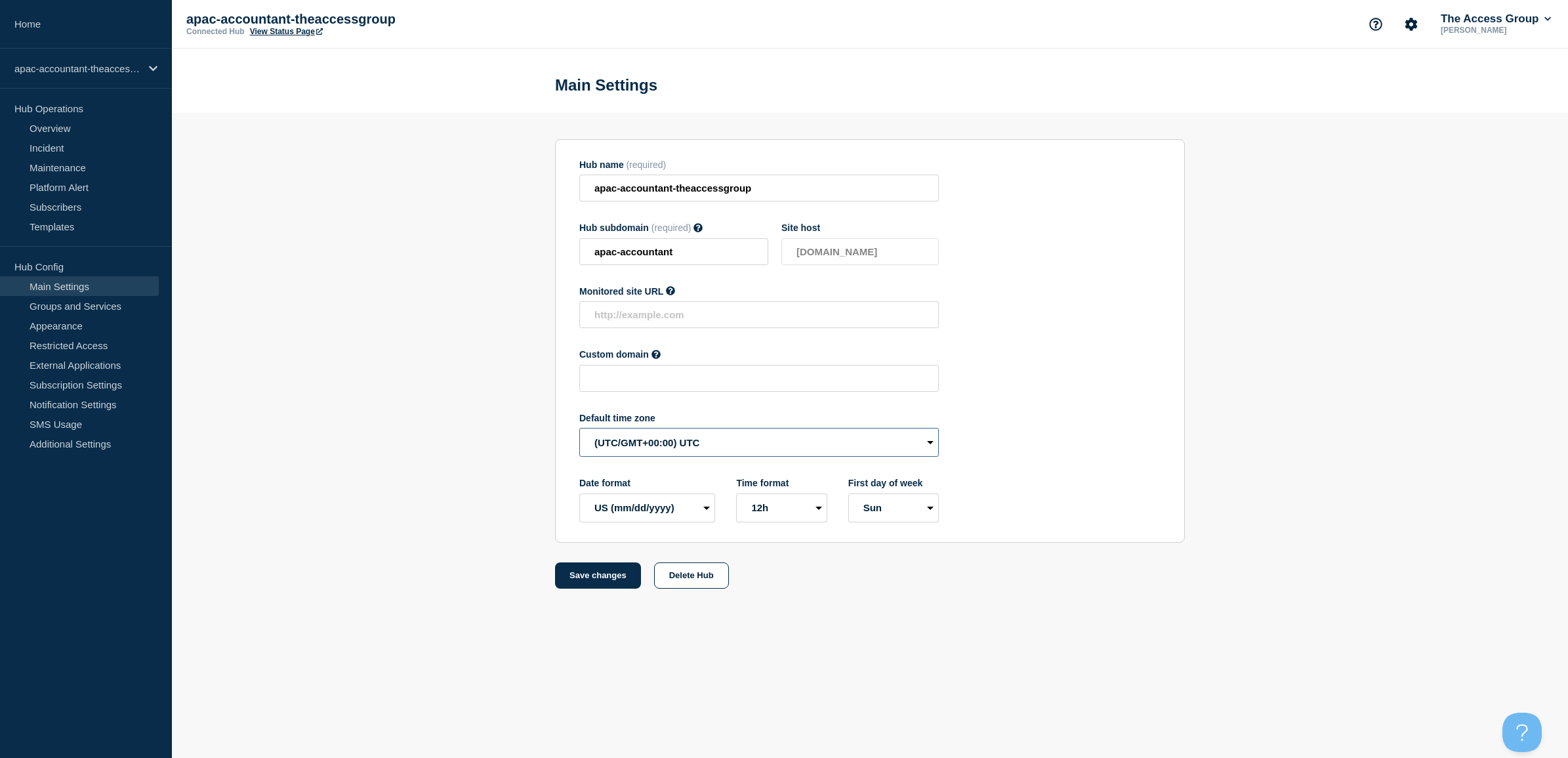
click at [624, 439] on select "(SDT/GMT-11:00) [US_STATE] (SST/GMT-11:00) International Date Line West (SST/GM…" at bounding box center [759, 442] width 359 height 29
click at [671, 438] on select "(SDT/GMT-11:00) [US_STATE] (SST/GMT-11:00) International Date Line West (SST/GM…" at bounding box center [759, 442] width 359 height 29
select select "[GEOGRAPHIC_DATA]/[GEOGRAPHIC_DATA]"
click at [579, 431] on select "(SDT/GMT-11:00) [US_STATE] (SST/GMT-11:00) International Date Line West (SST/GM…" at bounding box center [759, 442] width 359 height 29
click at [641, 509] on select "EU (dd/mm/yyyy) US (mm/dd/yyyy)" at bounding box center [647, 507] width 136 height 29
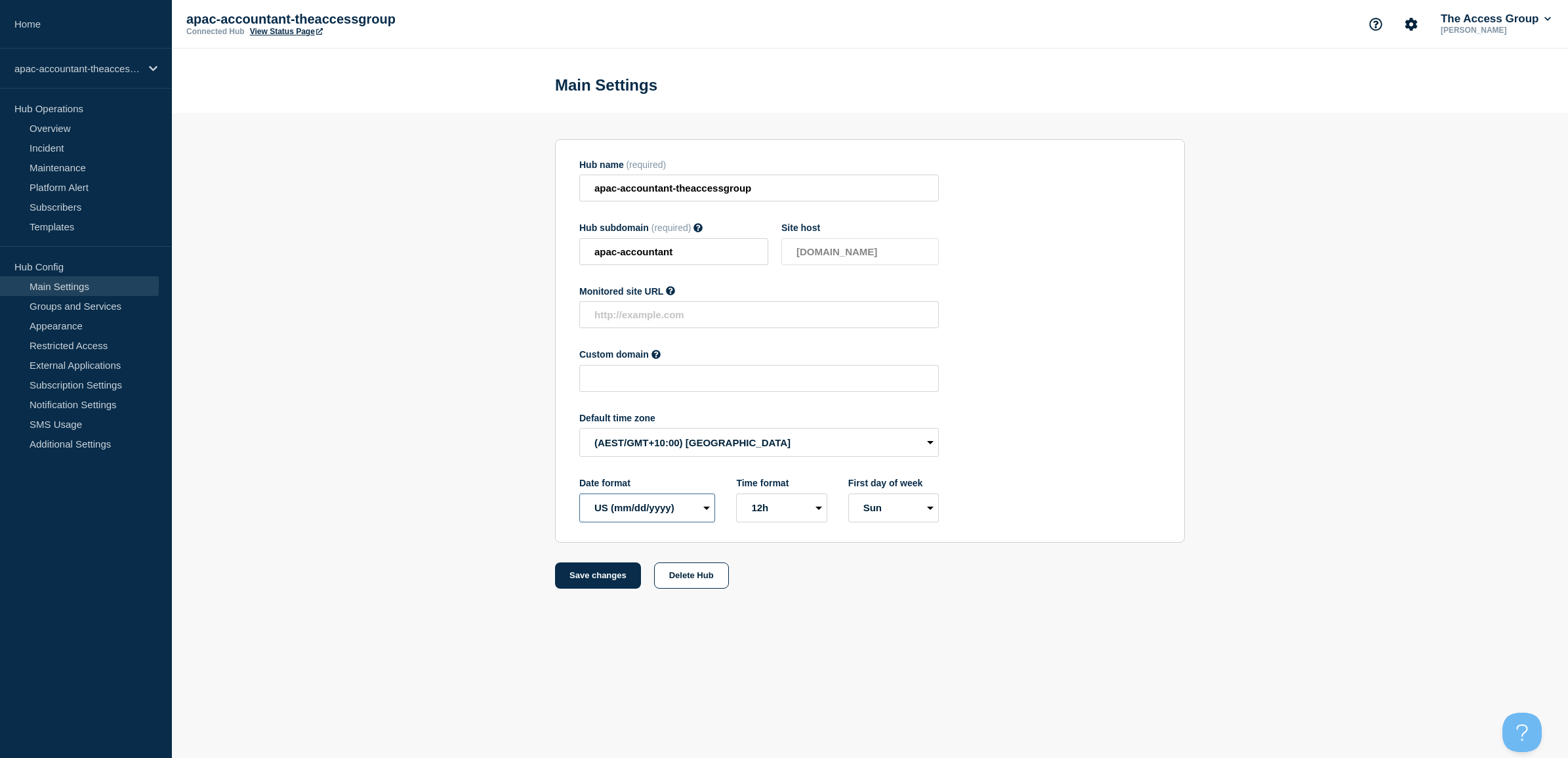
click at [641, 509] on select "EU (dd/mm/yyyy) US (mm/dd/yyyy)" at bounding box center [647, 507] width 136 height 29
click at [702, 506] on select "EU (dd/mm/yyyy) US (mm/dd/yyyy)" at bounding box center [647, 507] width 136 height 29
click at [579, 495] on select "EU (dd/mm/yyyy) US (mm/dd/yyyy)" at bounding box center [647, 507] width 136 height 29
drag, startPoint x: 577, startPoint y: 587, endPoint x: 601, endPoint y: 544, distance: 49.2
click at [577, 587] on button "Save changes" at bounding box center [598, 575] width 86 height 27
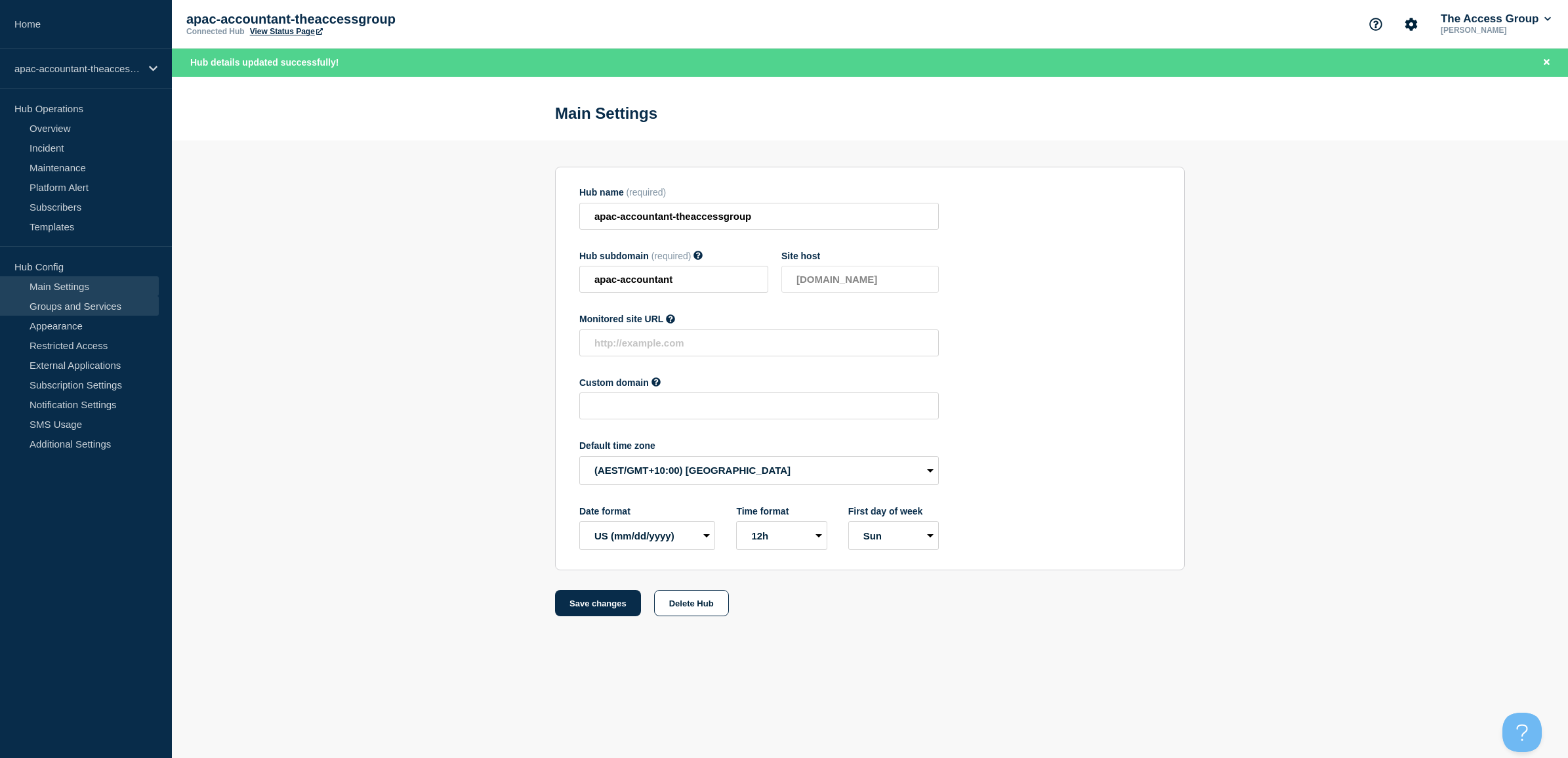
click at [69, 309] on link "Groups and Services" at bounding box center [79, 306] width 159 height 20
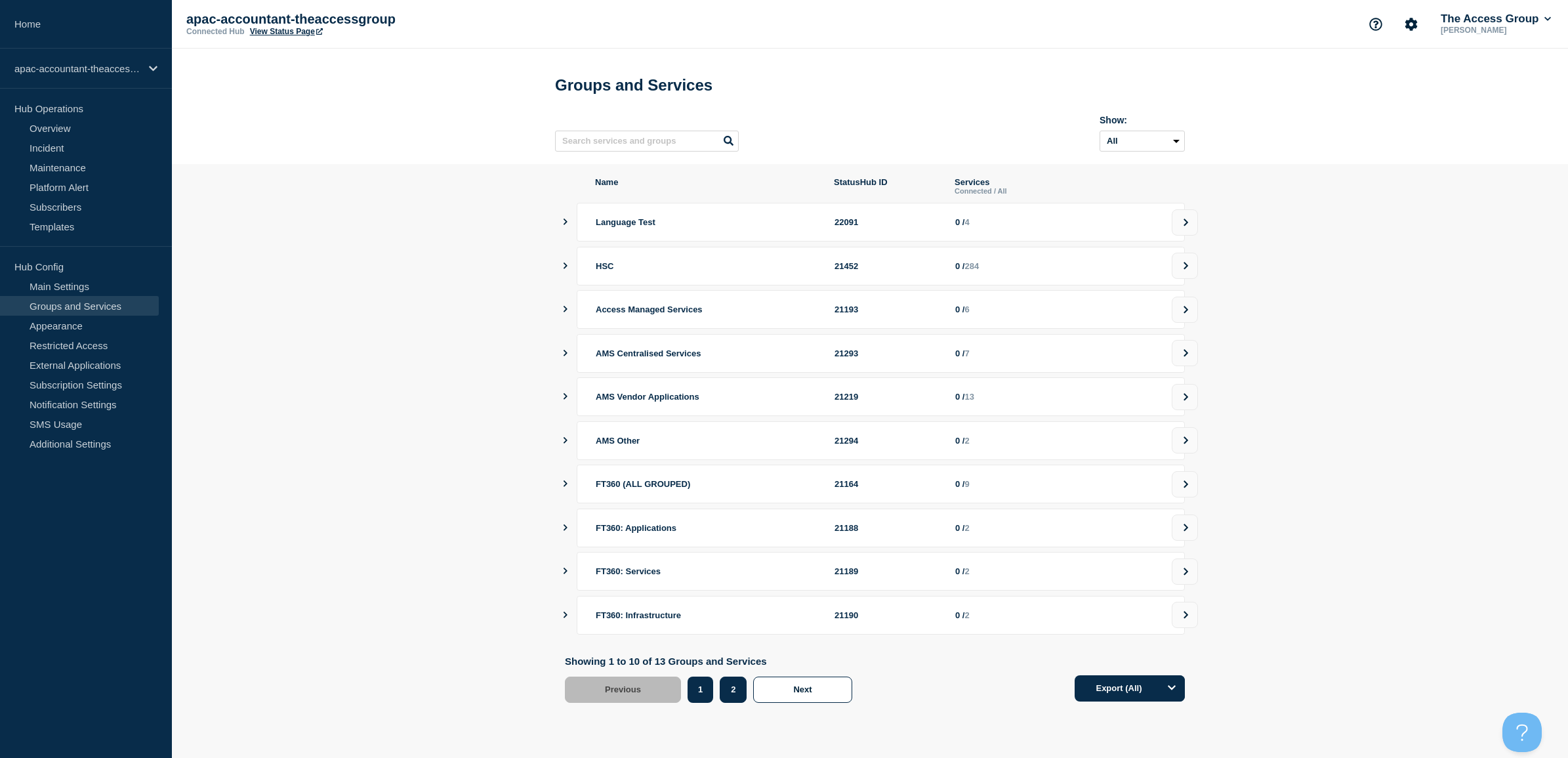
click at [732, 694] on button "2" at bounding box center [732, 690] width 27 height 27
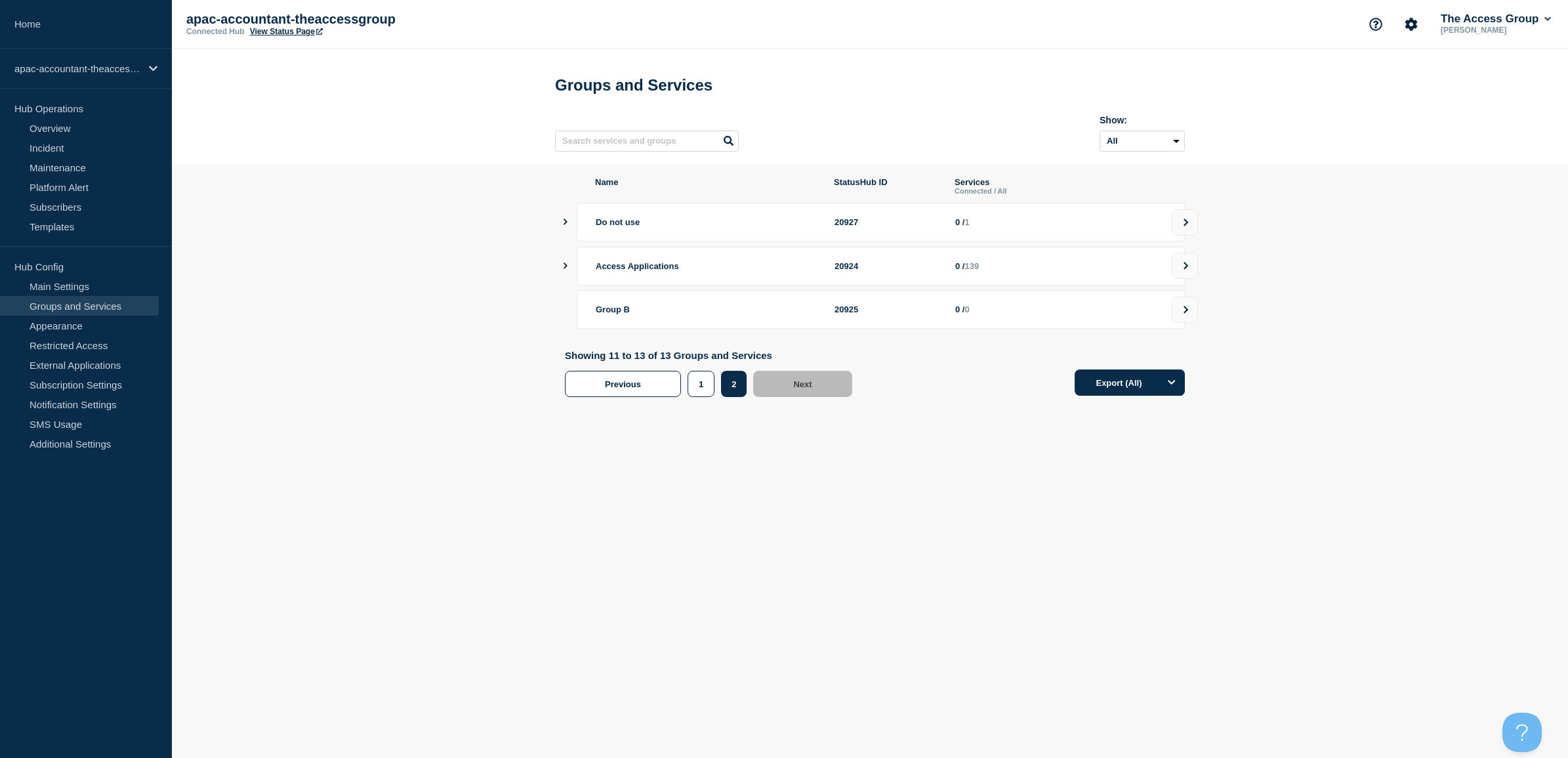
click at [562, 269] on icon "showServices" at bounding box center [565, 265] width 9 height 7
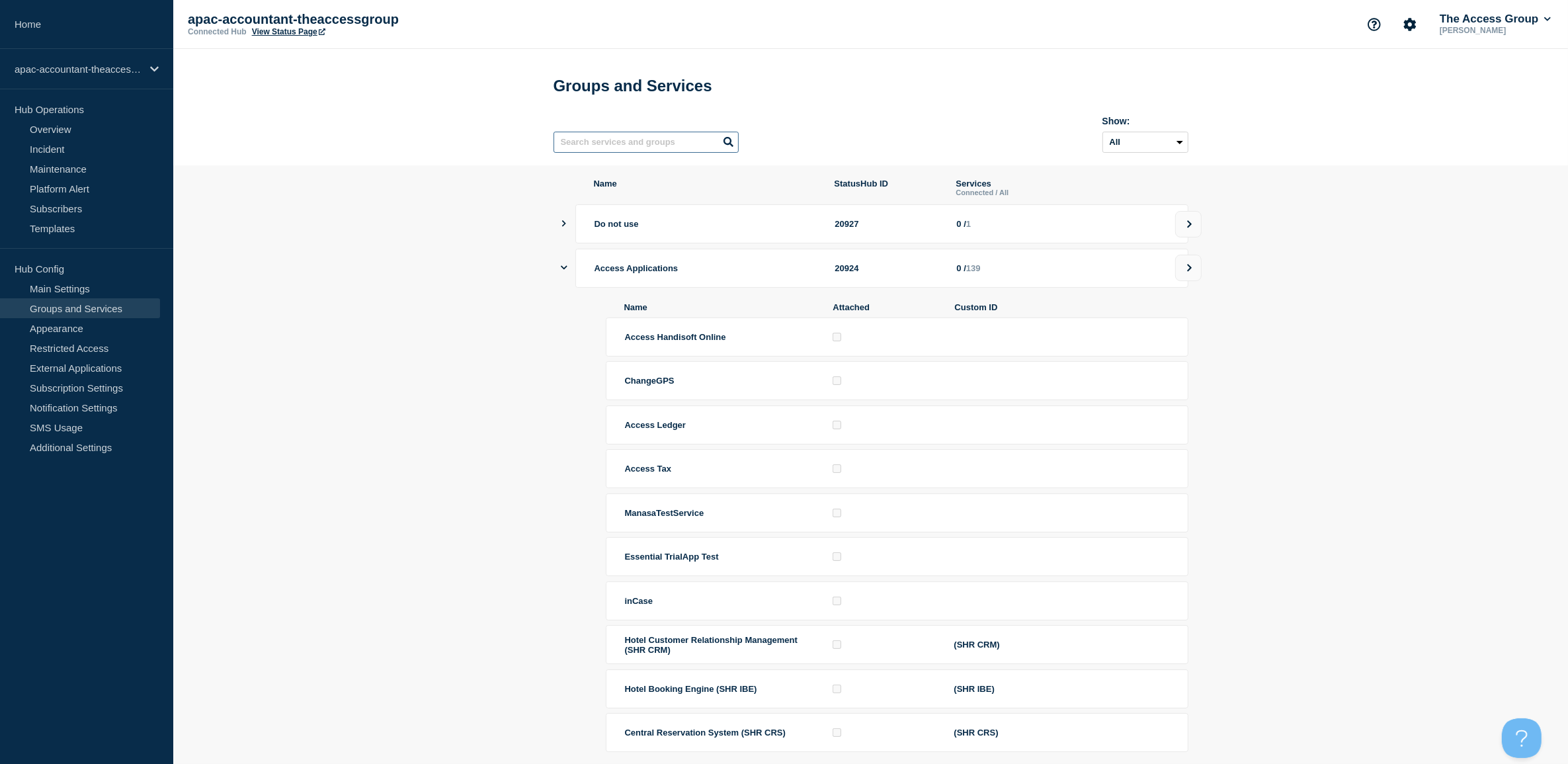
click at [621, 143] on input "text" at bounding box center [646, 141] width 185 height 21
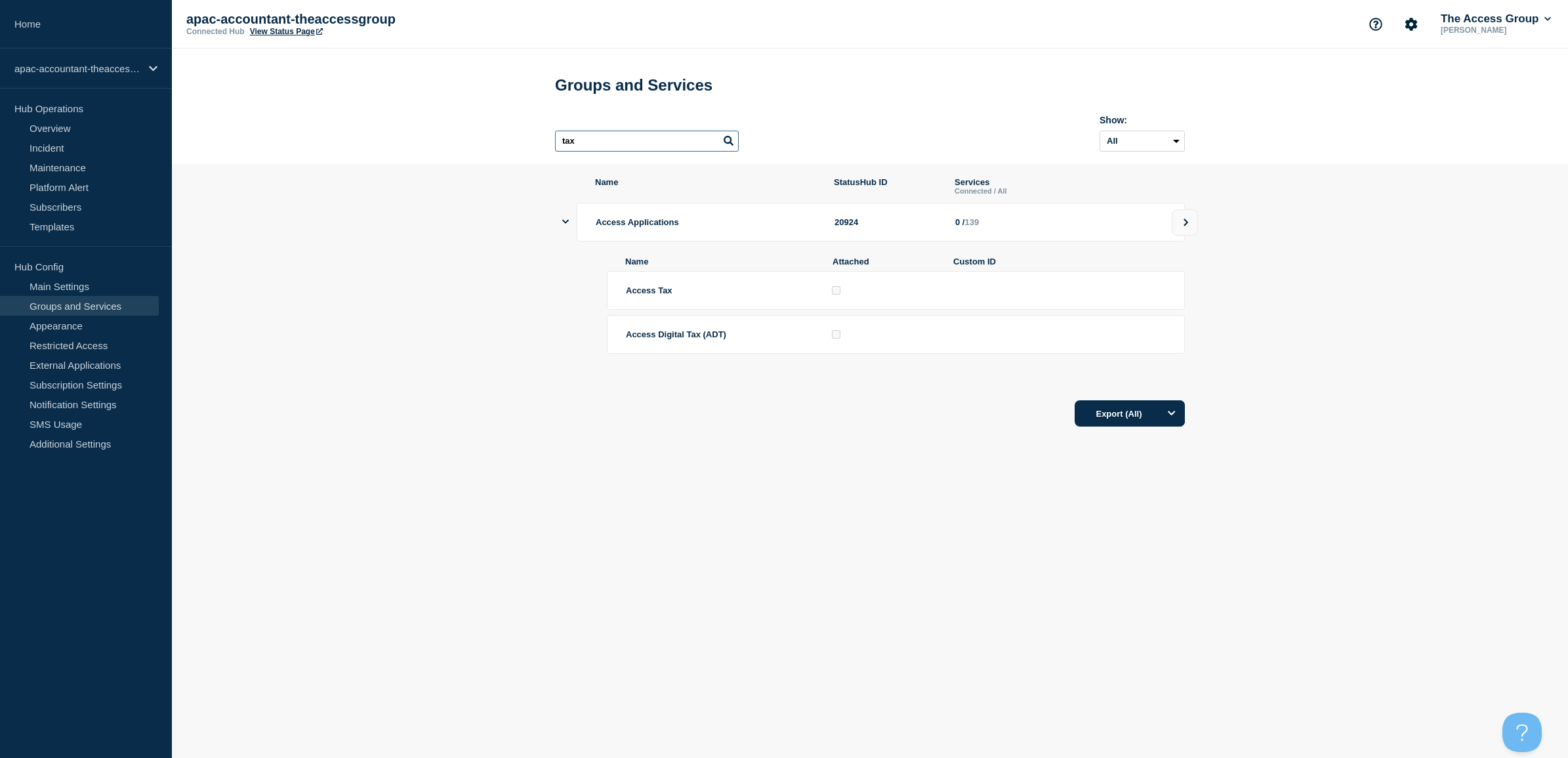
type input "tax"
click at [1185, 226] on icon at bounding box center [1186, 221] width 5 height 7
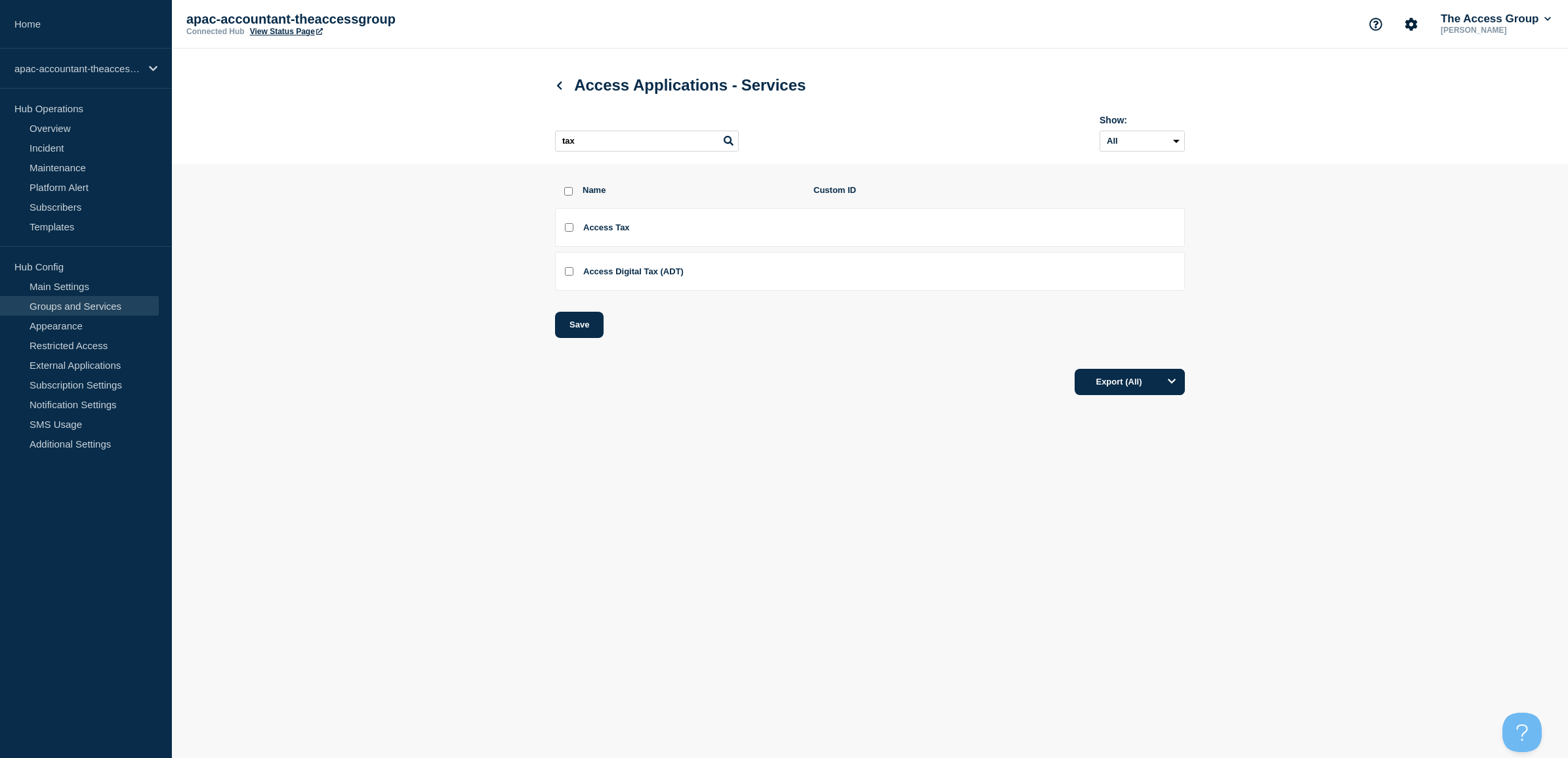
click at [567, 232] on input "Access Tax checkbox" at bounding box center [568, 227] width 9 height 9
checkbox input "true"
click at [578, 326] on button "Save" at bounding box center [579, 325] width 48 height 27
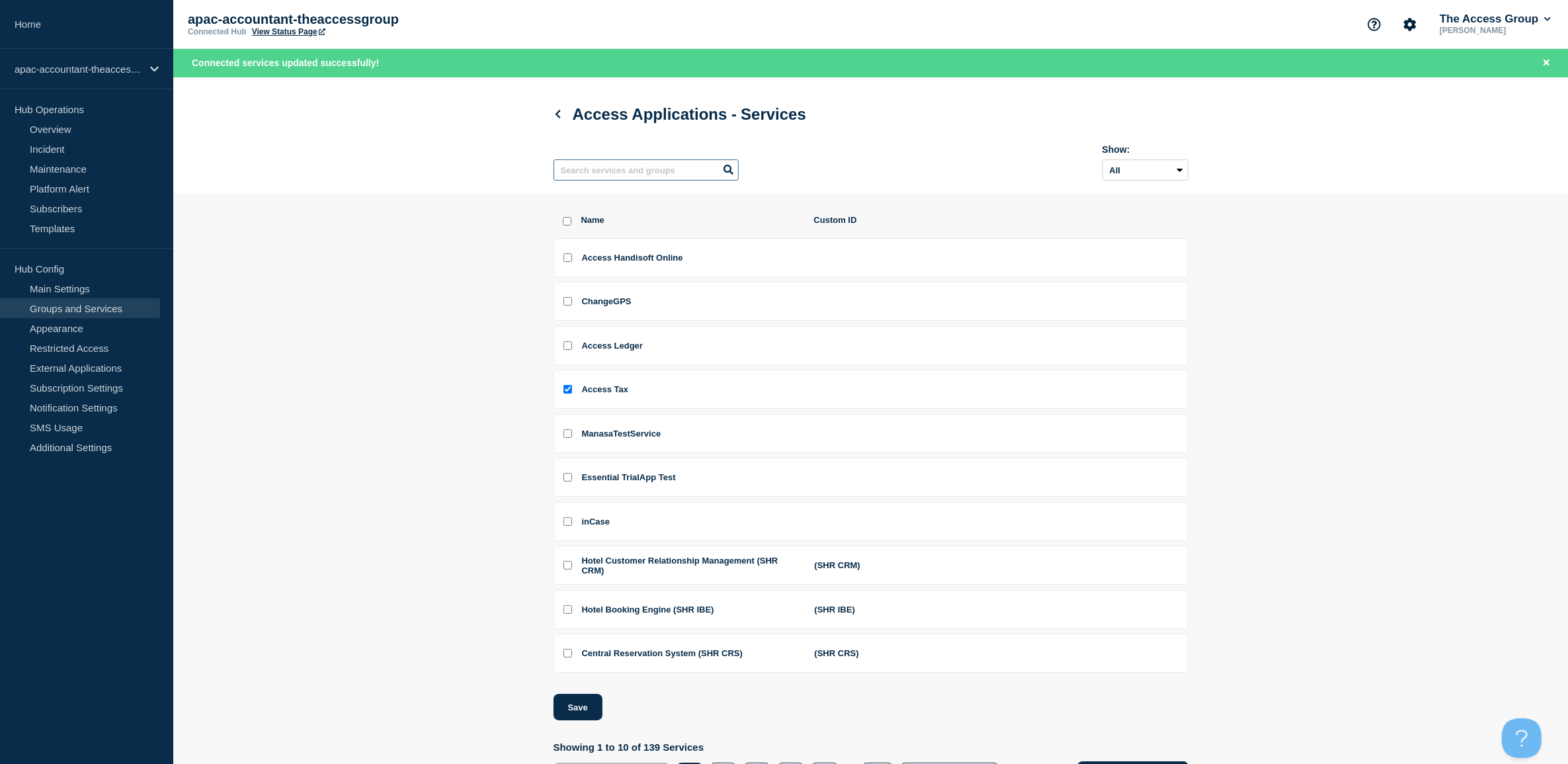
click at [619, 177] on input "text" at bounding box center [646, 169] width 185 height 21
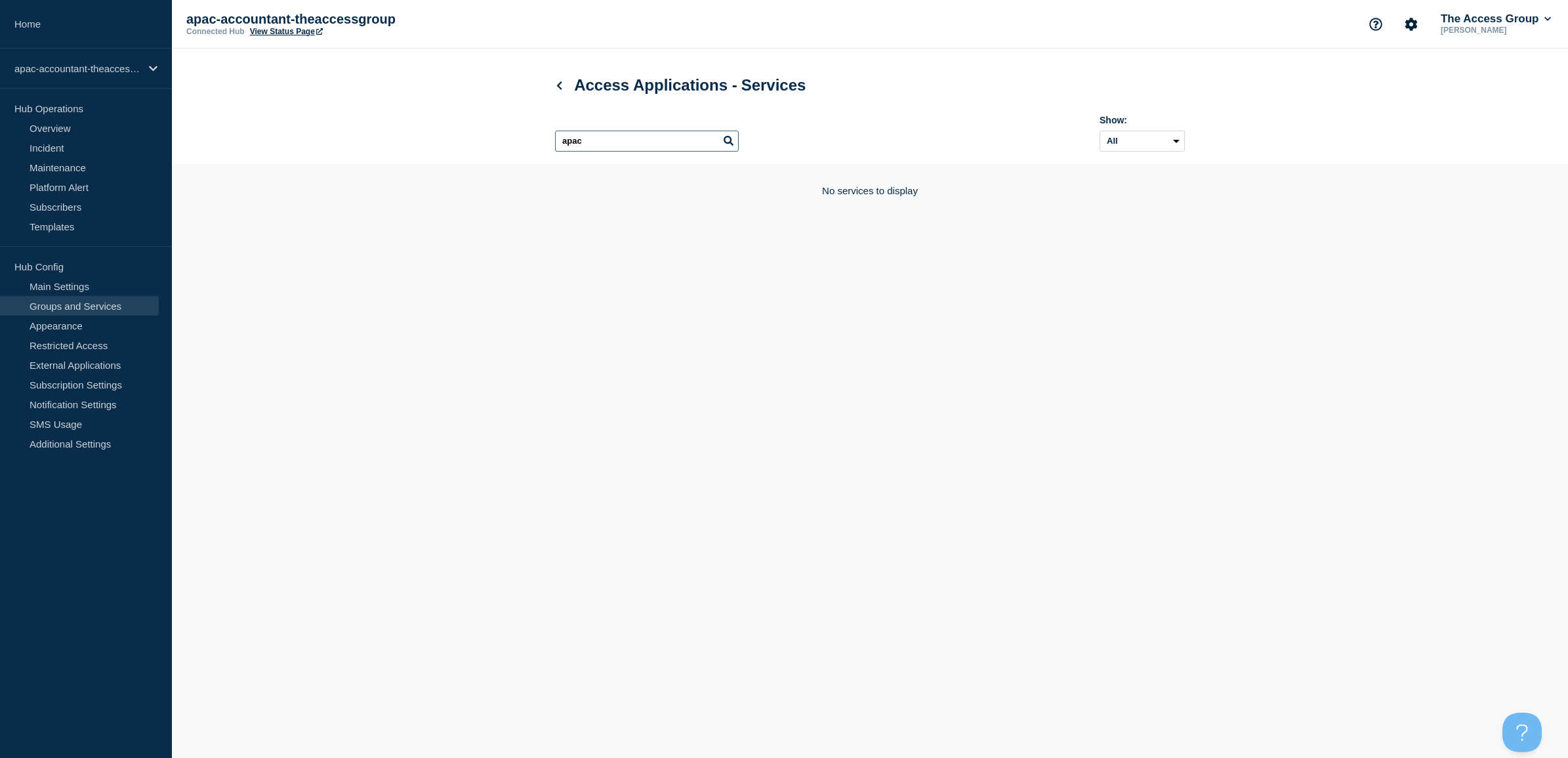
drag, startPoint x: 568, startPoint y: 142, endPoint x: 443, endPoint y: 146, distance: 125.1
click at [443, 146] on header "Access Applications - Services apac Show: All Archived Non-archived" at bounding box center [869, 106] width 1396 height 115
type input "ledger"
click at [569, 228] on input "Access Ledger checkbox" at bounding box center [568, 227] width 9 height 9
checkbox input "true"
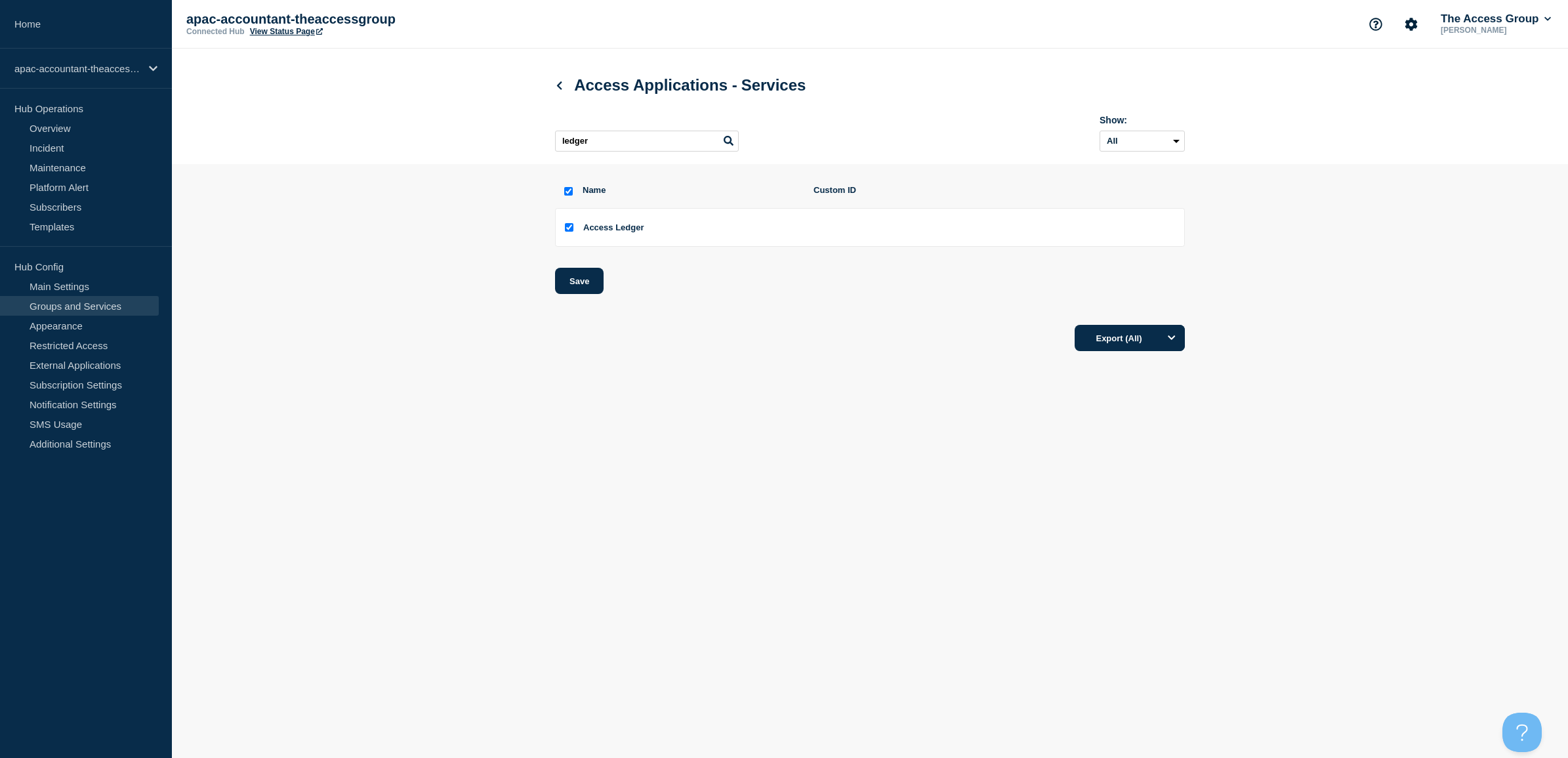
checkbox input "true"
click at [568, 267] on div "Name Custom ID Access Ledger Save" at bounding box center [870, 240] width 630 height 109
click at [576, 273] on button "Save" at bounding box center [579, 280] width 48 height 27
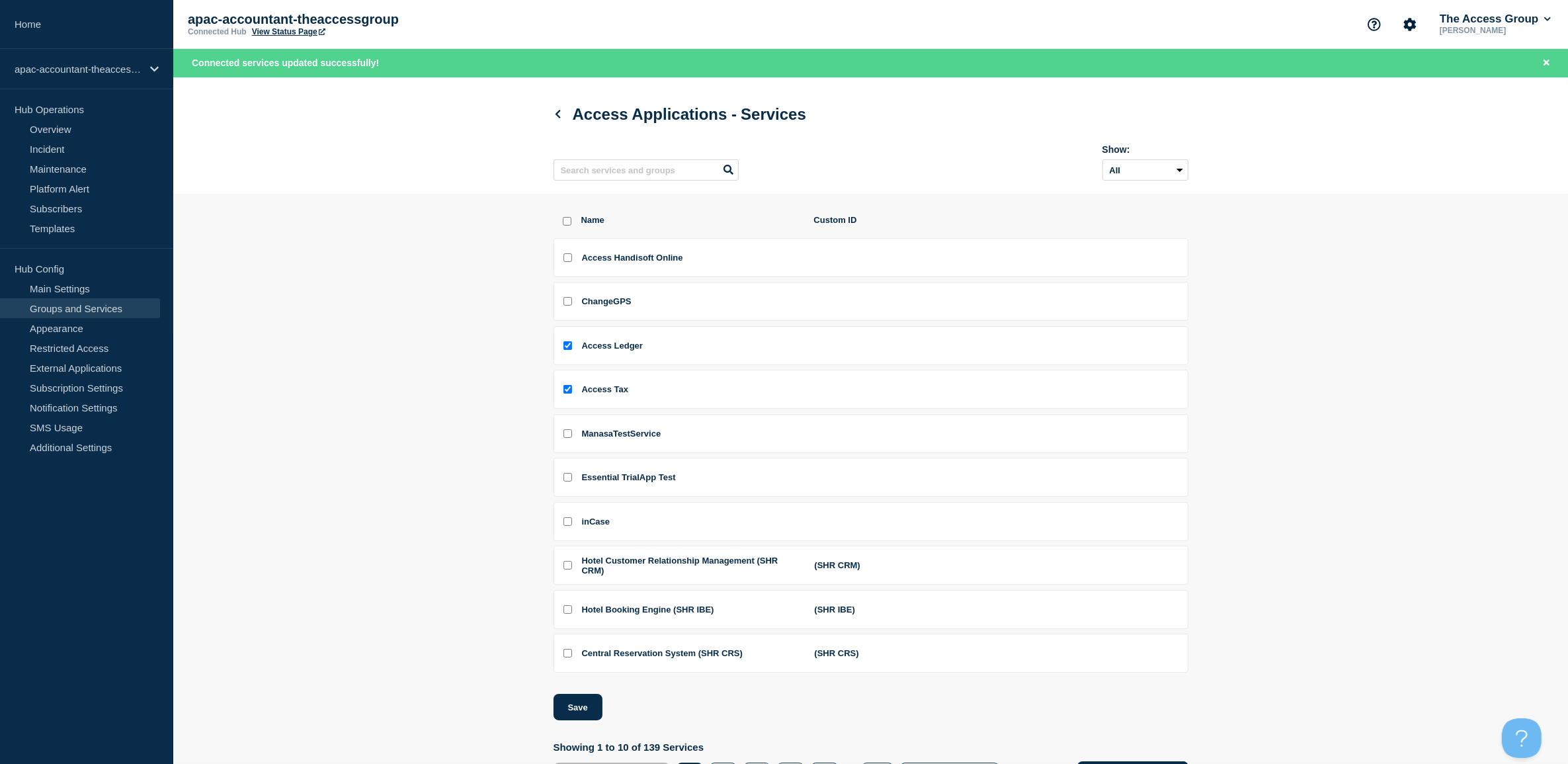
click at [610, 152] on div "Show: All Archived Non-archived" at bounding box center [871, 160] width 634 height 53
click at [606, 163] on input "text" at bounding box center [646, 169] width 185 height 21
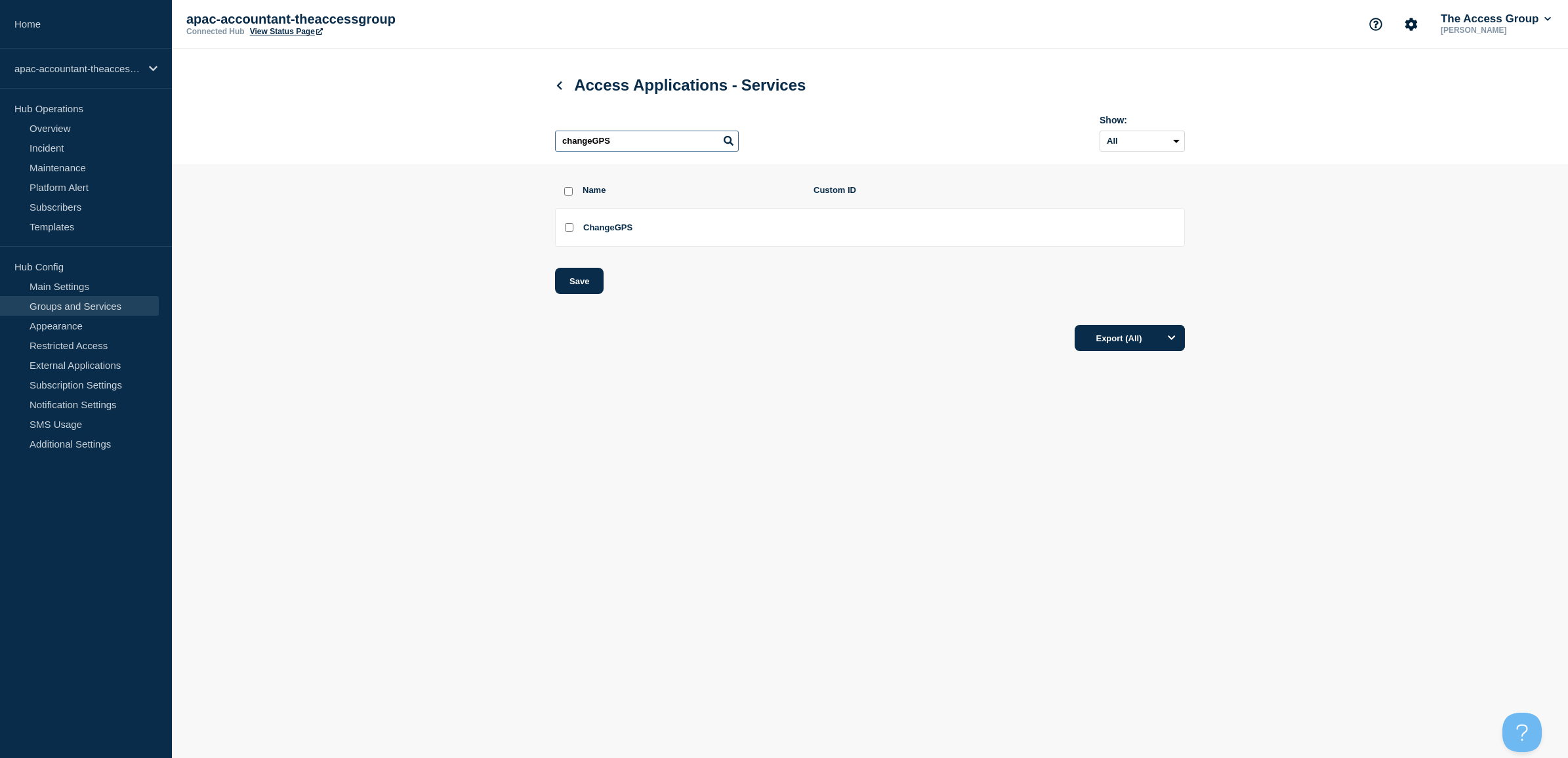
type input "changeGPS"
click at [568, 230] on input "ChangeGPS checkbox" at bounding box center [568, 227] width 9 height 9
checkbox input "true"
click at [571, 294] on button "Save" at bounding box center [579, 280] width 48 height 27
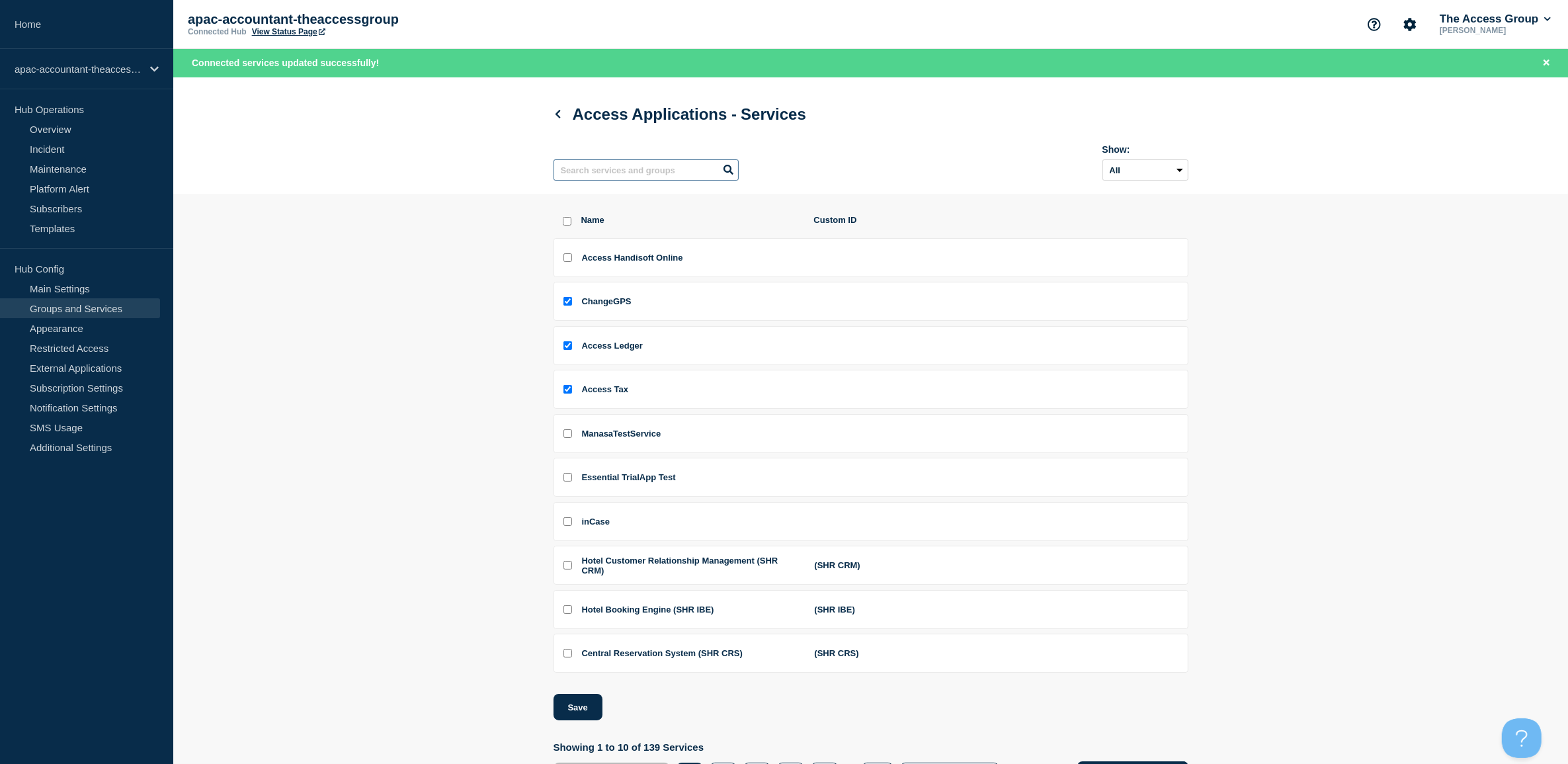
click at [595, 177] on input "text" at bounding box center [646, 169] width 185 height 21
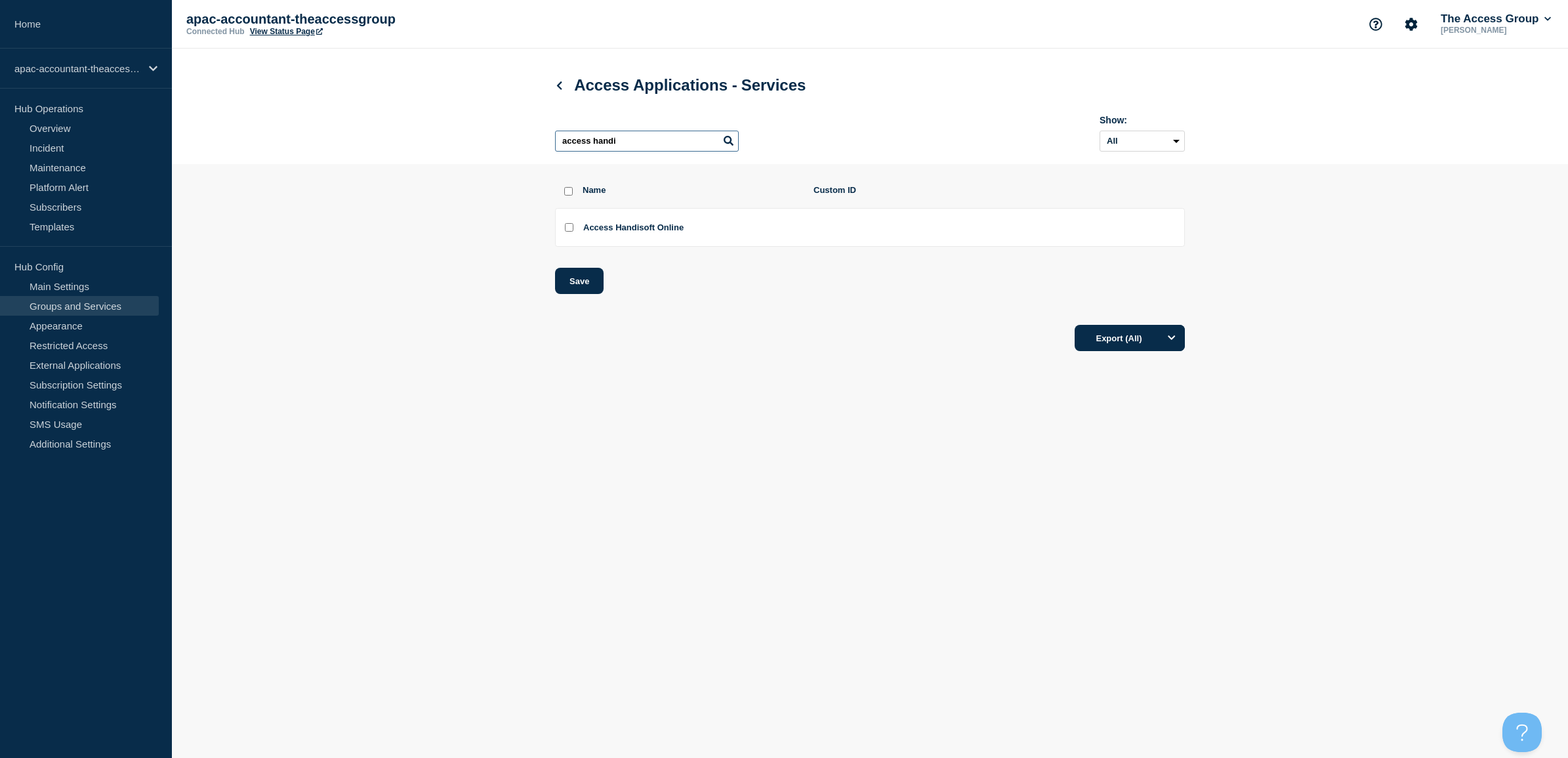
type input "access handi"
click at [568, 230] on input "Access Handisoft Online checkbox" at bounding box center [568, 227] width 9 height 9
checkbox input "true"
click at [572, 284] on button "Save" at bounding box center [579, 280] width 48 height 27
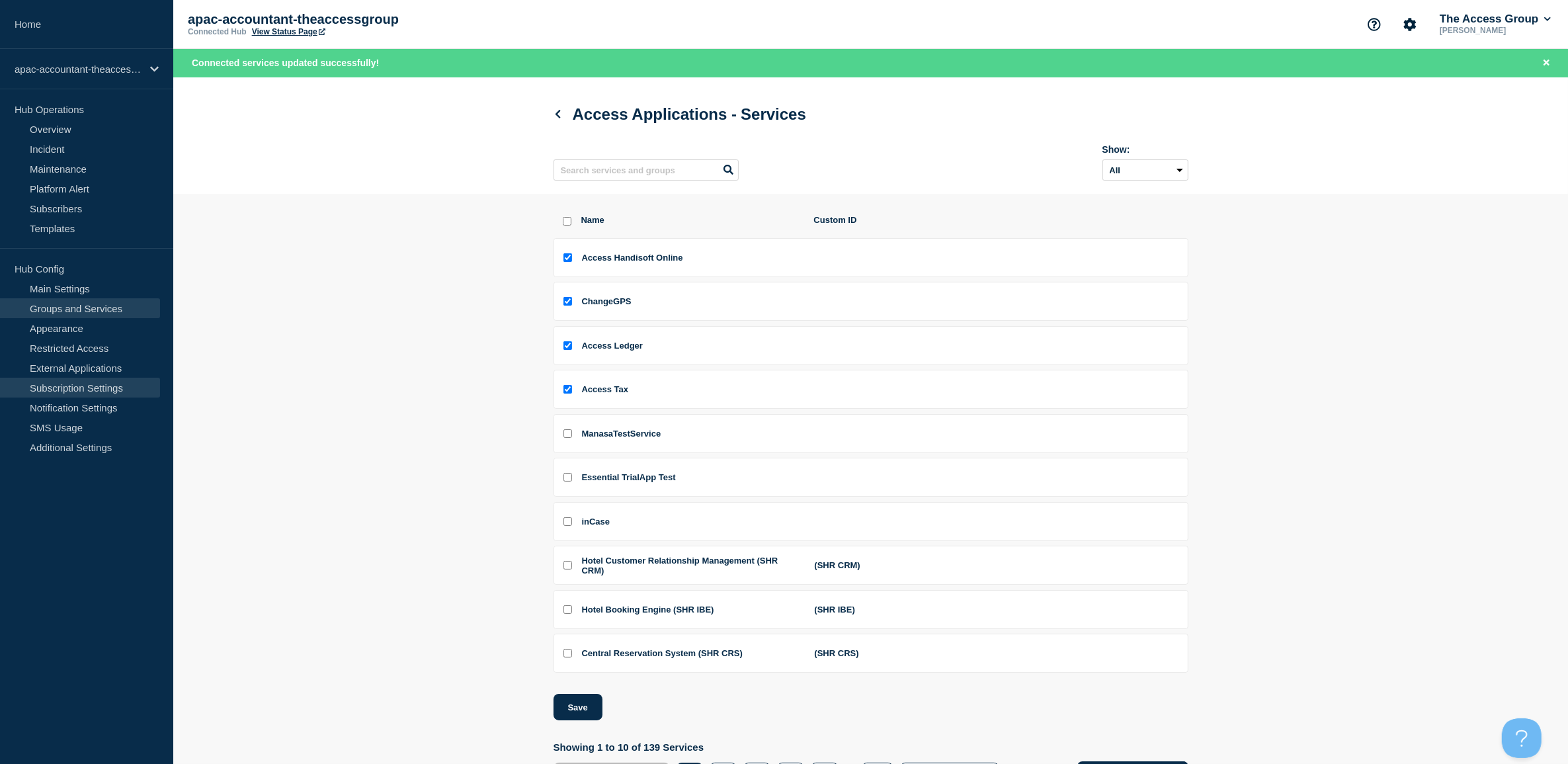
drag, startPoint x: 89, startPoint y: 386, endPoint x: 105, endPoint y: 388, distance: 16.1
click at [89, 386] on link "Subscription Settings" at bounding box center [80, 388] width 160 height 20
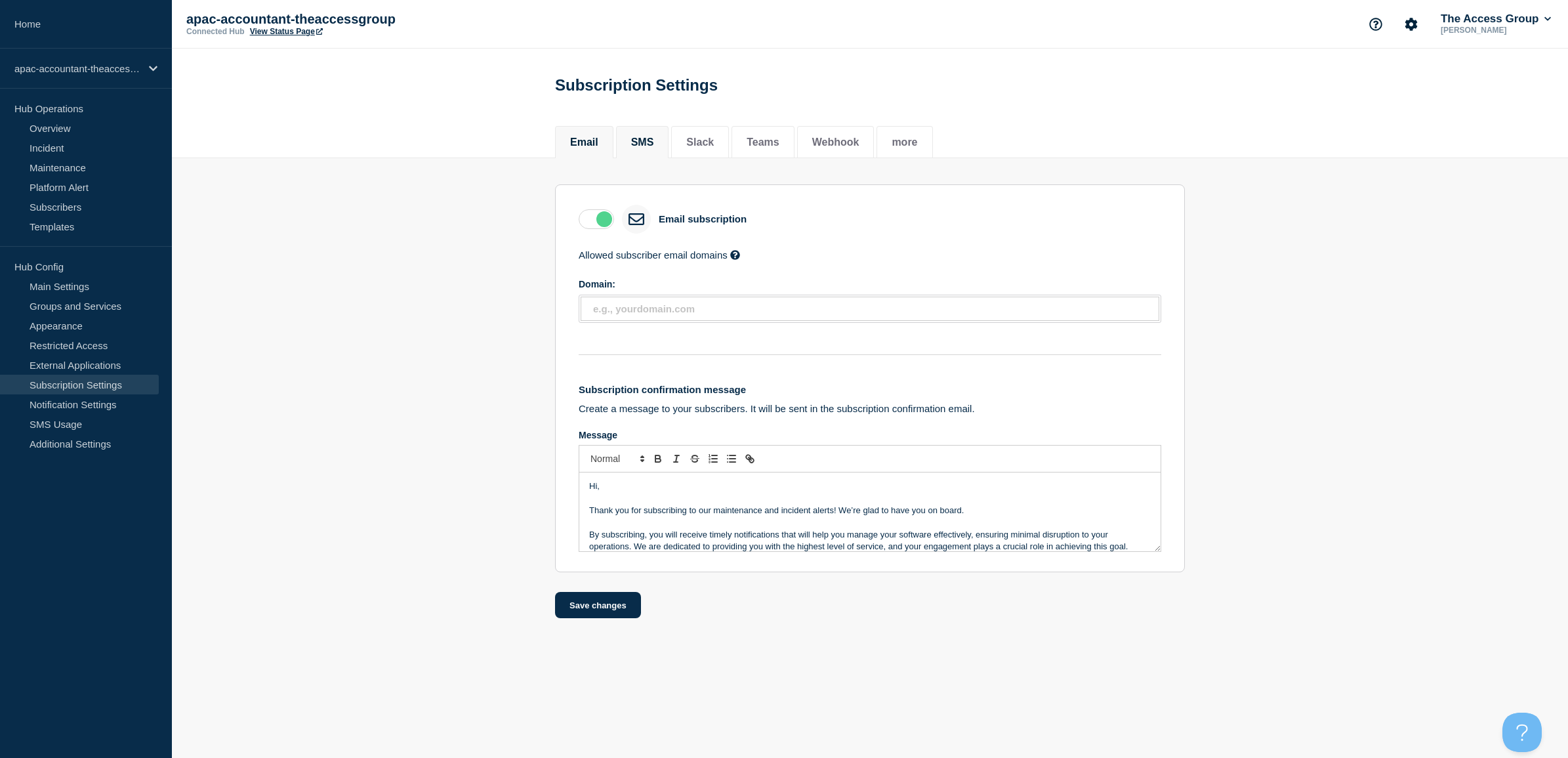
click at [641, 138] on button "SMS" at bounding box center [642, 142] width 23 height 12
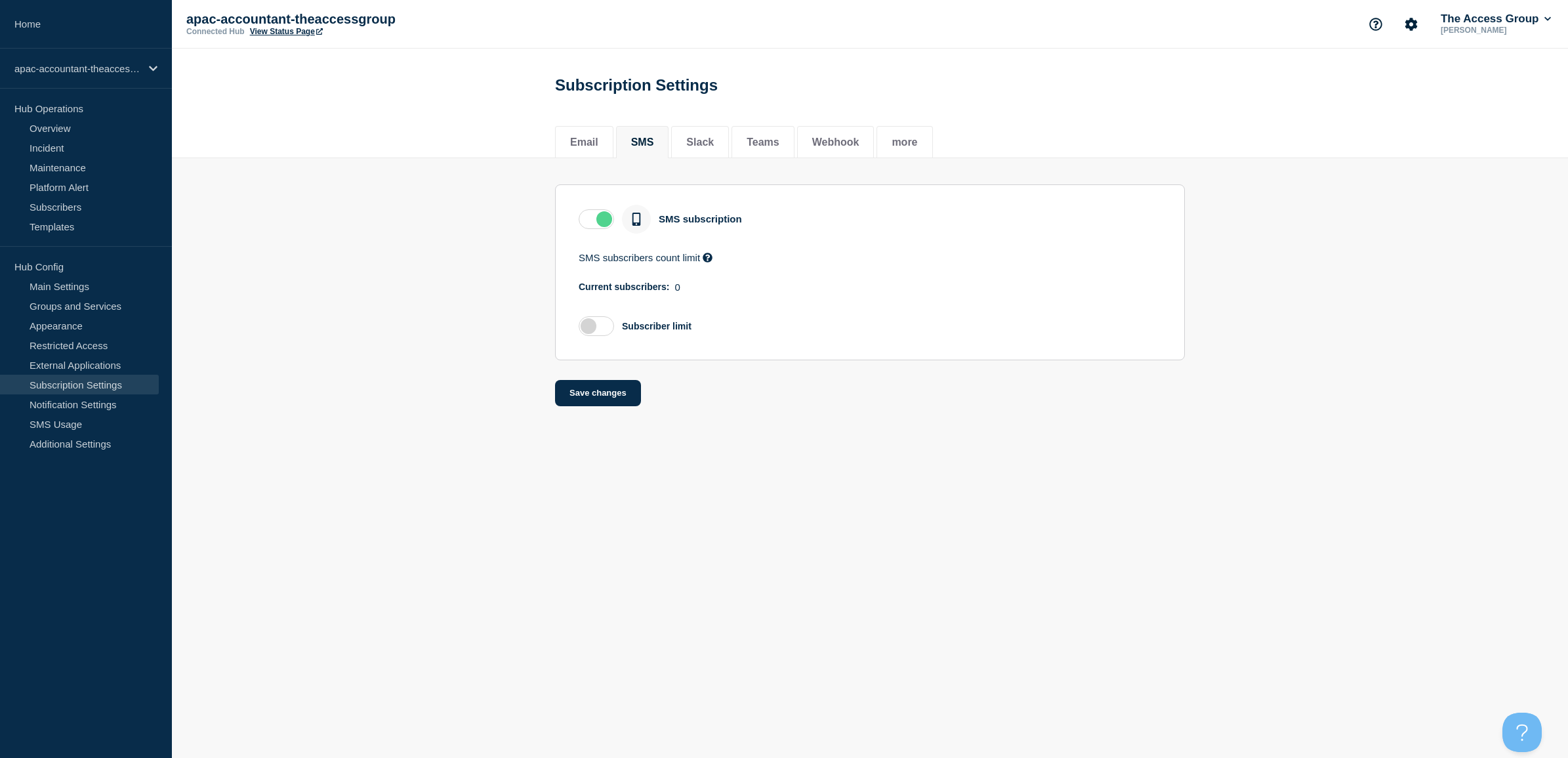
click at [598, 221] on label at bounding box center [596, 219] width 36 height 20
click at [0, 0] on input "checkbox" at bounding box center [0, 0] width 0 height 0
click at [713, 142] on button "Slack" at bounding box center [701, 142] width 28 height 12
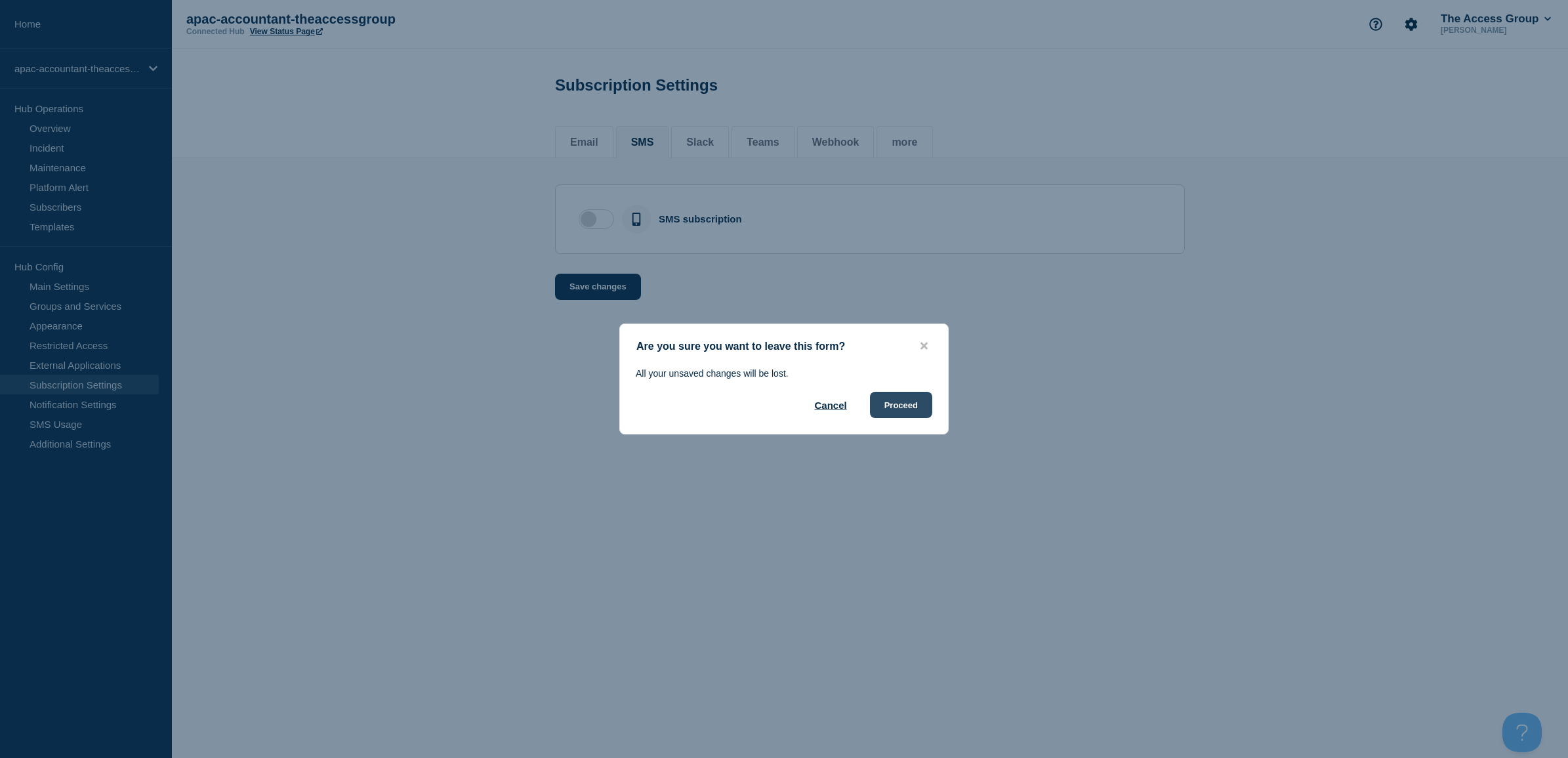
click at [886, 404] on button "Proceed" at bounding box center [901, 405] width 62 height 27
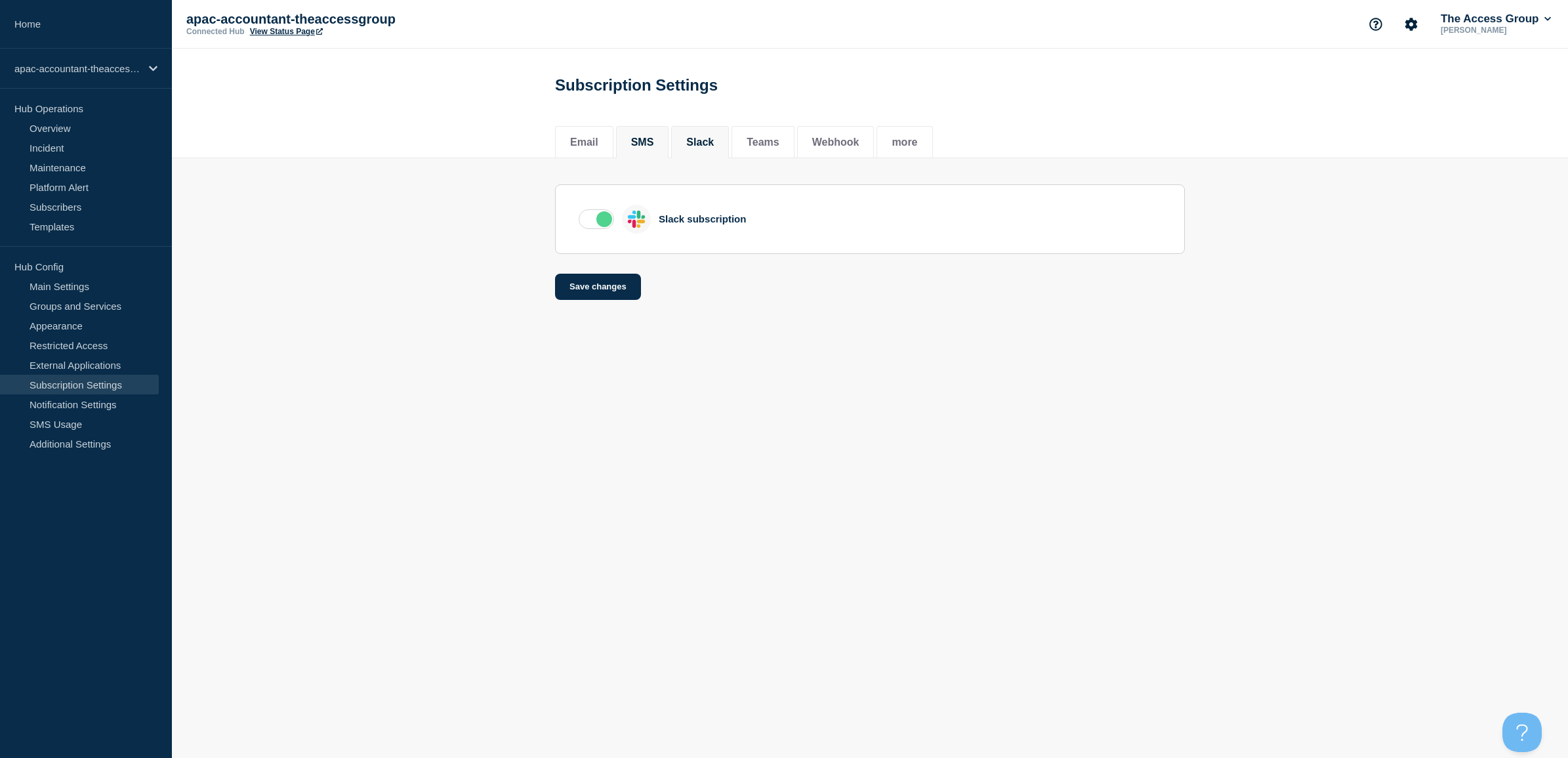
click at [637, 140] on button "SMS" at bounding box center [642, 142] width 23 height 12
click at [599, 218] on label at bounding box center [596, 219] width 36 height 20
click at [0, 0] on input "checkbox" at bounding box center [0, 0] width 0 height 0
click at [579, 299] on button "Save changes" at bounding box center [598, 286] width 86 height 27
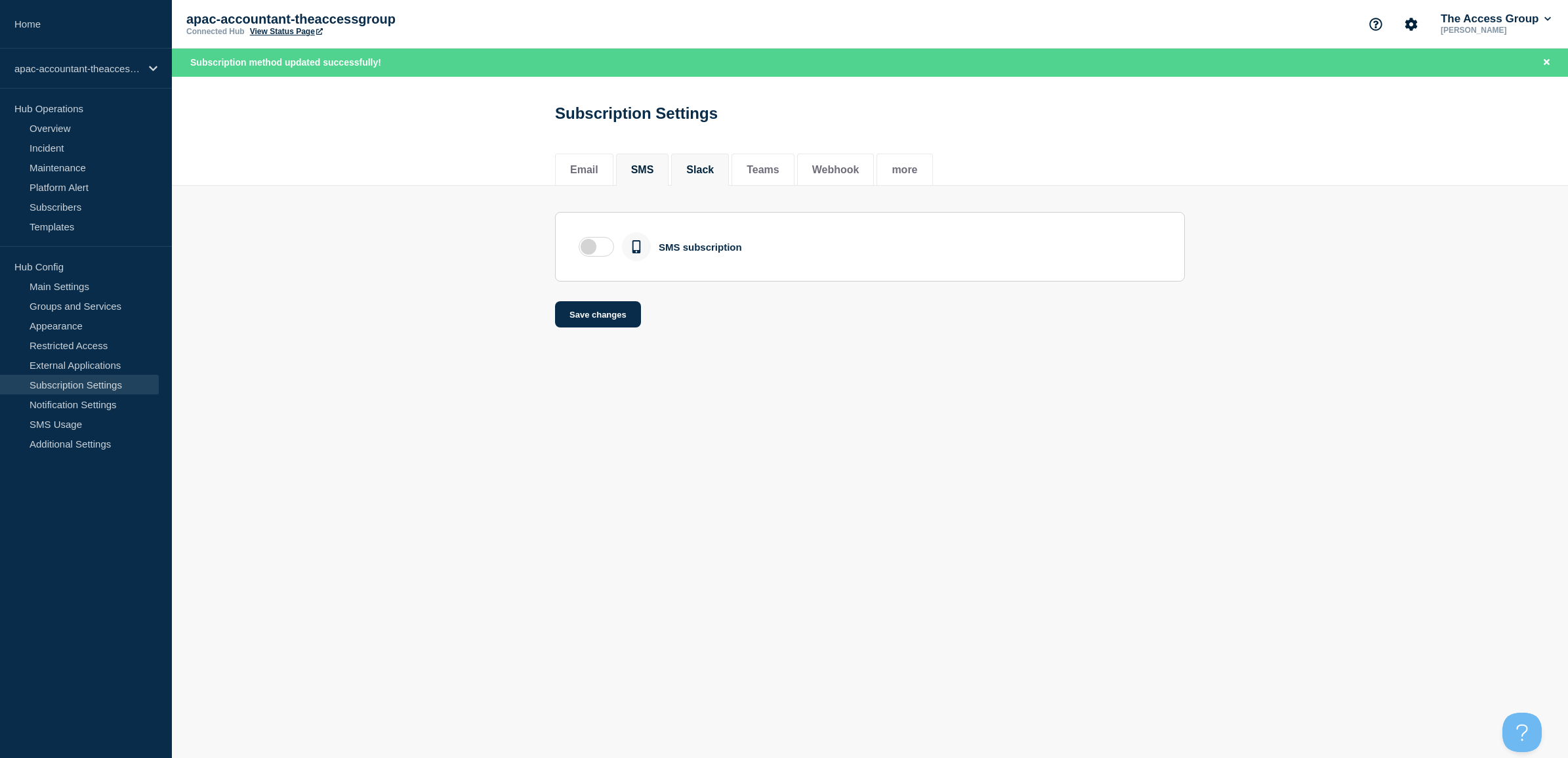
click at [704, 159] on li "Slack" at bounding box center [700, 170] width 58 height 33
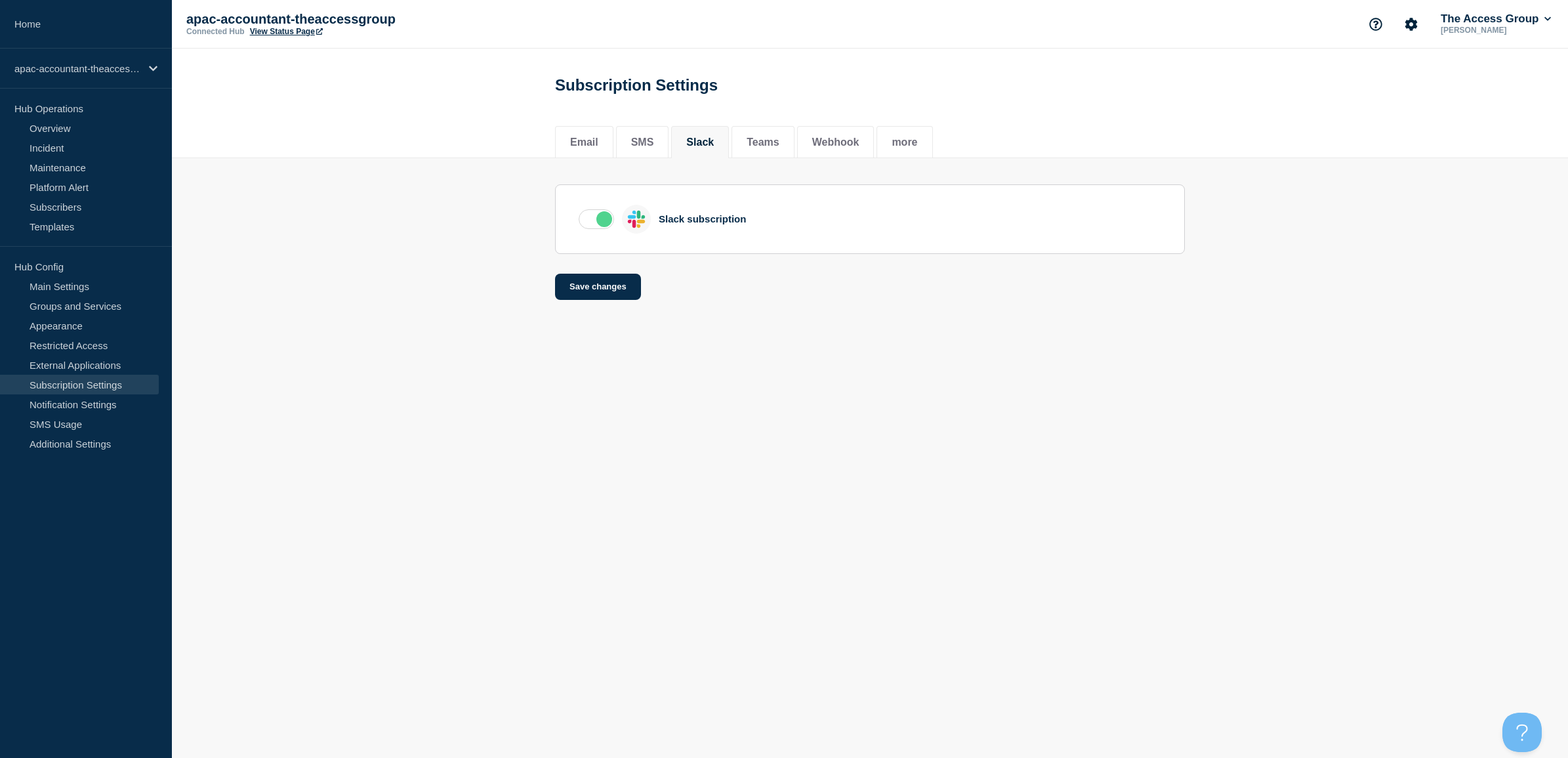
click at [580, 238] on section "Slack subscription" at bounding box center [870, 219] width 630 height 69
click at [588, 228] on label at bounding box center [596, 219] width 36 height 20
click at [0, 0] on input "checkbox" at bounding box center [0, 0] width 0 height 0
click at [587, 280] on button "Save changes" at bounding box center [598, 286] width 86 height 27
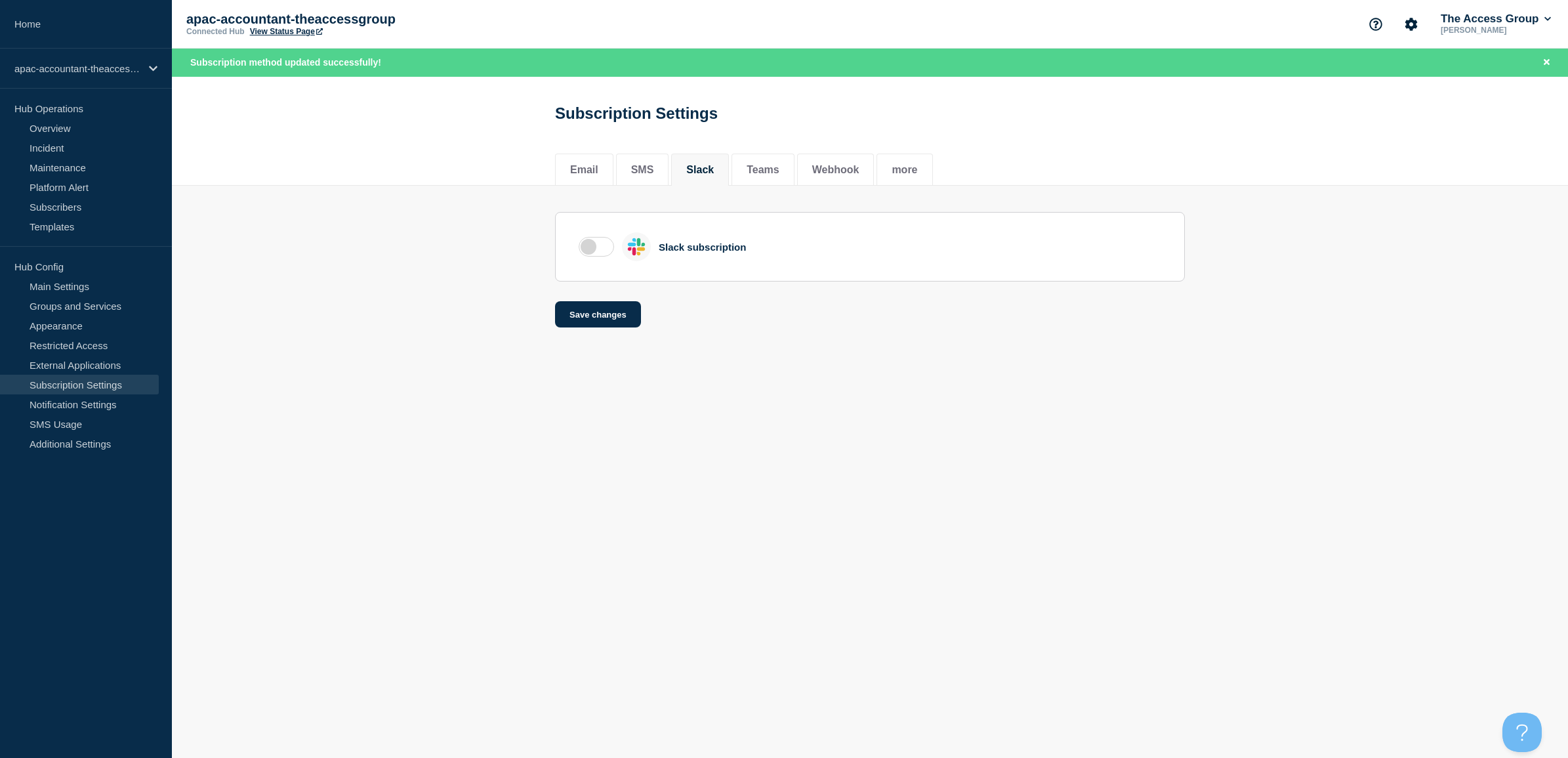
click at [784, 146] on div "Email SMS Slack Teams Webhook more" at bounding box center [870, 162] width 630 height 44
click at [775, 173] on button "Teams" at bounding box center [763, 170] width 33 height 12
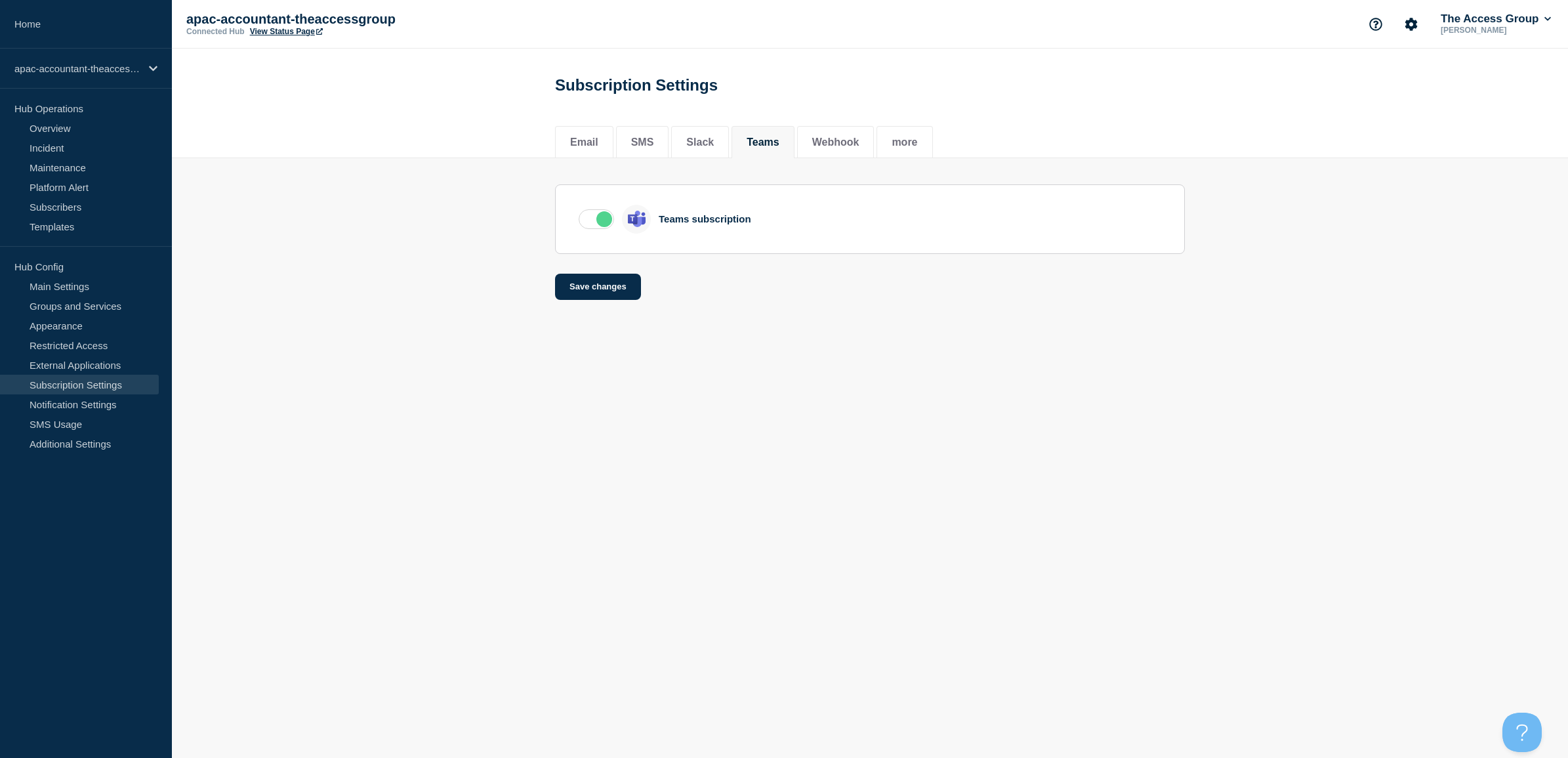
click at [598, 227] on label at bounding box center [596, 219] width 36 height 20
click at [0, 0] on input "checkbox" at bounding box center [0, 0] width 0 height 0
click at [597, 289] on button "Save changes" at bounding box center [598, 286] width 86 height 27
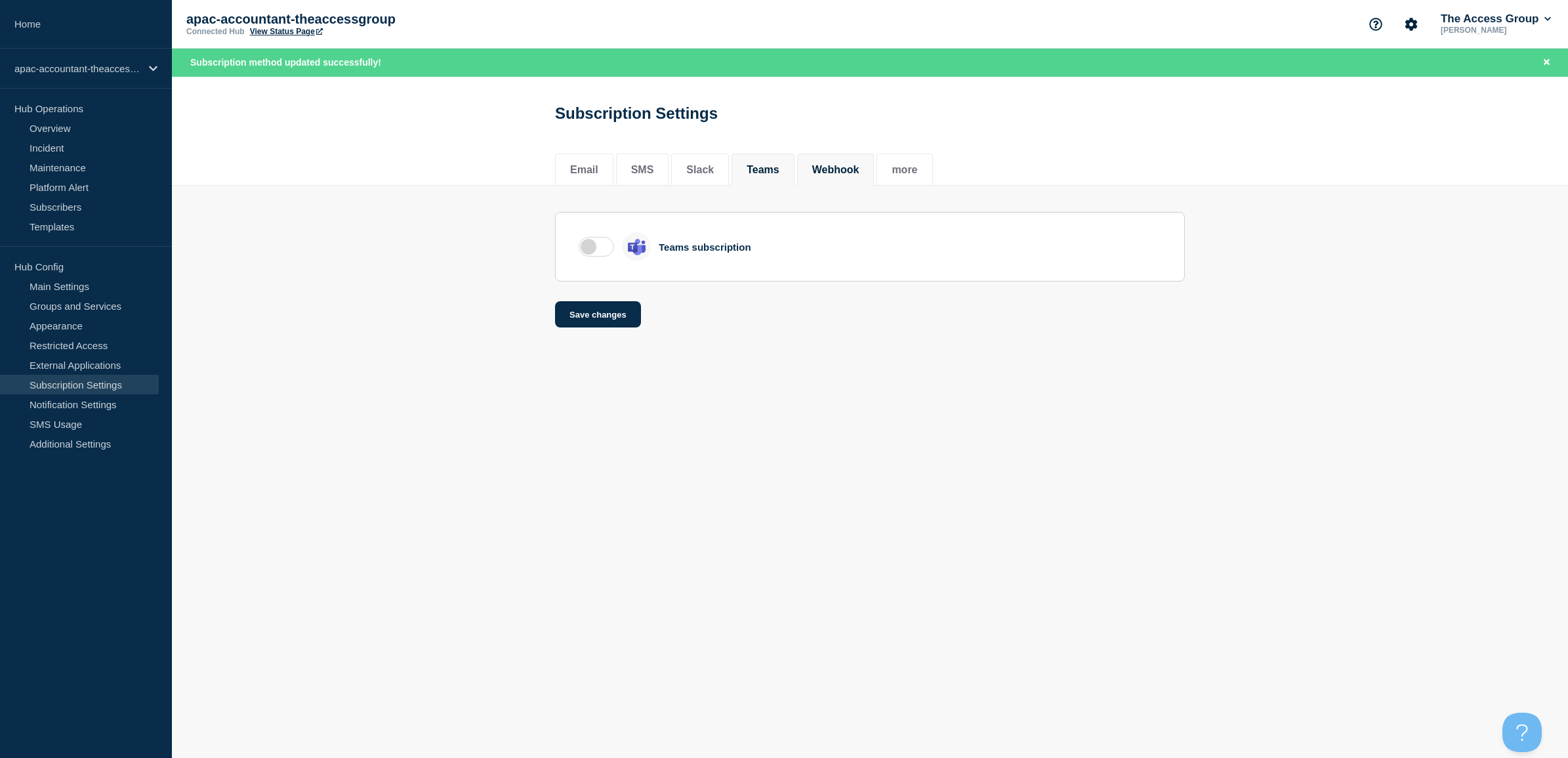
click at [855, 168] on button "Webhook" at bounding box center [836, 170] width 47 height 12
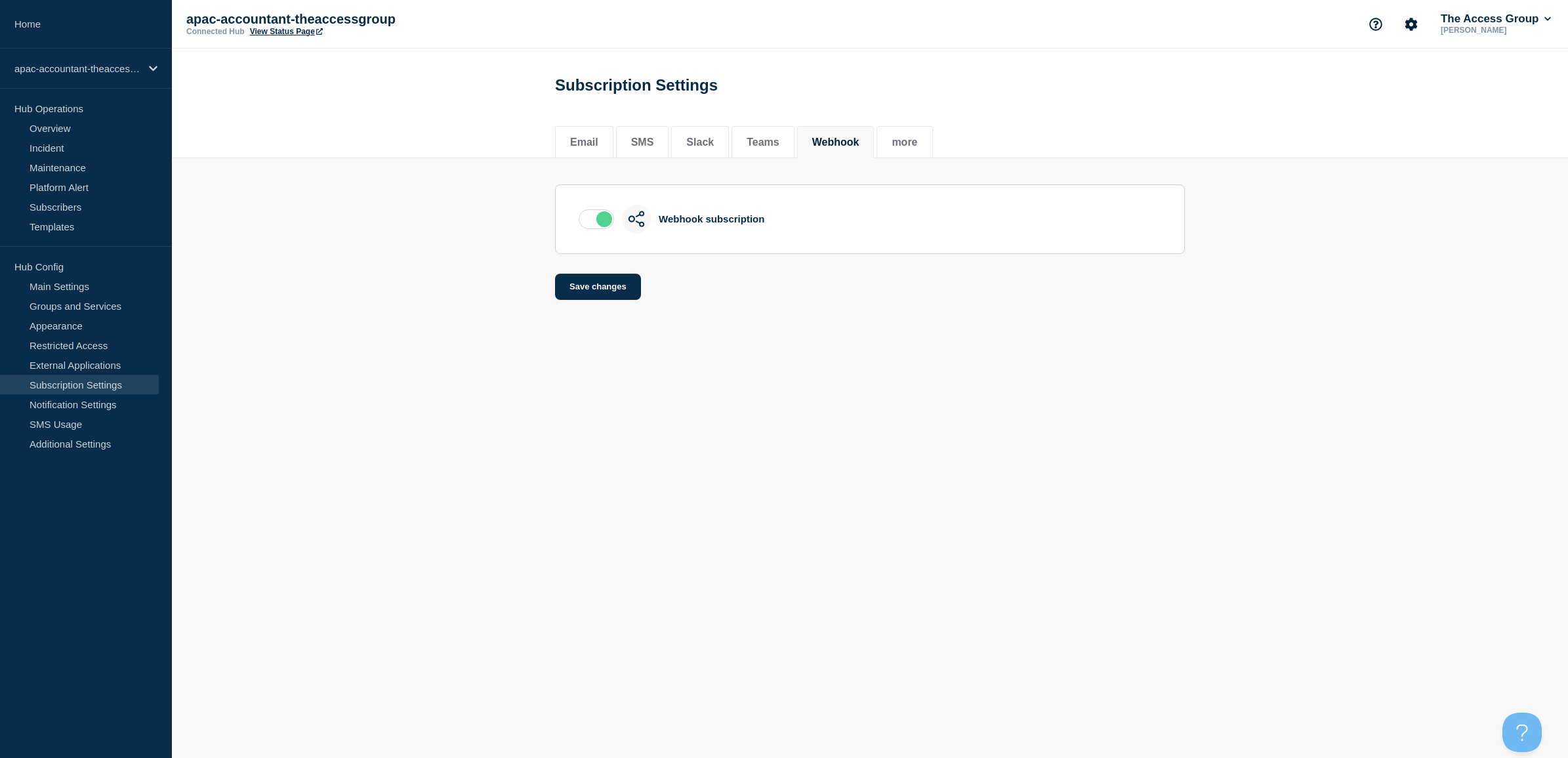
click at [595, 222] on label at bounding box center [596, 219] width 36 height 20
click at [0, 0] on input "checkbox" at bounding box center [0, 0] width 0 height 0
click at [600, 284] on button "Save changes" at bounding box center [598, 286] width 86 height 27
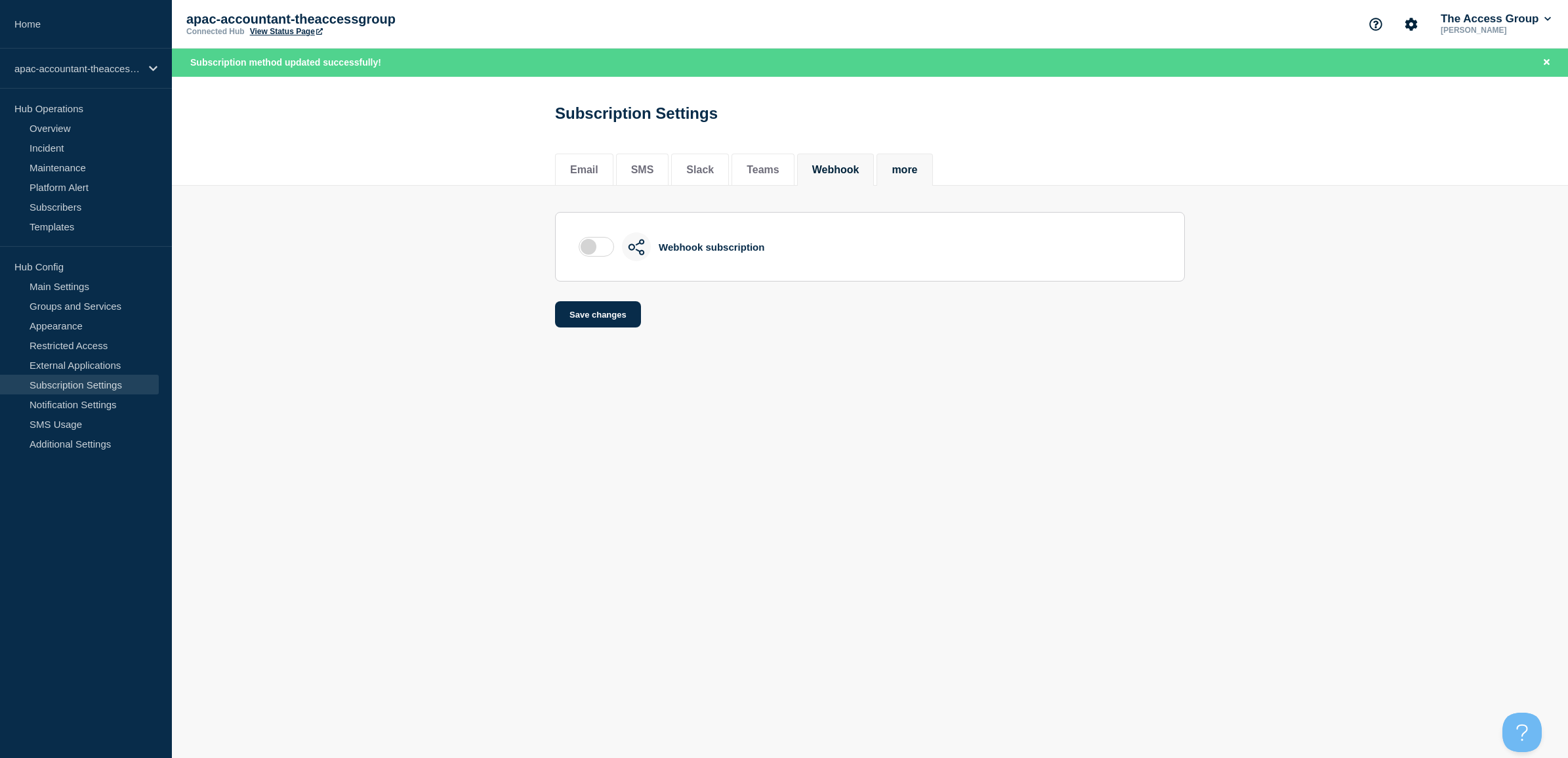
click at [926, 182] on li "more" at bounding box center [904, 170] width 56 height 33
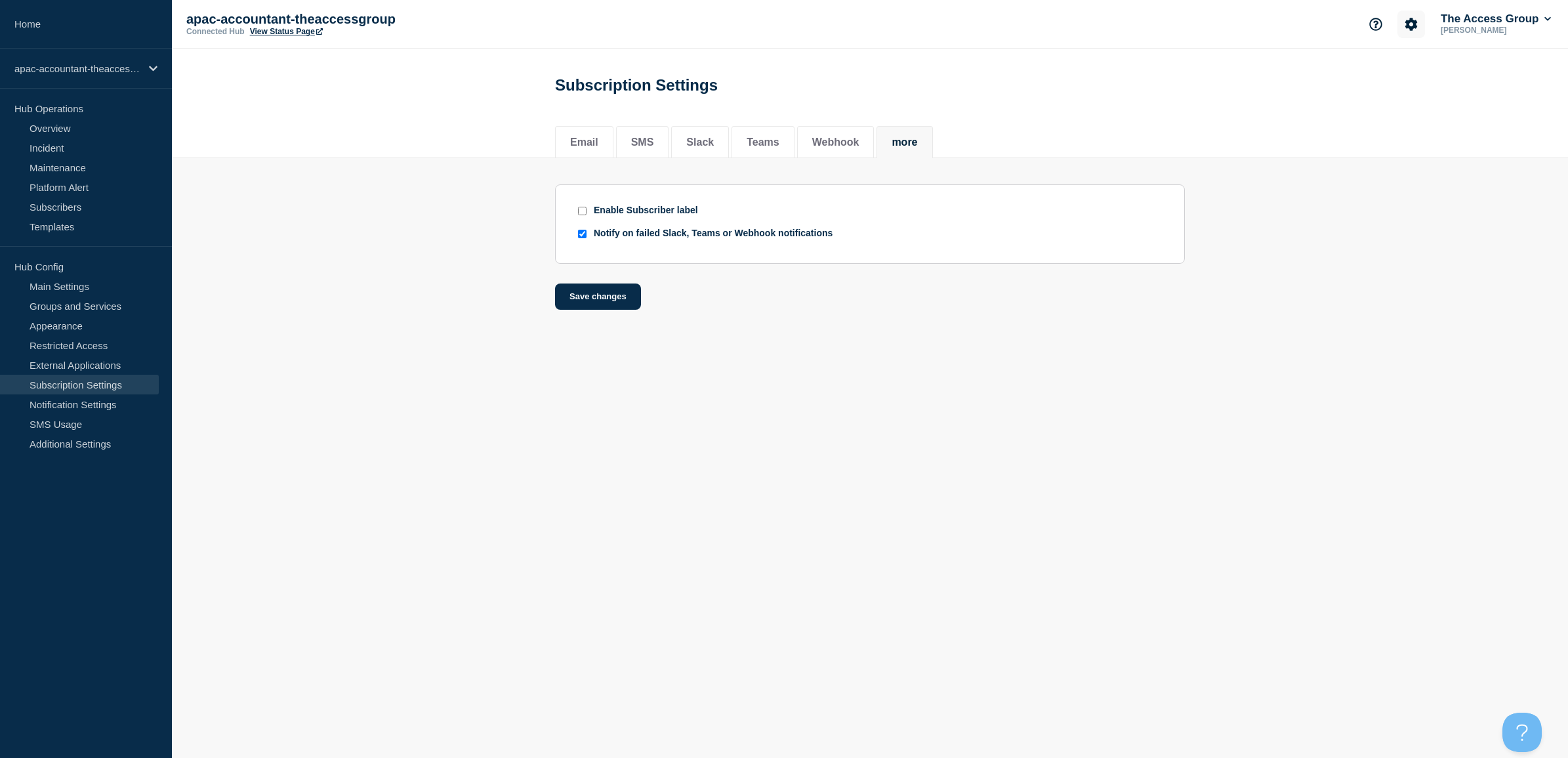
click at [1409, 17] on button "Account settings" at bounding box center [1411, 25] width 28 height 28
click at [1407, 77] on link "Team Members" at bounding box center [1409, 76] width 67 height 11
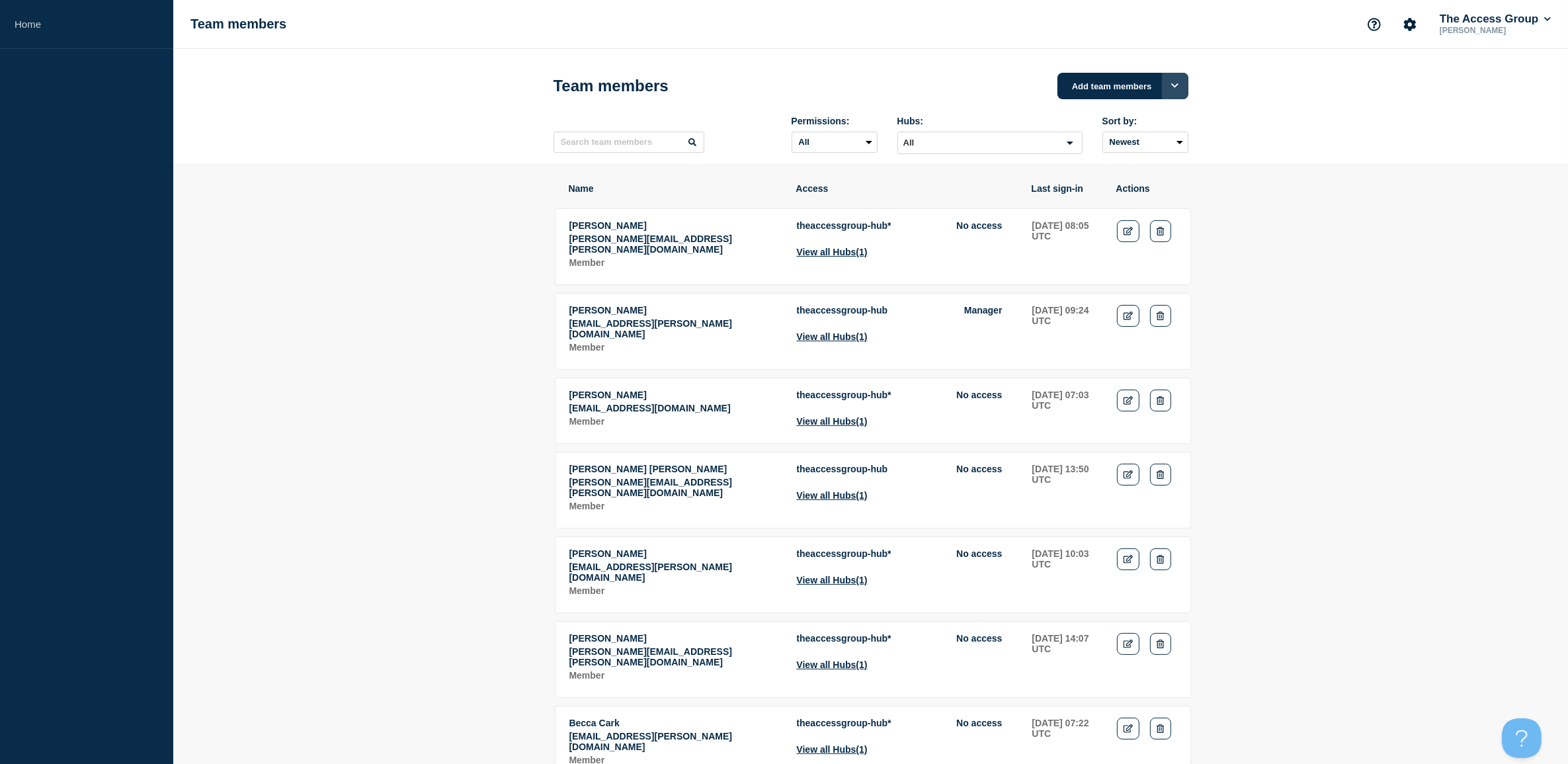
click at [1167, 83] on button "Options" at bounding box center [1174, 86] width 27 height 27
click at [1144, 216] on button "Add members to single Connected Hub" at bounding box center [1132, 217] width 86 height 33
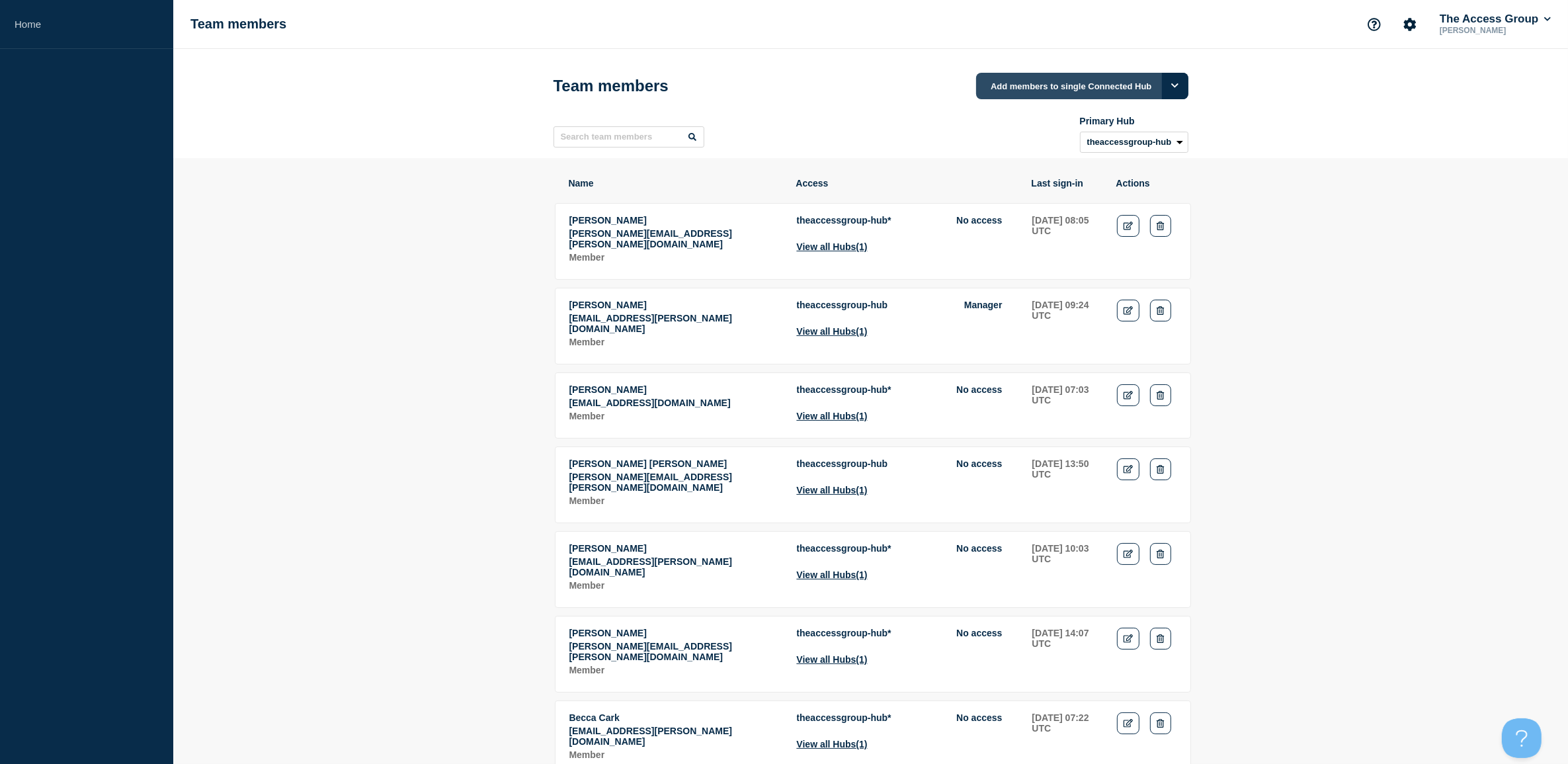
click at [1074, 78] on button "Add members to single Connected Hub" at bounding box center [1081, 86] width 212 height 27
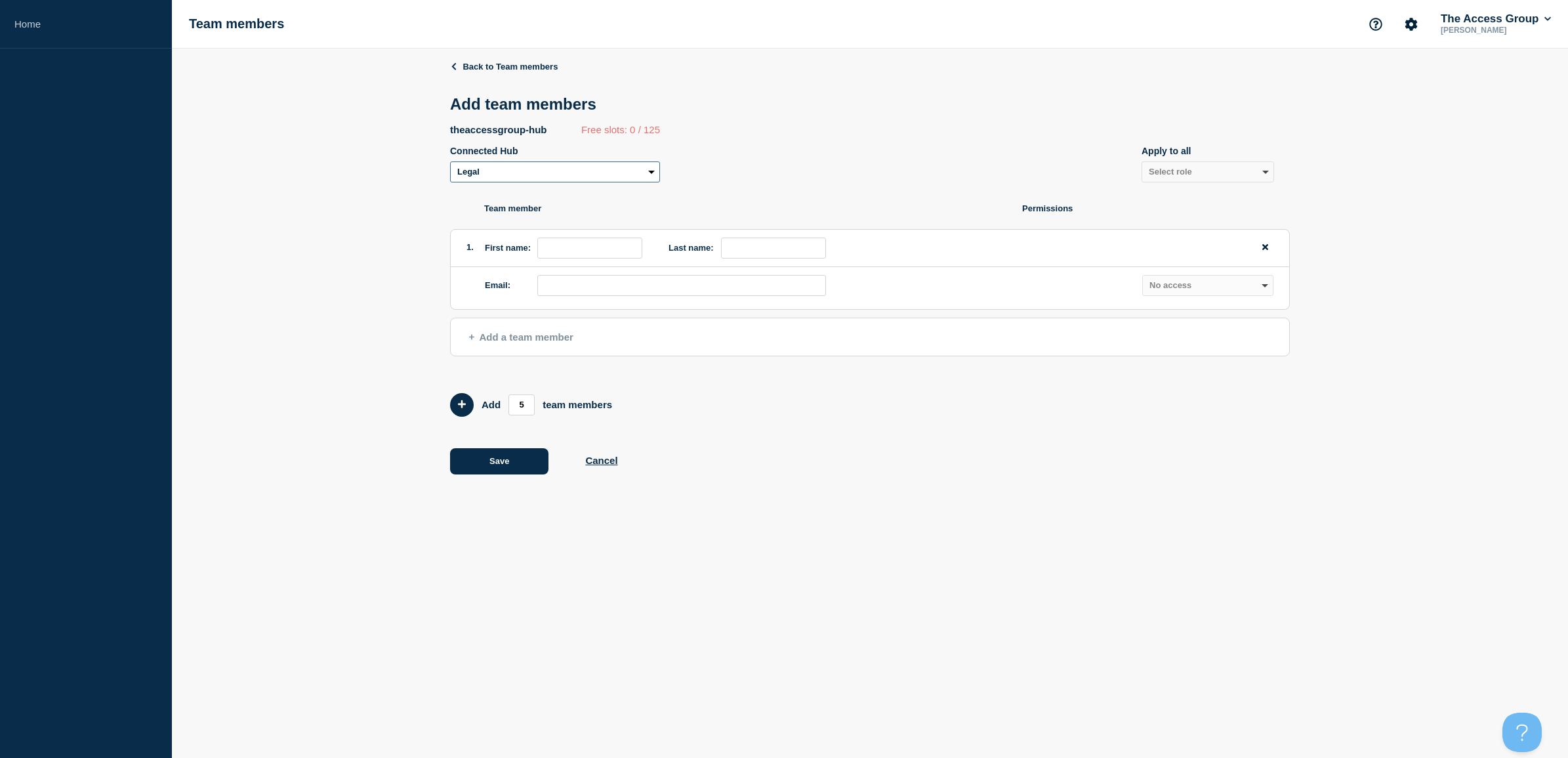
click at [579, 173] on select "Legal Recruitment Enterprise Resource Planning (ERP) Hospitality NPE Access Pay…" at bounding box center [555, 172] width 210 height 21
select select "20352"
click at [450, 164] on select "Legal Recruitment Enterprise Resource Planning (ERP) Hospitality NPE Access Pay…" at bounding box center [555, 172] width 210 height 21
click at [570, 248] on input "first name" at bounding box center [590, 248] width 105 height 21
type input "P"
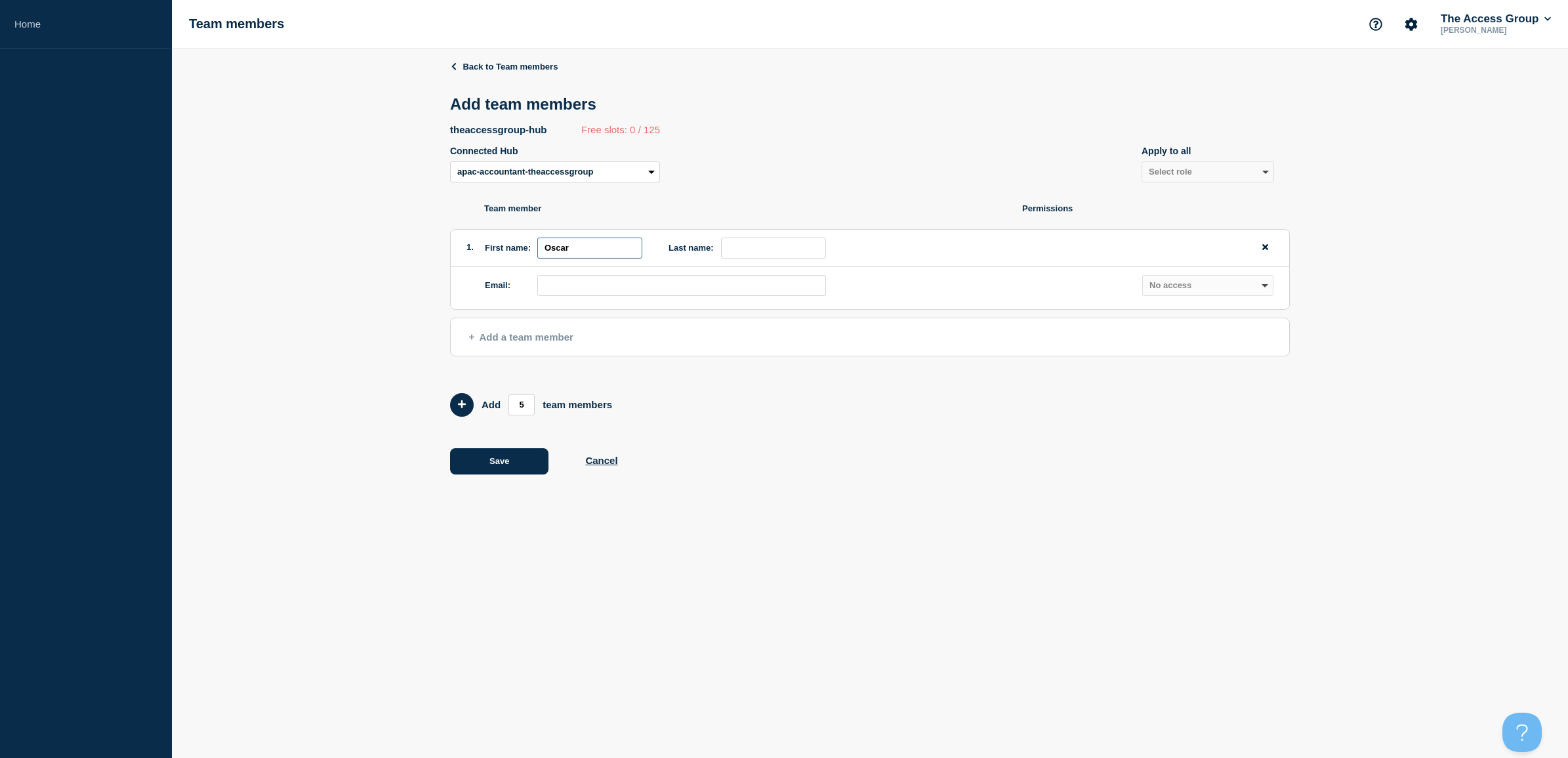
type input "Oscar"
type input "[PERSON_NAME]"
click at [663, 289] on input "email" at bounding box center [682, 285] width 289 height 21
paste input "[EMAIL_ADDRESS][PERSON_NAME][DOMAIN_NAME]"
type input "[EMAIL_ADDRESS][PERSON_NAME][DOMAIN_NAME]"
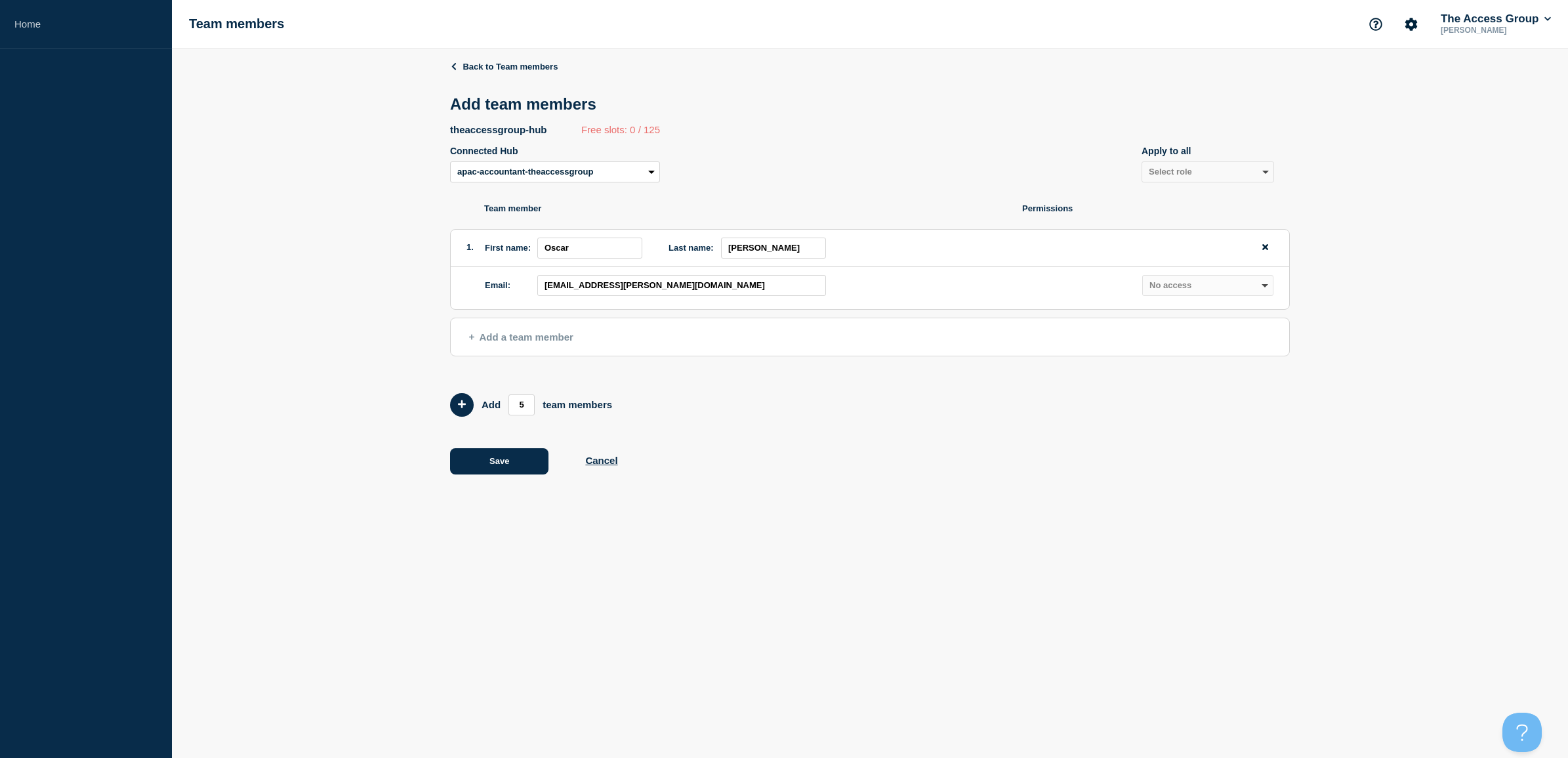
click at [527, 337] on span "Add a team member" at bounding box center [521, 337] width 105 height 11
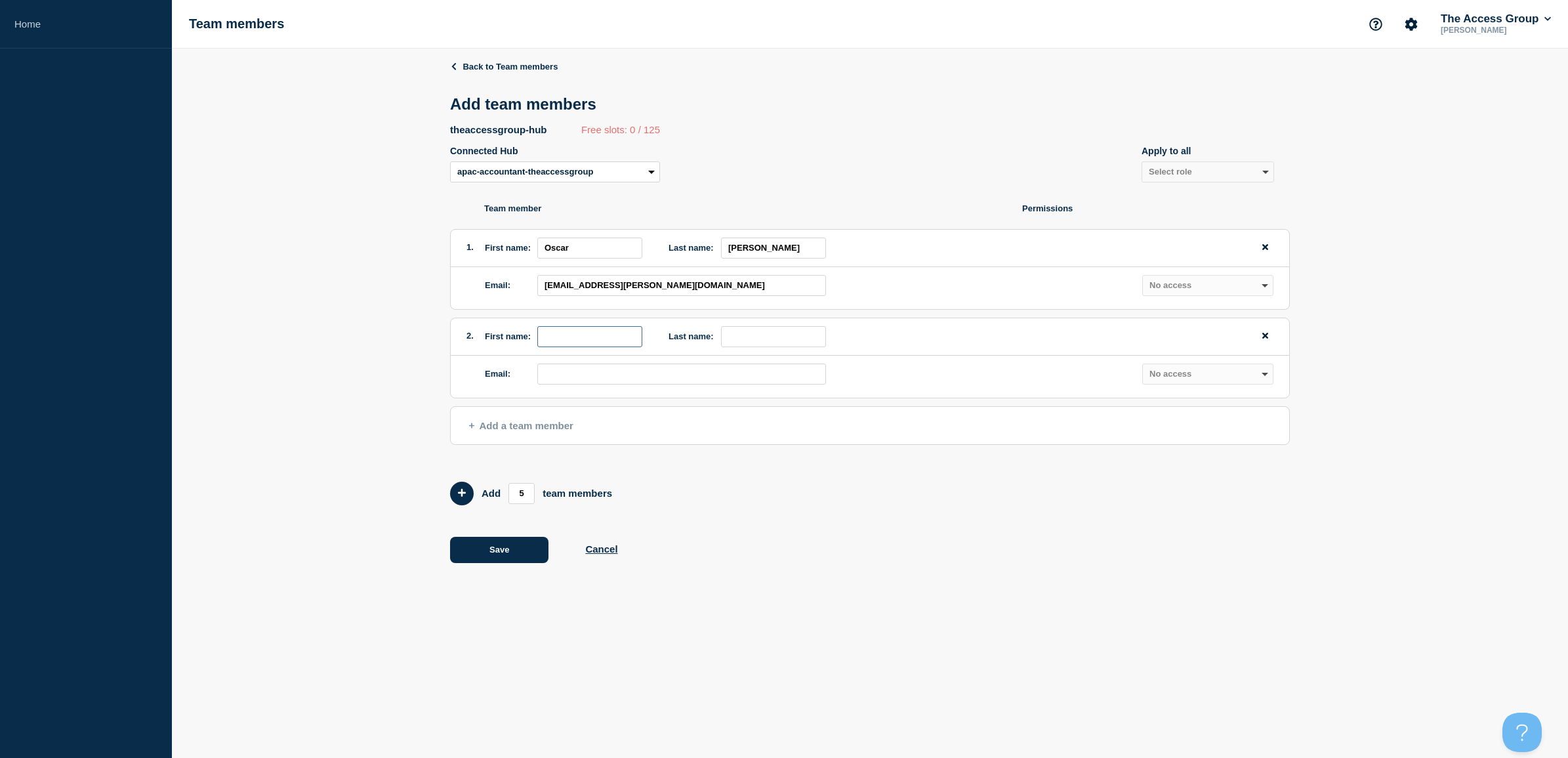
click at [608, 345] on input "first name" at bounding box center [590, 336] width 105 height 21
type input "Peta"
type input "[PERSON_NAME]"
click at [687, 367] on input "email" at bounding box center [682, 373] width 289 height 21
paste input "[EMAIL_ADDRESS][PERSON_NAME][DOMAIN_NAME]"
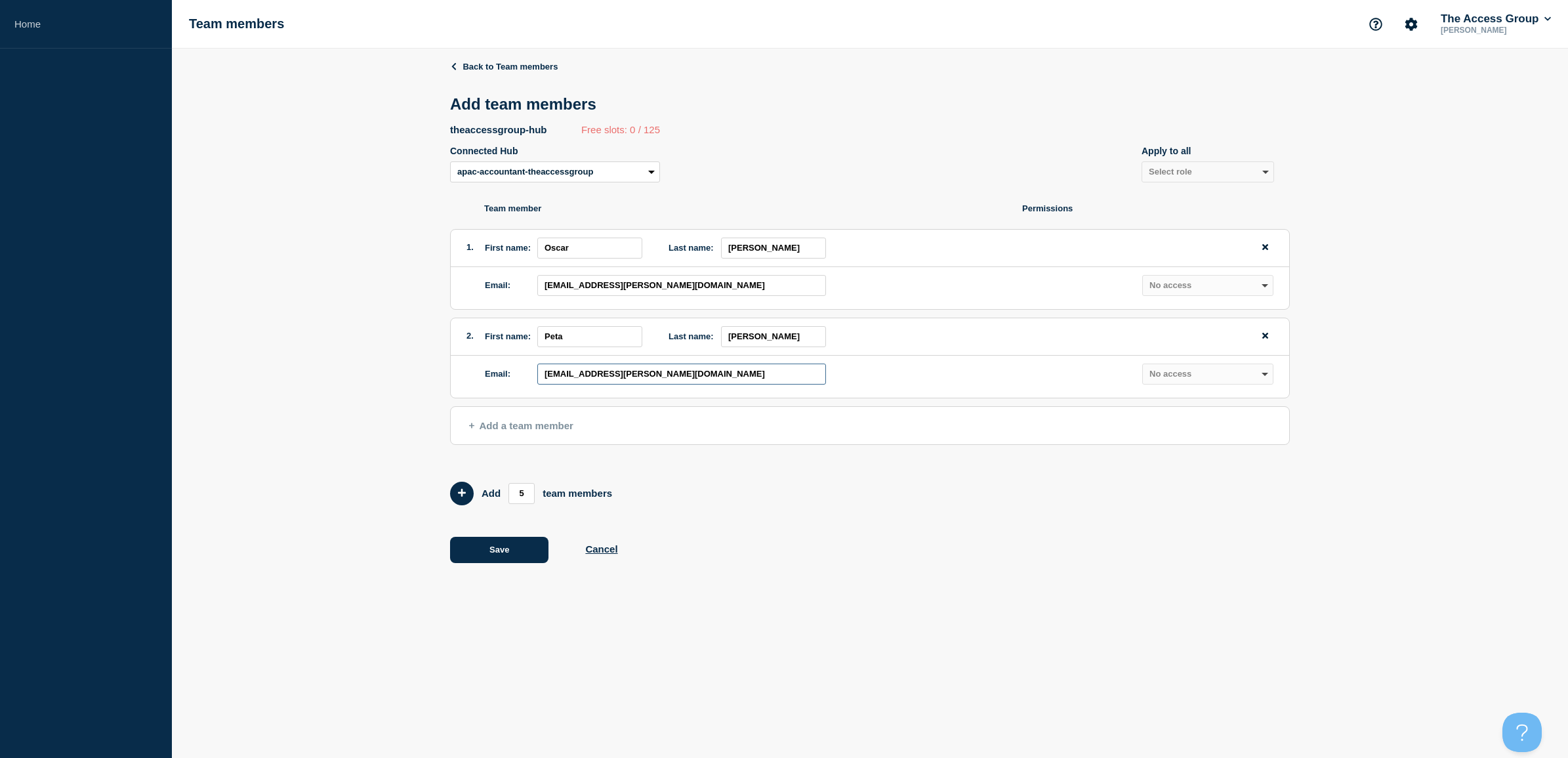
type input "[EMAIL_ADDRESS][PERSON_NAME][DOMAIN_NAME]"
click at [528, 430] on span "Add a team member" at bounding box center [521, 425] width 105 height 11
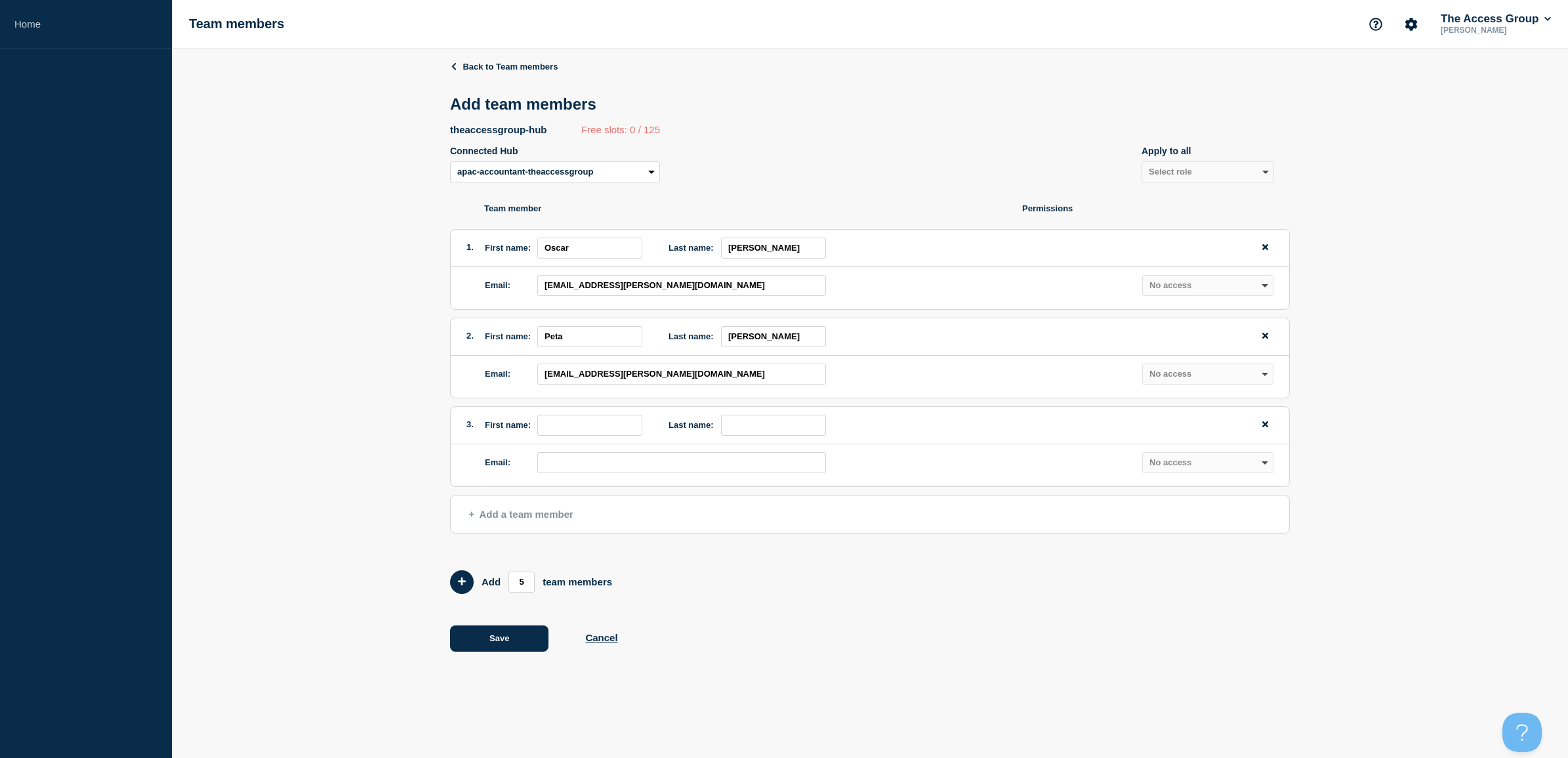
click at [553, 409] on li "3. First name: Last name: Email: Admin Manager Editor No access" at bounding box center [869, 447] width 840 height 81
click at [554, 418] on input "first name" at bounding box center [590, 424] width 105 height 21
drag, startPoint x: 574, startPoint y: 428, endPoint x: 755, endPoint y: 434, distance: 181.1
click at [755, 434] on div "3. First name: [PERSON_NAME] [PERSON_NAME] Last name:" at bounding box center [870, 425] width 839 height 38
type input "Sugnet"
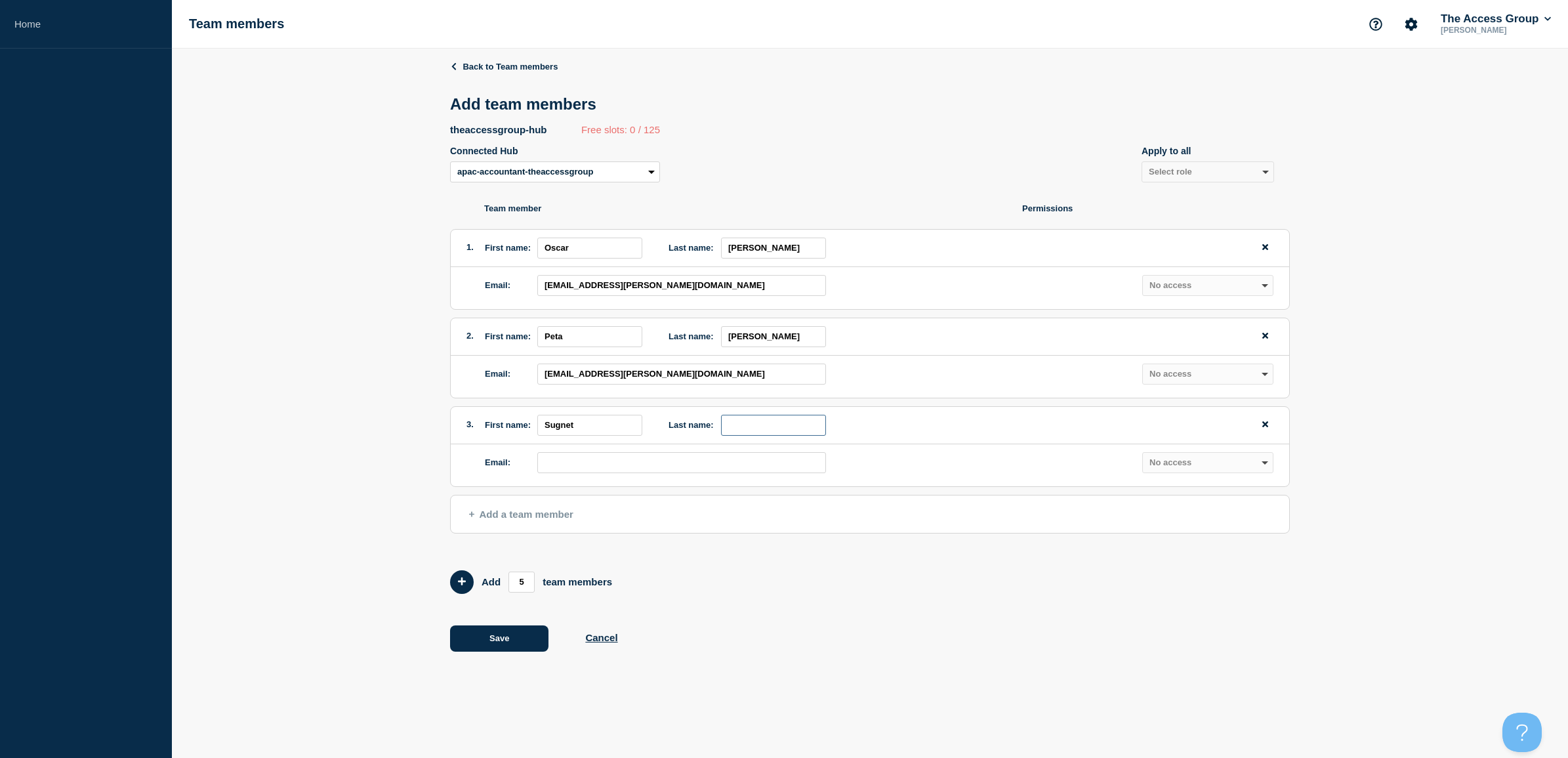
paste input "[PERSON_NAME]"
type input "[PERSON_NAME]"
click at [602, 463] on input "email" at bounding box center [682, 462] width 289 height 21
paste input "[PERSON_NAME]"
click at [510, 644] on button "Save" at bounding box center [499, 639] width 99 height 27
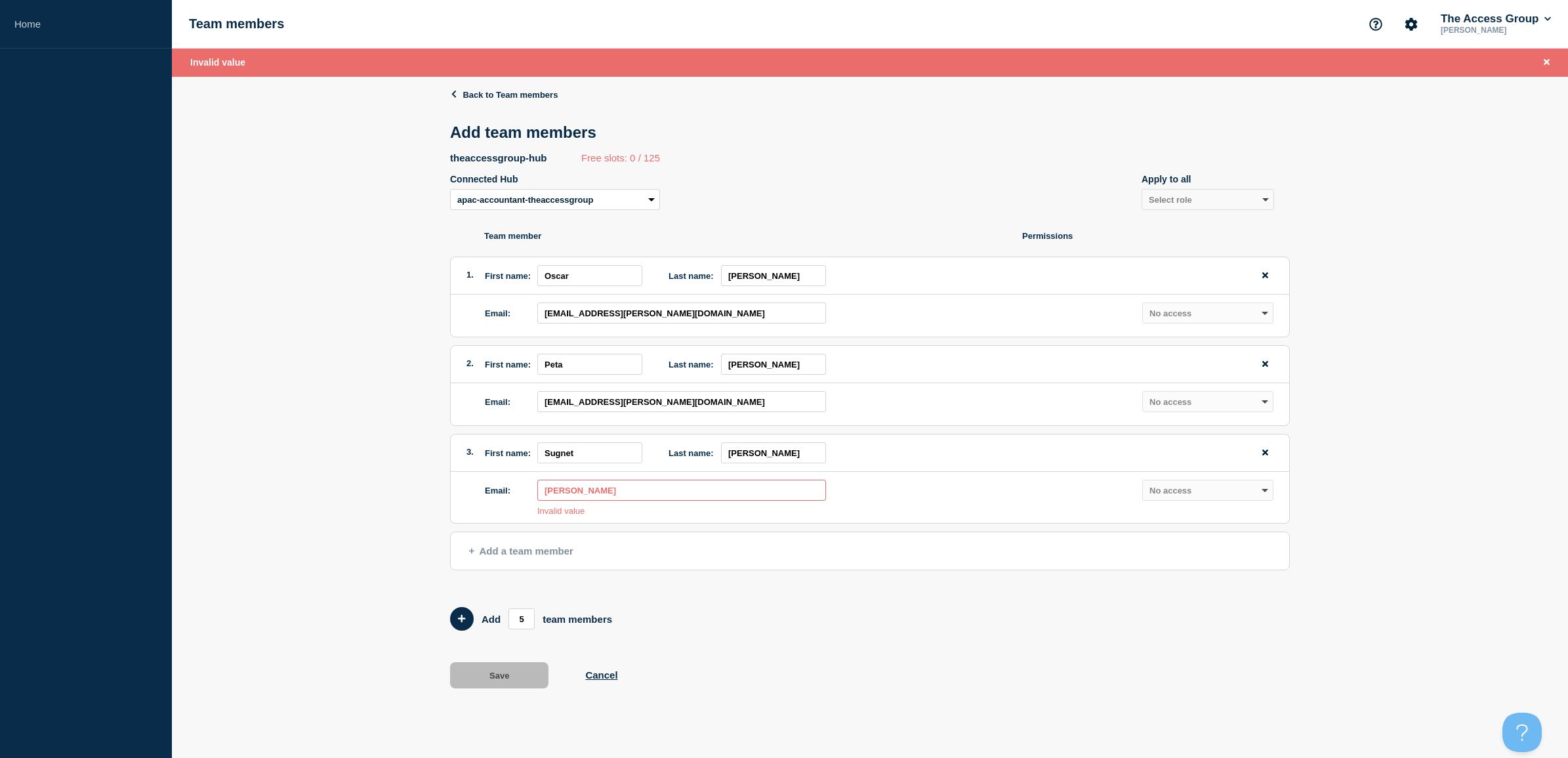
click at [671, 510] on div "Email: [PERSON_NAME] Invalid value" at bounding box center [668, 497] width 367 height 36
click at [665, 485] on input "[PERSON_NAME]" at bounding box center [682, 490] width 289 height 21
drag, startPoint x: 634, startPoint y: 490, endPoint x: 339, endPoint y: 490, distance: 295.0
click at [339, 490] on div "Back to Team members Add team members theaccessgroup-hub Free slots: 0 / 125 Co…" at bounding box center [869, 399] width 1396 height 644
click at [648, 487] on input "[PERSON_NAME]" at bounding box center [682, 490] width 289 height 21
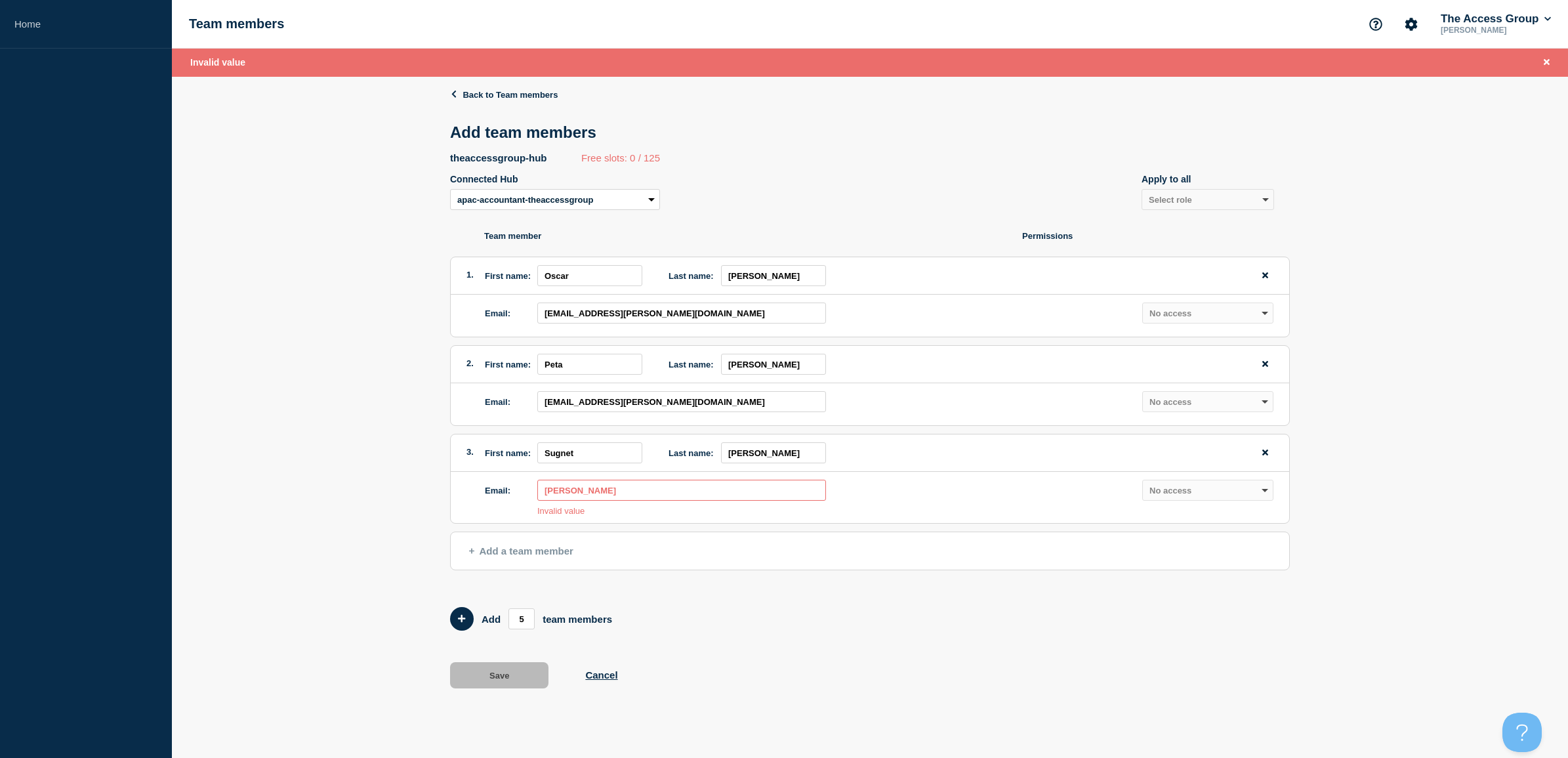
drag, startPoint x: 414, startPoint y: 490, endPoint x: 369, endPoint y: 490, distance: 45.0
click at [369, 490] on div "Back to Team members Add team members theaccessgroup-hub Free slots: 0 / 125 Co…" at bounding box center [869, 399] width 1396 height 644
paste input "[EMAIL_ADDRESS][PERSON_NAME][DOMAIN_NAME]"
type input "[EMAIL_ADDRESS][PERSON_NAME][DOMAIN_NAME]"
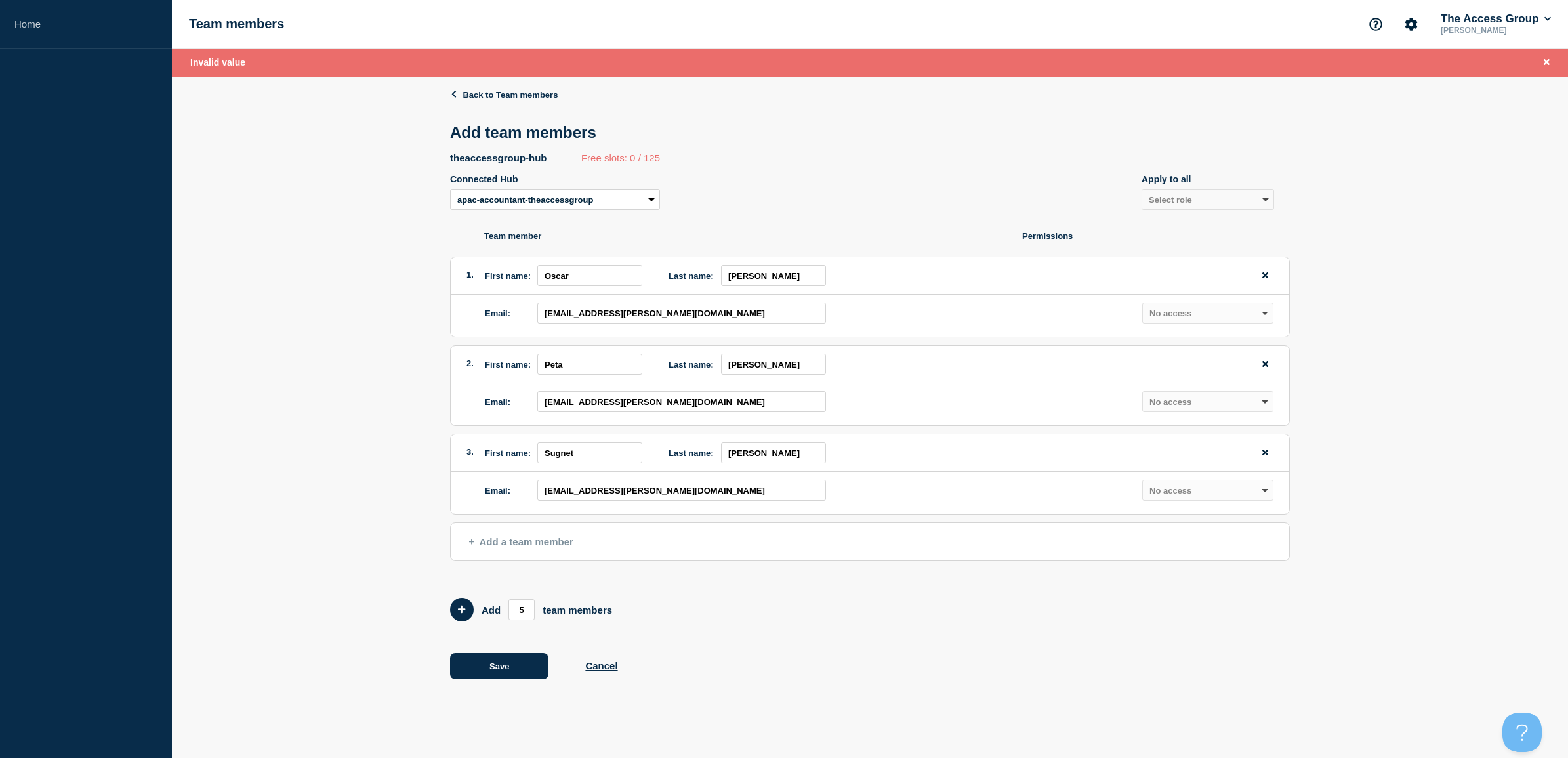
click at [730, 216] on div "Team member Permissions 1. First name: [PERSON_NAME] Last name: [PERSON_NAME]: …" at bounding box center [869, 366] width 840 height 313
click at [735, 628] on div "Back to Team members Add team members theaccessgroup-hub Free slots: 0 / 125 Co…" at bounding box center [869, 394] width 840 height 635
click at [502, 546] on span "Add a team member" at bounding box center [521, 541] width 105 height 11
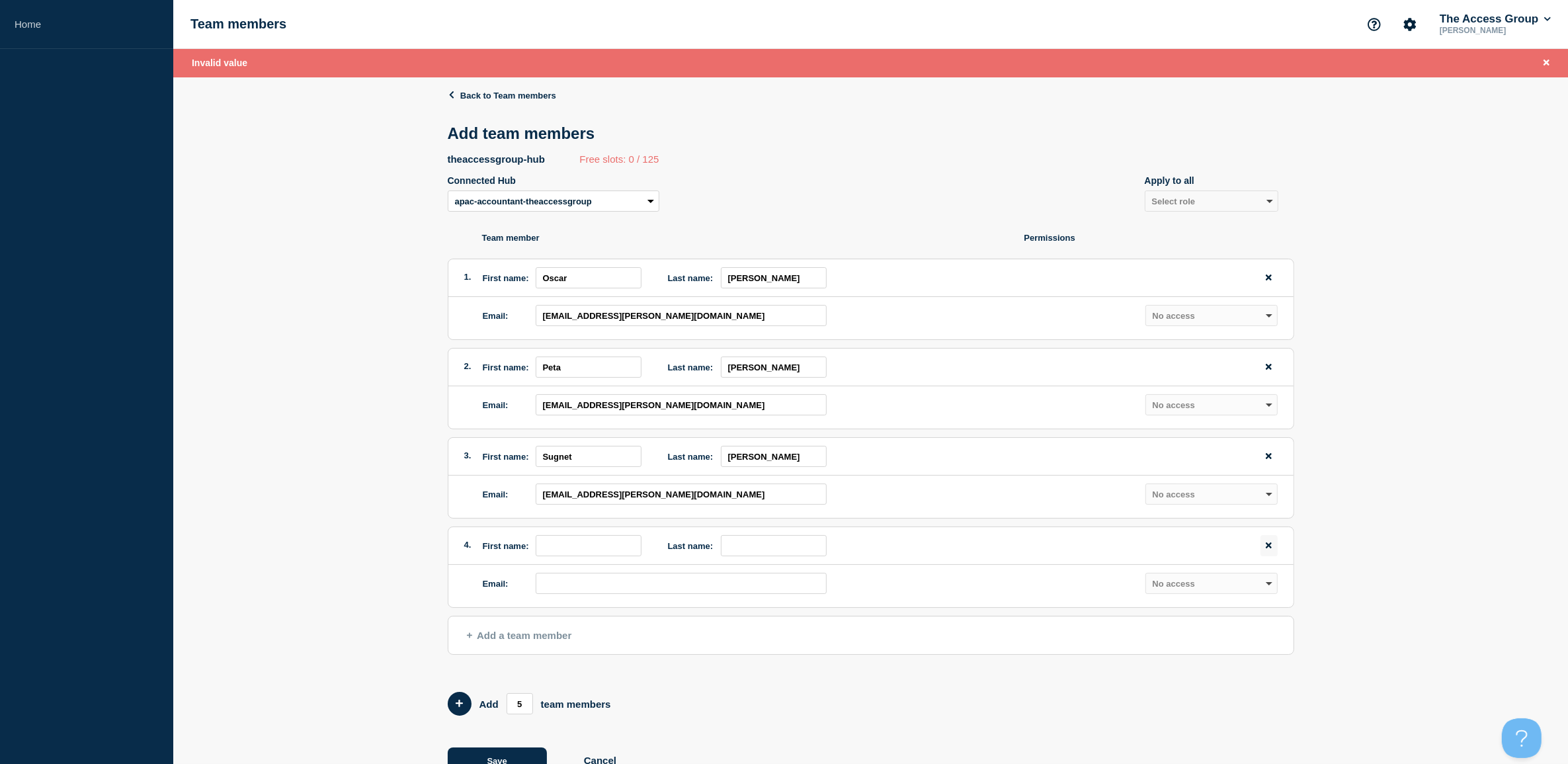
click at [1266, 546] on icon "remove team member button" at bounding box center [1269, 545] width 6 height 6
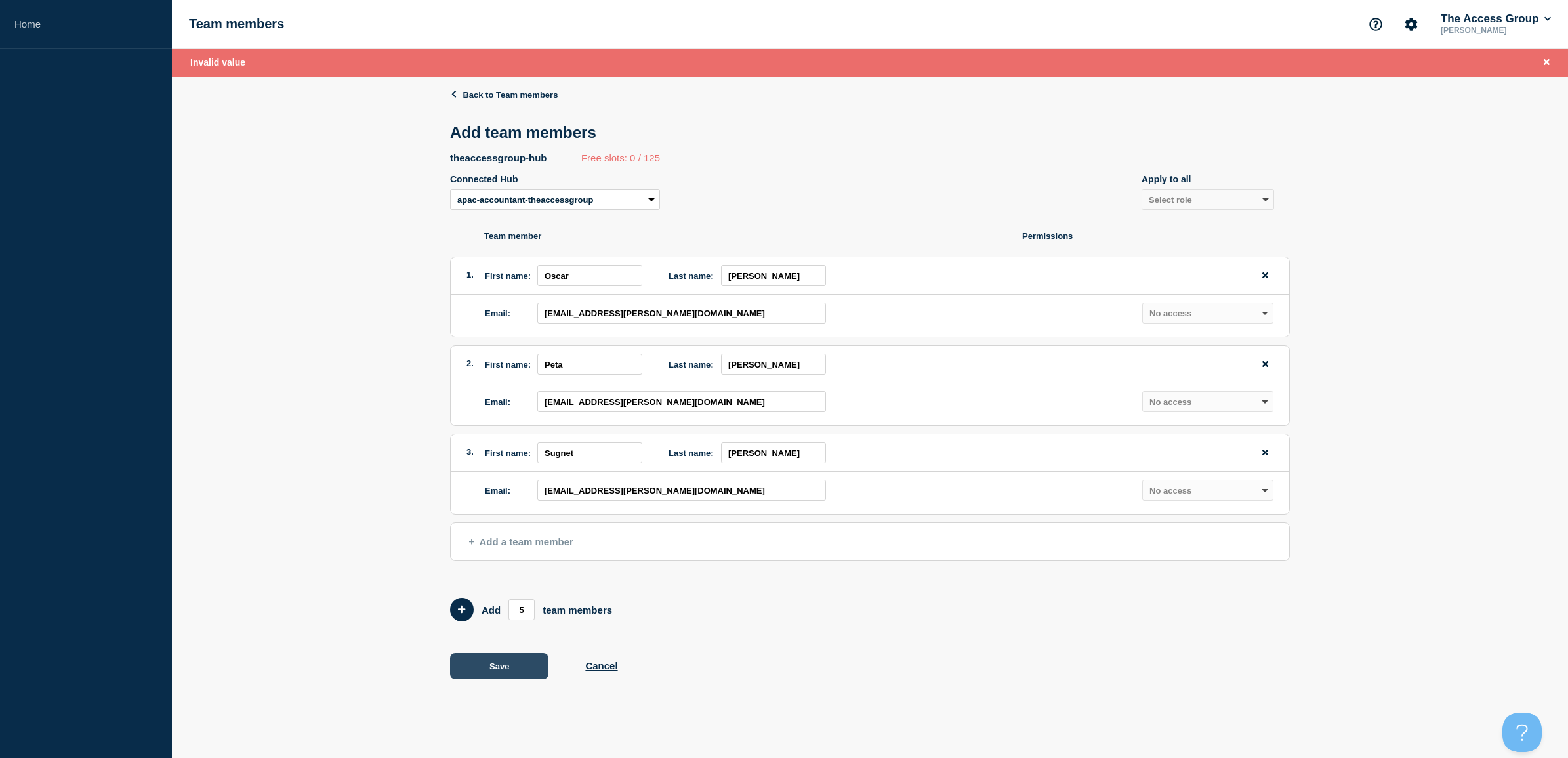
click at [540, 664] on button "Save" at bounding box center [499, 666] width 99 height 27
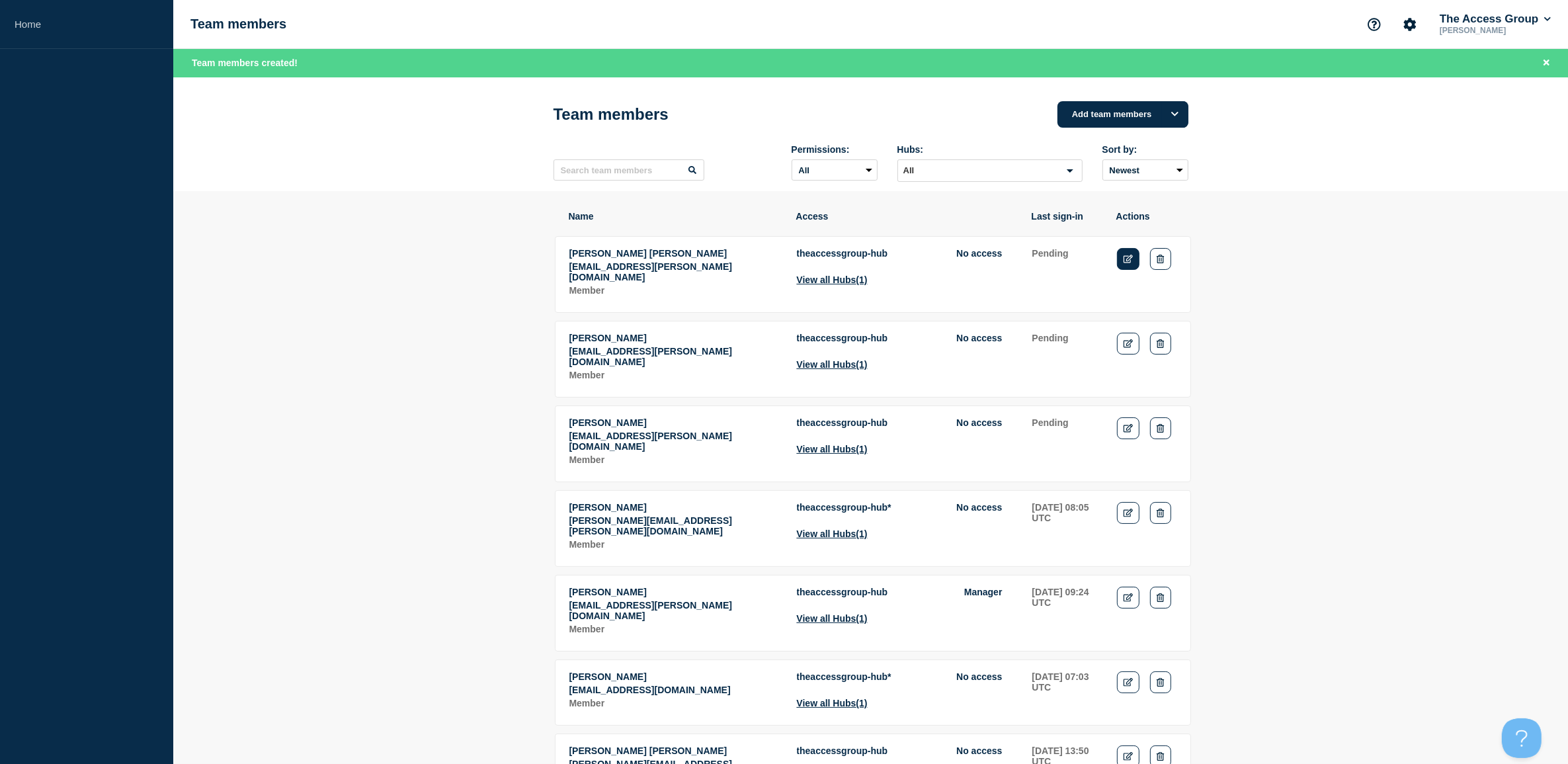
click at [1131, 260] on icon "Edit" at bounding box center [1129, 259] width 10 height 9
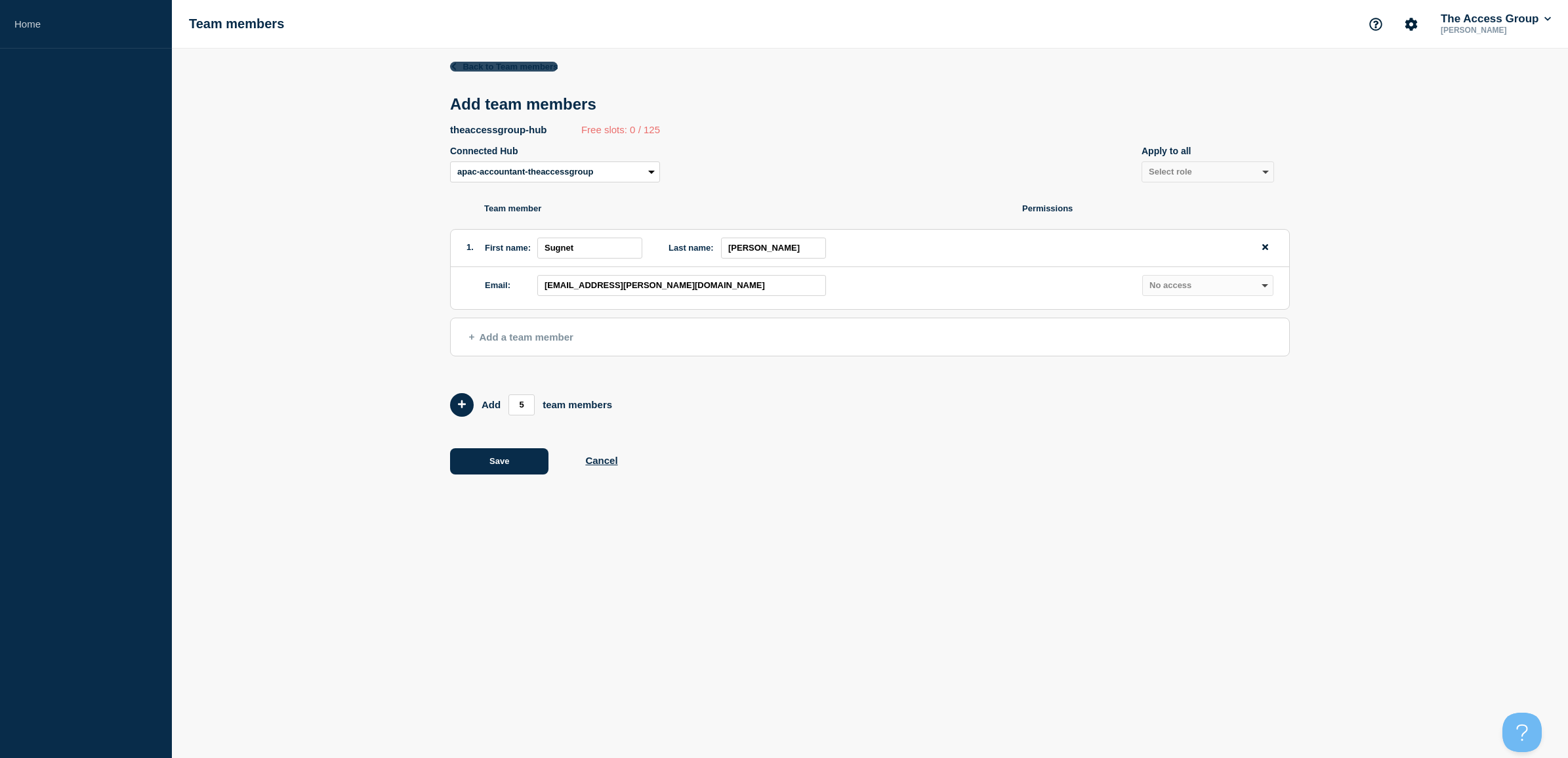
click at [470, 67] on link "Back to Team members" at bounding box center [503, 67] width 108 height 10
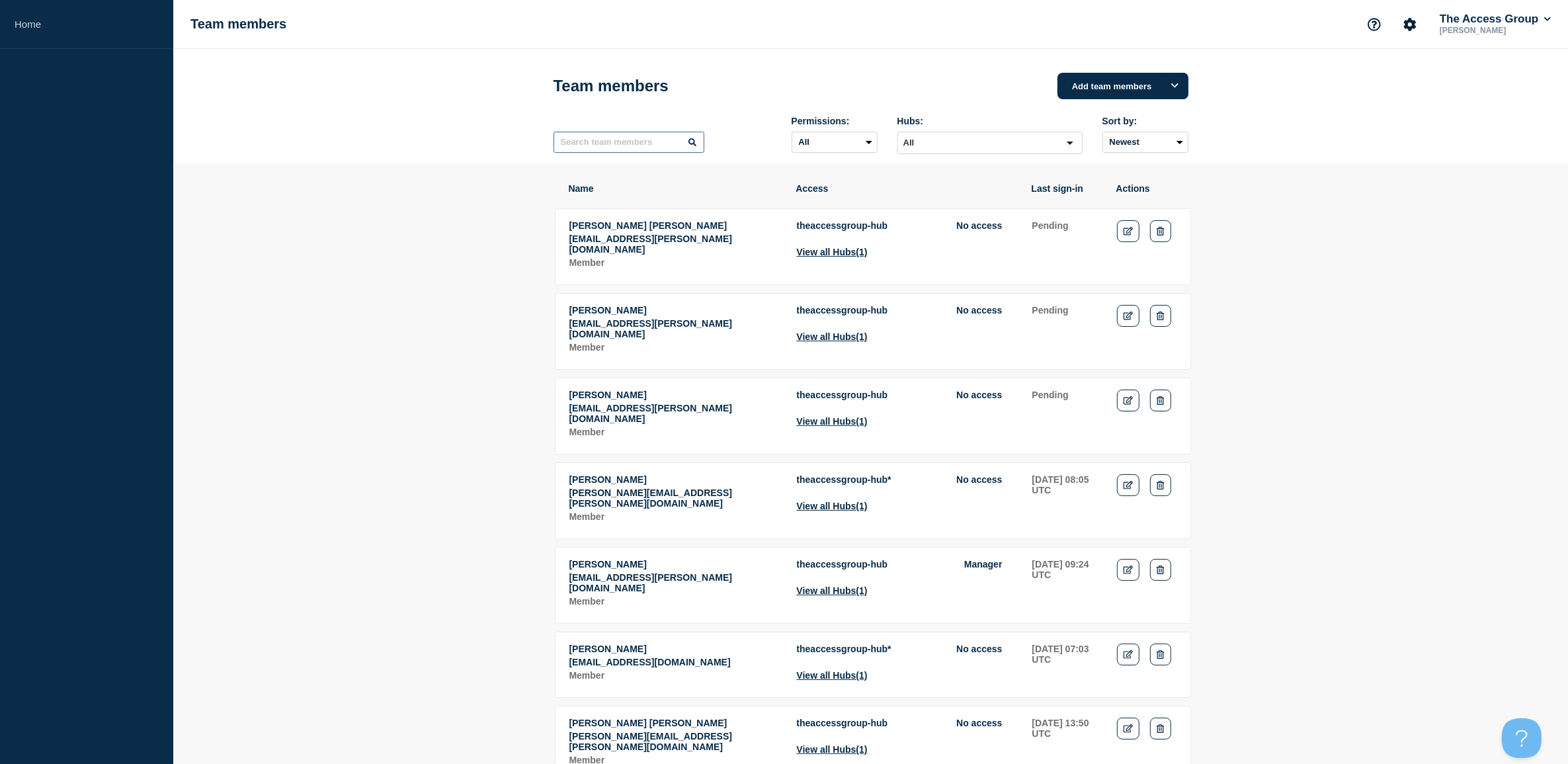
click at [607, 146] on input "text" at bounding box center [629, 141] width 151 height 21
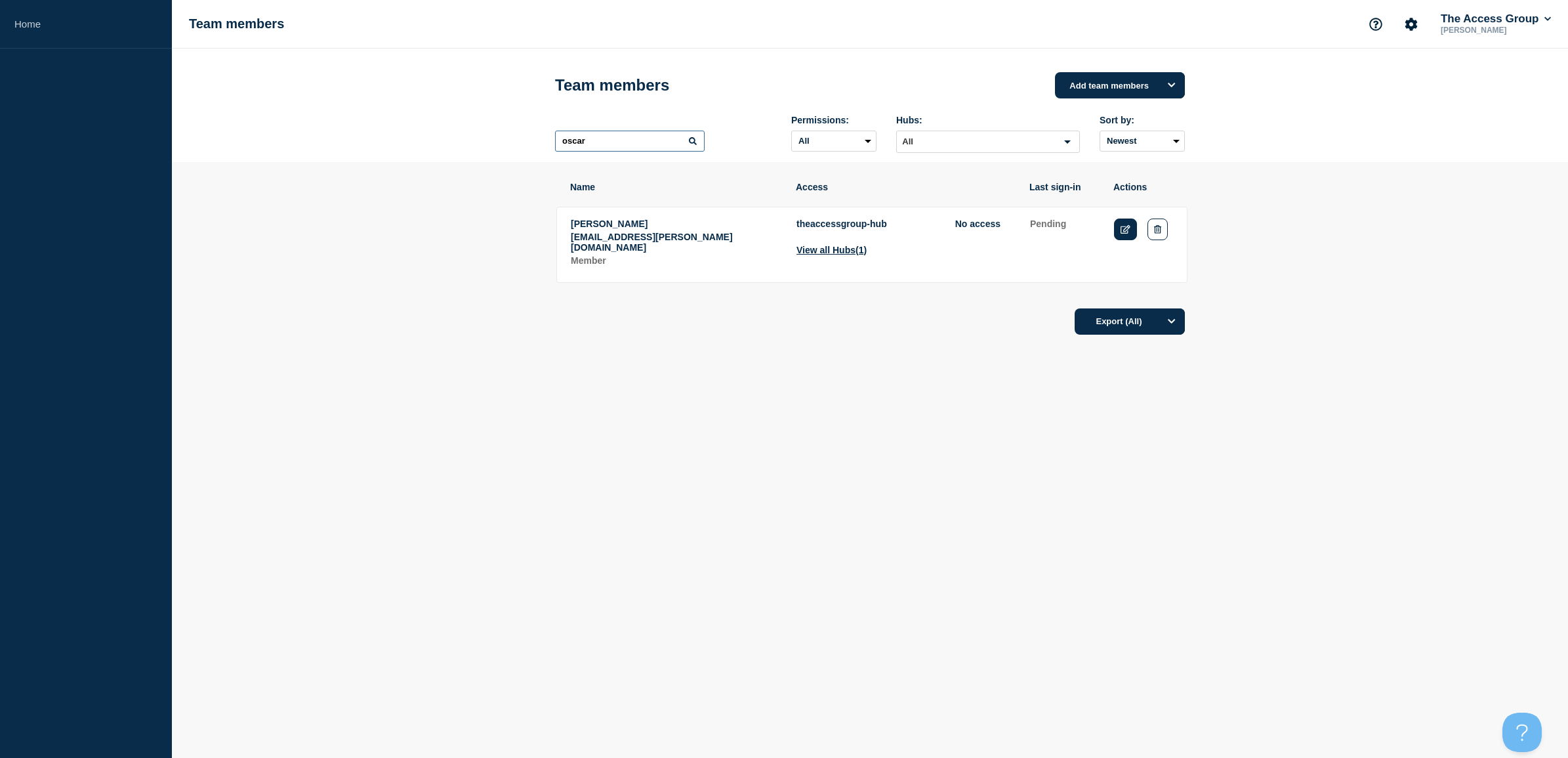
type input "oscar"
click at [1127, 227] on icon "Edit" at bounding box center [1126, 229] width 10 height 9
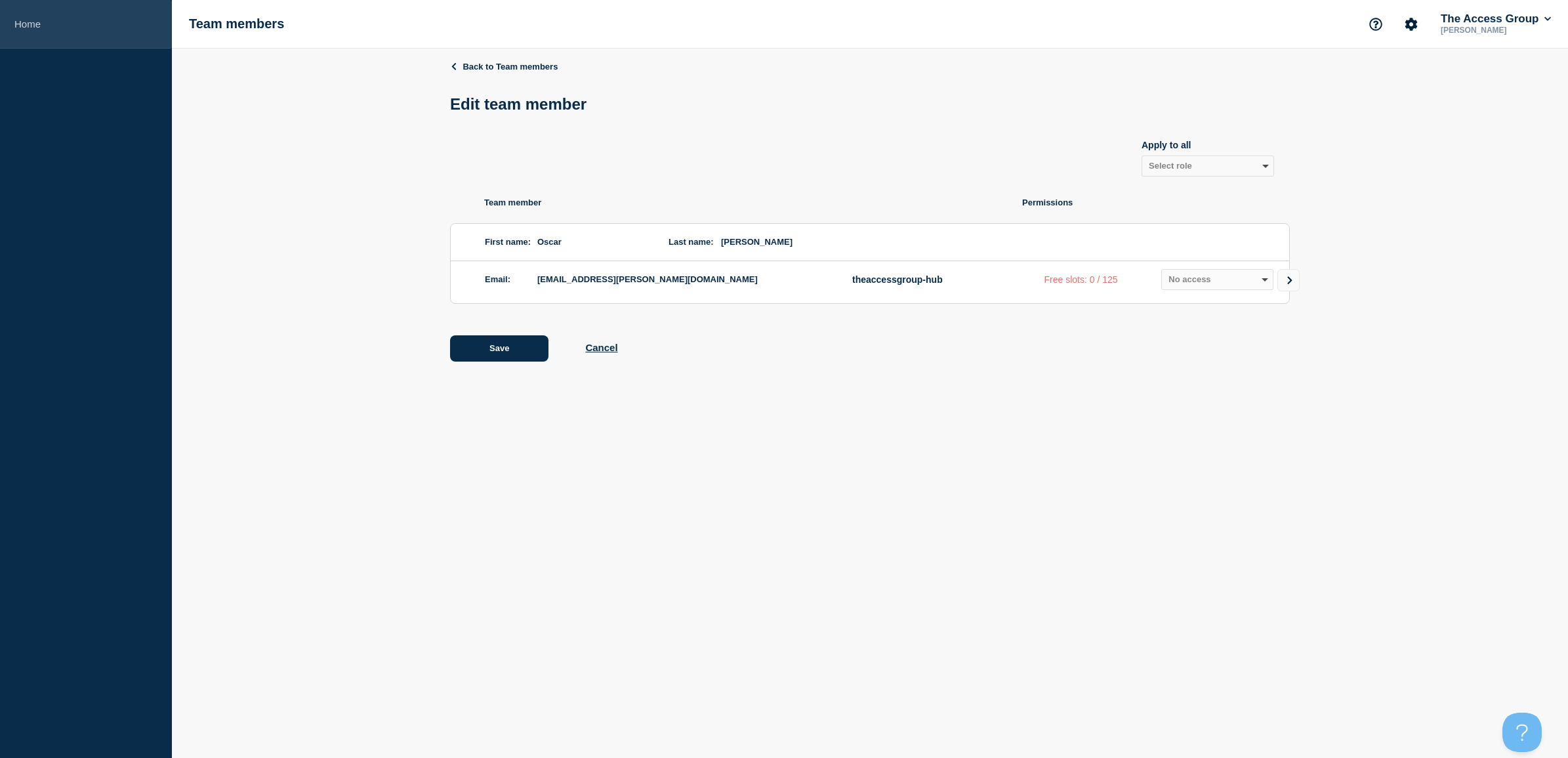
drag, startPoint x: 60, startPoint y: 23, endPoint x: 57, endPoint y: 44, distance: 21.2
click at [60, 23] on link "Home" at bounding box center [86, 24] width 172 height 48
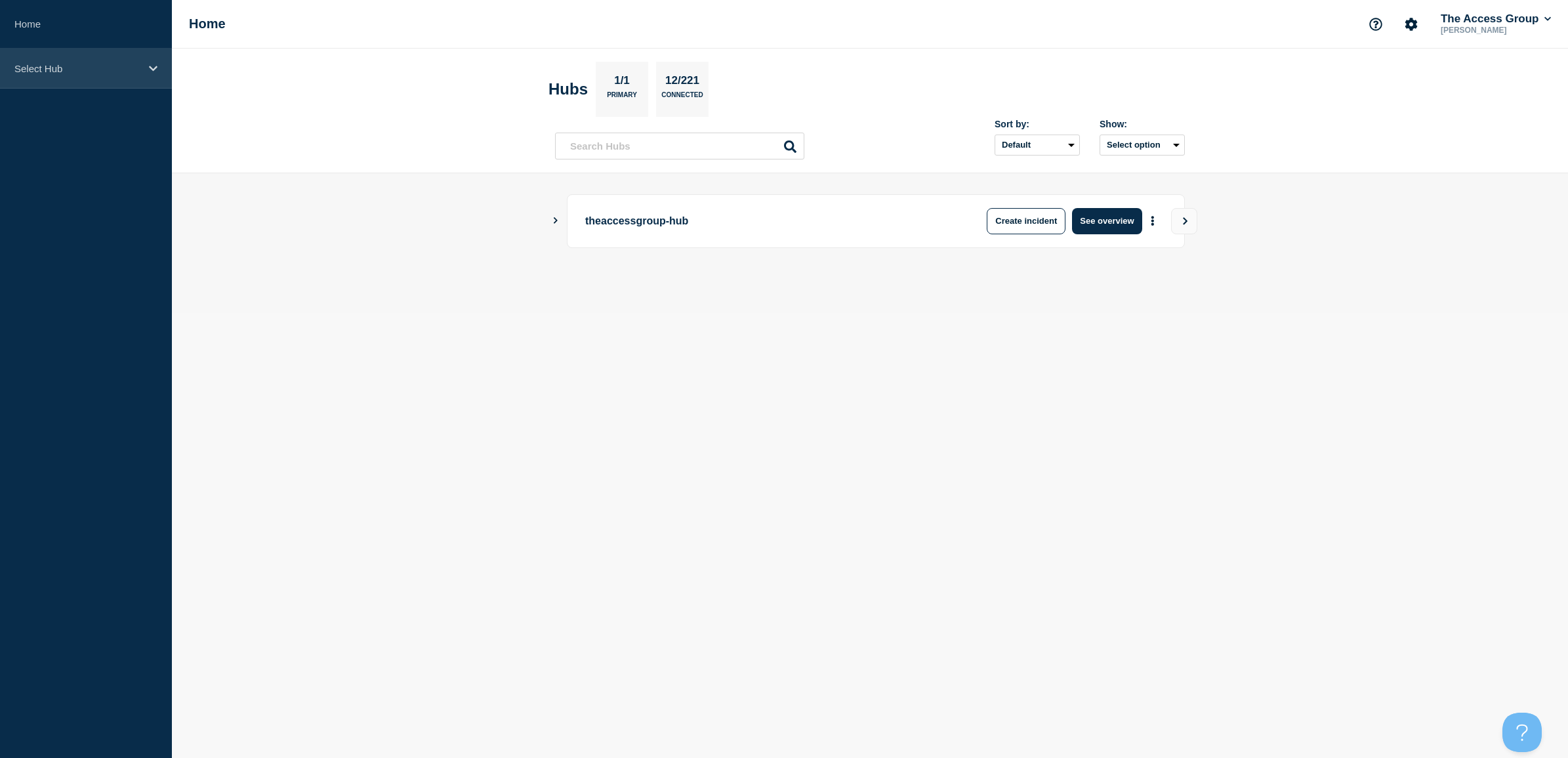
click at [52, 54] on div "Select Hub" at bounding box center [86, 68] width 172 height 40
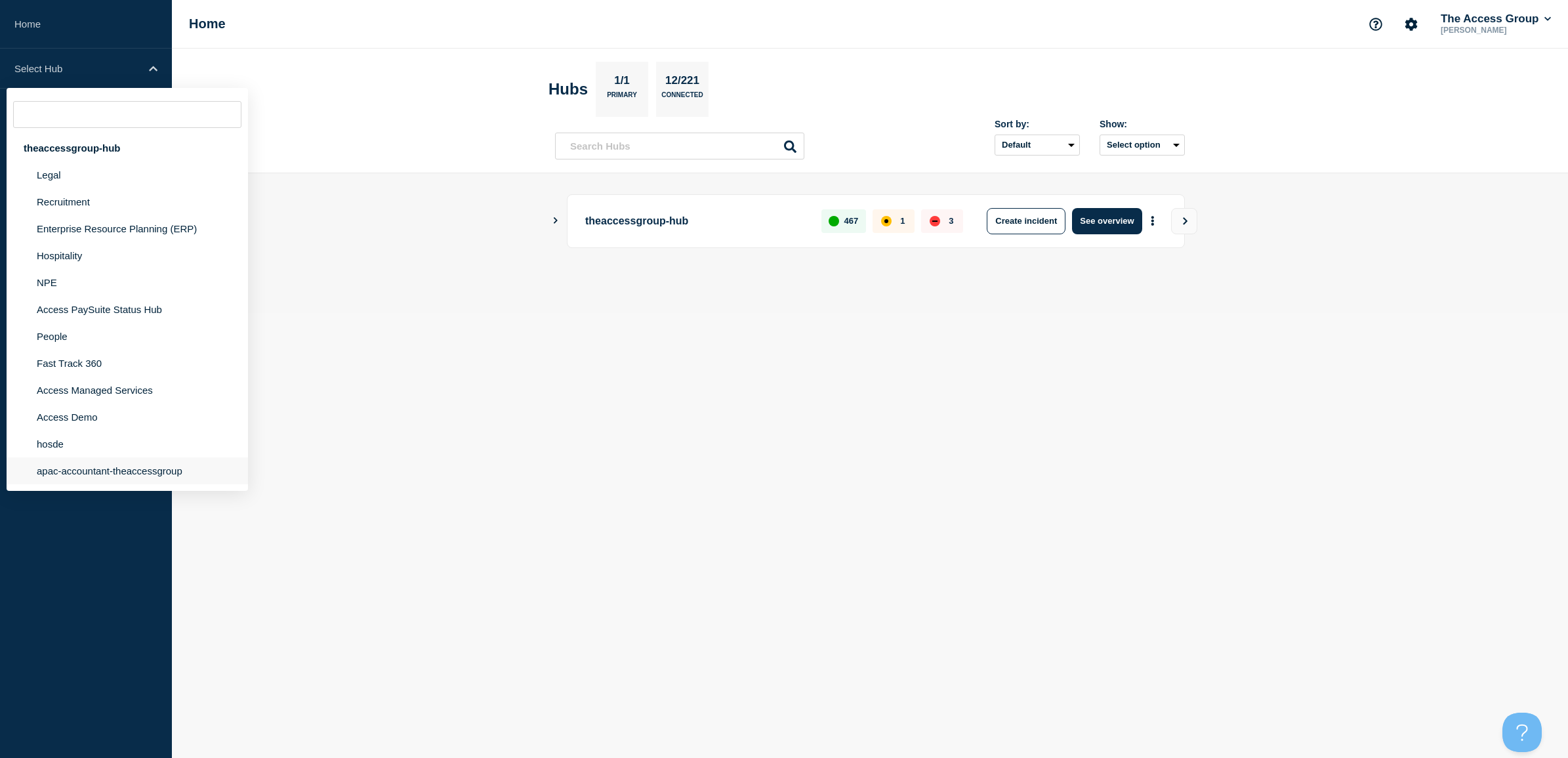
click at [119, 469] on li "apac-accountant-theaccessgroup" at bounding box center [127, 470] width 242 height 27
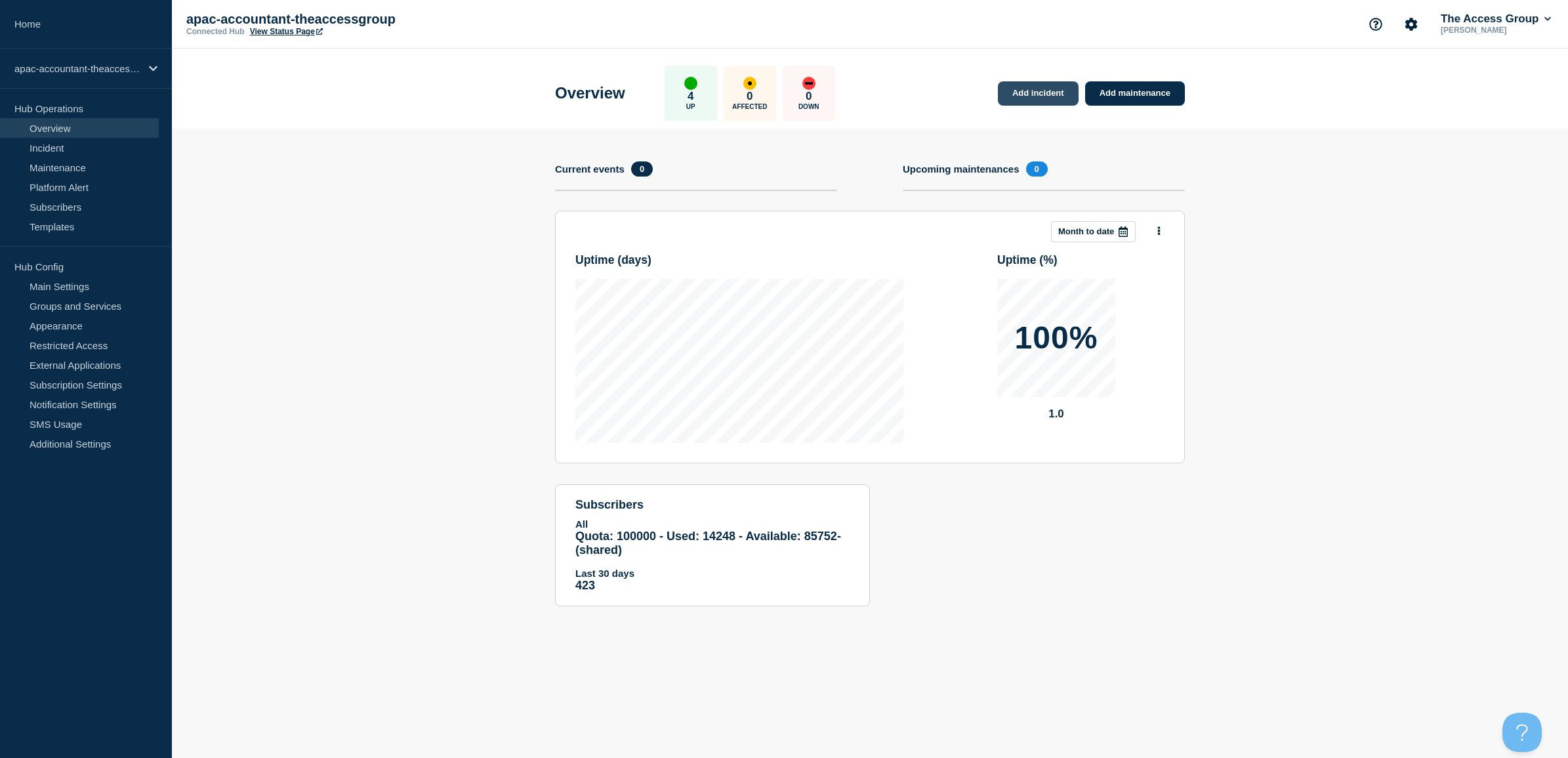
click at [1027, 92] on link "Add incident" at bounding box center [1038, 93] width 81 height 25
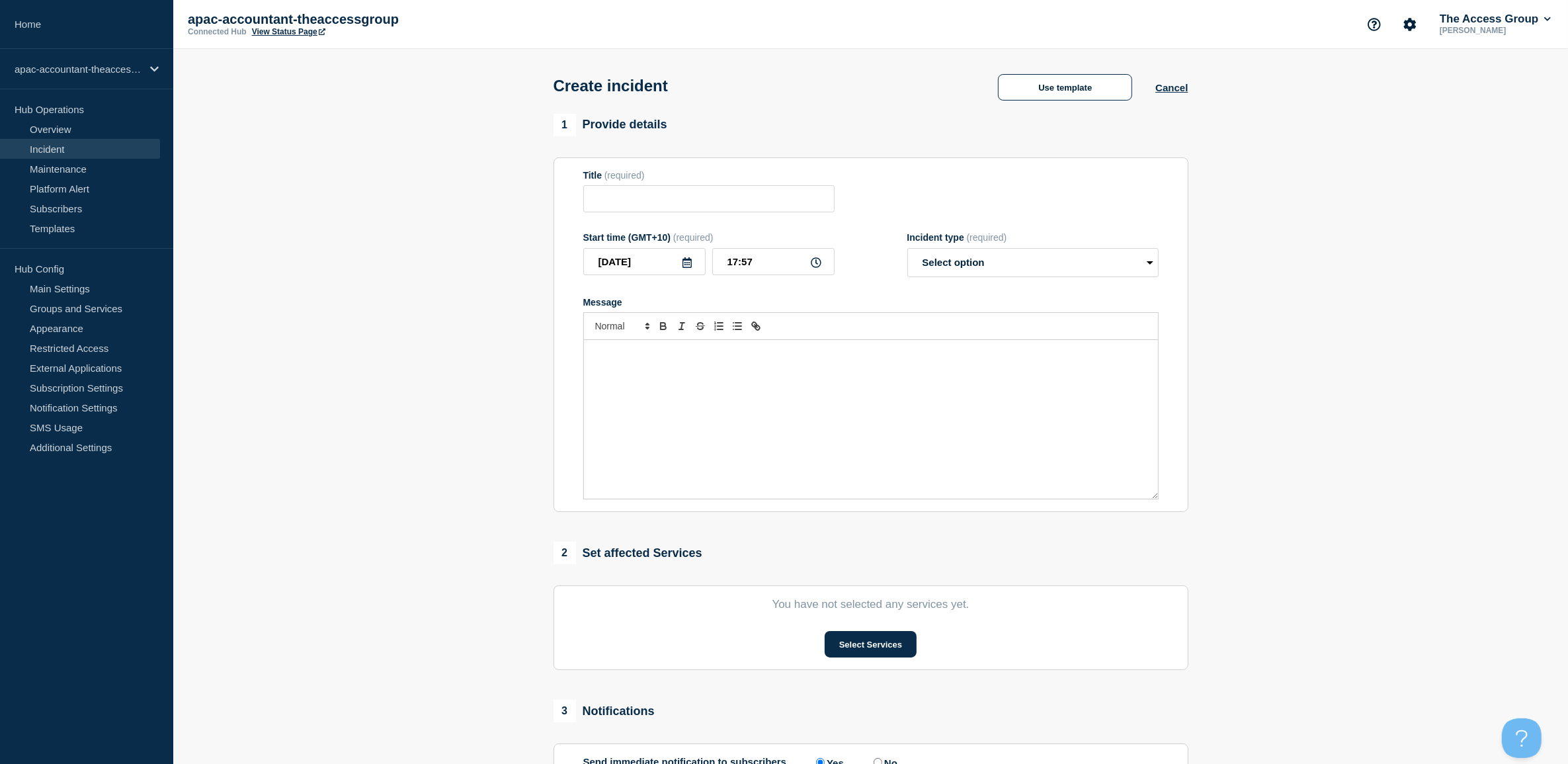
click at [709, 184] on div "Title (required)" at bounding box center [708, 191] width 252 height 43
click at [699, 212] on input "Title" at bounding box center [708, 198] width 252 height 27
click at [958, 268] on select "Select option Investigating Identified Monitoring" at bounding box center [1032, 262] width 252 height 29
select select "investigating"
click at [907, 251] on select "Select option Investigating Identified Monitoring" at bounding box center [1032, 262] width 252 height 29
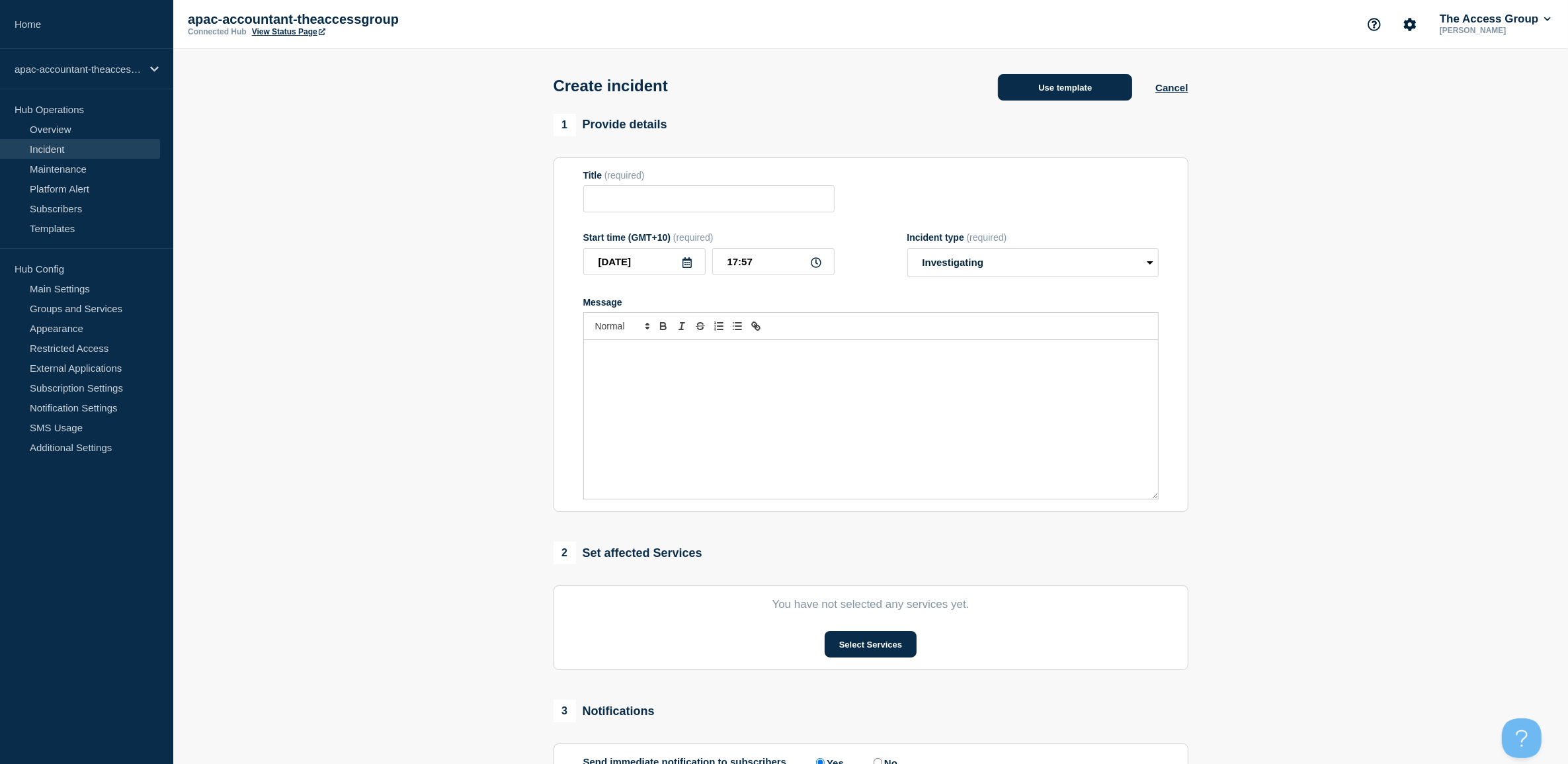
click at [1042, 94] on button "Use template" at bounding box center [1064, 87] width 134 height 27
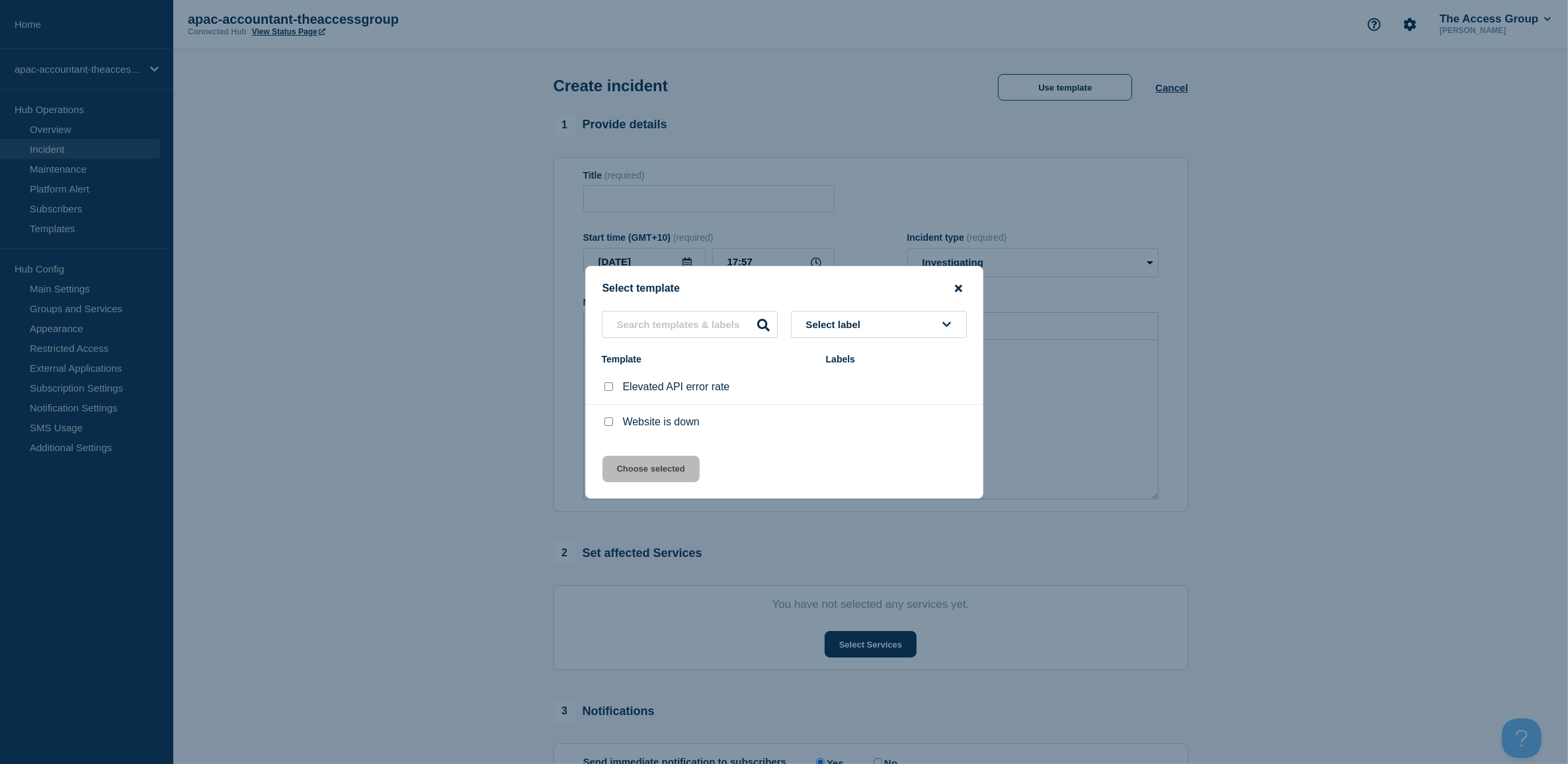
click at [956, 286] on icon "close button" at bounding box center [958, 288] width 7 height 11
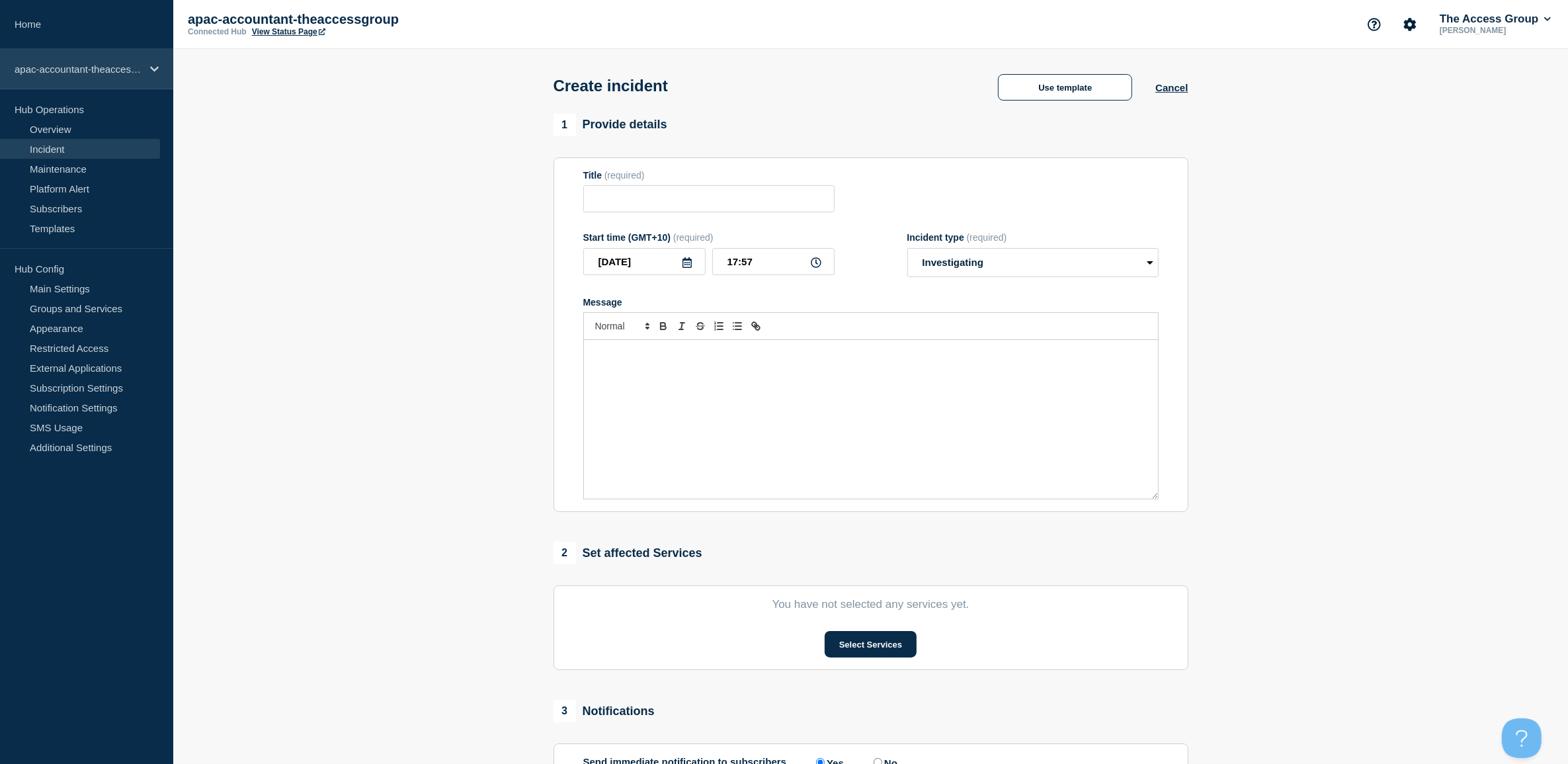
click at [97, 65] on p "apac-accountant-theaccessgroup" at bounding box center [79, 69] width 127 height 11
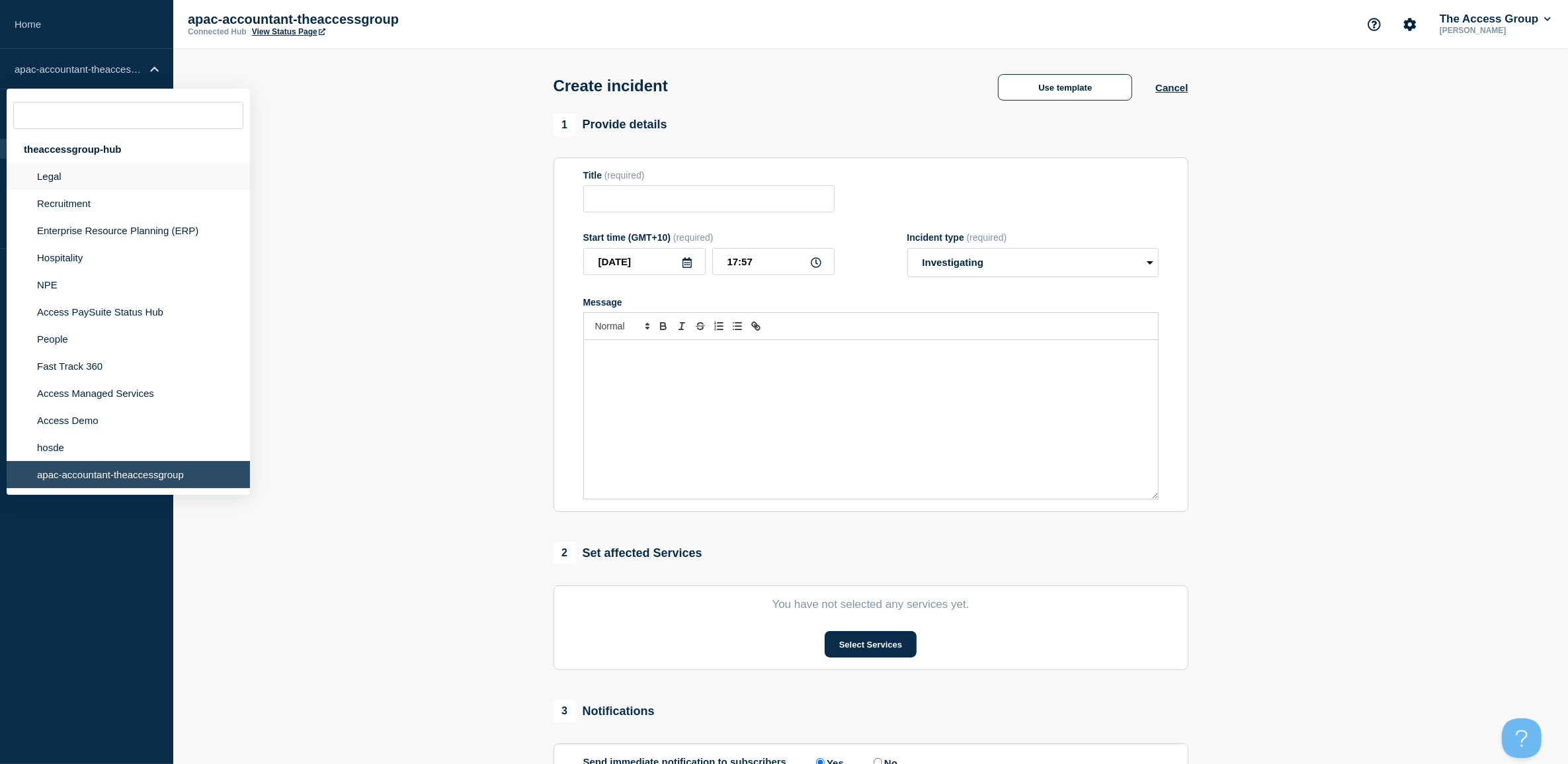
click at [70, 183] on li "Legal" at bounding box center [128, 176] width 244 height 27
